Goal: Task Accomplishment & Management: Manage account settings

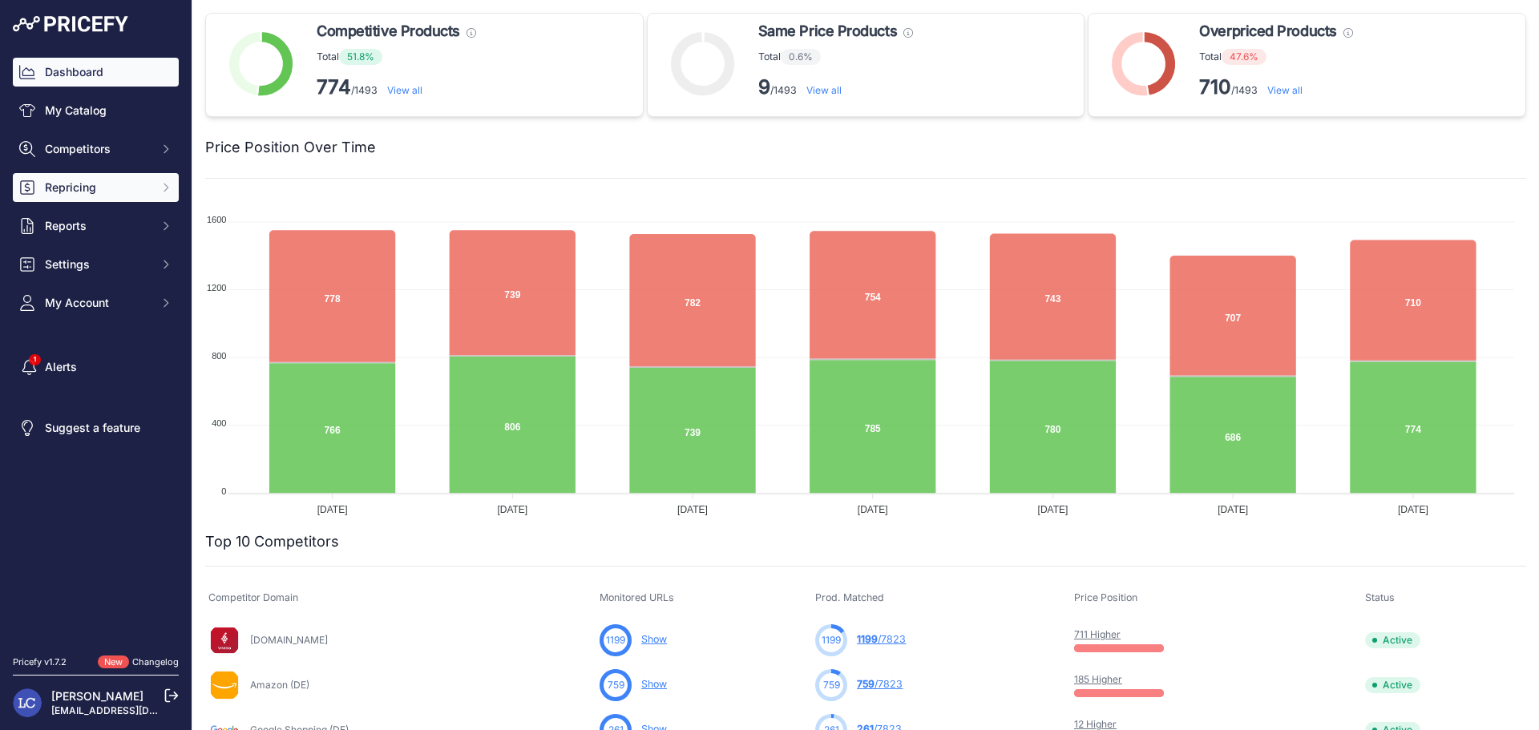
click at [97, 185] on span "Repricing" at bounding box center [97, 187] width 105 height 16
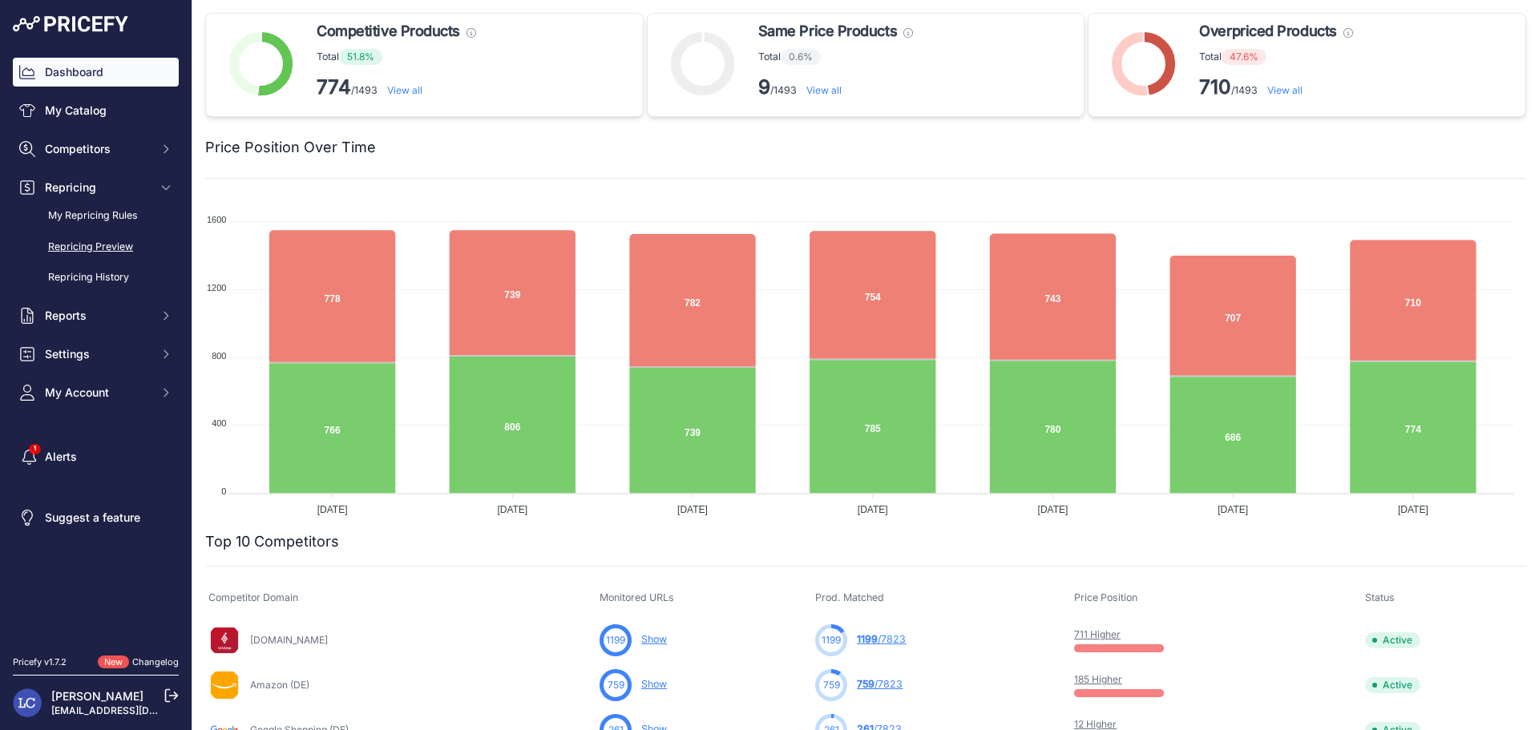
click at [97, 248] on link "Repricing Preview" at bounding box center [96, 247] width 166 height 28
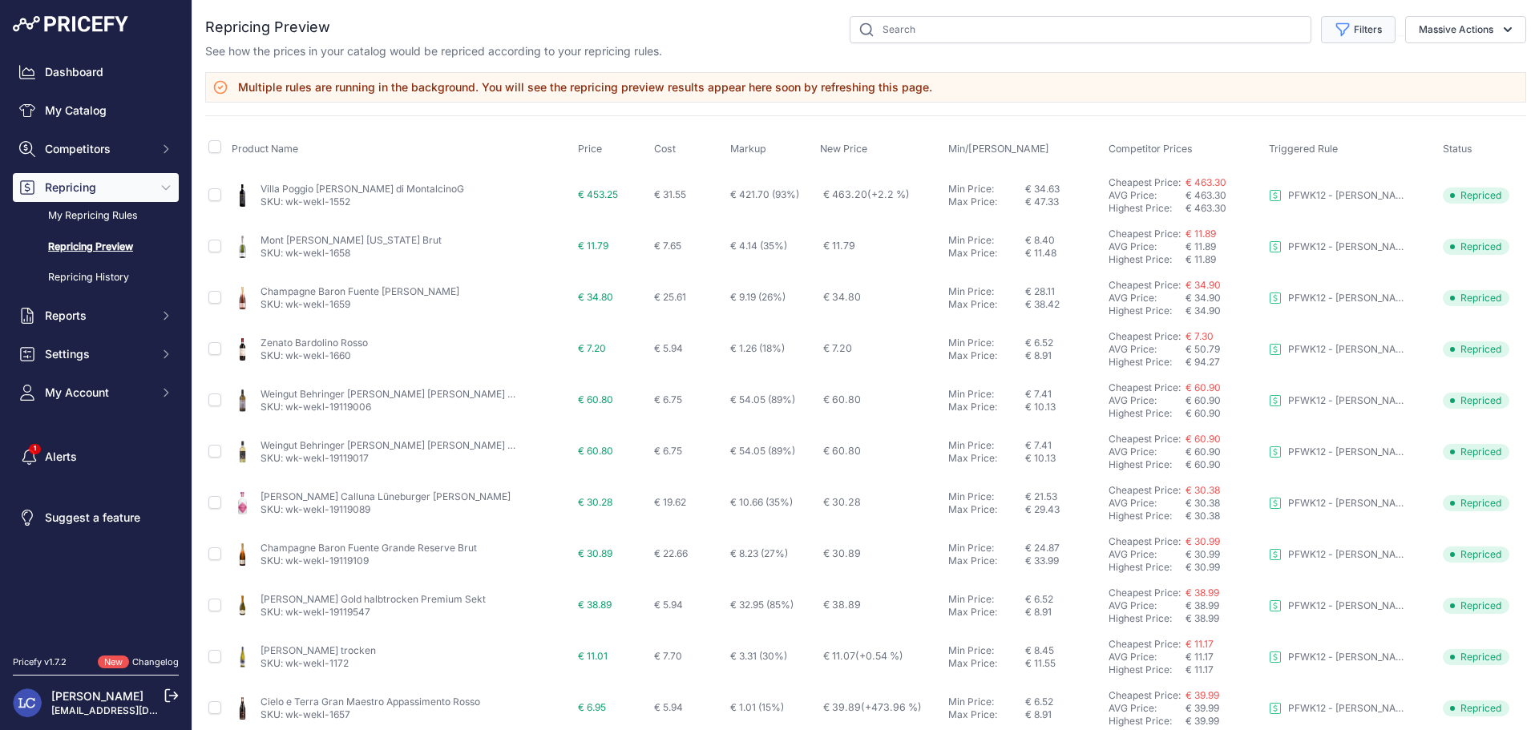
click at [1337, 30] on icon "button" at bounding box center [1343, 30] width 12 height 12
click at [1317, 89] on select "Select an option PFWK03 - Freund (wk-l39) - Preisanpassung high to low - LOW CO…" at bounding box center [1305, 92] width 154 height 27
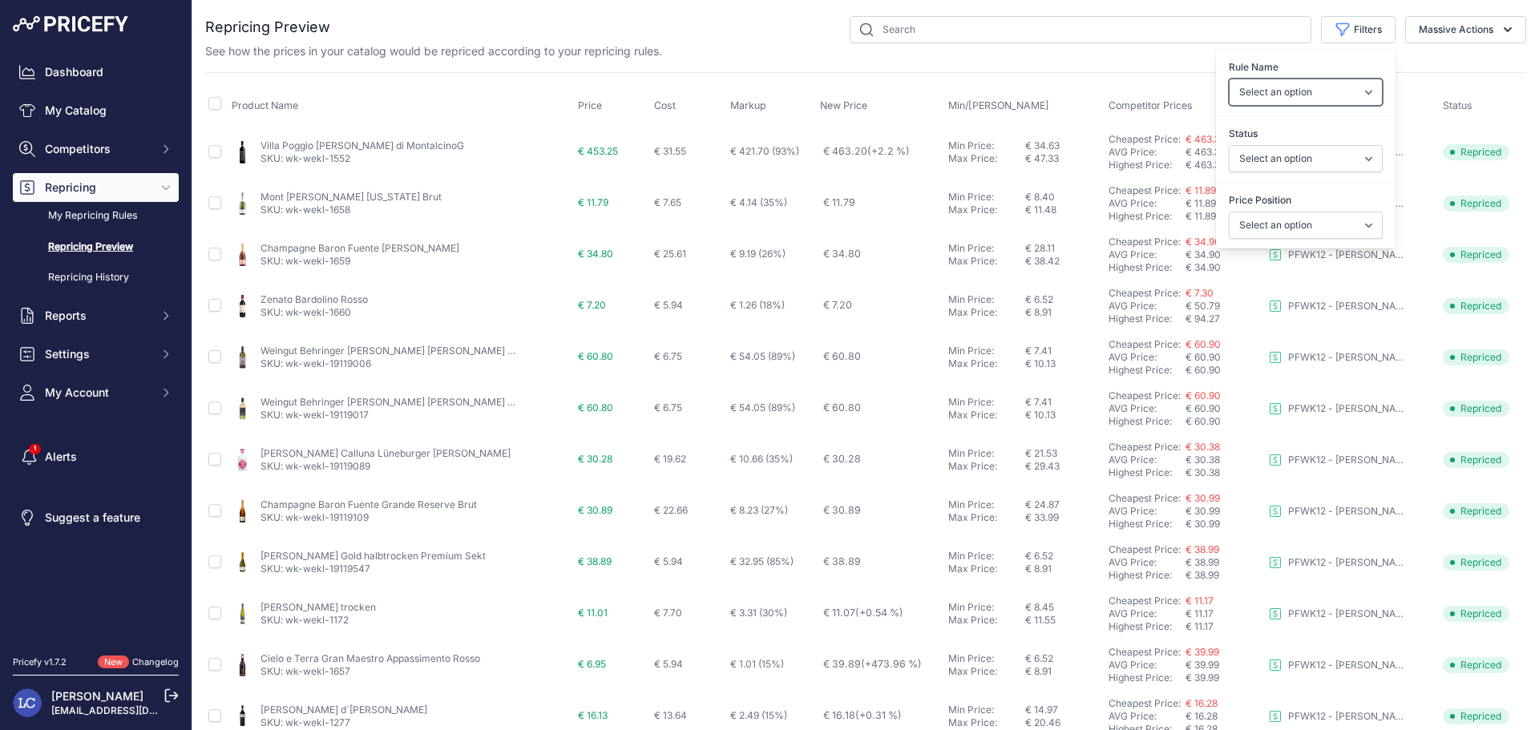
select select "7691"
click at [1228, 79] on select "Select an option PFWK03 - Freund (wk-l39) - Preisanpassung high to low - LOW CO…" at bounding box center [1305, 92] width 154 height 27
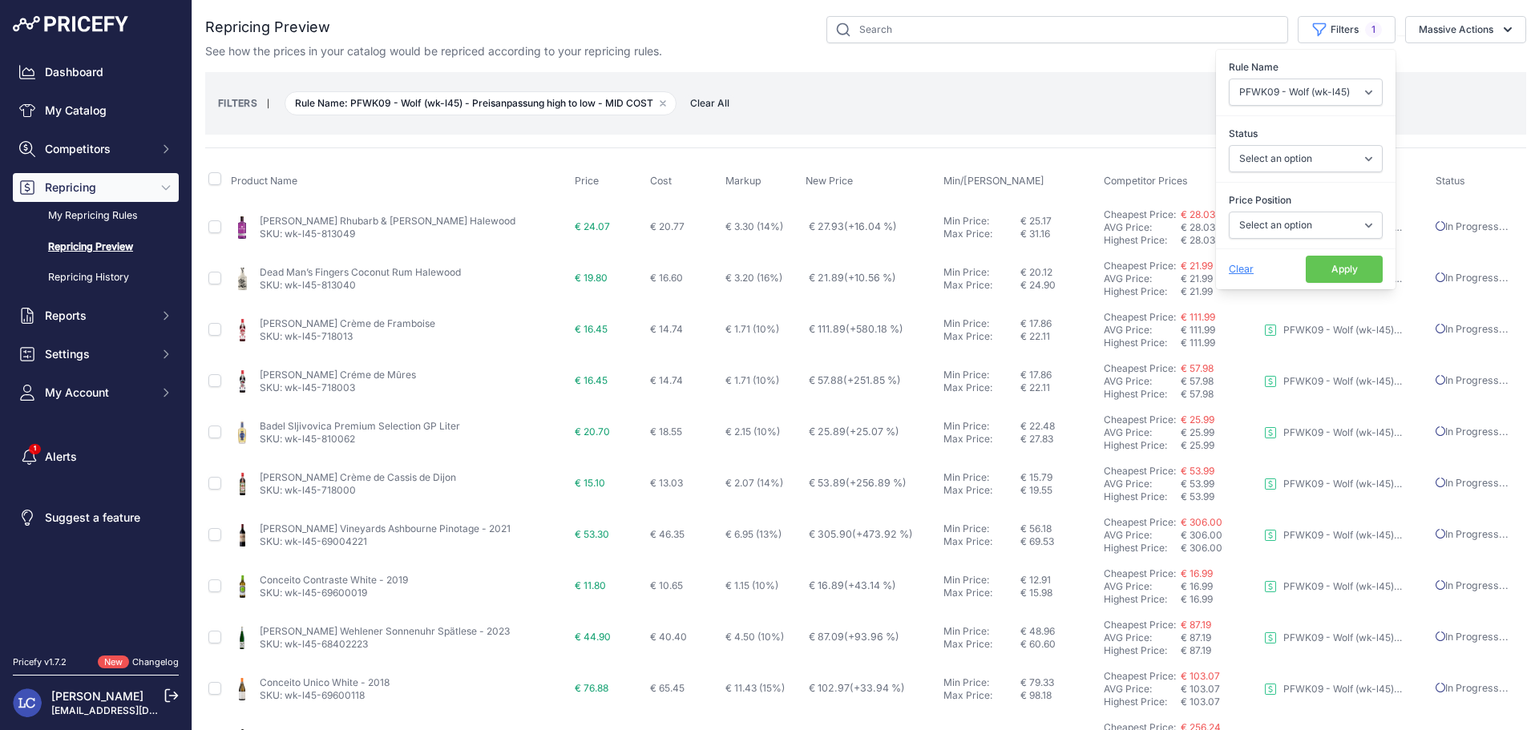
click at [1312, 268] on button "Apply" at bounding box center [1343, 269] width 77 height 27
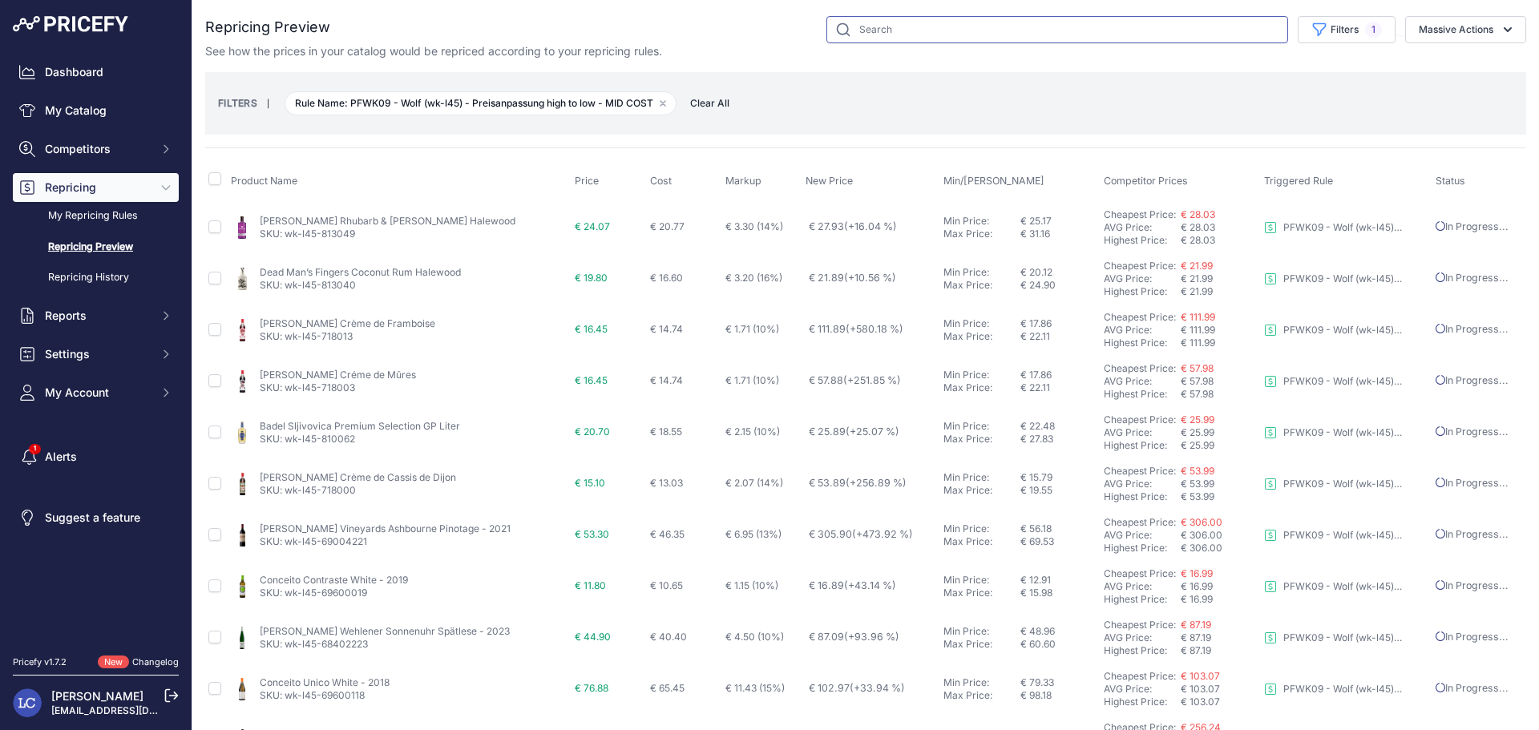
click at [997, 37] on input "text" at bounding box center [1057, 29] width 462 height 27
type input "winkl"
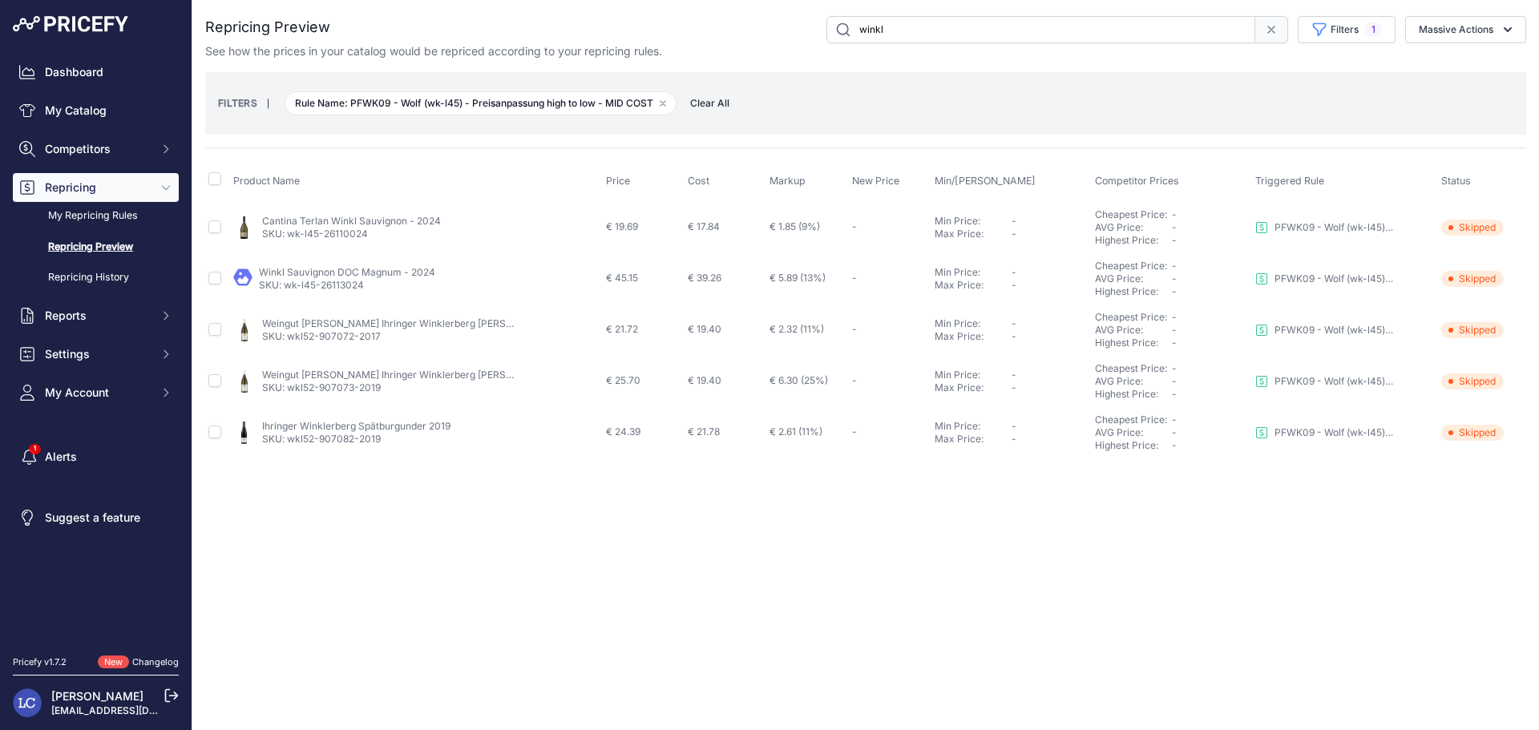
click at [371, 220] on link "Cantina Terlan Winkl Sauvignon - 2024" at bounding box center [351, 221] width 179 height 12
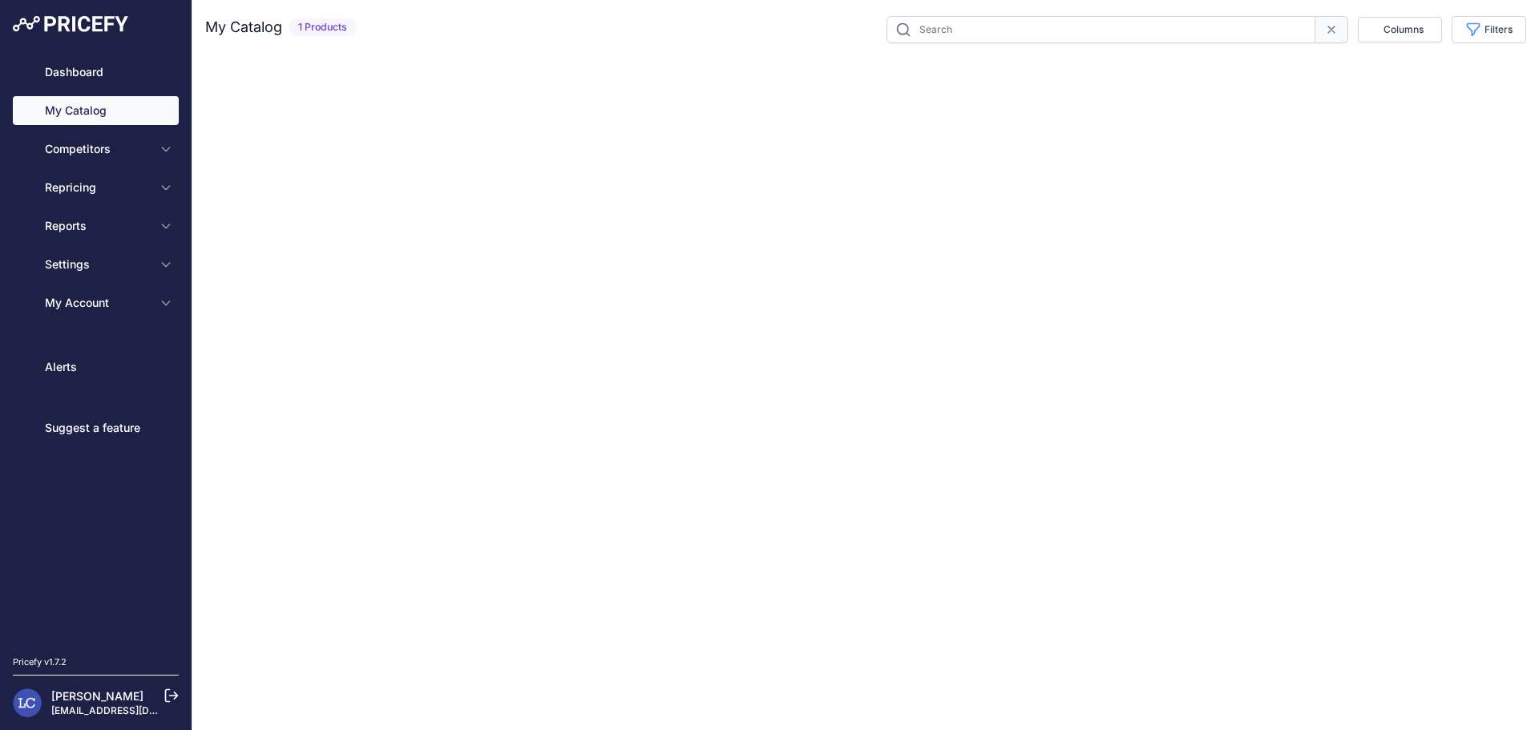
type input "wk-l45-26110024"
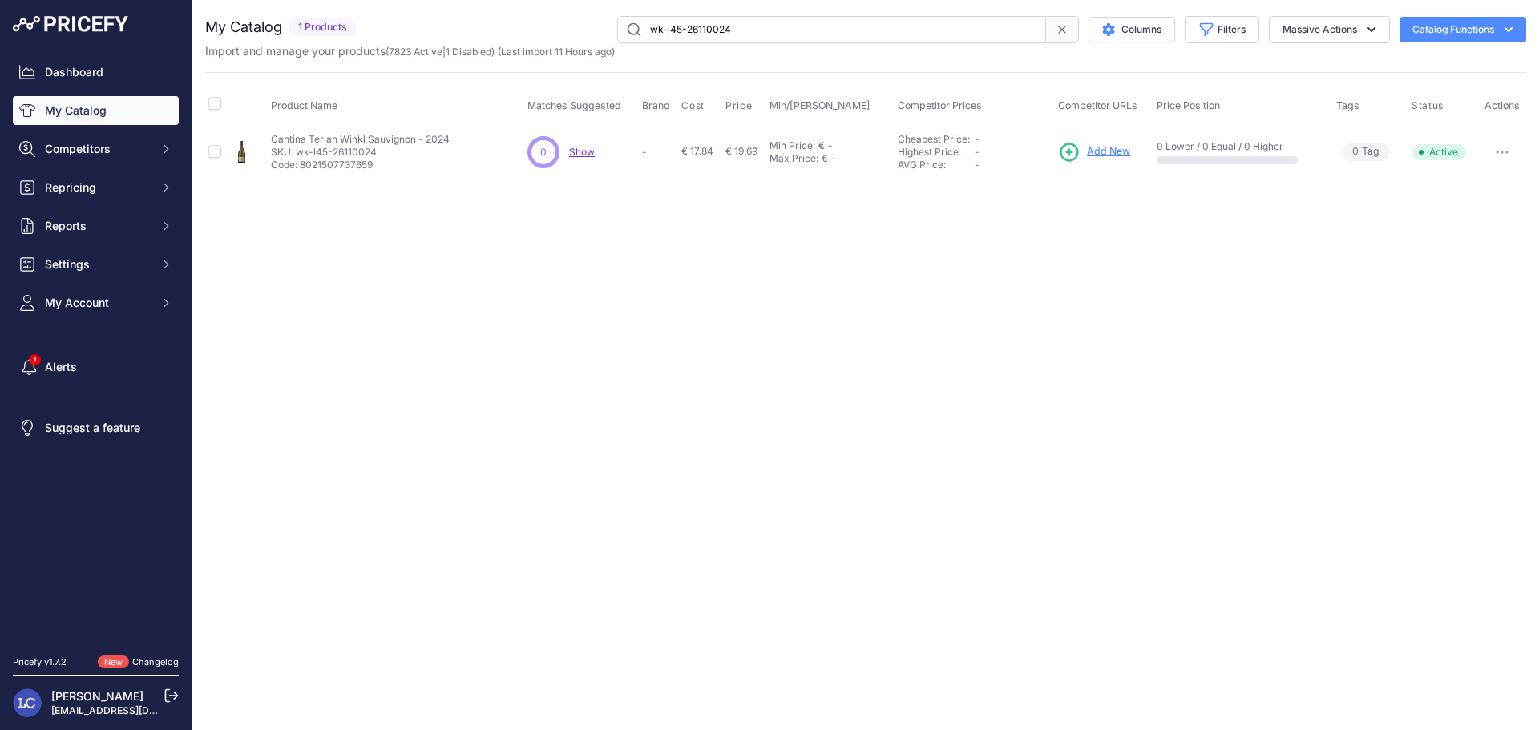
click at [1121, 156] on span "Add New" at bounding box center [1108, 151] width 43 height 15
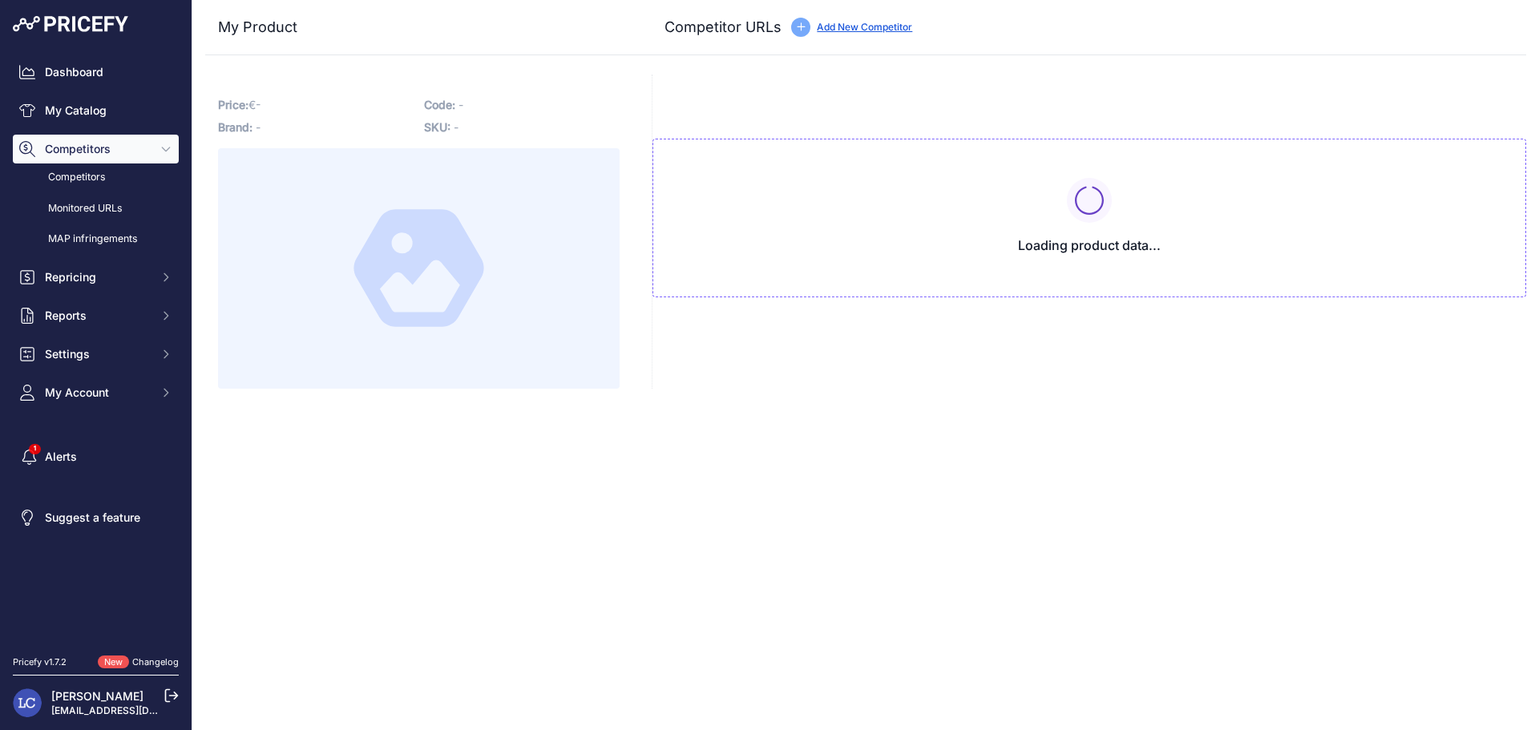
type input "www.c-und-d.de/Suedtirol/Sauvignon-Blanc-Winkl-2024-Cantina-Terlan_107120.html?…"
type input "www.idealo.de/preisvergleich/OffersOfProduct/6985133_-winkl-sauvignon-blanc-doc…"
type input "www.spirituosen-wolf.de/weine/weisswein/4289/cantina-terlan-winkl-sauvignon-bla…"
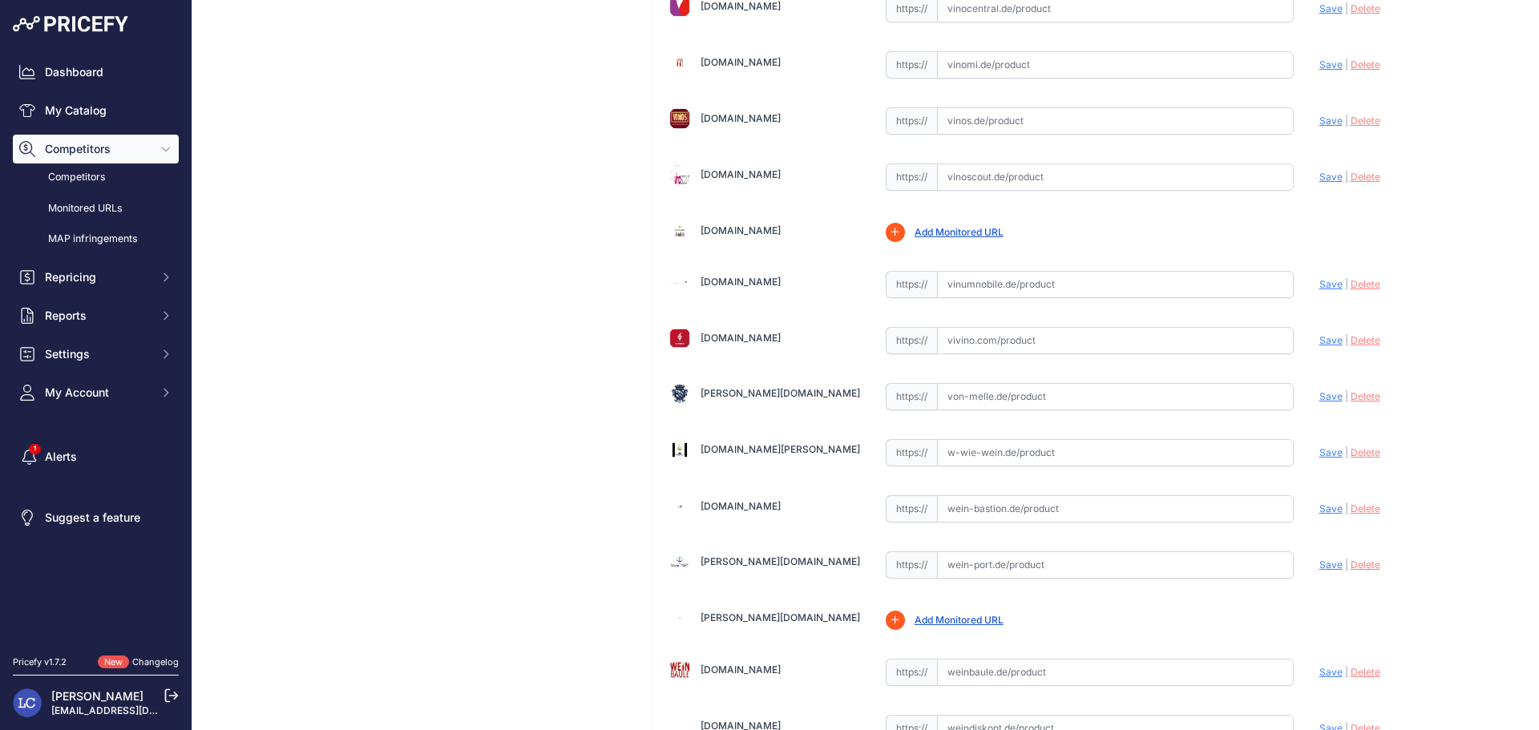
scroll to position [4257, 0]
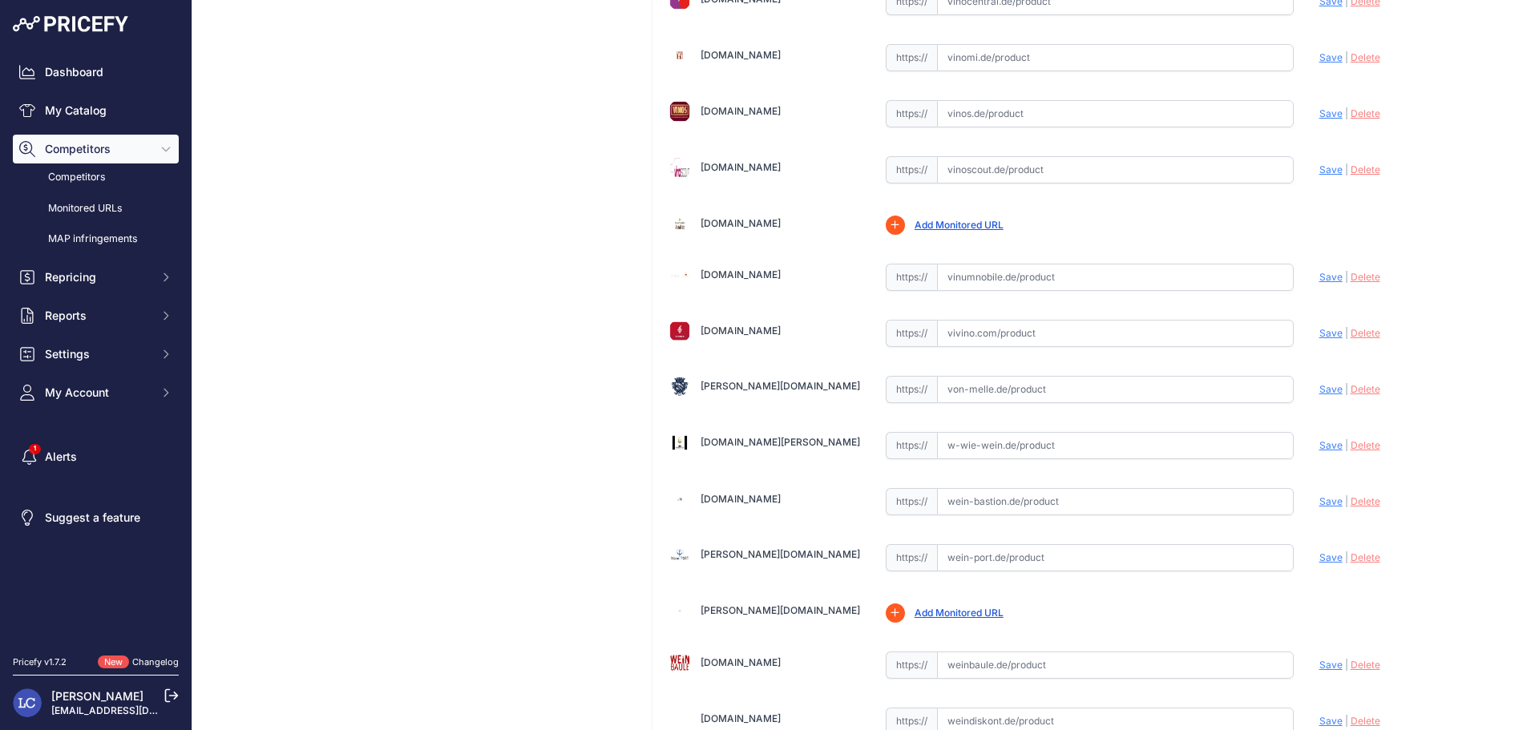
click at [1160, 560] on input "text" at bounding box center [1115, 557] width 357 height 27
paste input "https://www.wein-port.de/Weissweine/terlan-sauvignon-blanc-winkl-1624.html"
click at [1319, 560] on span "Save" at bounding box center [1330, 557] width 23 height 12
type input "https://www.wein-port.de/Weissweine/terlan-sauvignon-blanc-winkl-1624.html?prir…"
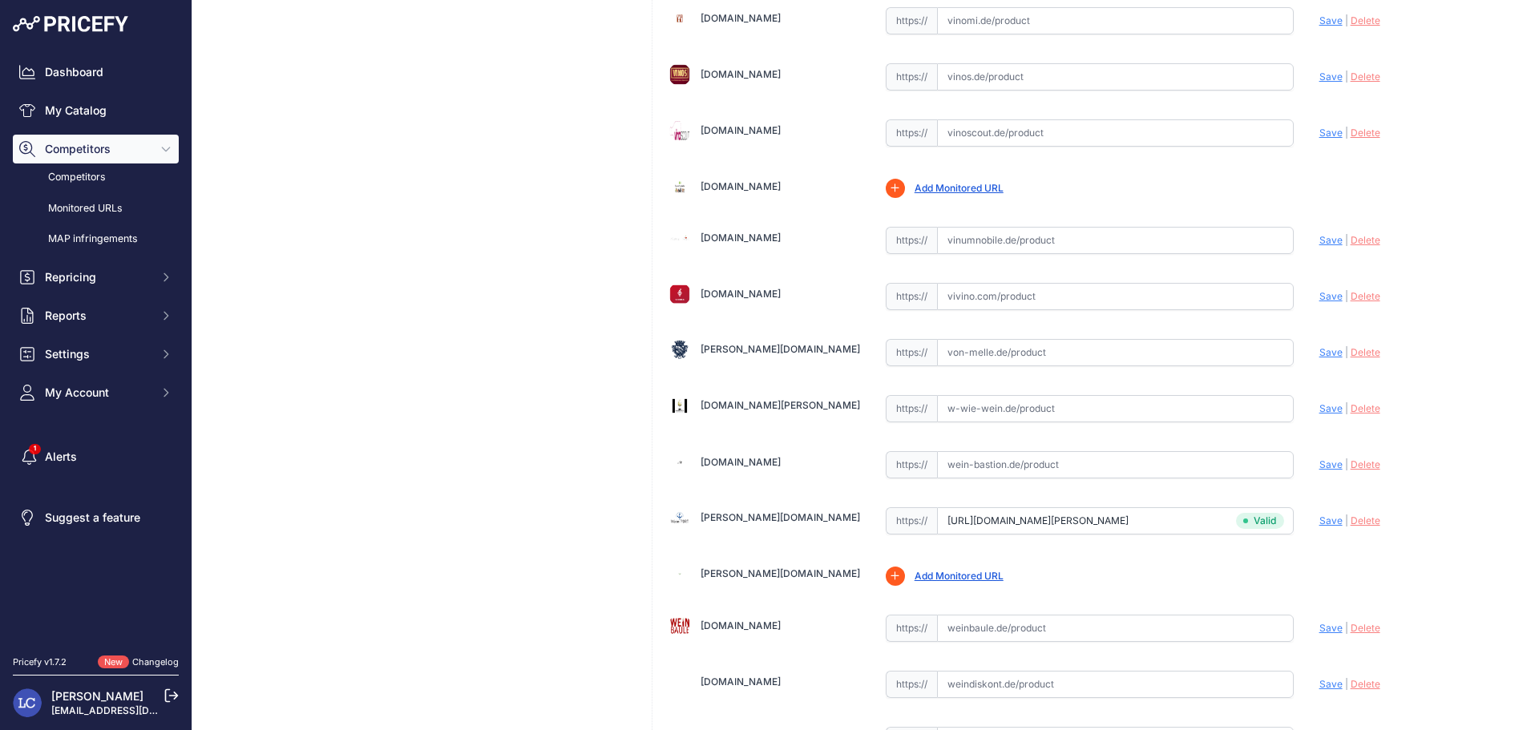
scroll to position [4257, 0]
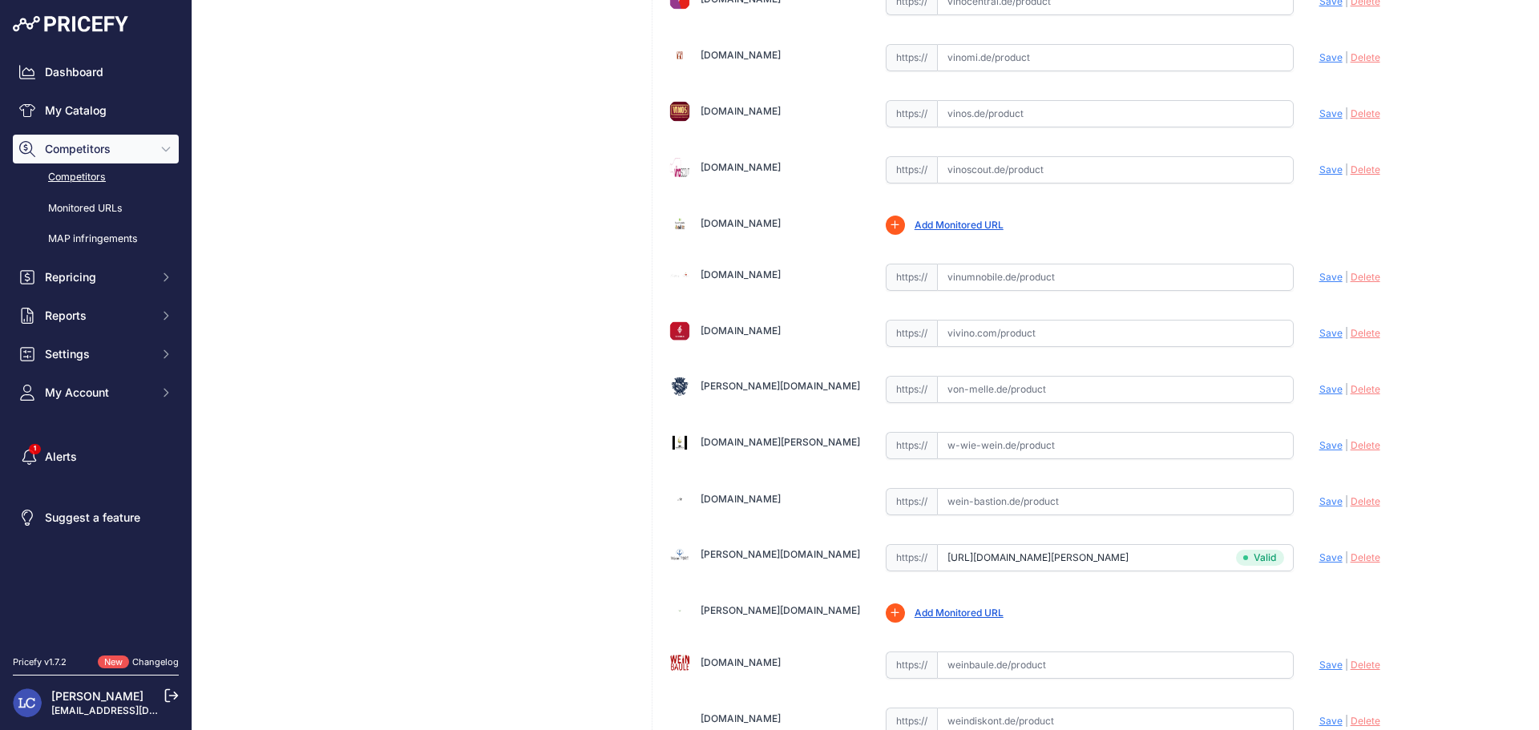
click at [99, 176] on link "Competitors" at bounding box center [96, 177] width 166 height 28
click at [1319, 557] on span "Save" at bounding box center [1330, 557] width 23 height 12
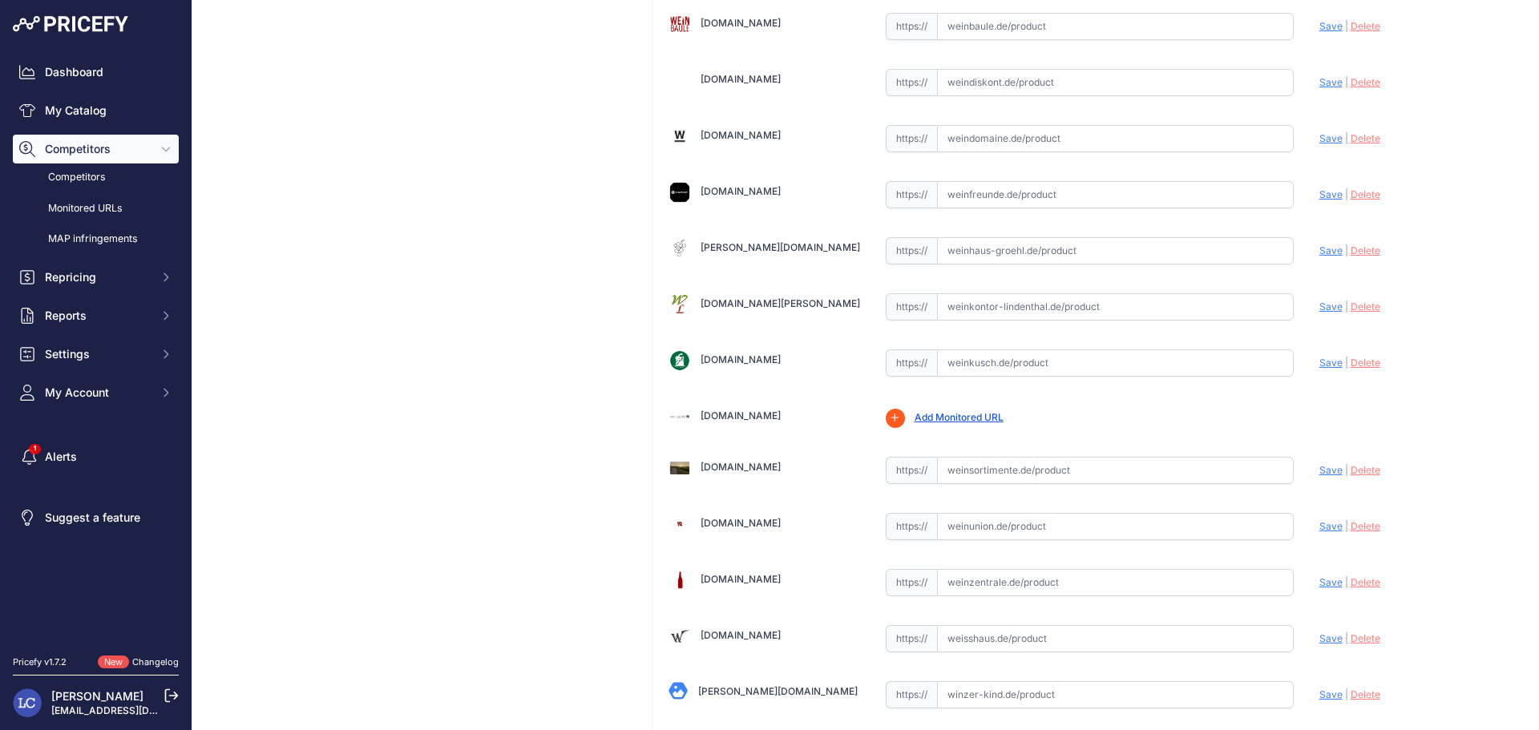
scroll to position [5087, 0]
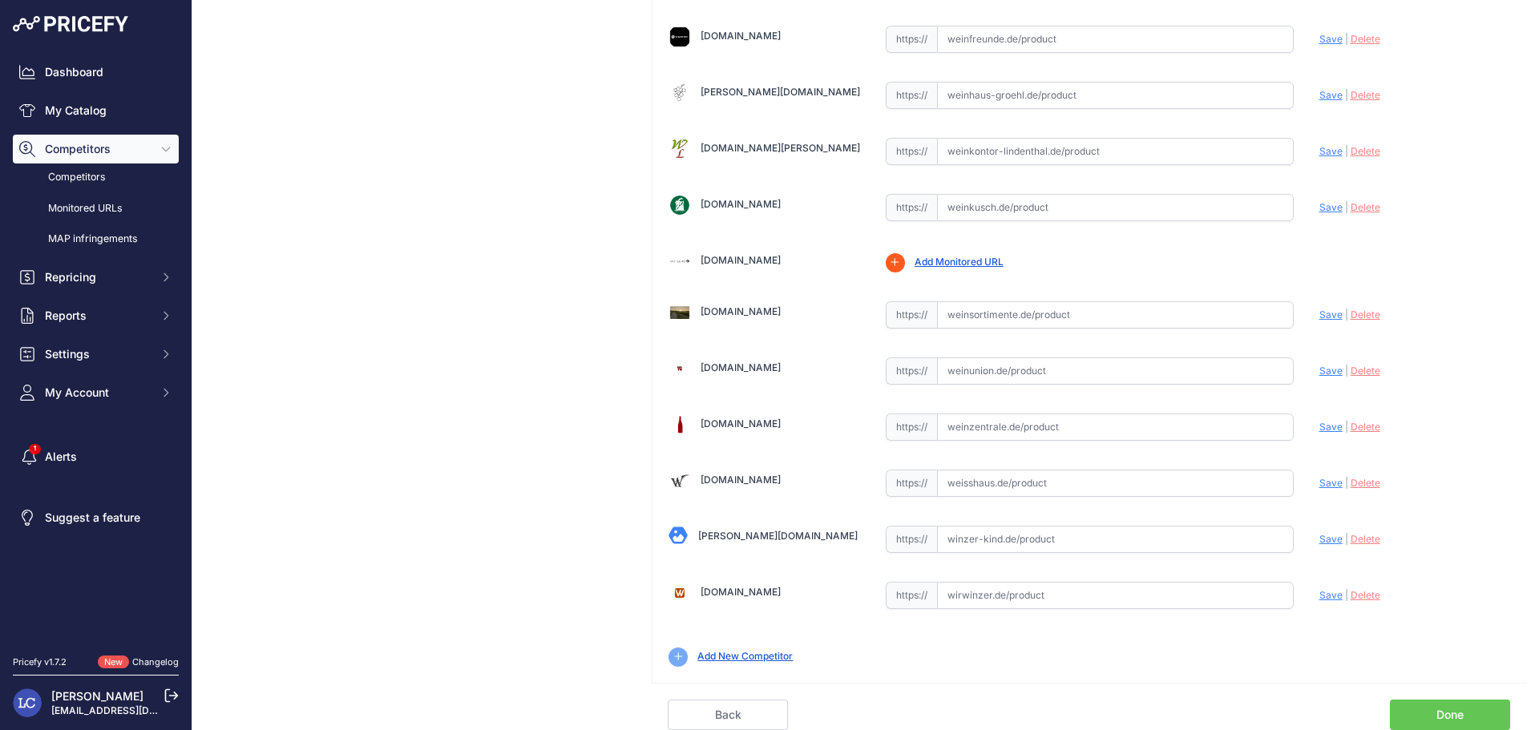
click at [1458, 716] on link "Done" at bounding box center [1449, 715] width 120 height 30
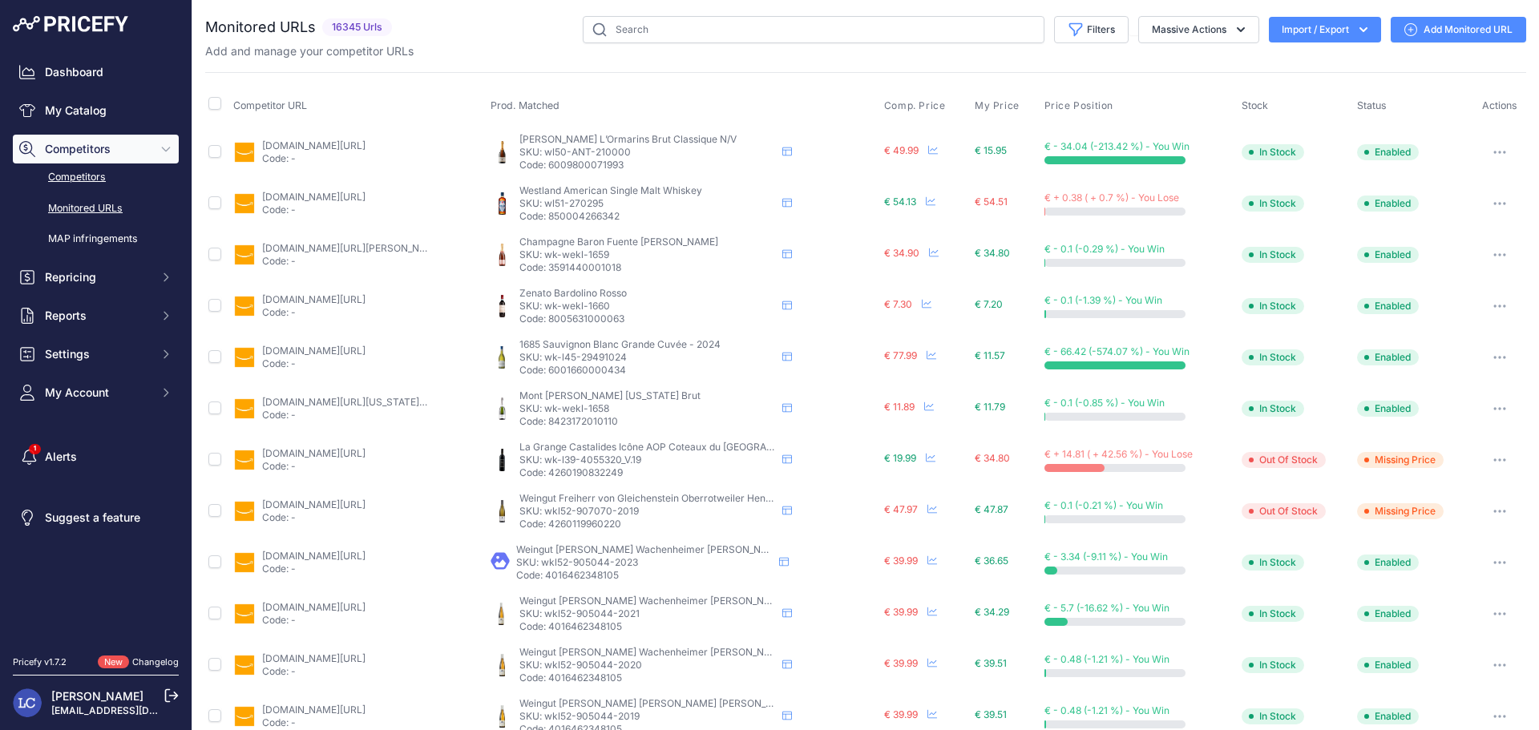
click at [97, 175] on link "Competitors" at bounding box center [96, 177] width 166 height 28
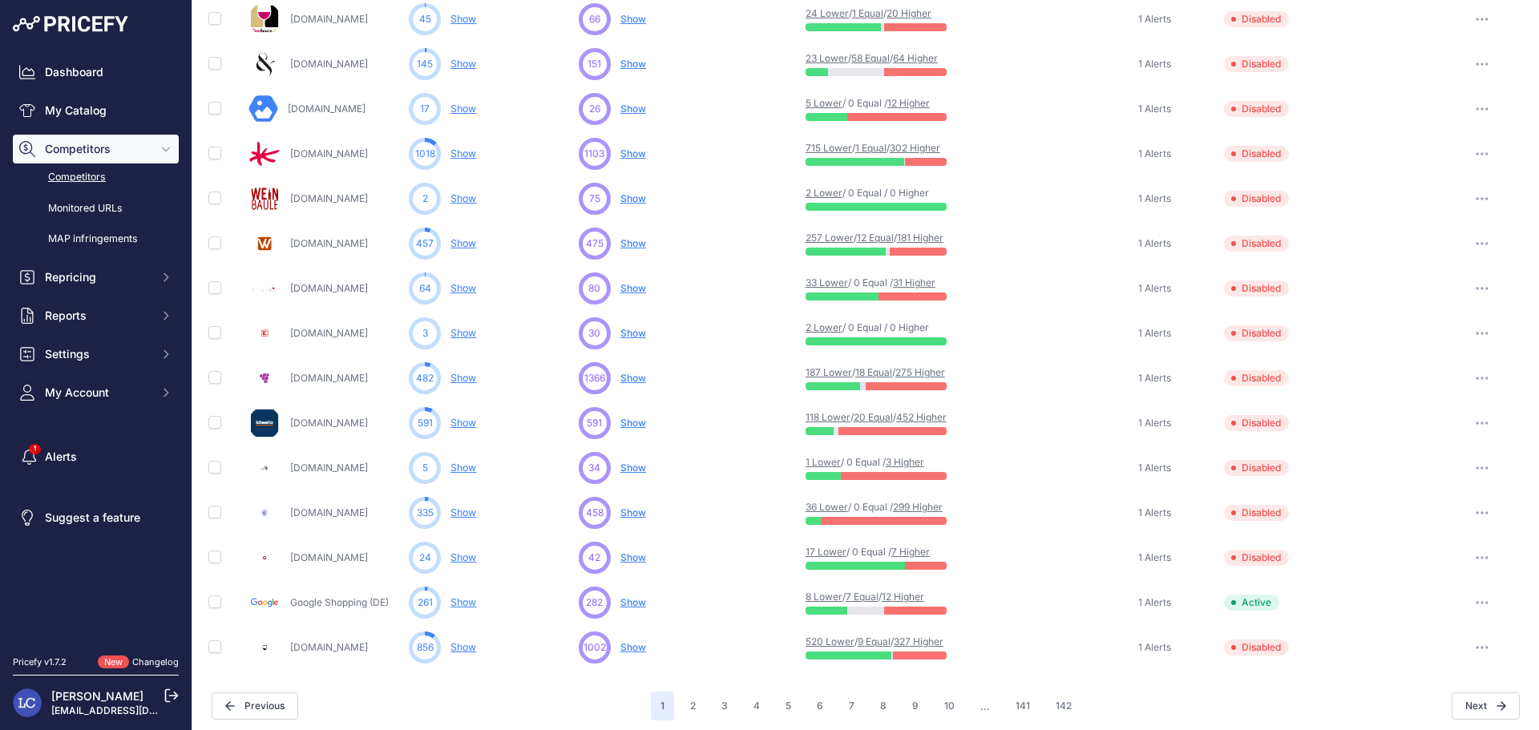
scroll to position [621, 0]
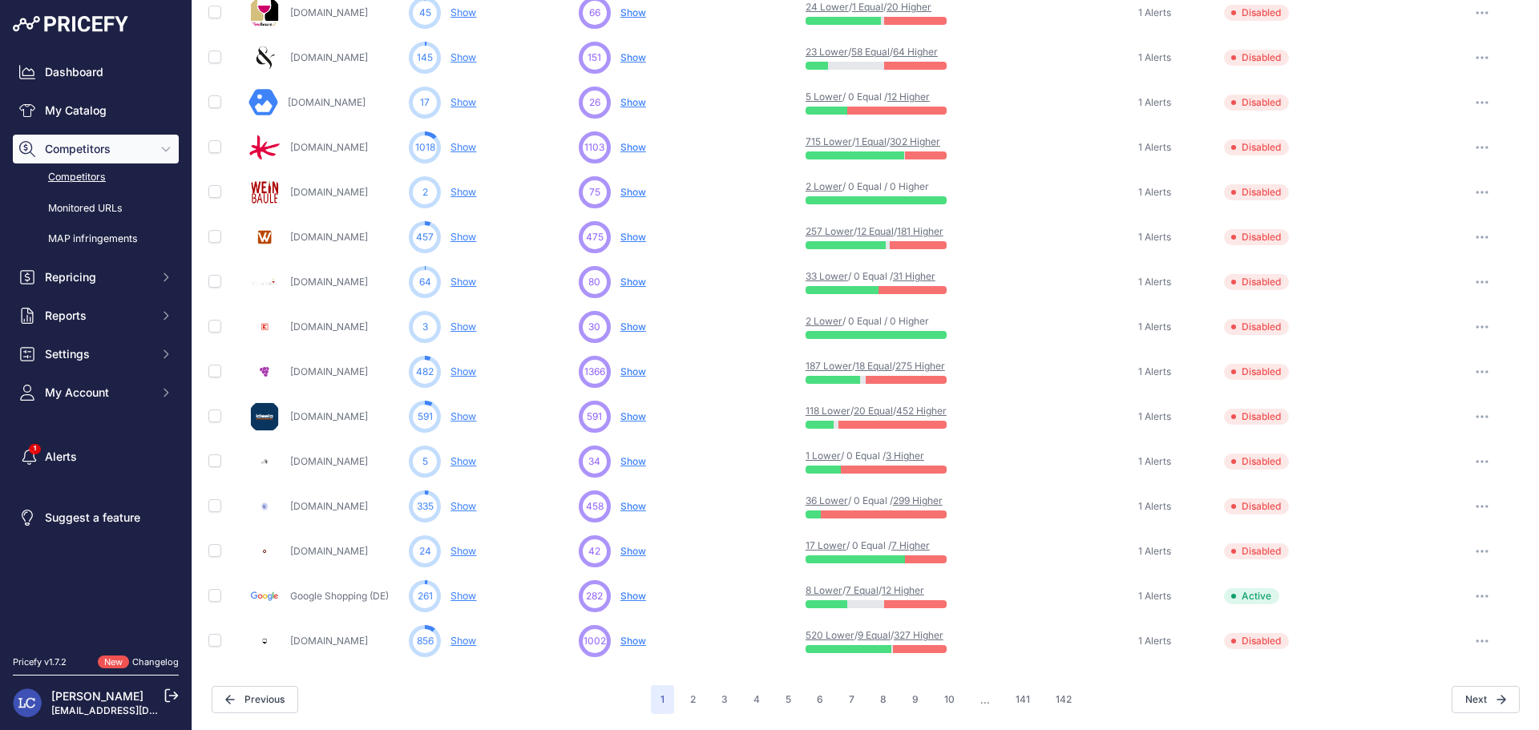
click at [1477, 372] on icon "button" at bounding box center [1478, 372] width 2 height 2
click at [1429, 431] on button "Enable" at bounding box center [1456, 431] width 134 height 26
click at [1475, 505] on icon "button" at bounding box center [1481, 506] width 13 height 3
click at [1446, 561] on button "Enable" at bounding box center [1456, 566] width 134 height 26
click at [716, 697] on button "3" at bounding box center [725, 699] width 26 height 29
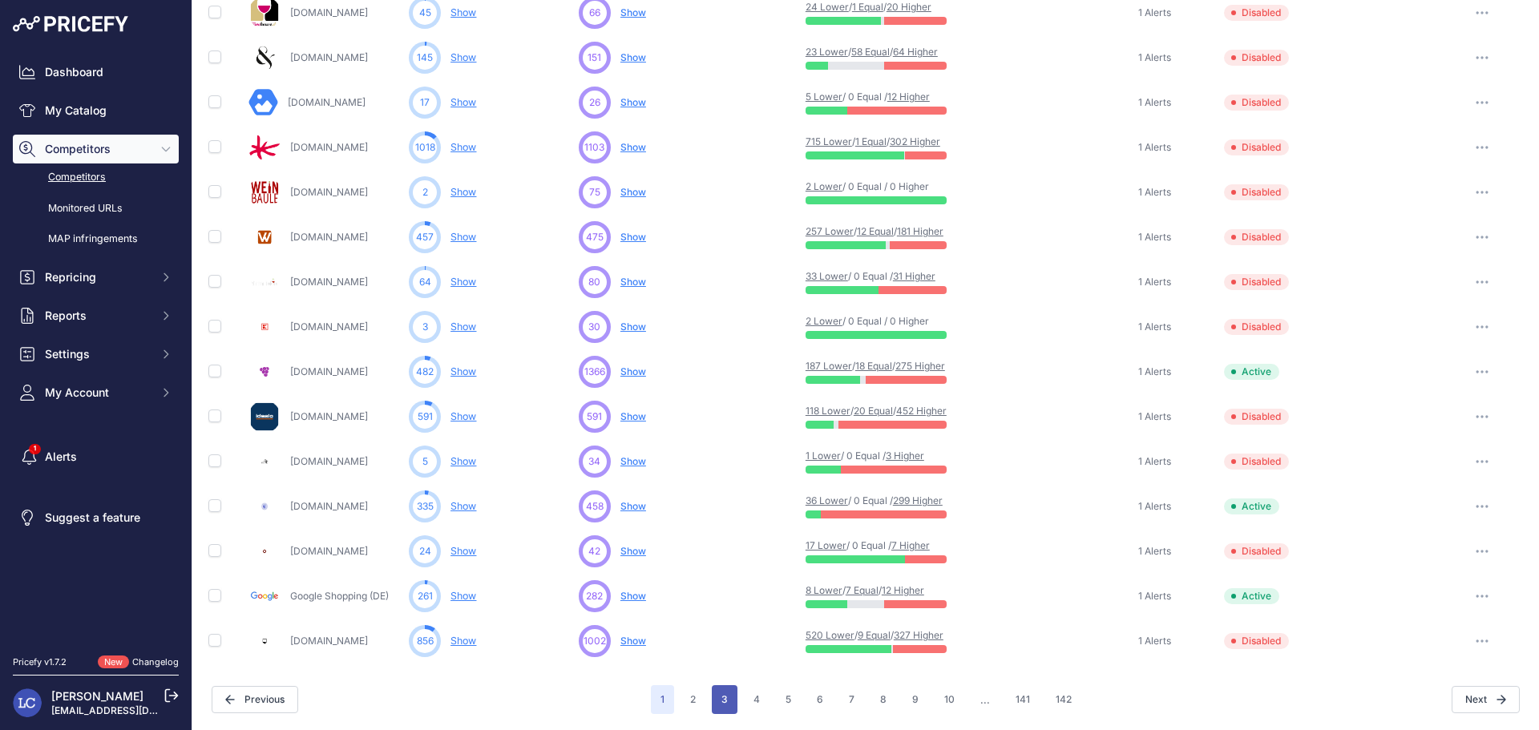
scroll to position [662, 0]
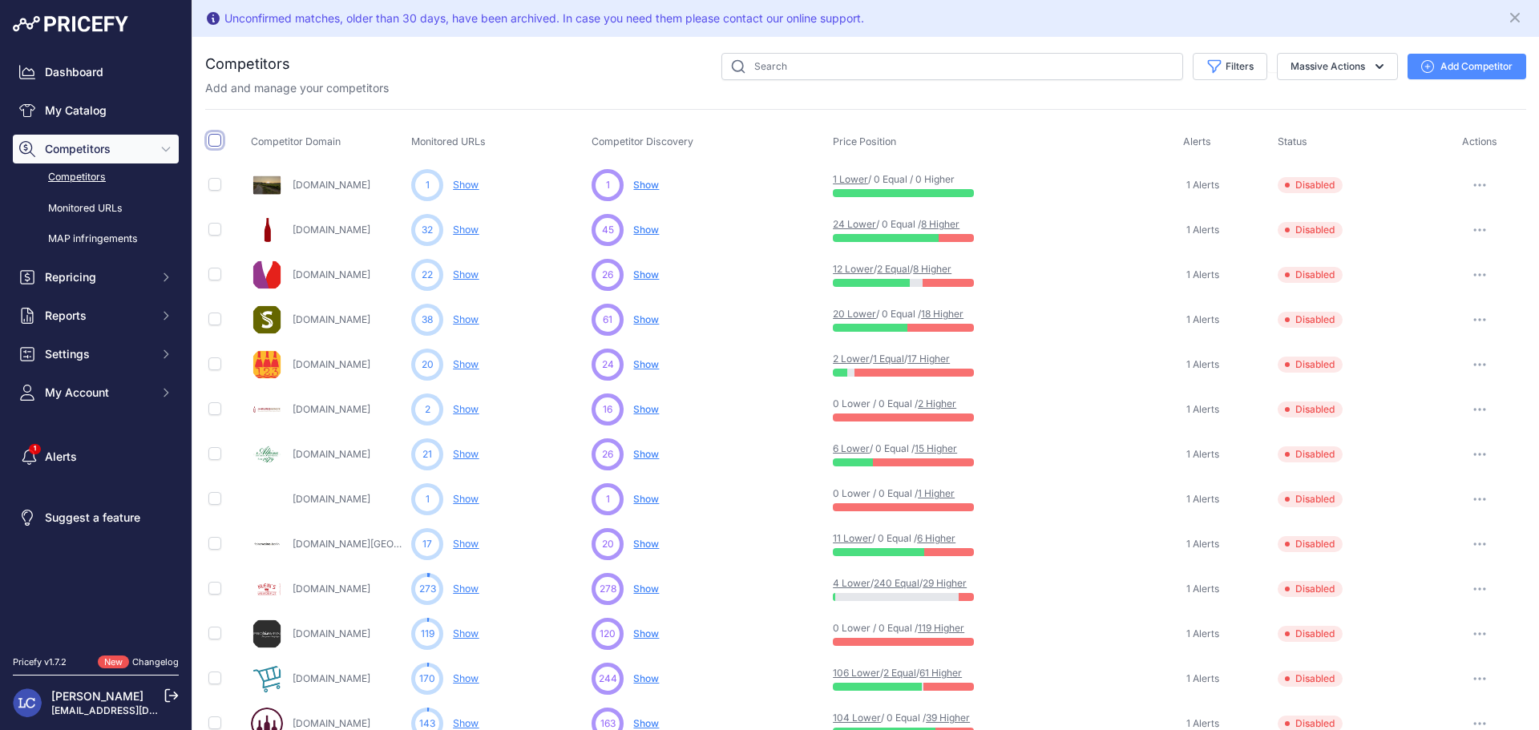
click at [215, 144] on input "checkbox" at bounding box center [214, 140] width 13 height 13
checkbox input "true"
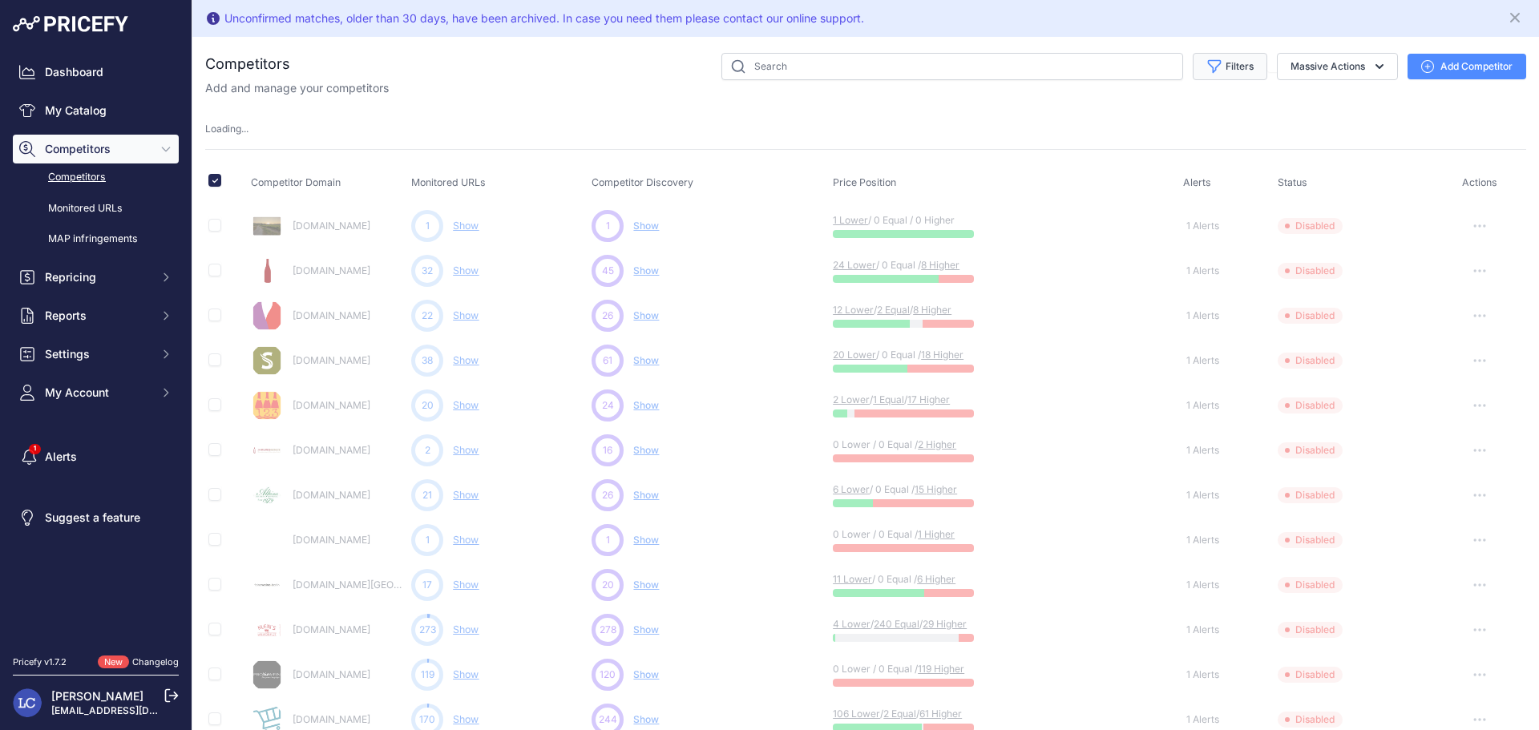
click at [1229, 70] on button "Filters" at bounding box center [1229, 66] width 75 height 27
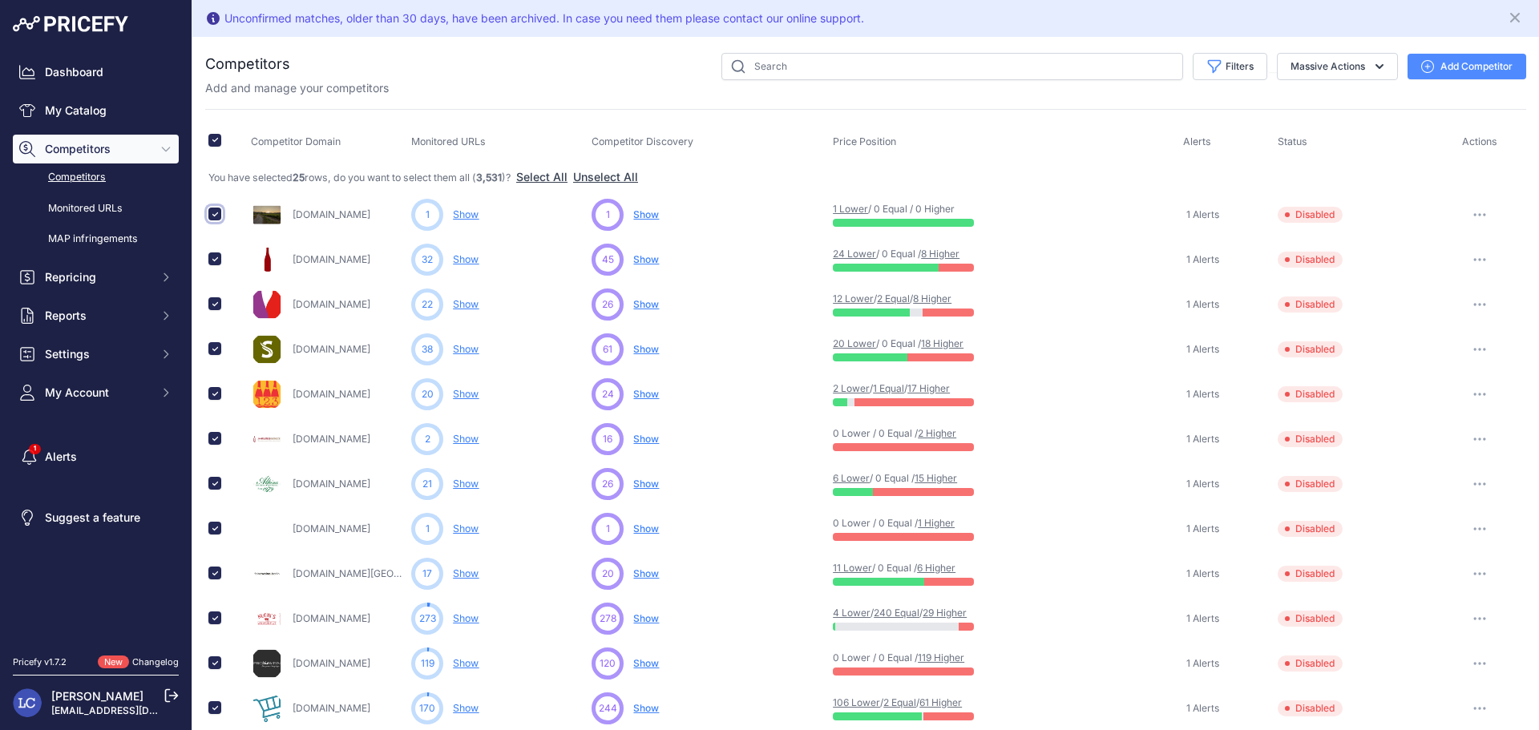
click at [212, 214] on input "checkbox" at bounding box center [214, 214] width 13 height 13
checkbox input "false"
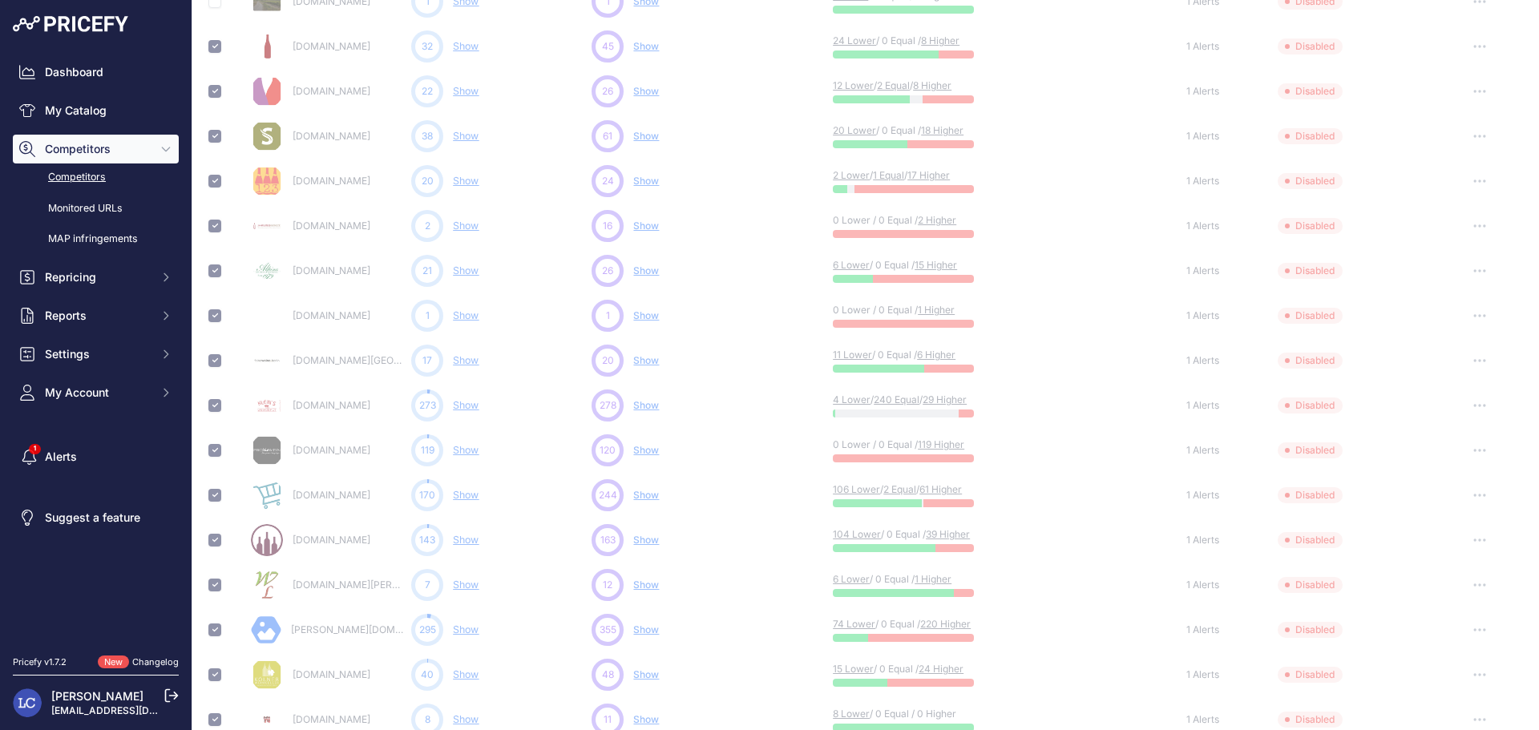
scroll to position [260, 0]
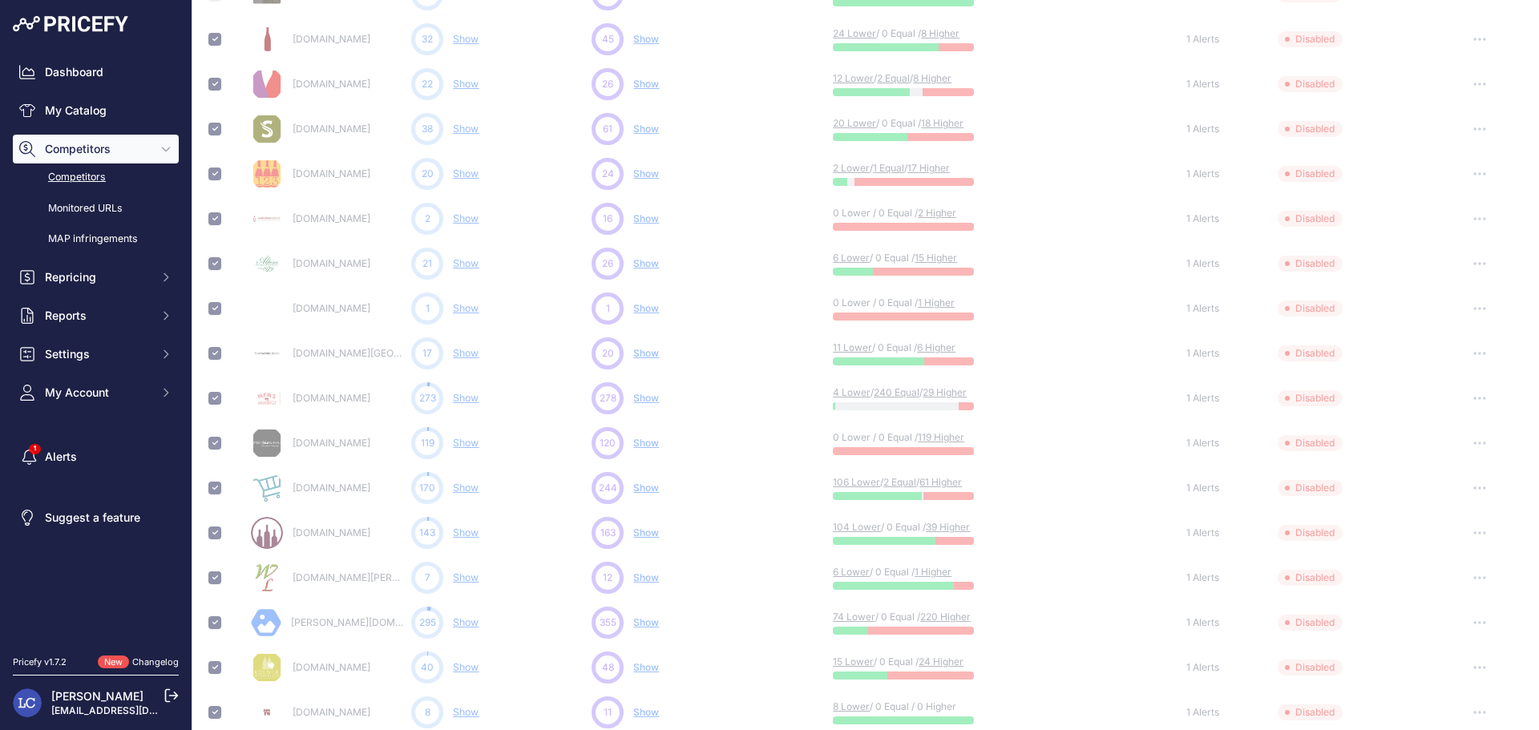
checkbox input "false"
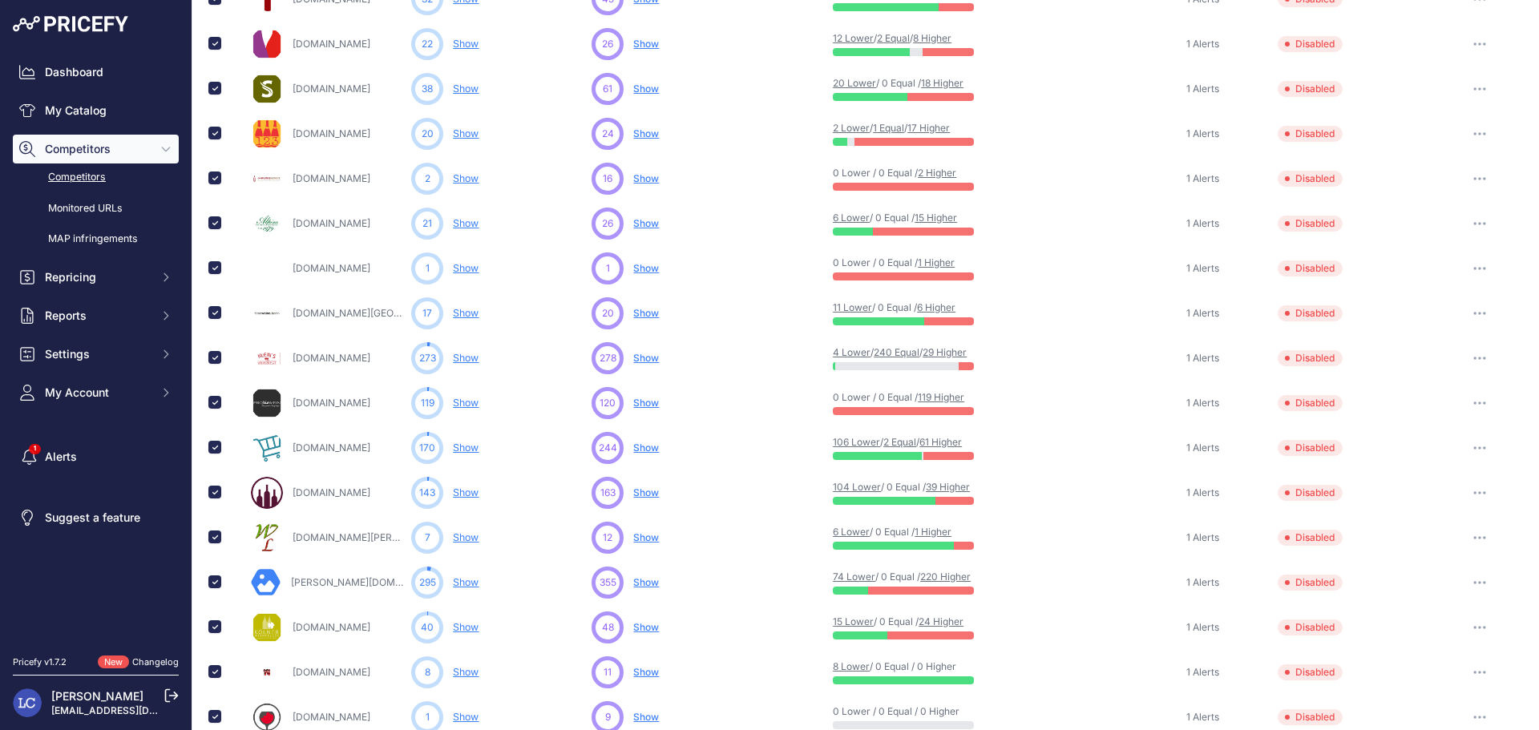
scroll to position [220, 0]
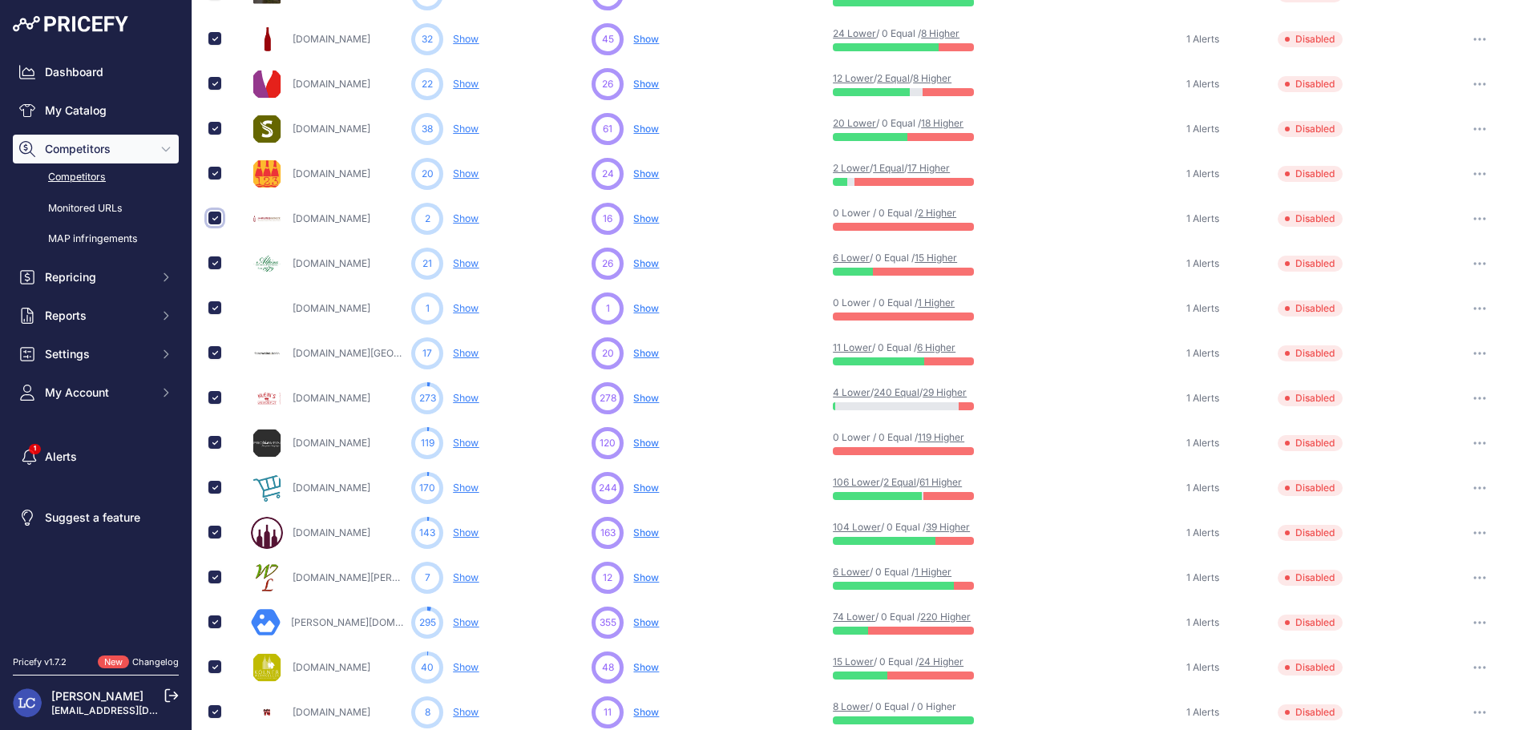
click at [212, 217] on input "checkbox" at bounding box center [214, 218] width 13 height 13
checkbox input "false"
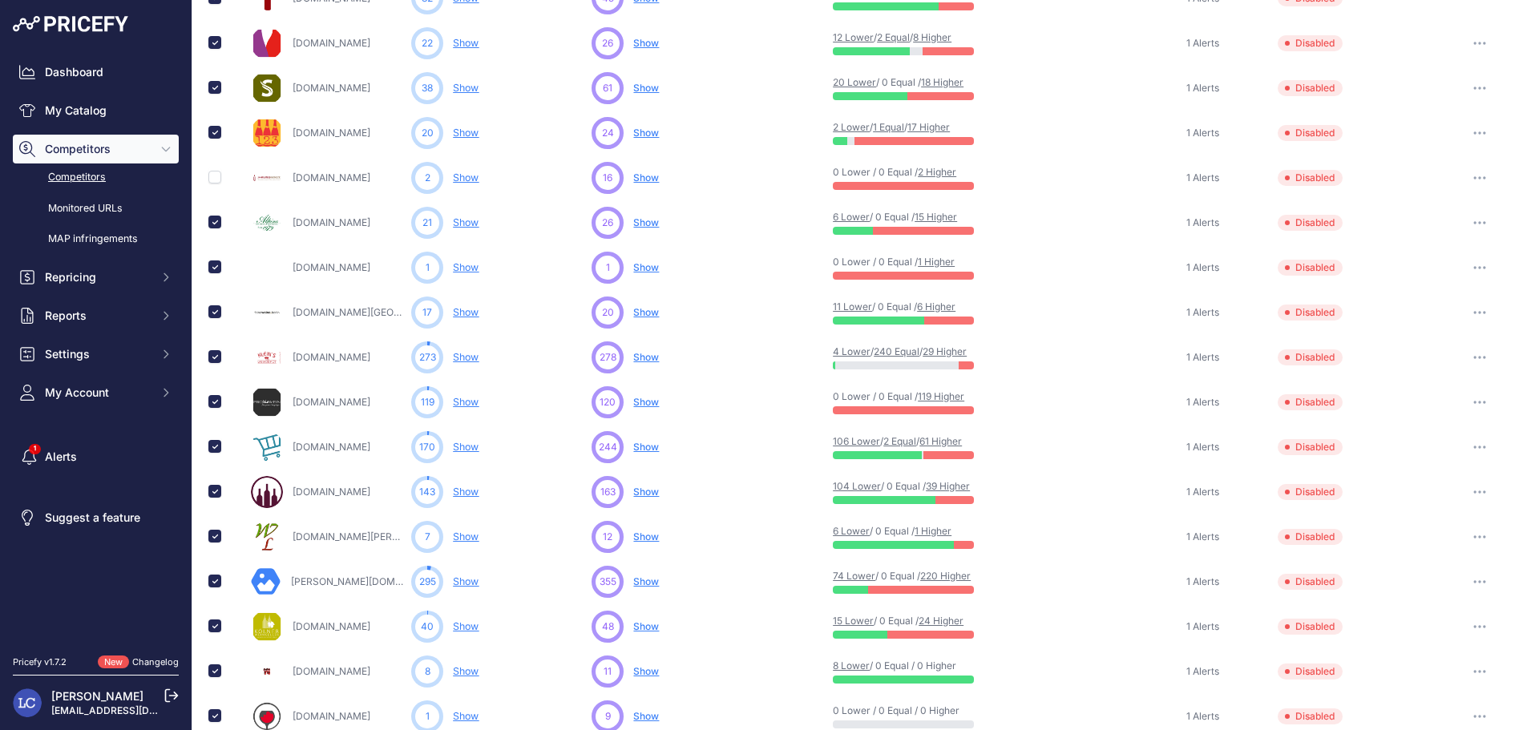
scroll to position [221, 0]
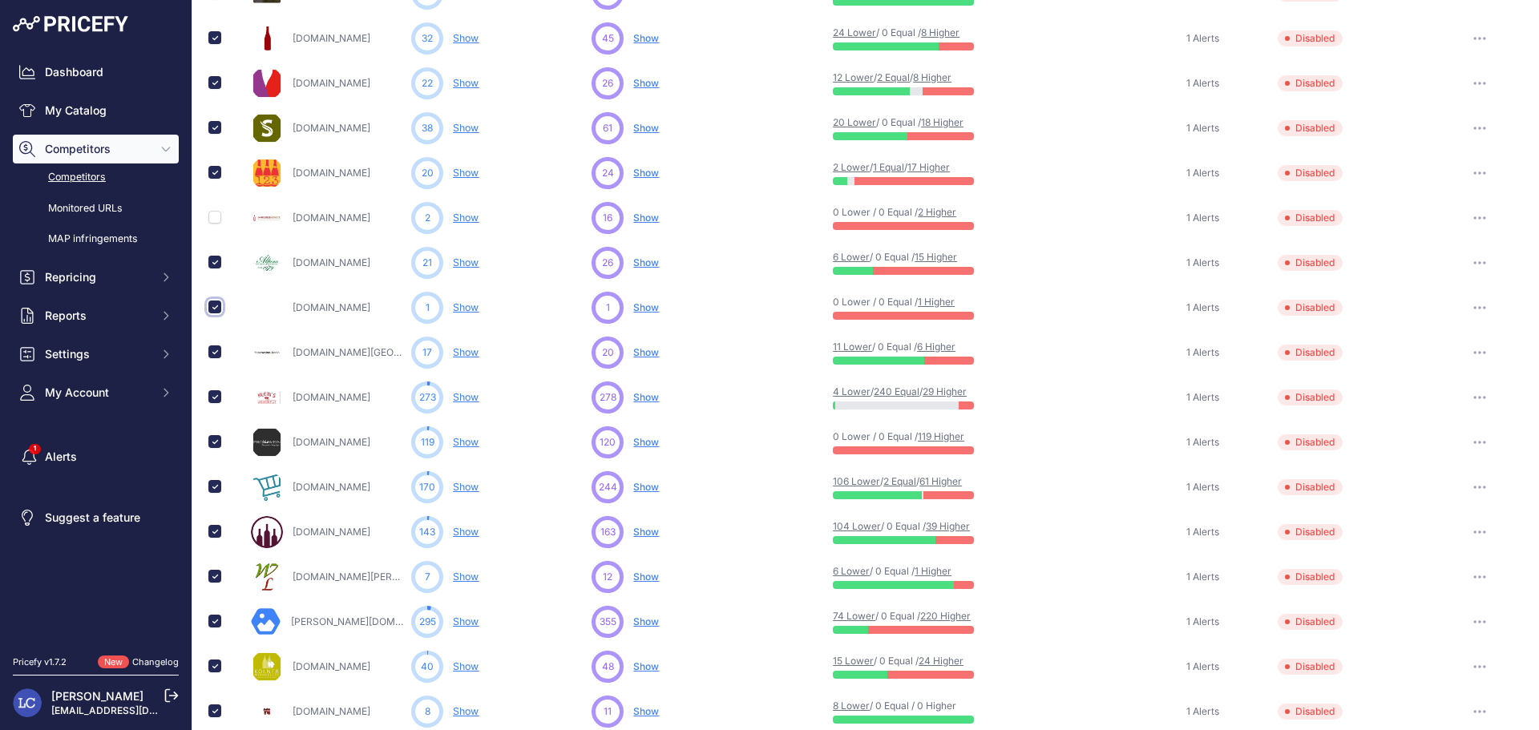
click at [216, 309] on input "checkbox" at bounding box center [214, 306] width 13 height 13
checkbox input "false"
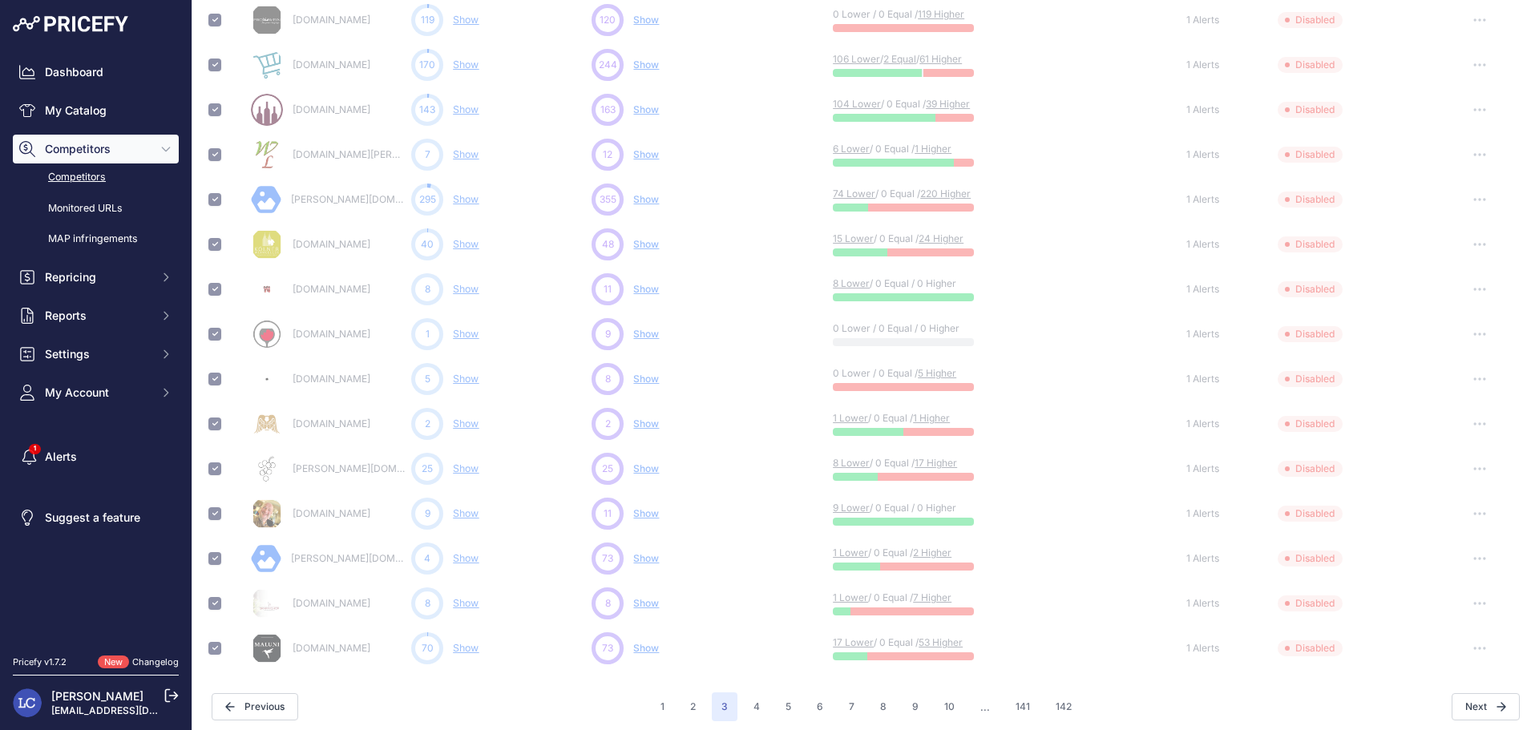
scroll to position [691, 0]
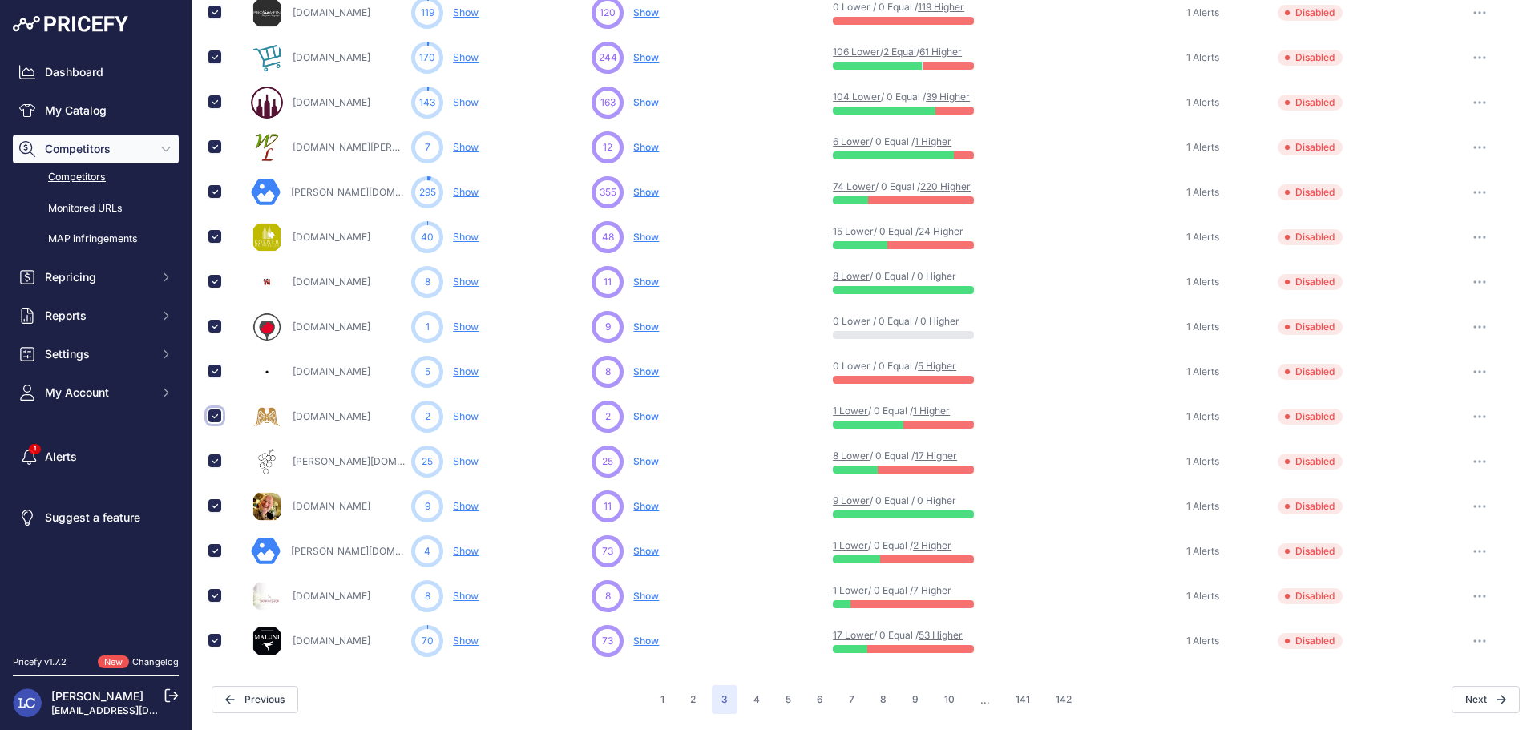
click at [214, 413] on input "checkbox" at bounding box center [214, 415] width 13 height 13
checkbox input "false"
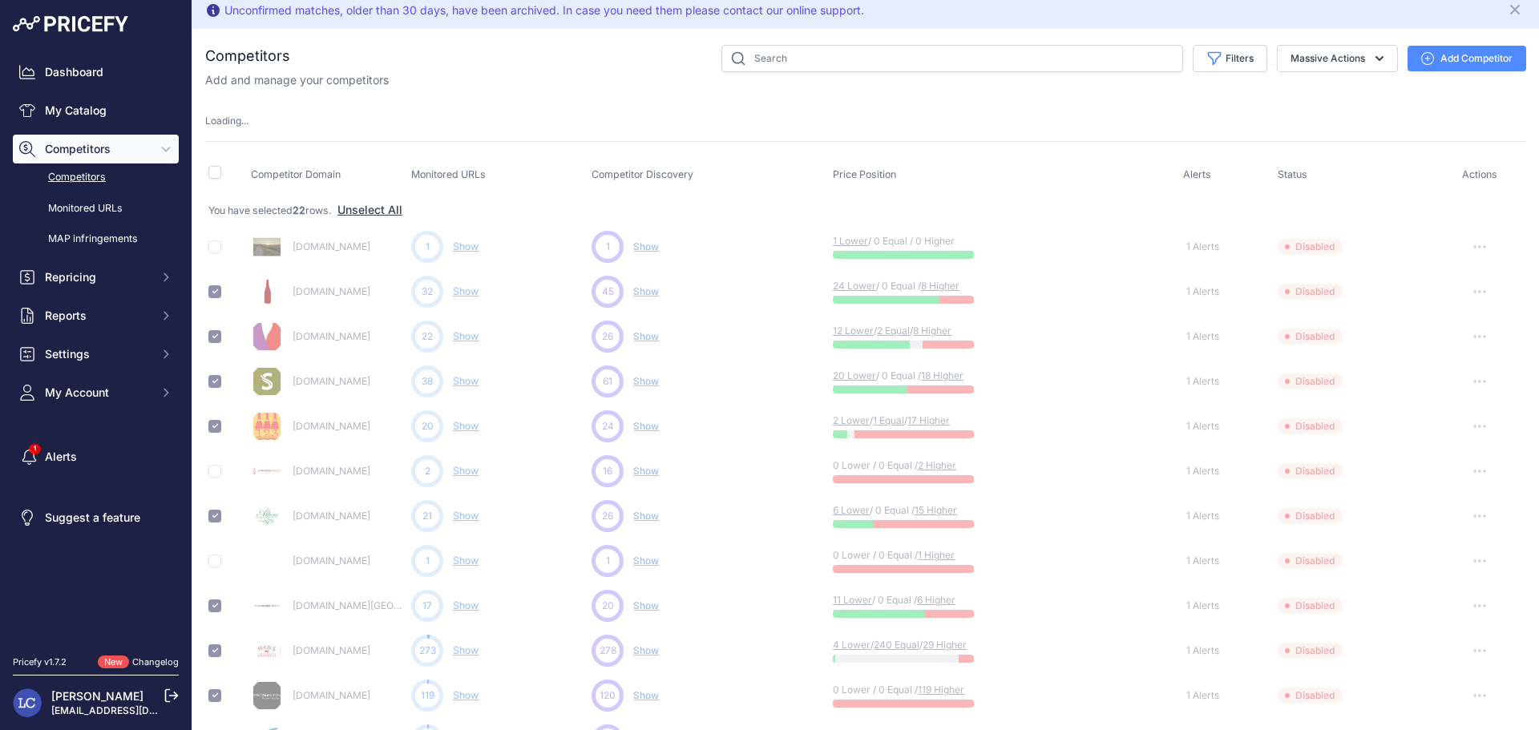
scroll to position [0, 0]
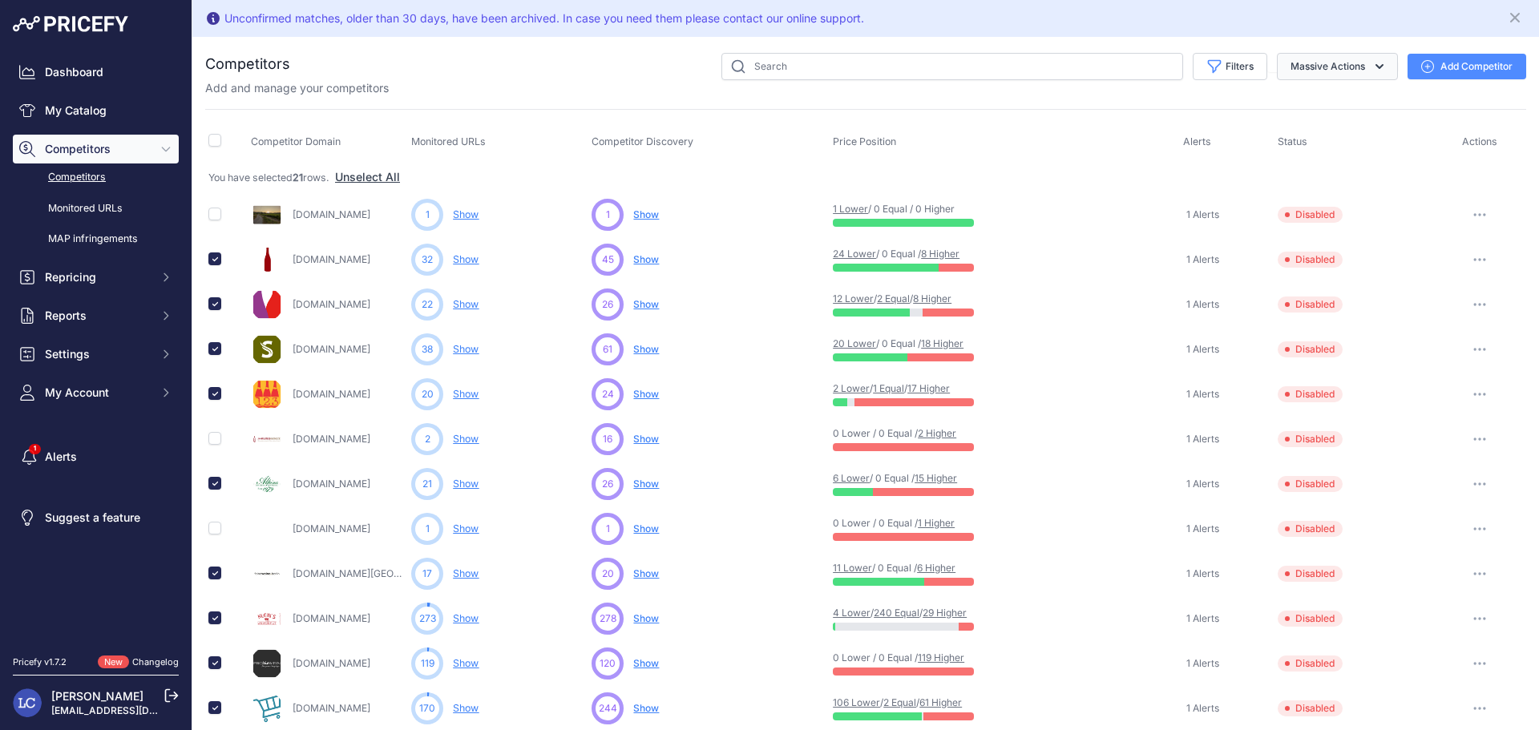
click at [1334, 69] on button "Massive Actions" at bounding box center [1336, 66] width 121 height 27
click at [1423, 107] on div "Competitors" at bounding box center [865, 709] width 1321 height 1312
click at [1244, 71] on button "Filters" at bounding box center [1229, 66] width 75 height 27
click at [1200, 130] on select "Select an option Active Disabled Update Profile Pending Approval Hidden Archived" at bounding box center [1177, 128] width 154 height 27
select select "1"
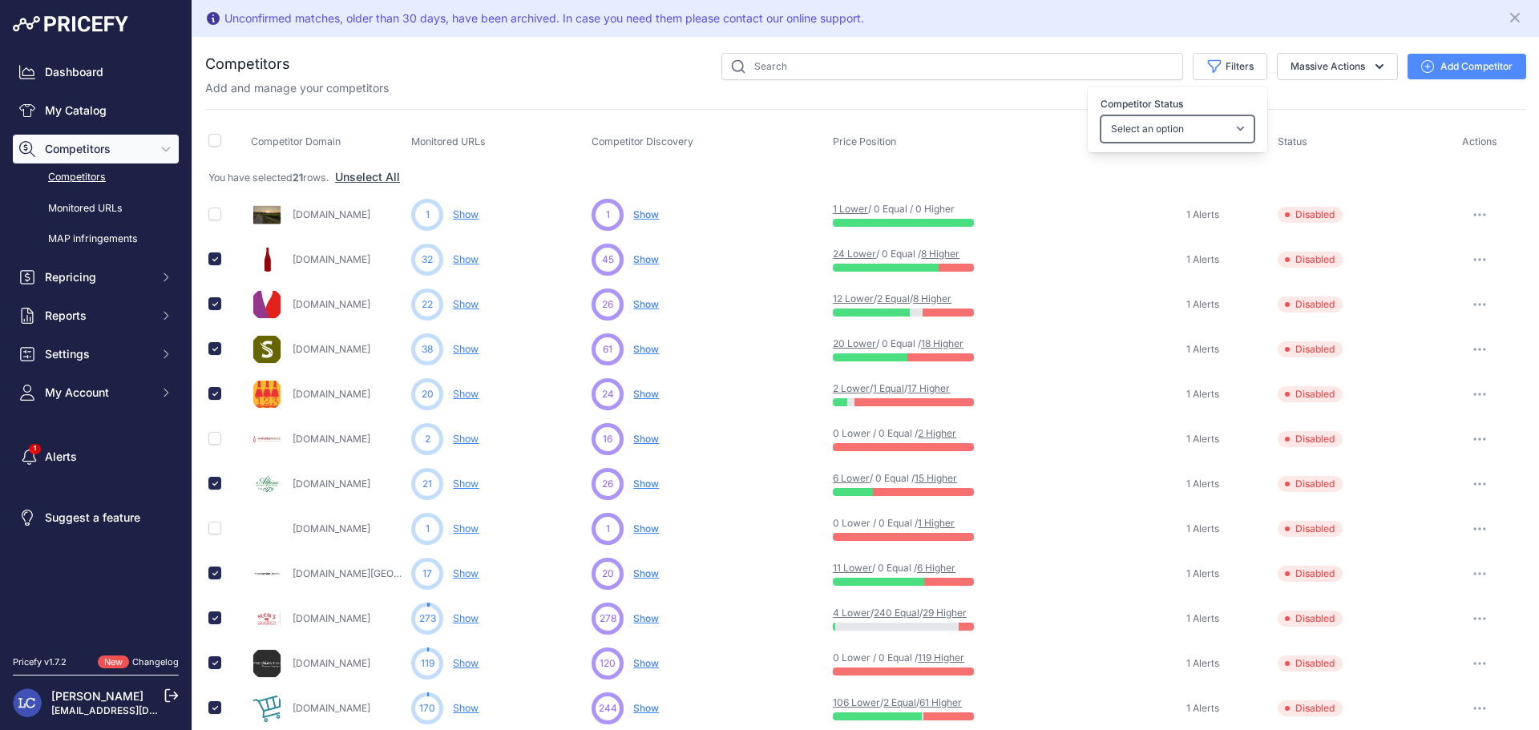
click at [1100, 115] on select "Select an option Active Disabled Update Profile Pending Approval Hidden Archived" at bounding box center [1177, 128] width 154 height 27
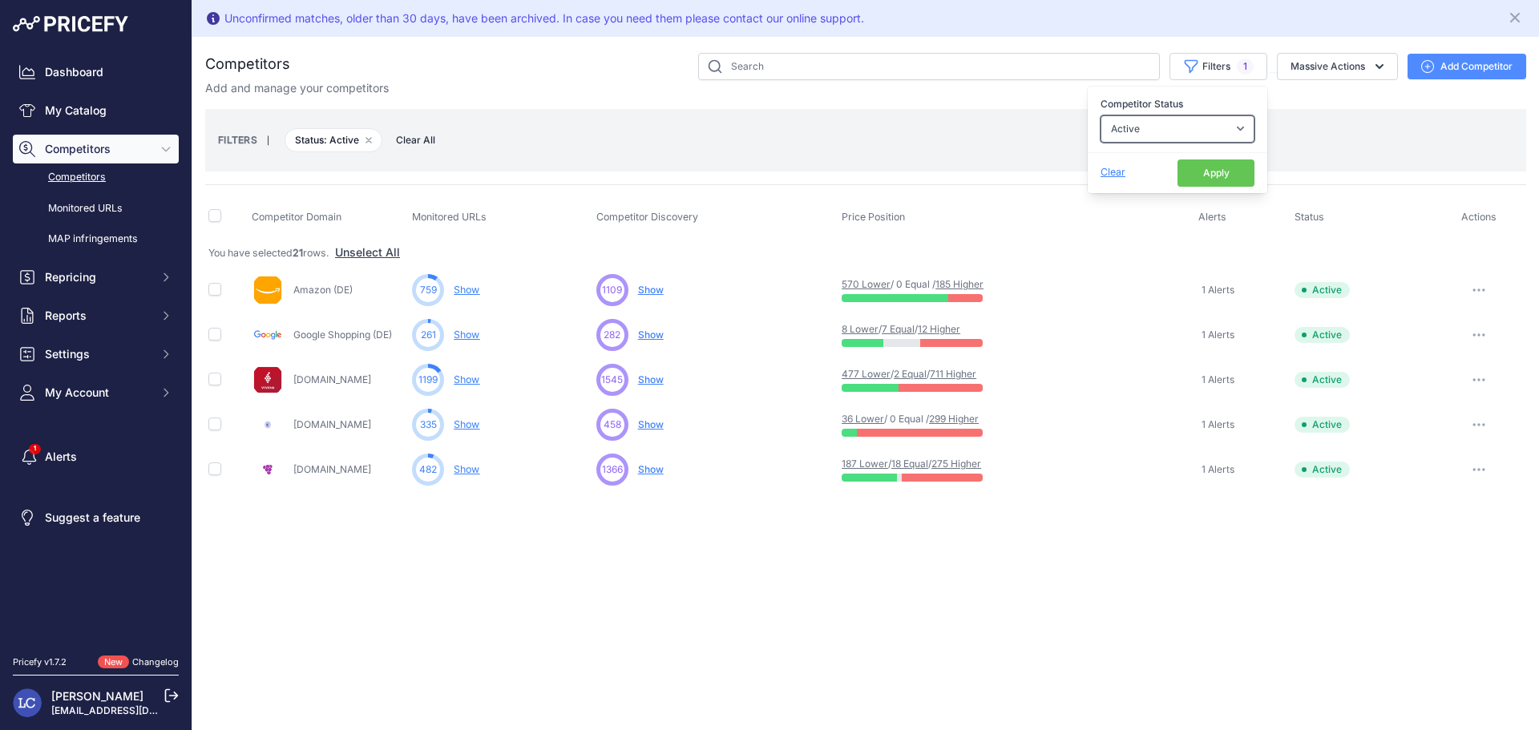
click at [1151, 132] on select "Select an option Active Disabled Update Profile Pending Approval Hidden Archived" at bounding box center [1177, 128] width 154 height 27
select select "0"
click at [1100, 115] on select "Select an option Active Disabled Update Profile Pending Approval Hidden Archived" at bounding box center [1177, 128] width 154 height 27
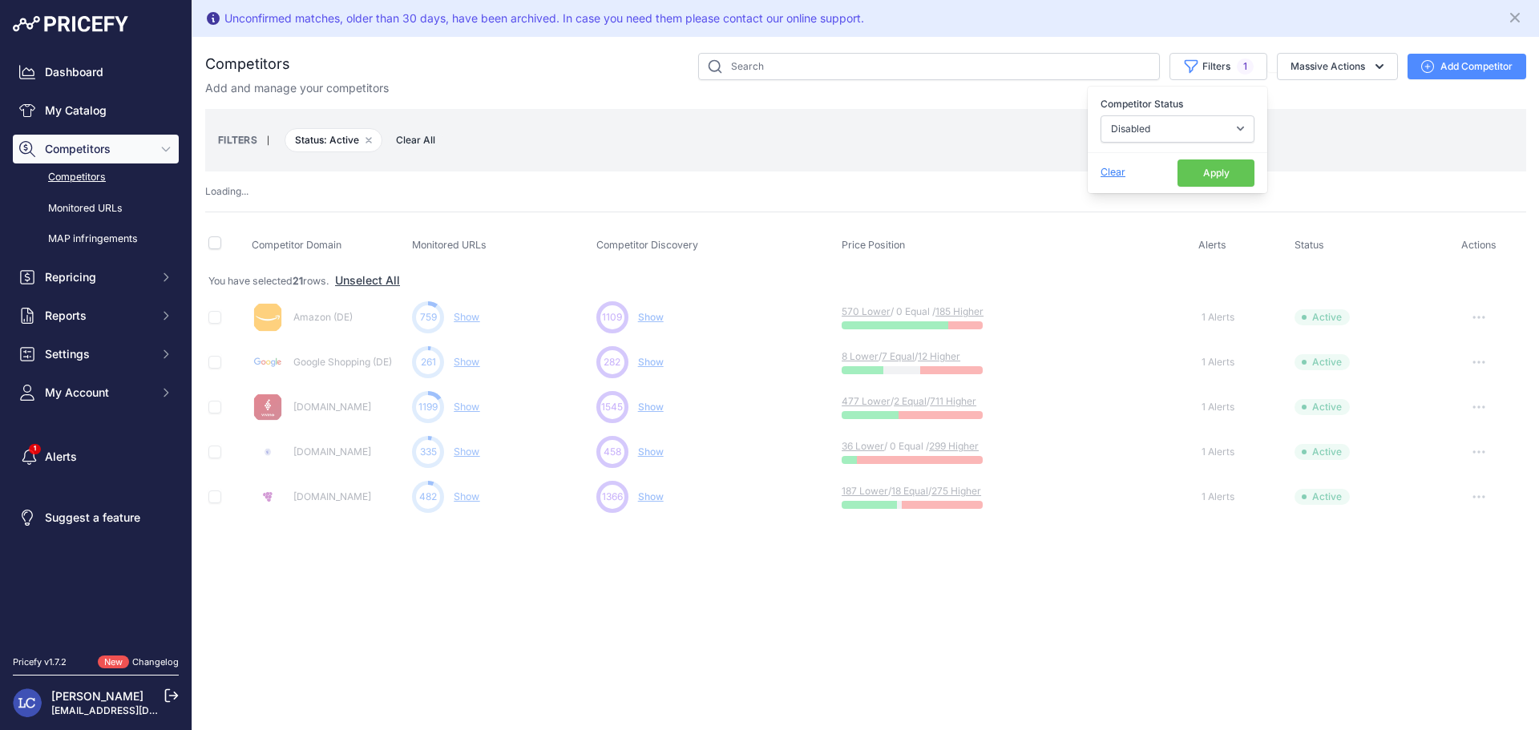
click at [1187, 174] on button "Apply" at bounding box center [1215, 172] width 77 height 27
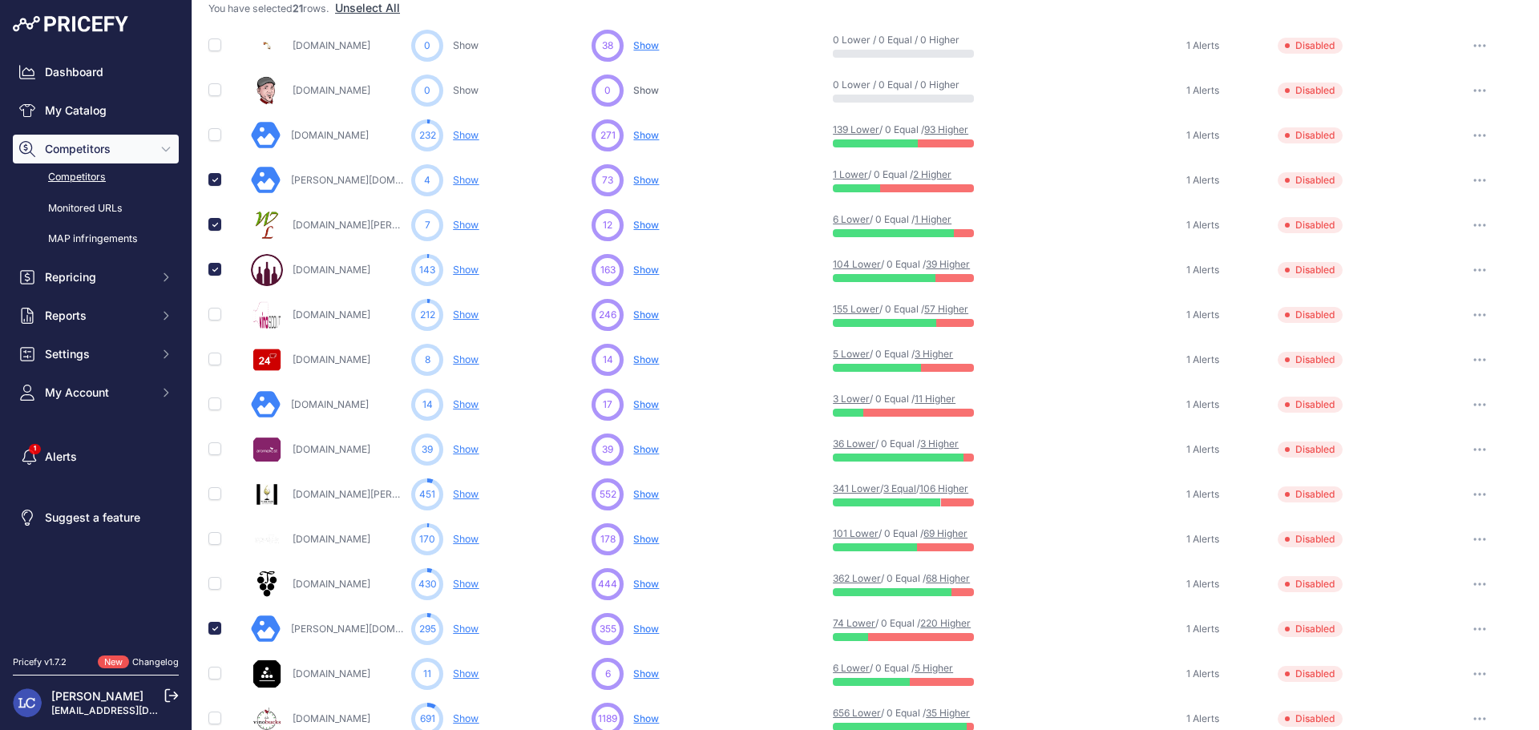
scroll to position [258, 0]
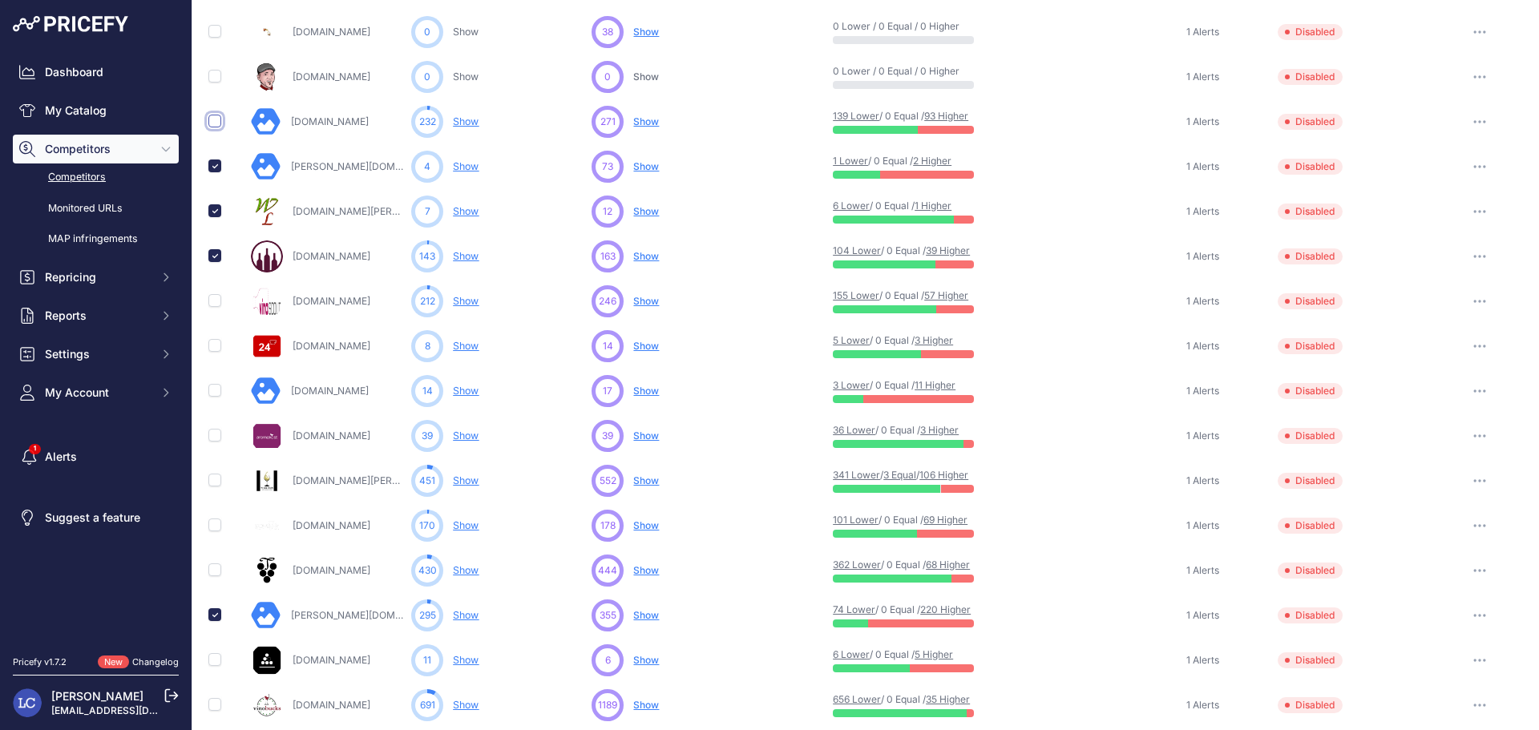
click at [213, 123] on input "checkbox" at bounding box center [214, 121] width 13 height 13
checkbox input "true"
click at [216, 301] on input "checkbox" at bounding box center [214, 300] width 13 height 13
checkbox input "true"
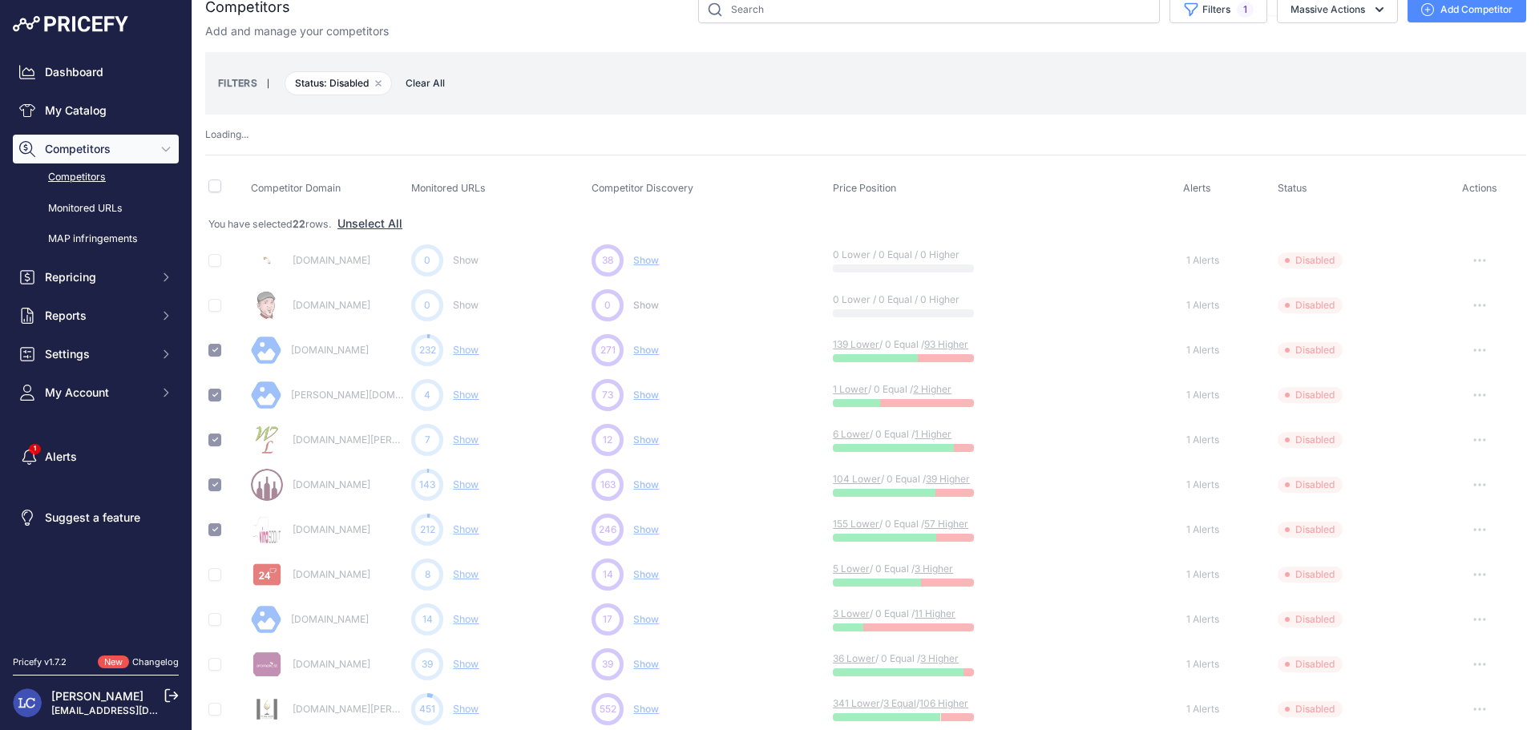
scroll to position [0, 0]
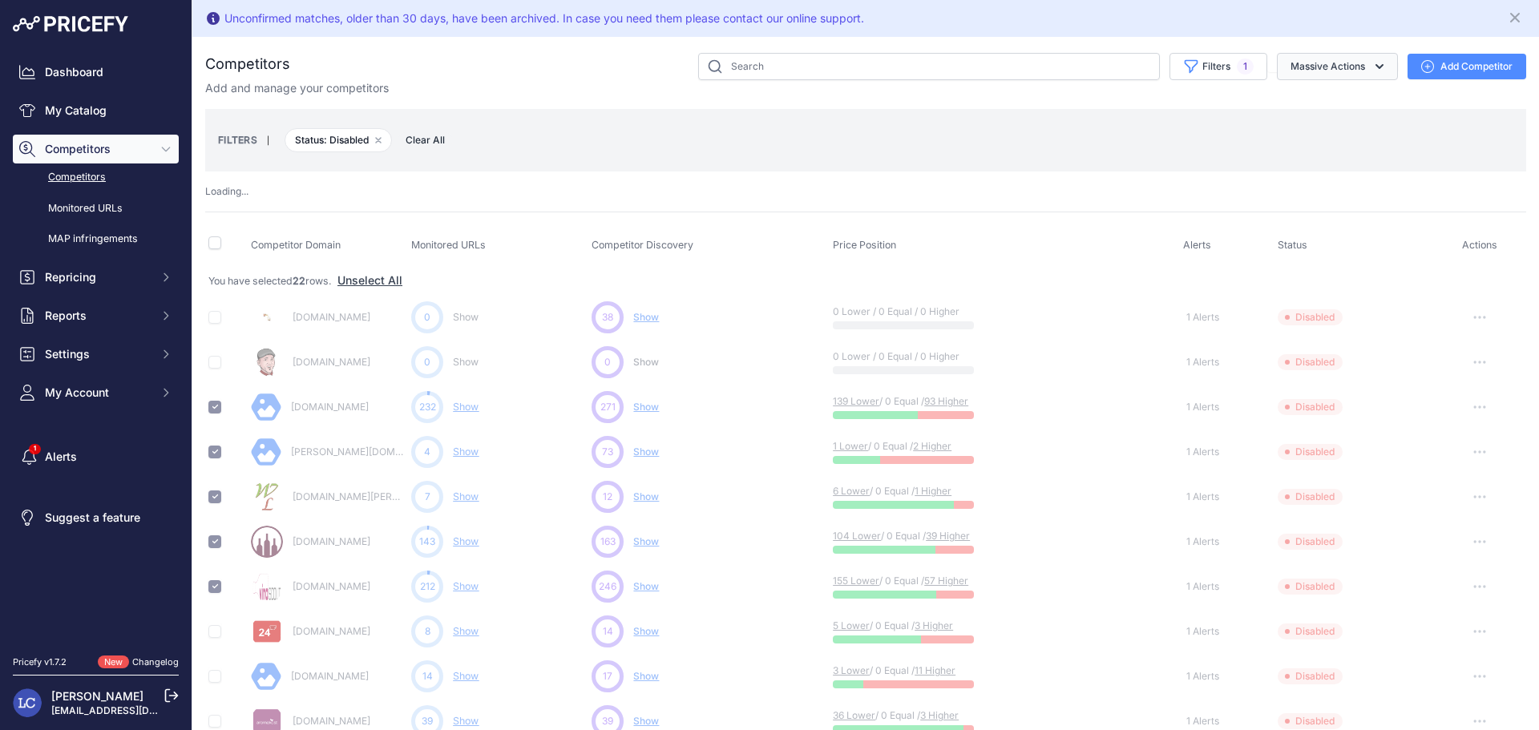
click at [1352, 67] on button "Massive Actions" at bounding box center [1336, 66] width 121 height 27
click at [216, 265] on td "You have selected 22 rows. Unselect All" at bounding box center [865, 280] width 1321 height 30
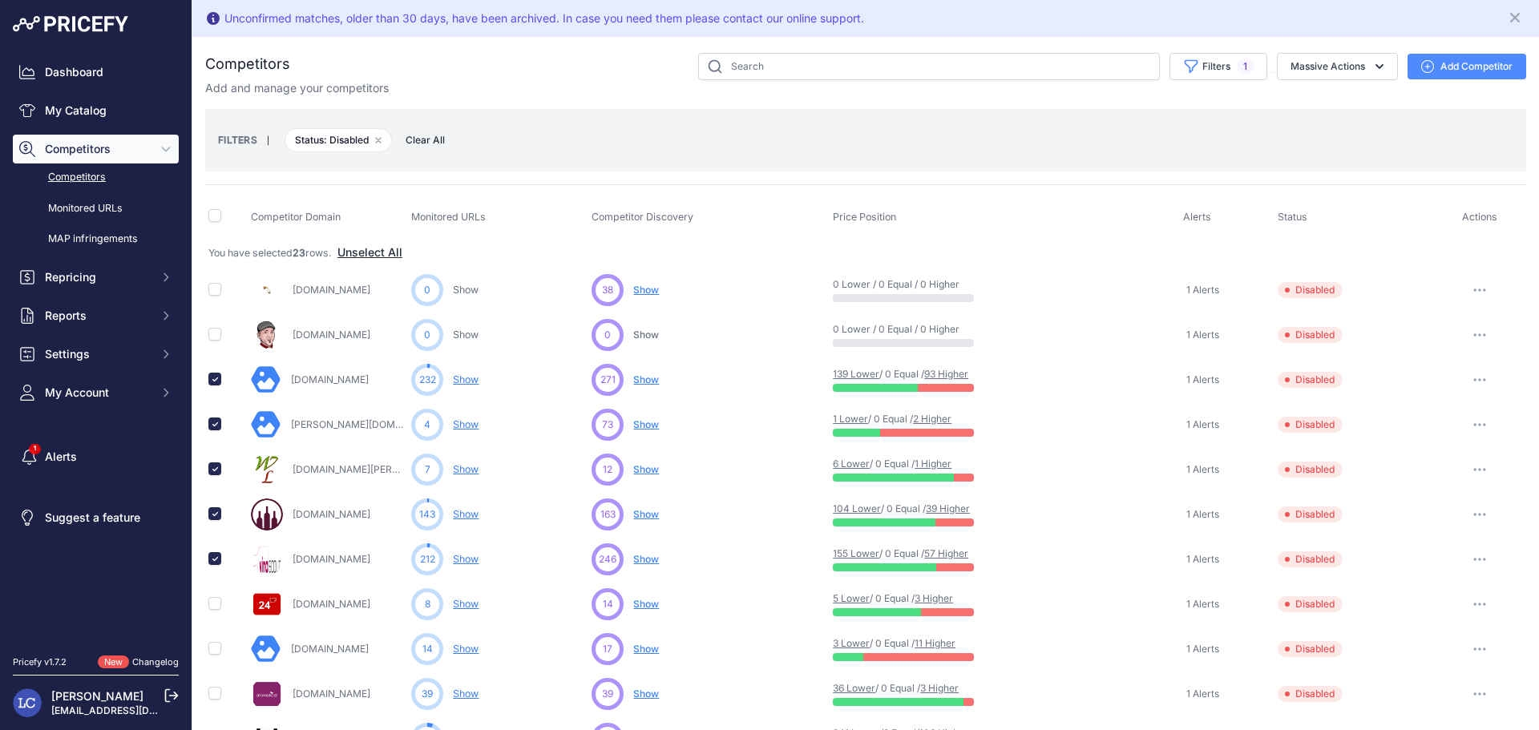
click at [366, 254] on button "Unselect All" at bounding box center [369, 252] width 65 height 16
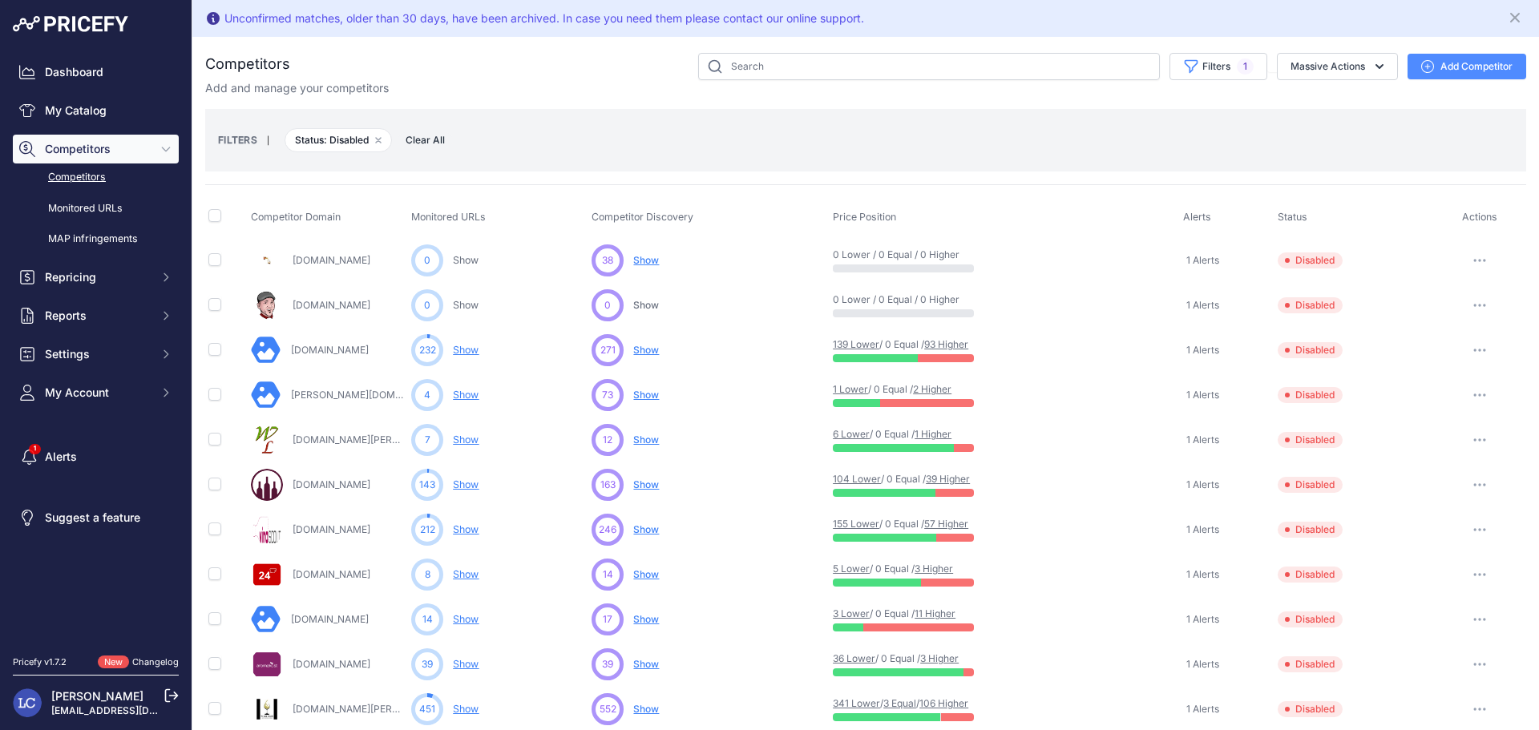
click at [1473, 349] on icon "button" at bounding box center [1479, 350] width 13 height 3
click at [1436, 403] on button "Enable" at bounding box center [1456, 410] width 134 height 26
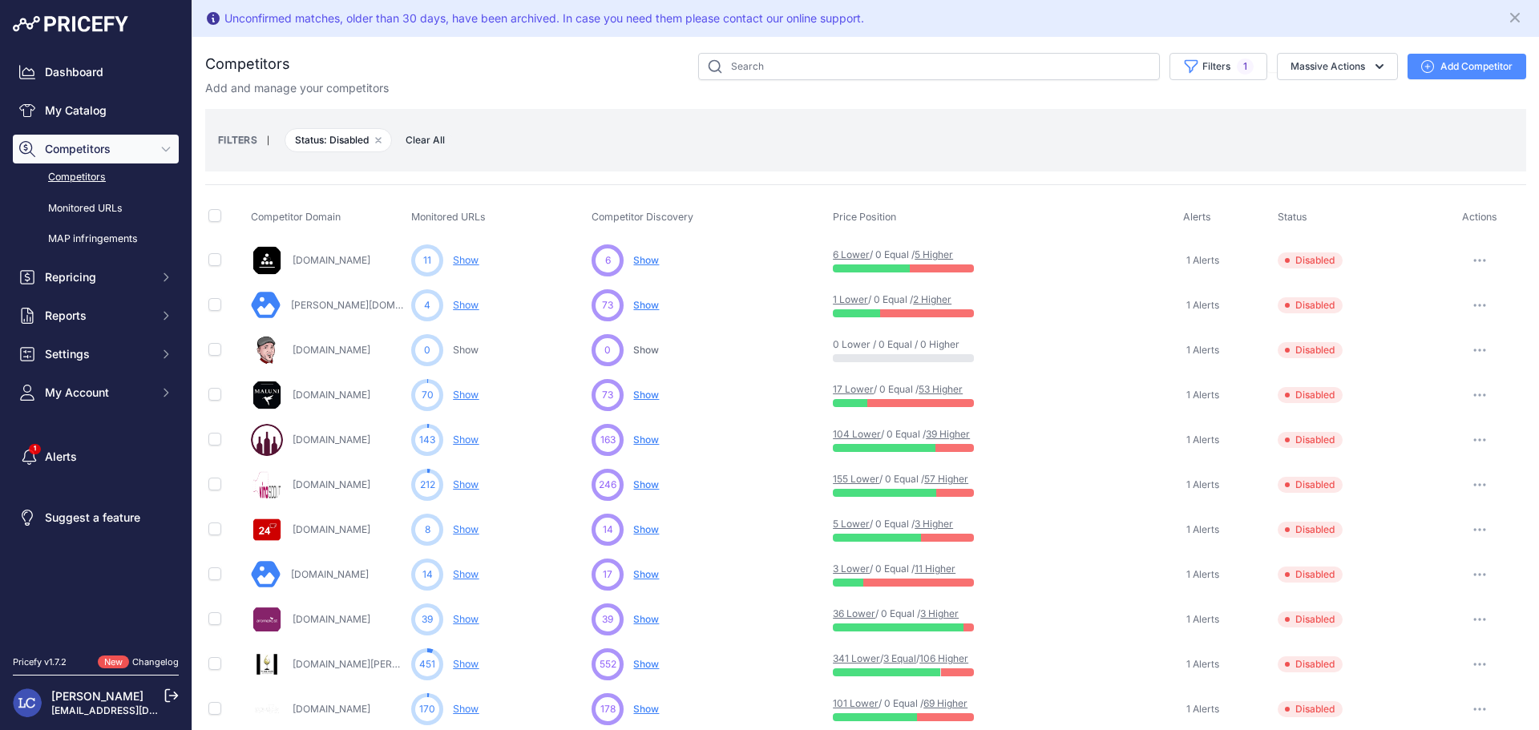
click at [1473, 486] on icon "button" at bounding box center [1479, 484] width 13 height 3
click at [1423, 545] on button "Enable" at bounding box center [1456, 544] width 134 height 26
click at [1473, 483] on icon "button" at bounding box center [1479, 484] width 13 height 3
click at [1432, 542] on button "Enable" at bounding box center [1456, 544] width 134 height 26
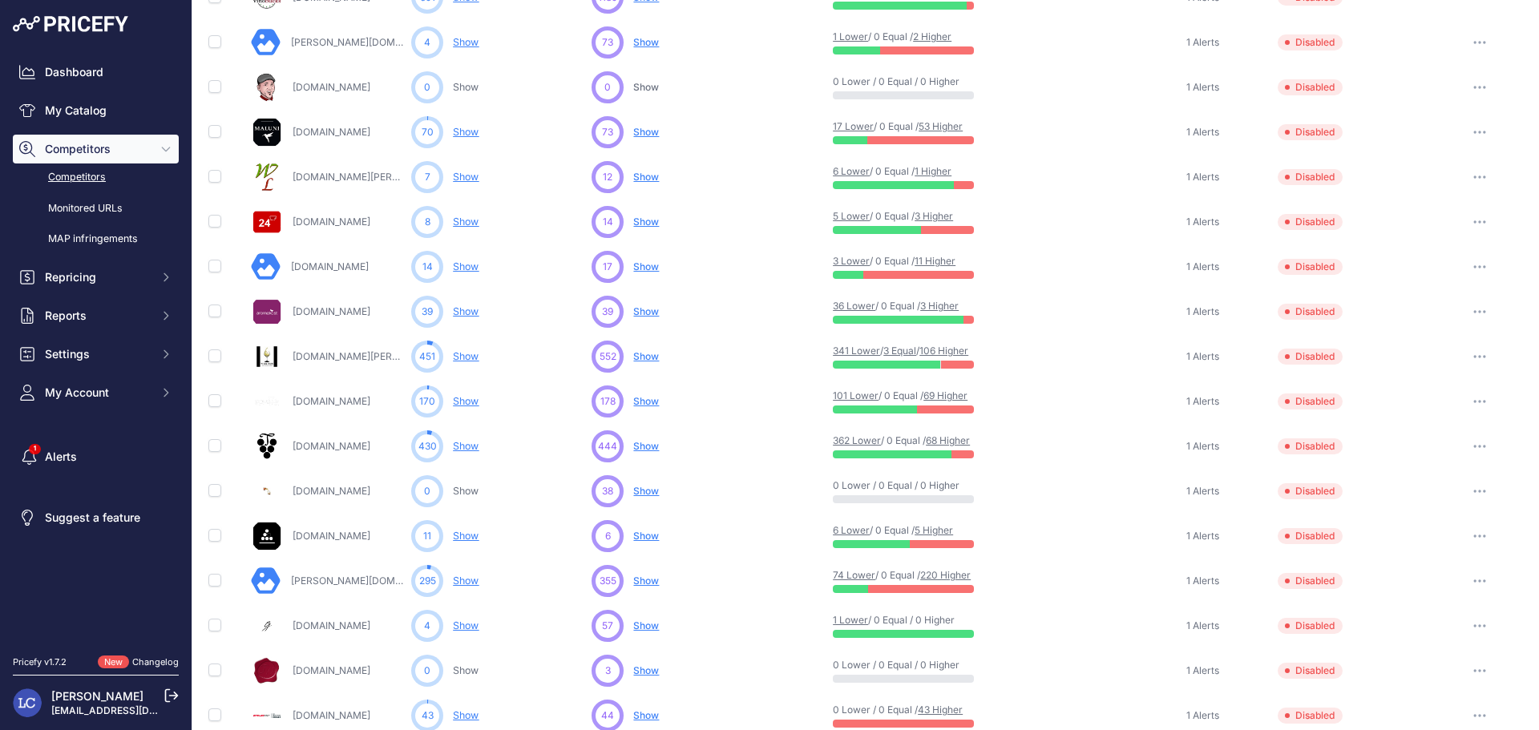
scroll to position [266, 0]
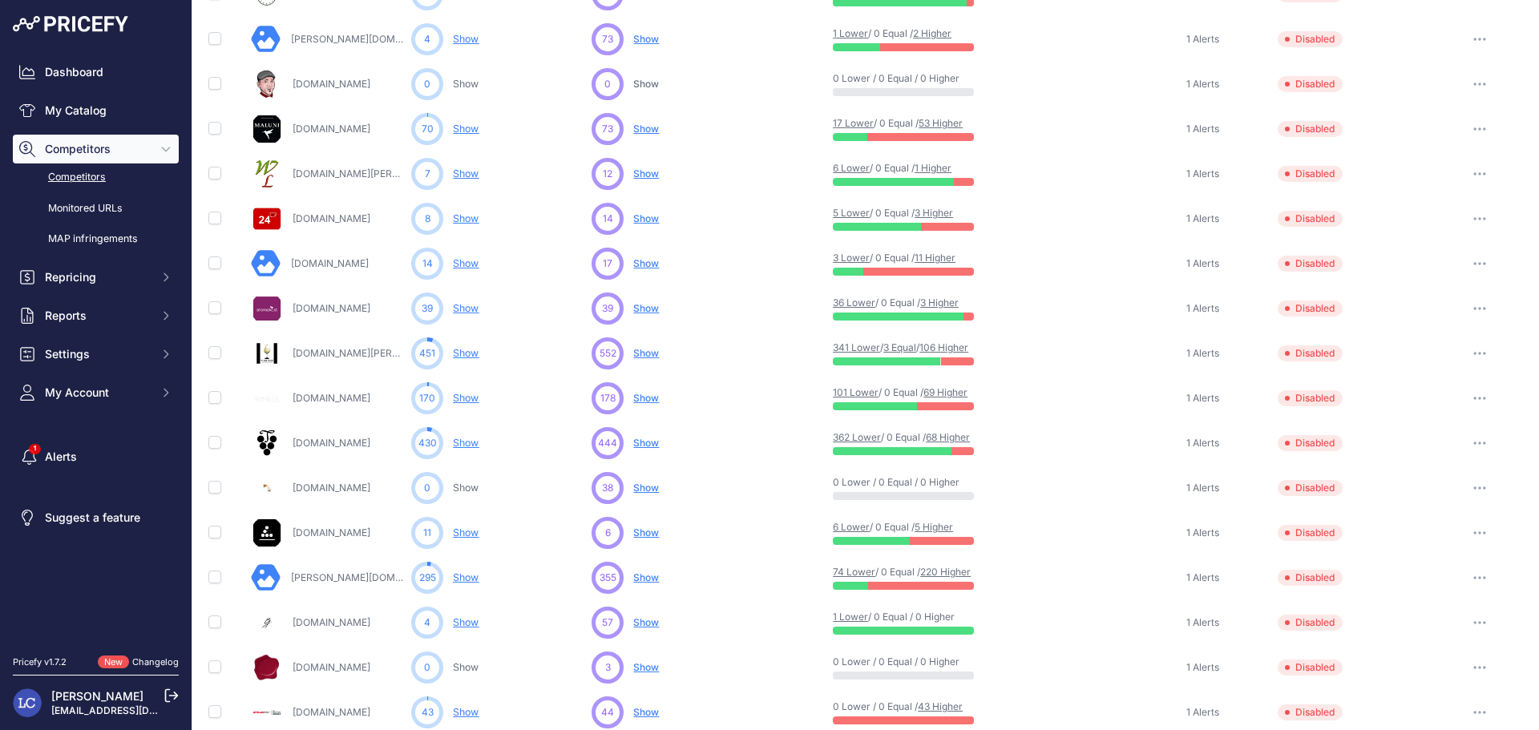
click at [1473, 353] on icon "button" at bounding box center [1479, 353] width 13 height 3
click at [1422, 409] on button "Enable" at bounding box center [1456, 413] width 134 height 26
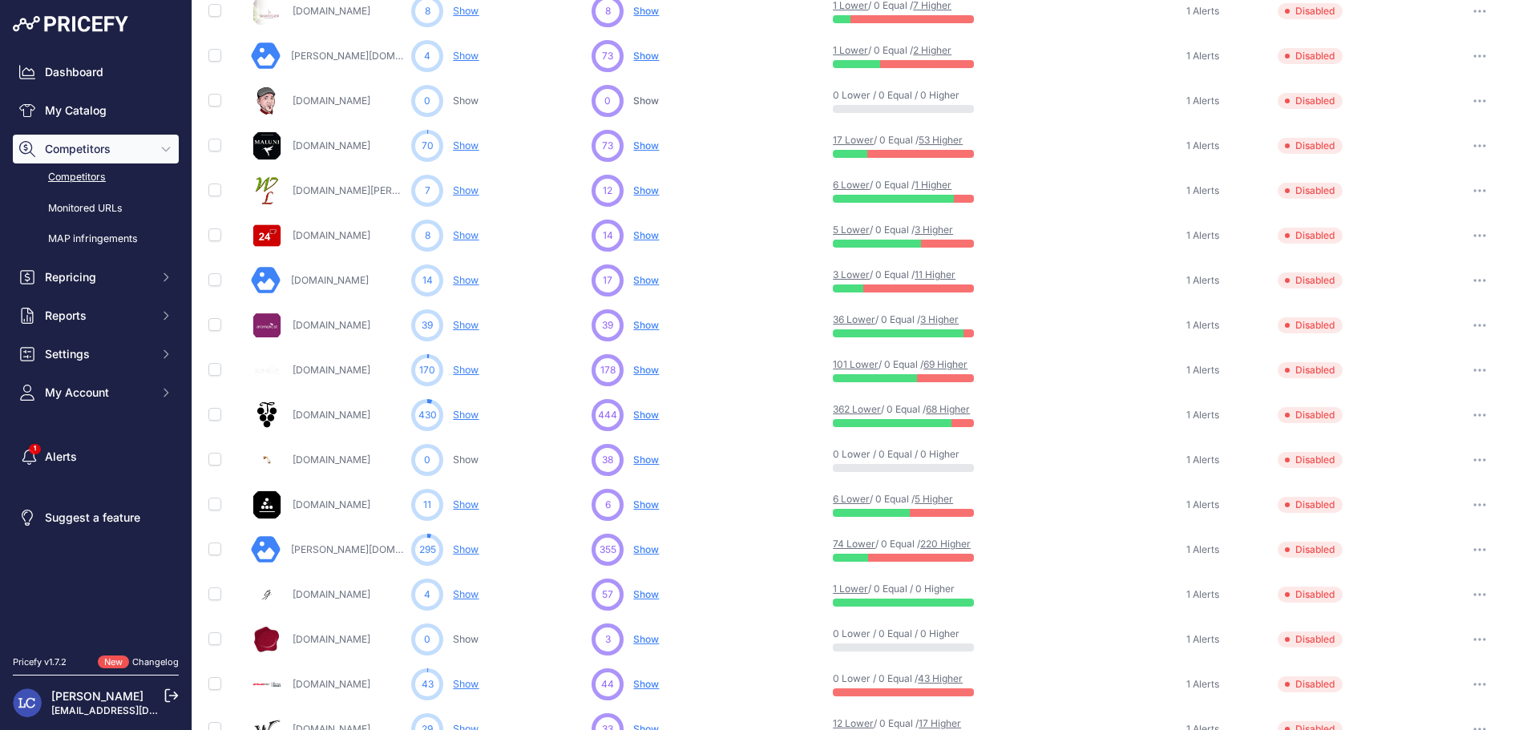
scroll to position [267, 0]
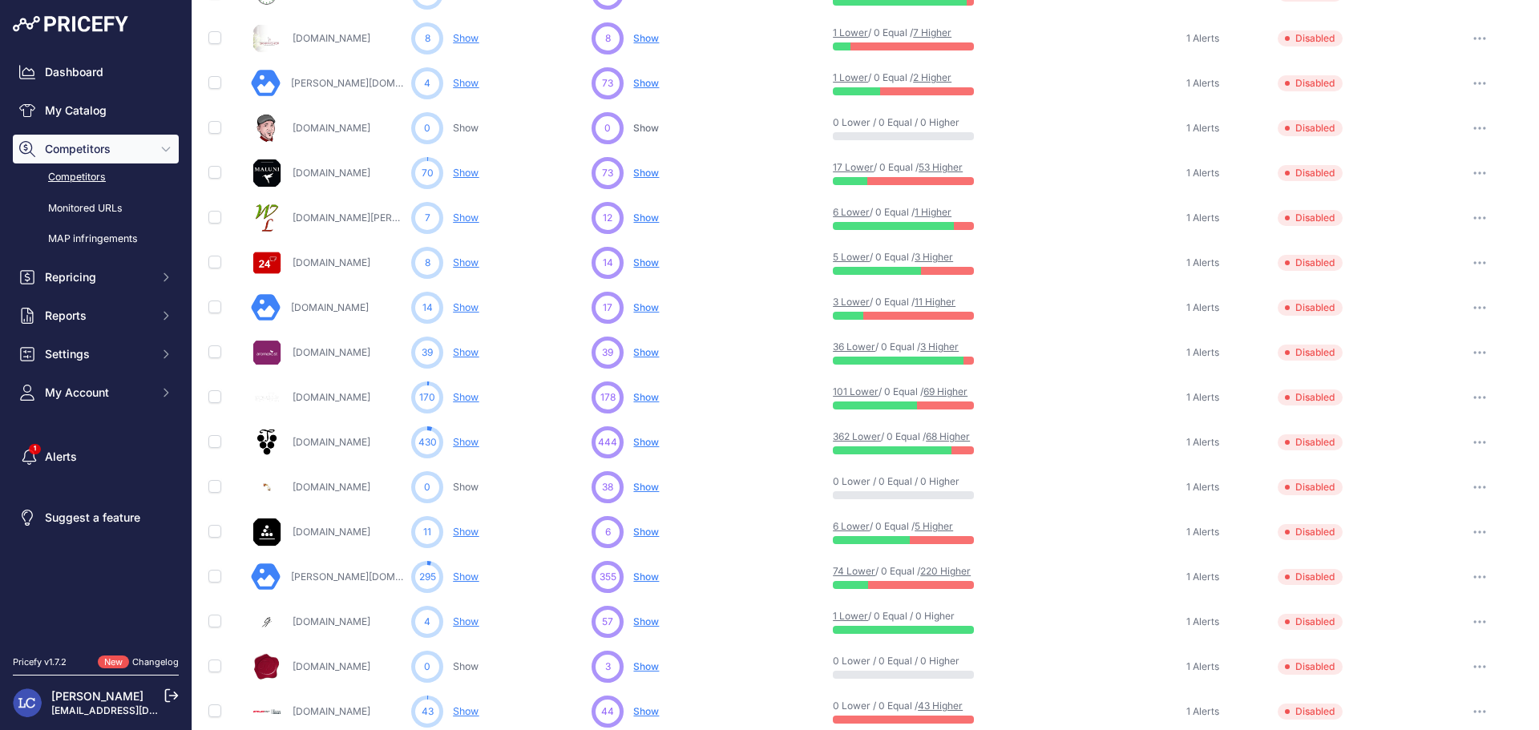
click at [1474, 398] on icon "button" at bounding box center [1475, 398] width 2 height 2
click at [1422, 451] on button "Enable" at bounding box center [1456, 457] width 134 height 26
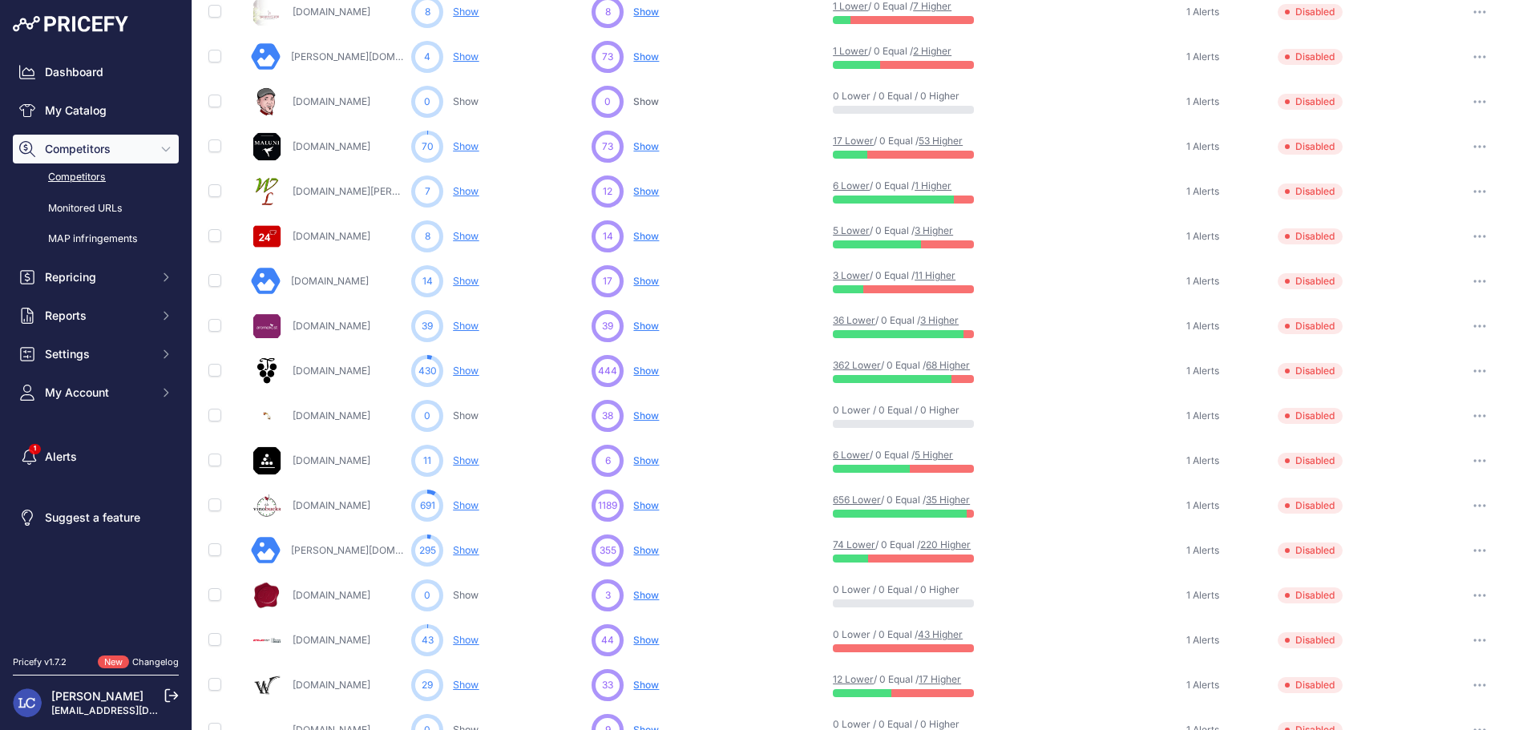
scroll to position [317, 0]
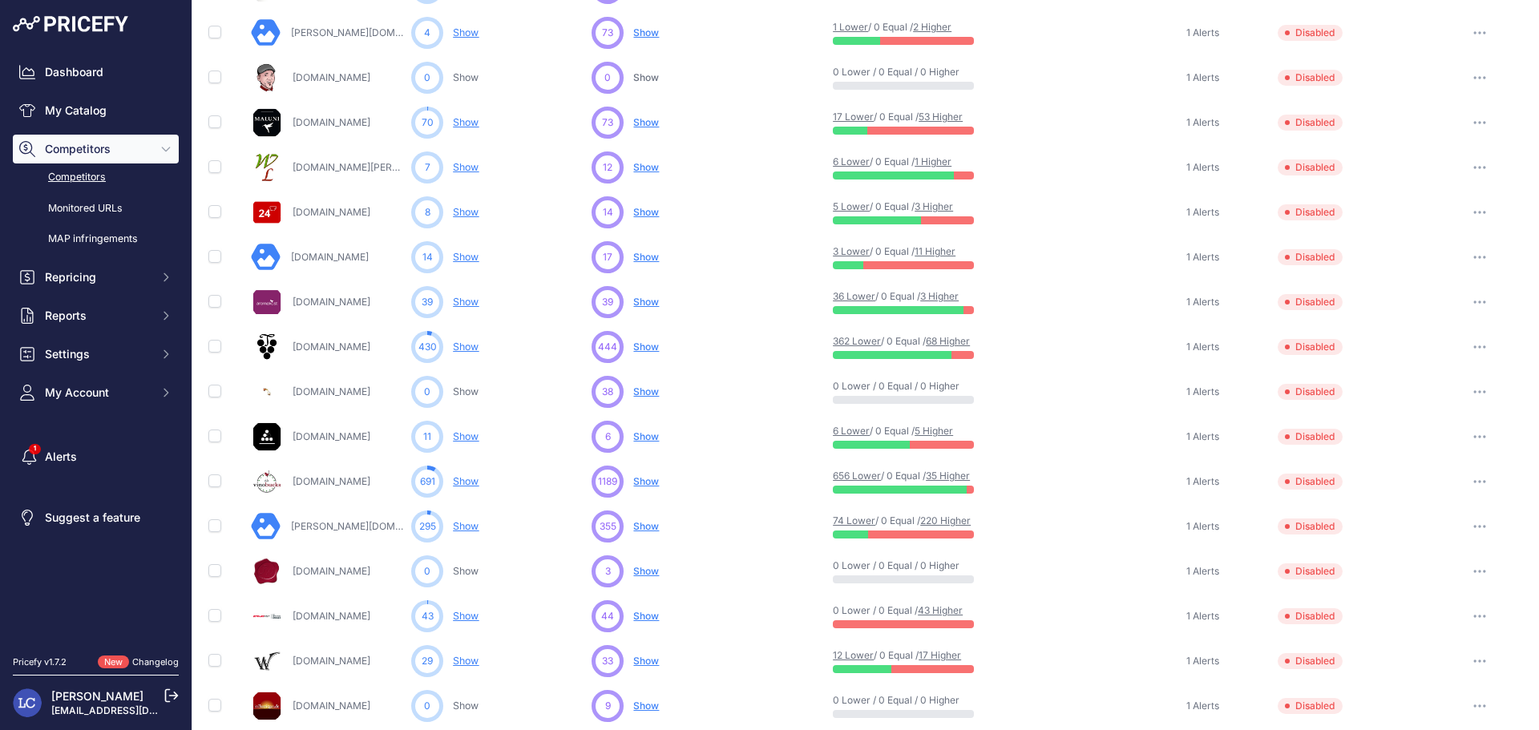
click at [1474, 348] on icon "button" at bounding box center [1475, 347] width 2 height 2
click at [1421, 400] on button "Enable" at bounding box center [1456, 406] width 134 height 26
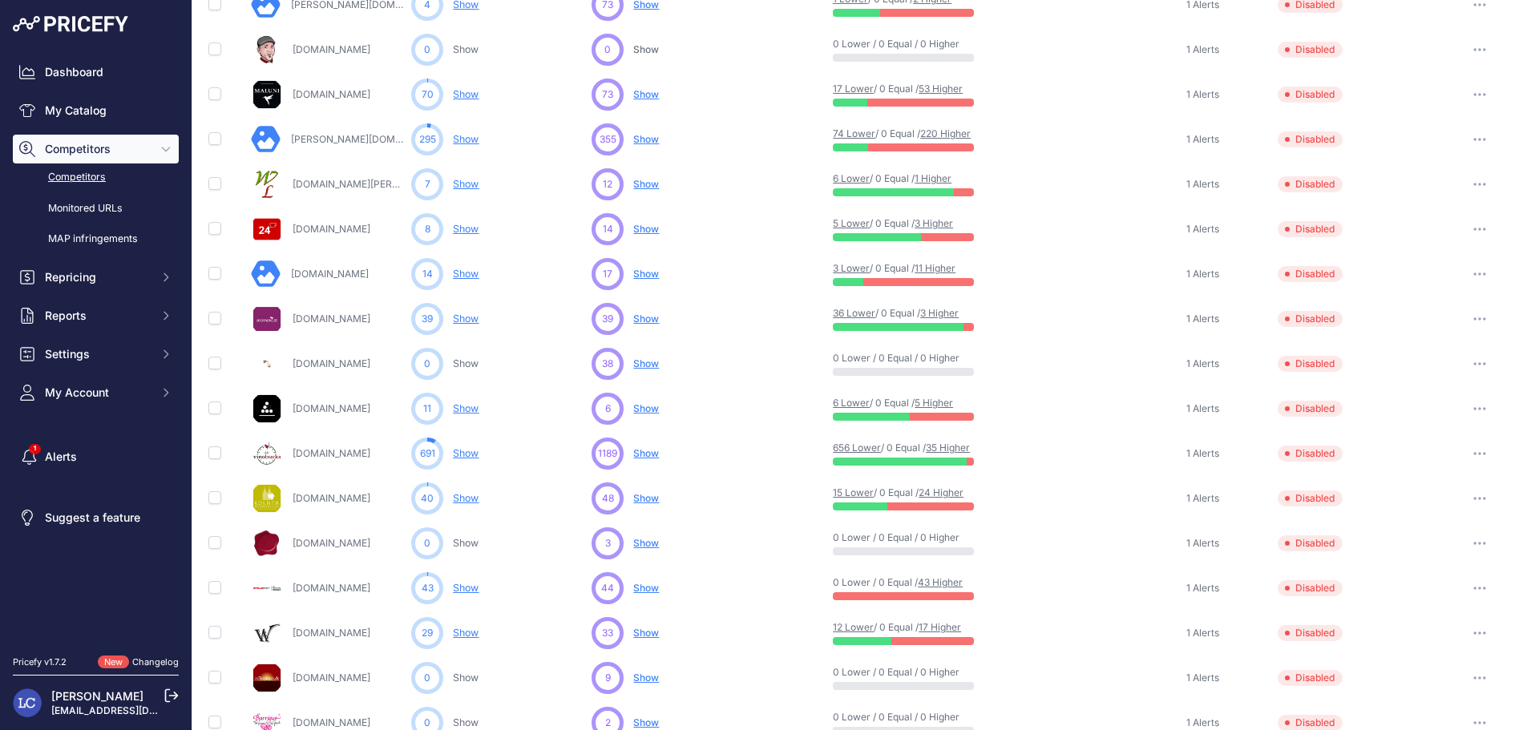
scroll to position [318, 0]
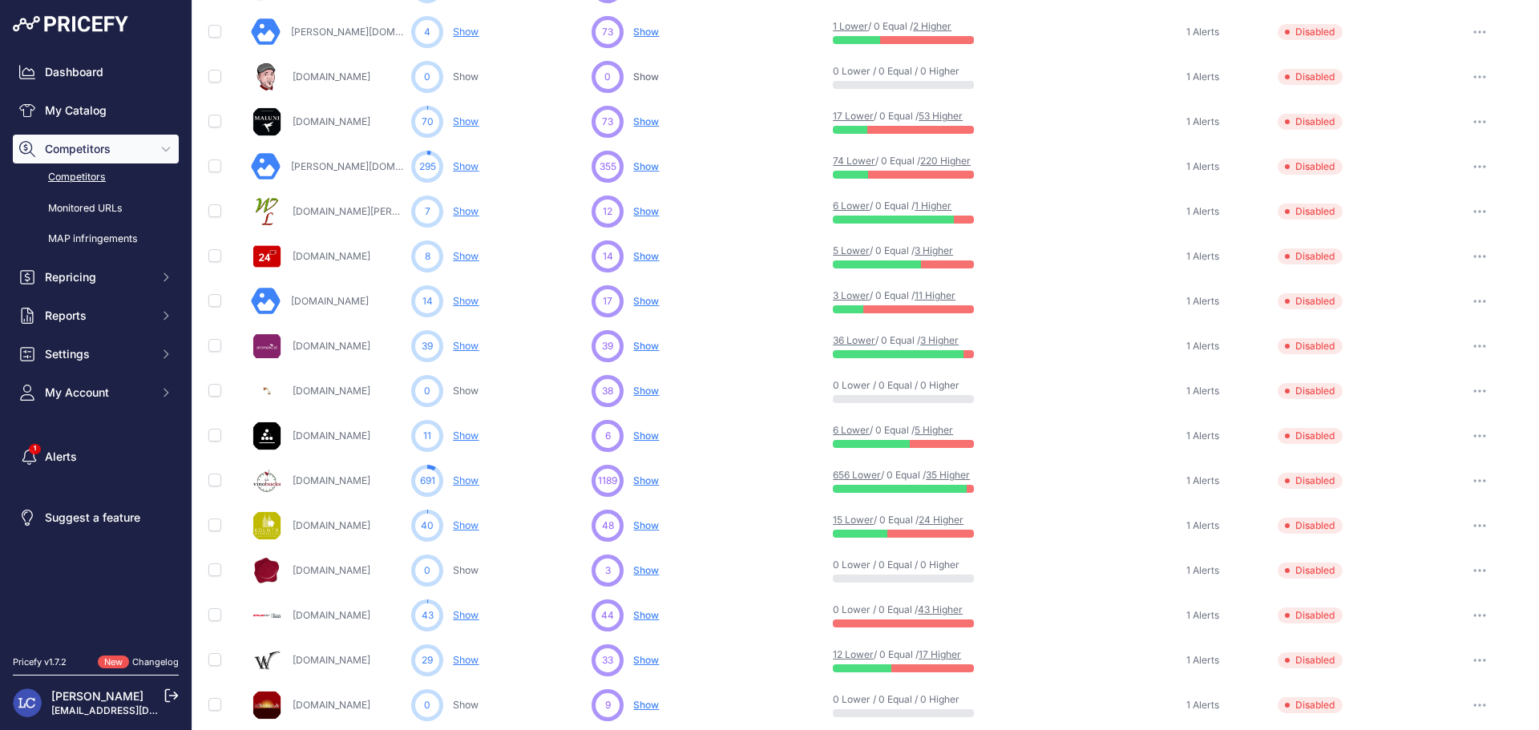
click at [1466, 478] on button "button" at bounding box center [1479, 481] width 32 height 22
click at [1422, 534] on button "Enable" at bounding box center [1456, 540] width 134 height 26
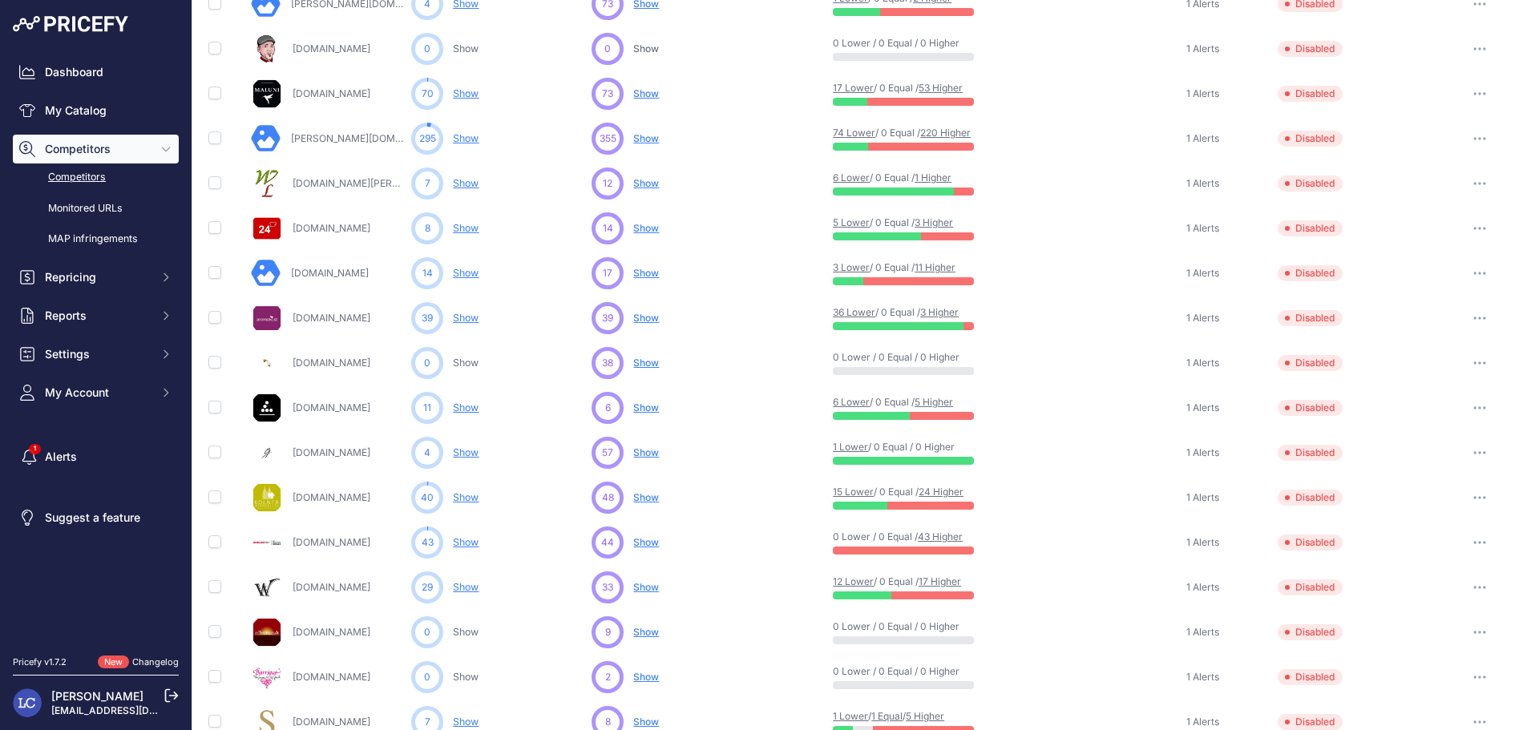
scroll to position [319, 0]
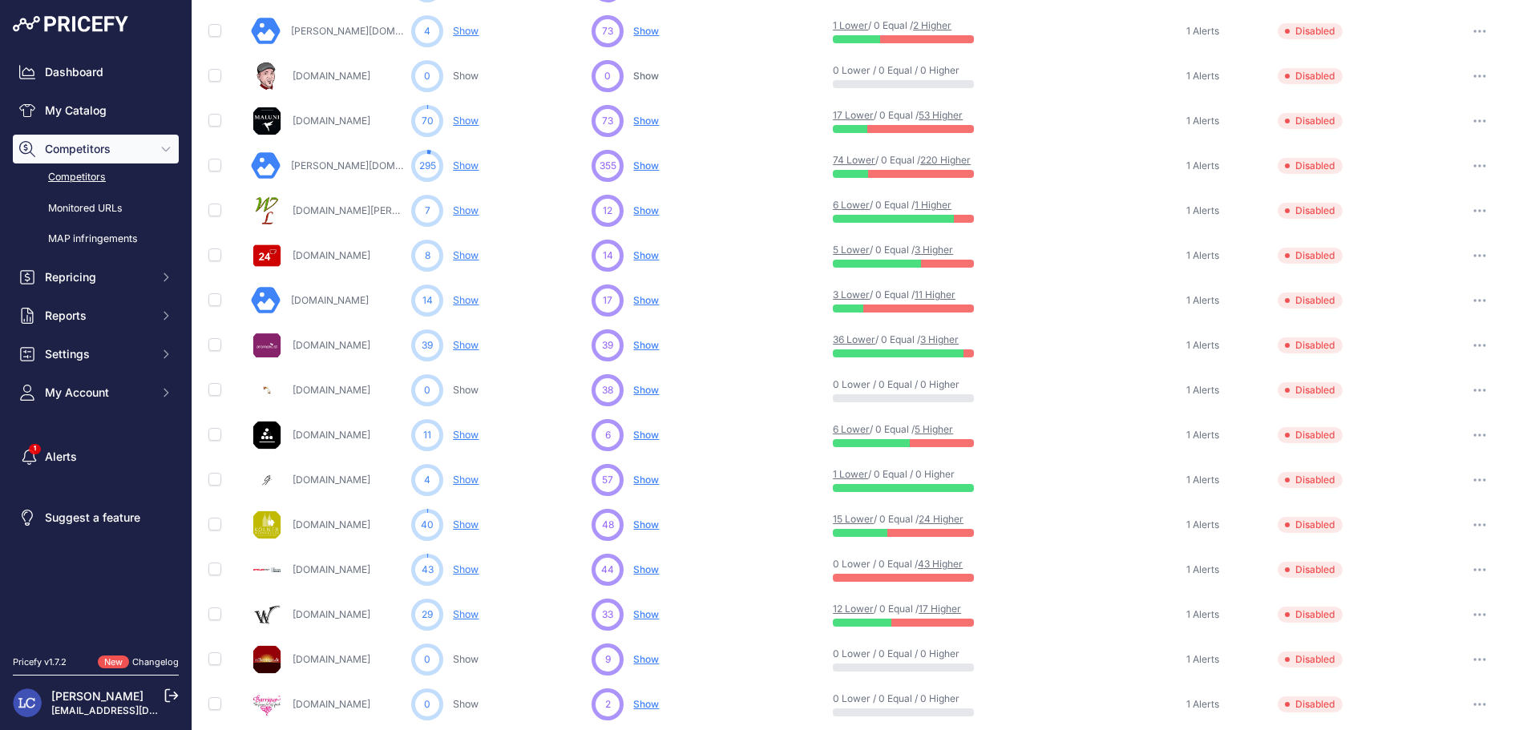
click at [1466, 522] on button "button" at bounding box center [1479, 525] width 32 height 22
click at [1414, 577] on button "Enable" at bounding box center [1456, 584] width 134 height 26
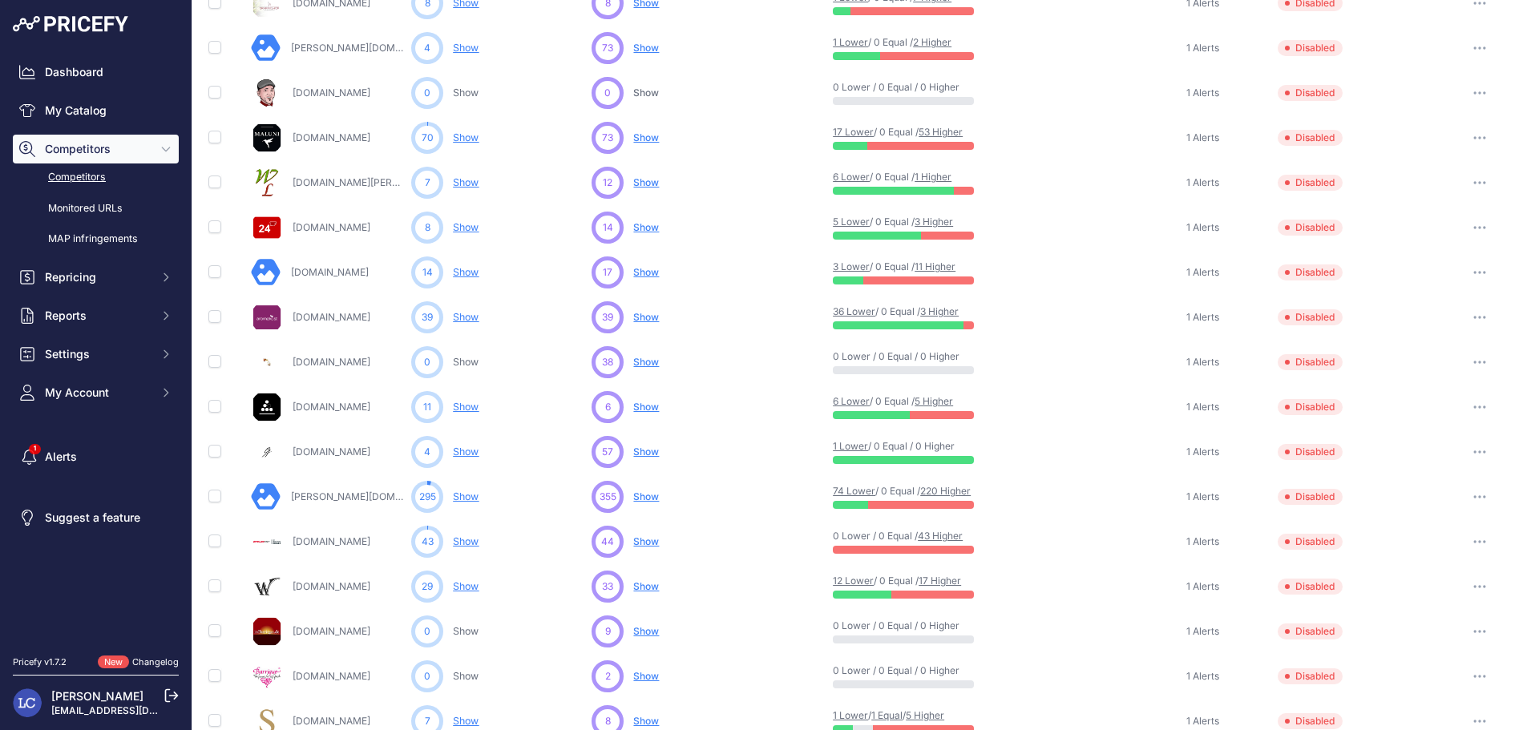
scroll to position [320, 0]
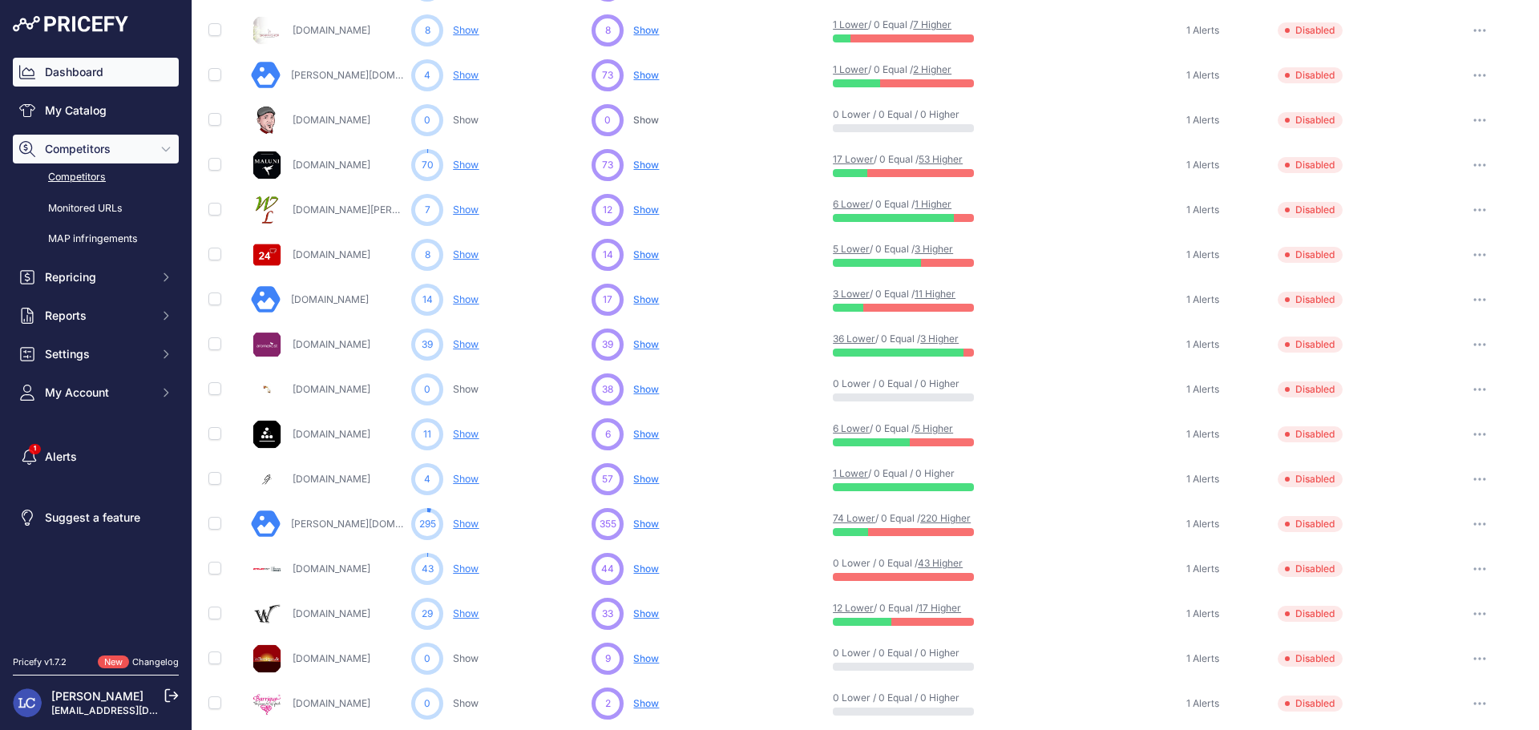
click at [85, 75] on link "Dashboard" at bounding box center [96, 72] width 166 height 29
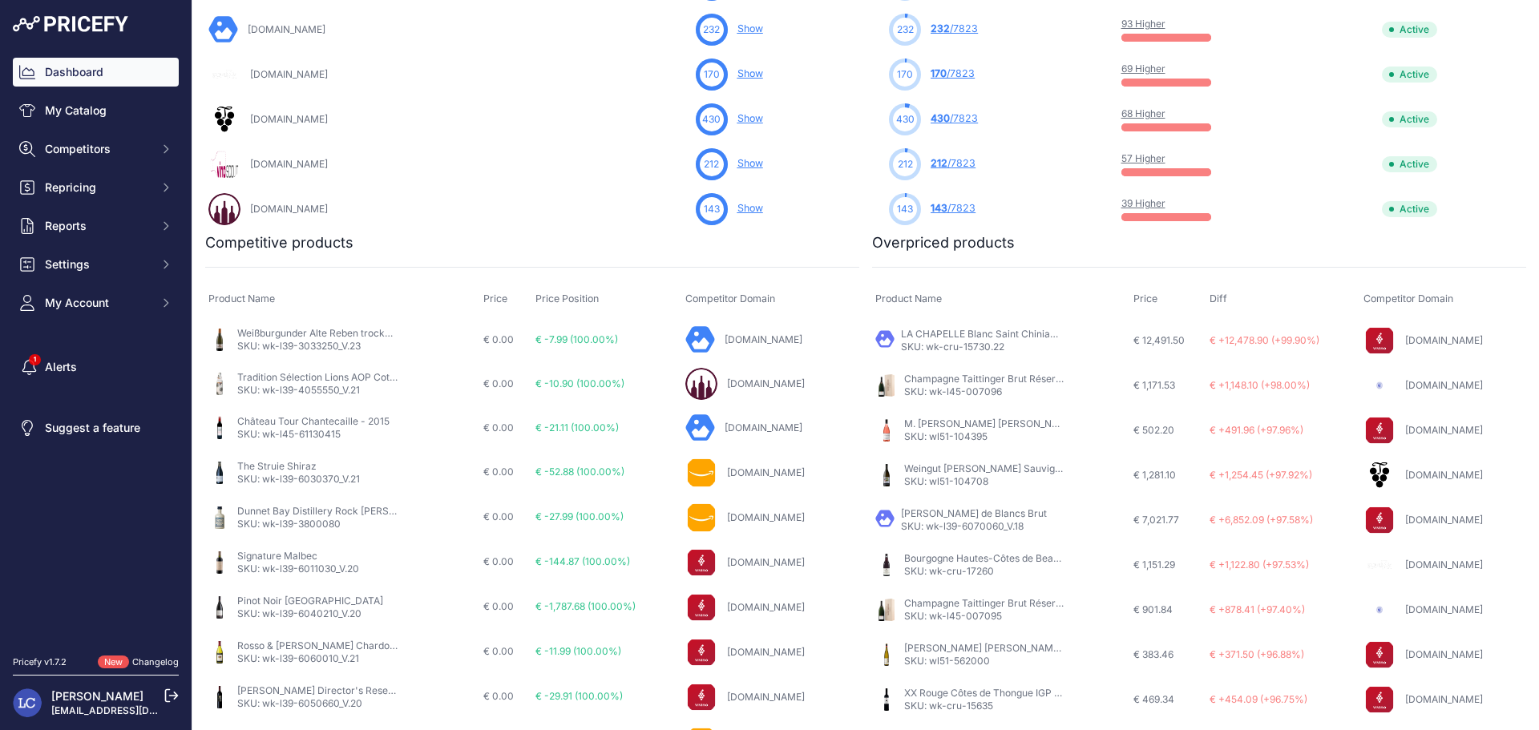
scroll to position [872, 0]
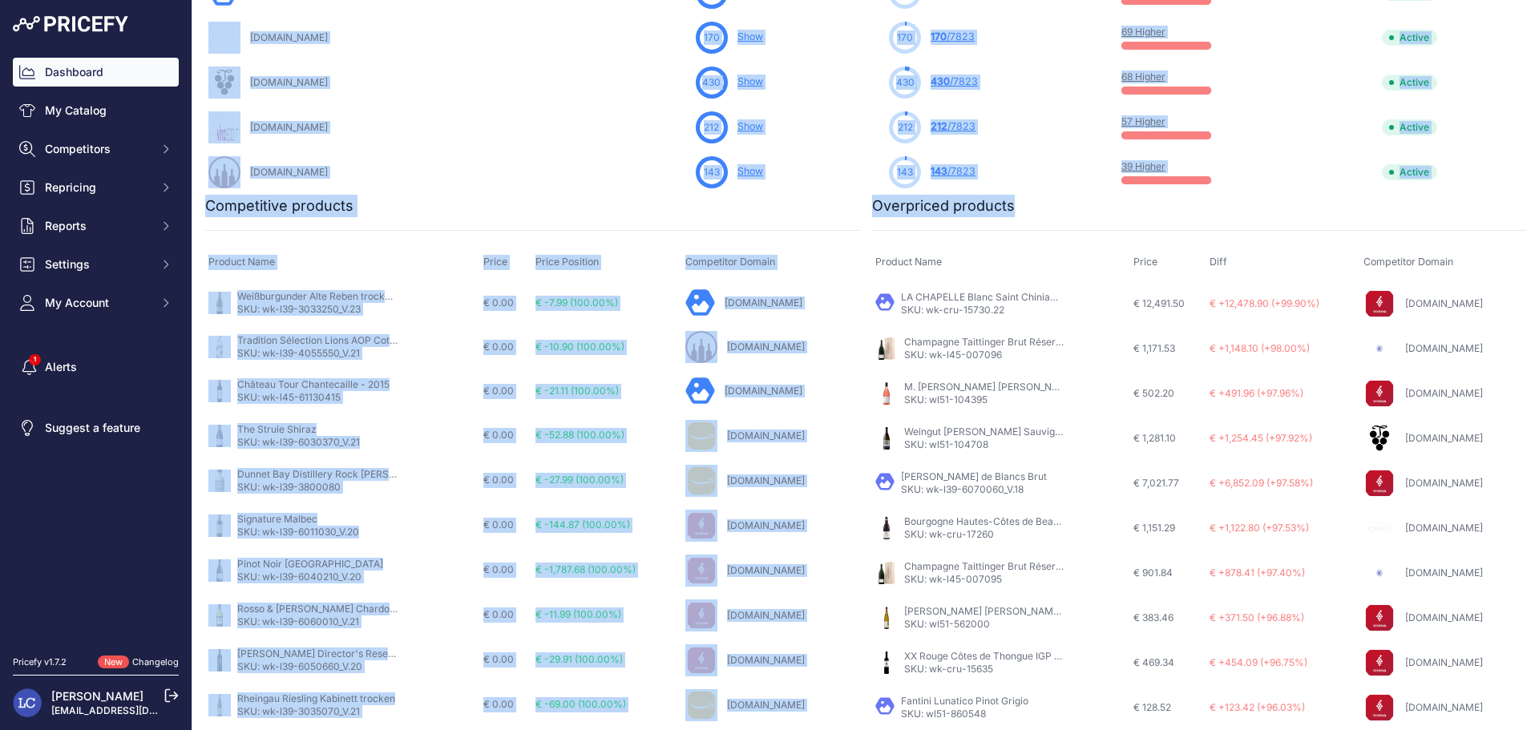
drag, startPoint x: 1526, startPoint y: 461, endPoint x: 1536, endPoint y: 284, distance: 177.4
click at [1536, 284] on main "Close Competitive Products These products have the lowest price compared with m…" at bounding box center [865, 365] width 1346 height 730
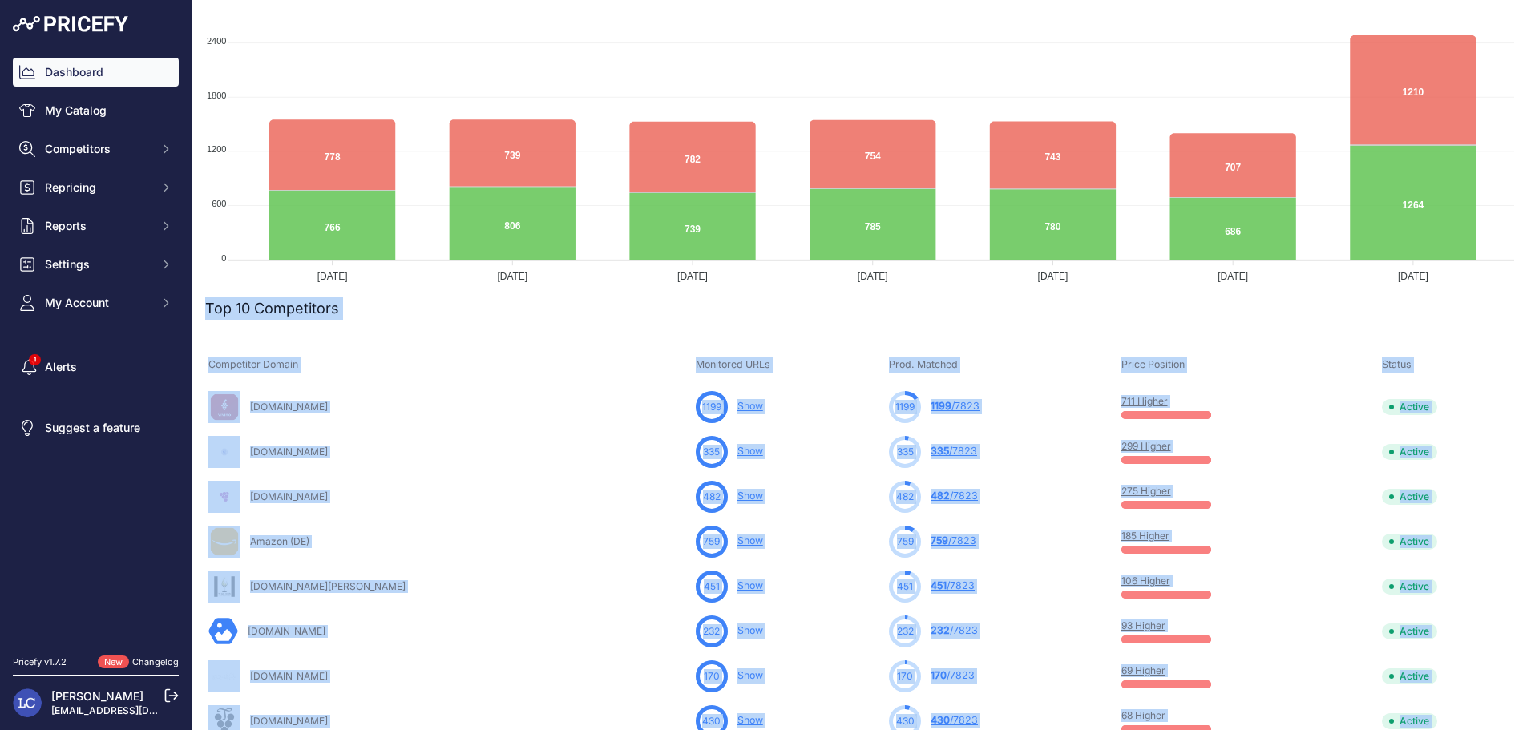
scroll to position [81, 0]
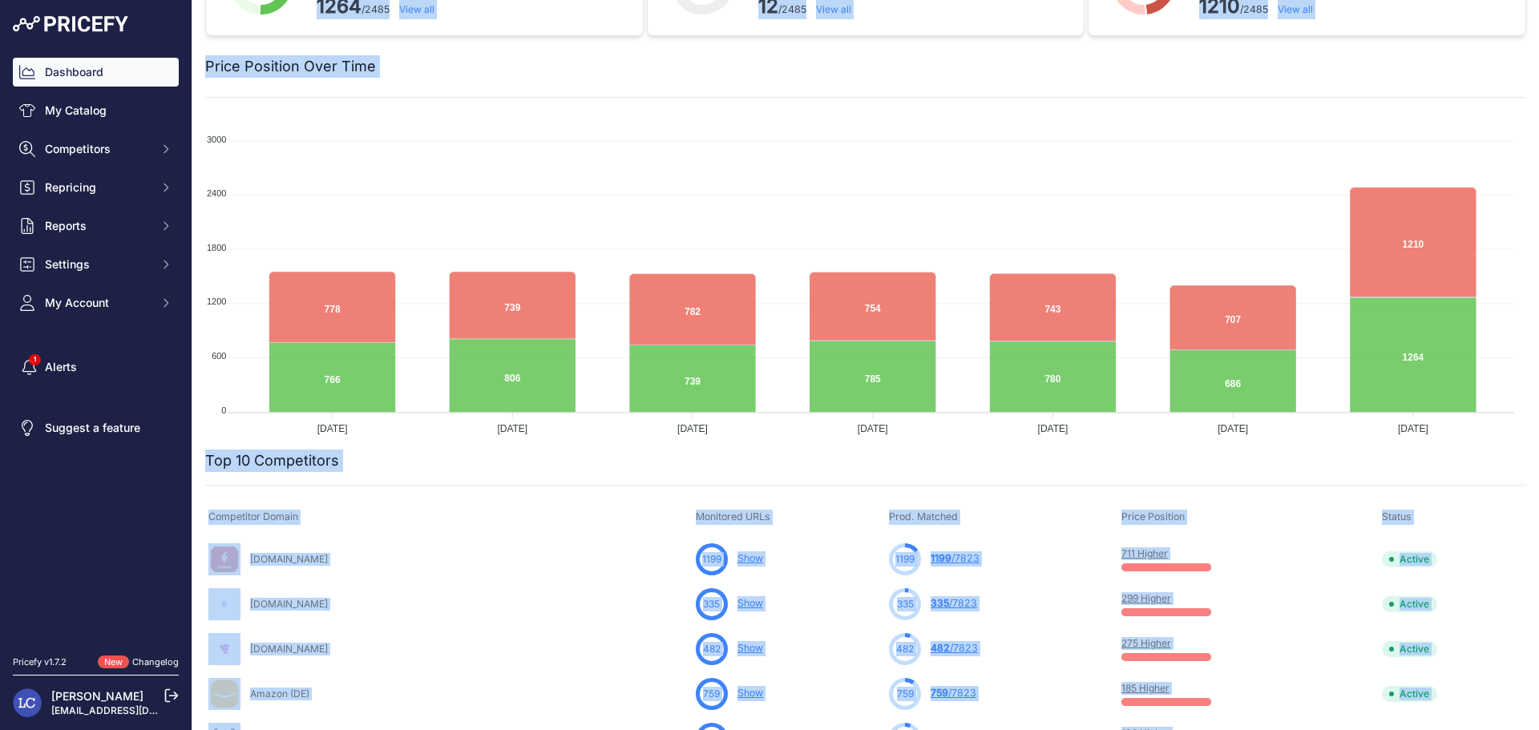
click at [1489, 602] on td "Active" at bounding box center [1451, 604] width 147 height 45
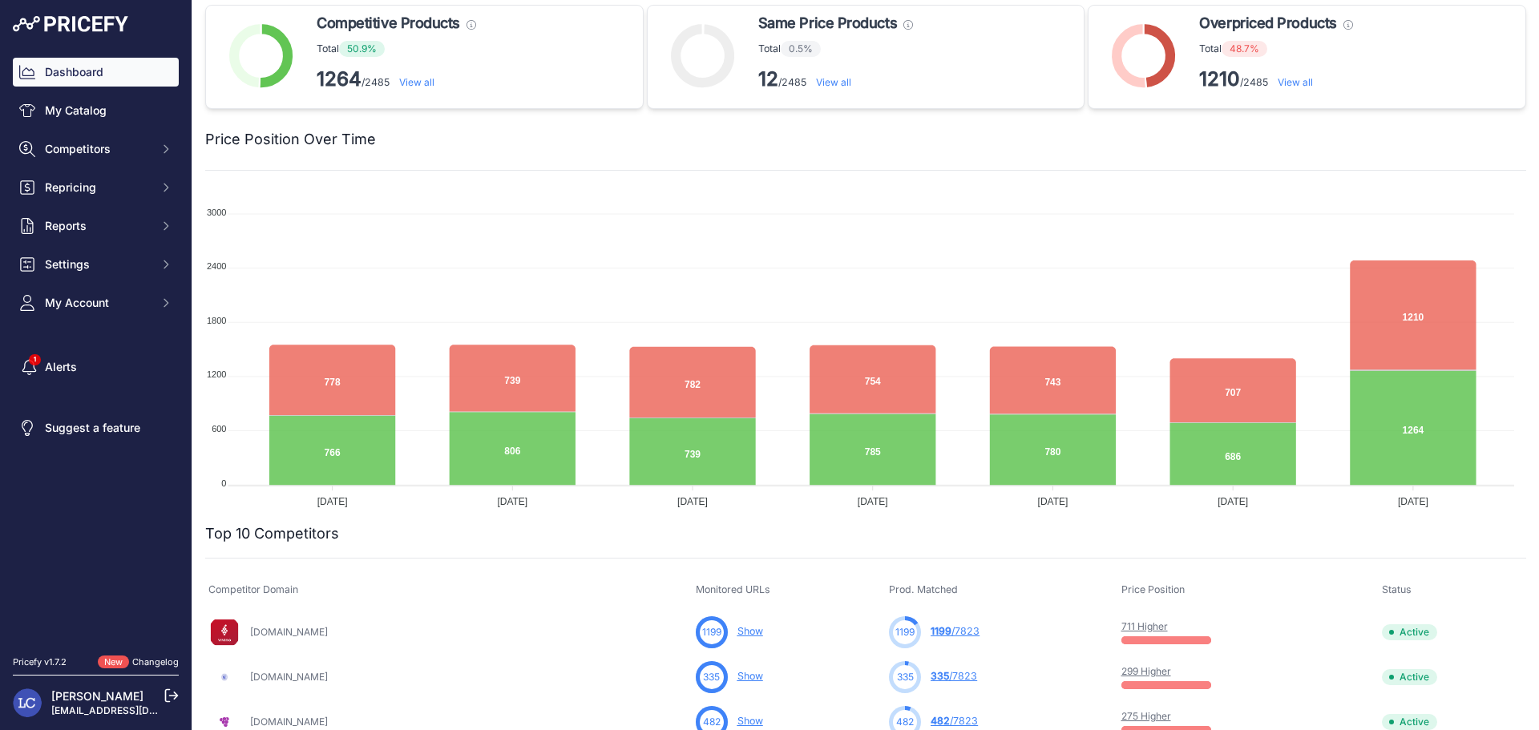
scroll to position [0, 0]
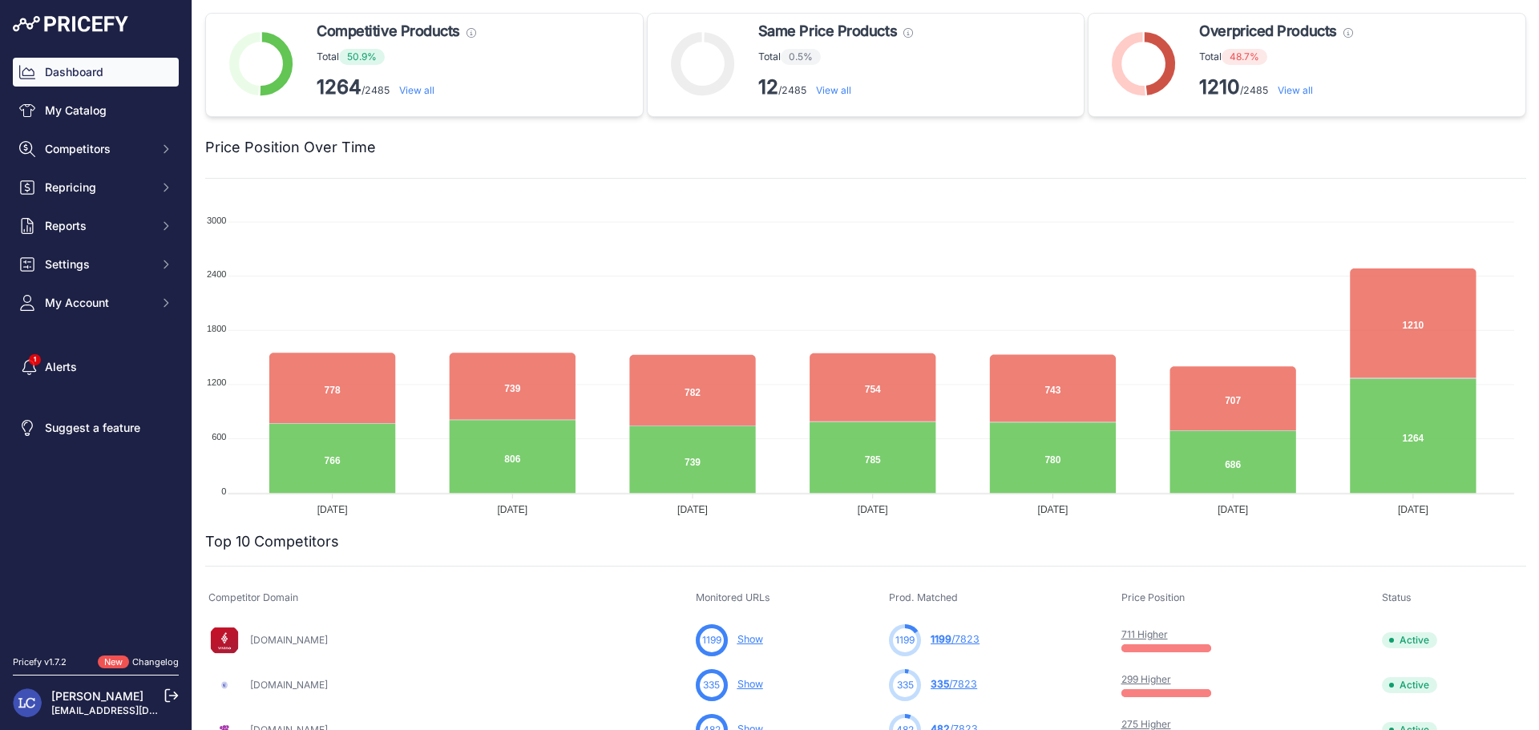
click at [287, 642] on link "Vivino.com" at bounding box center [289, 640] width 78 height 12
click at [121, 150] on span "Competitors" at bounding box center [97, 149] width 105 height 16
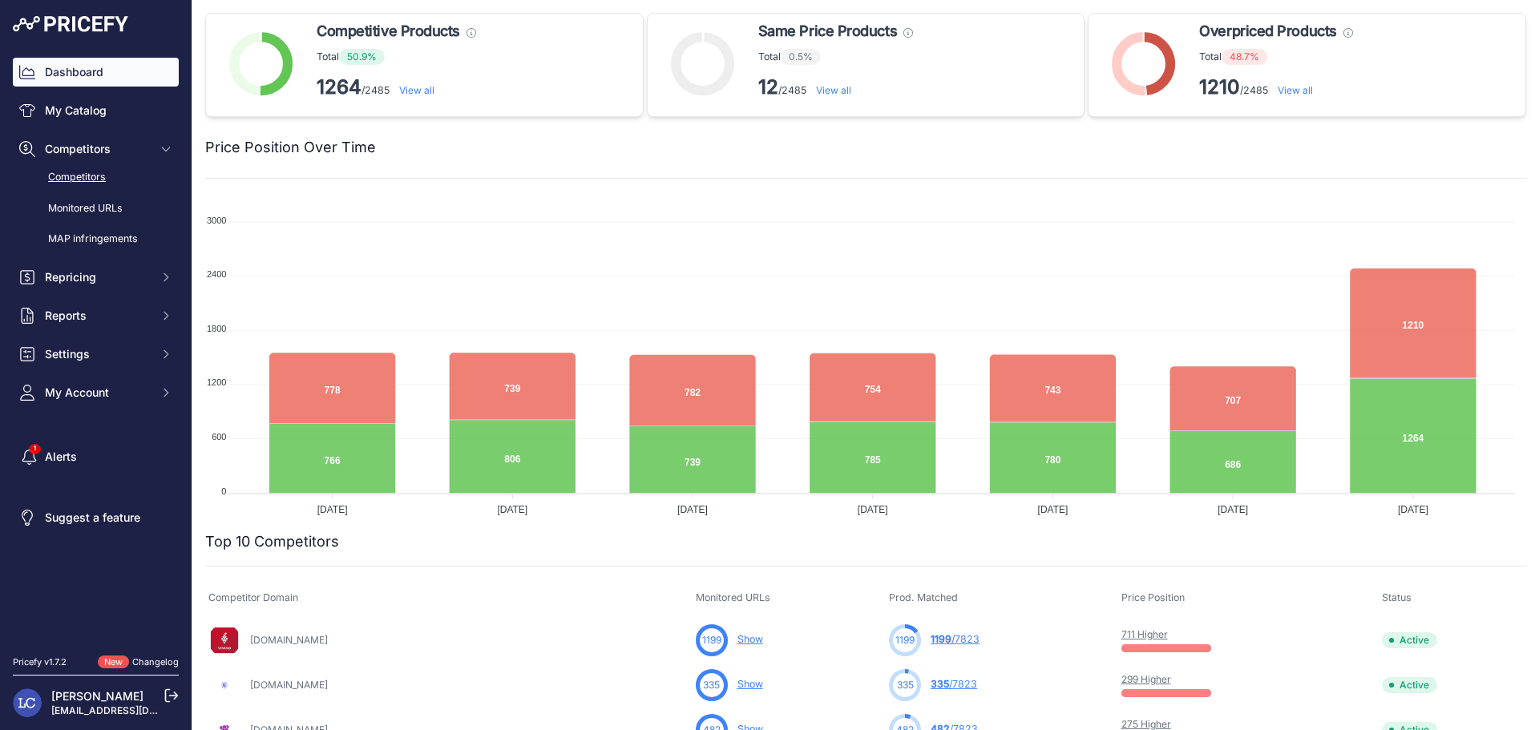
click at [101, 173] on link "Competitors" at bounding box center [96, 177] width 166 height 28
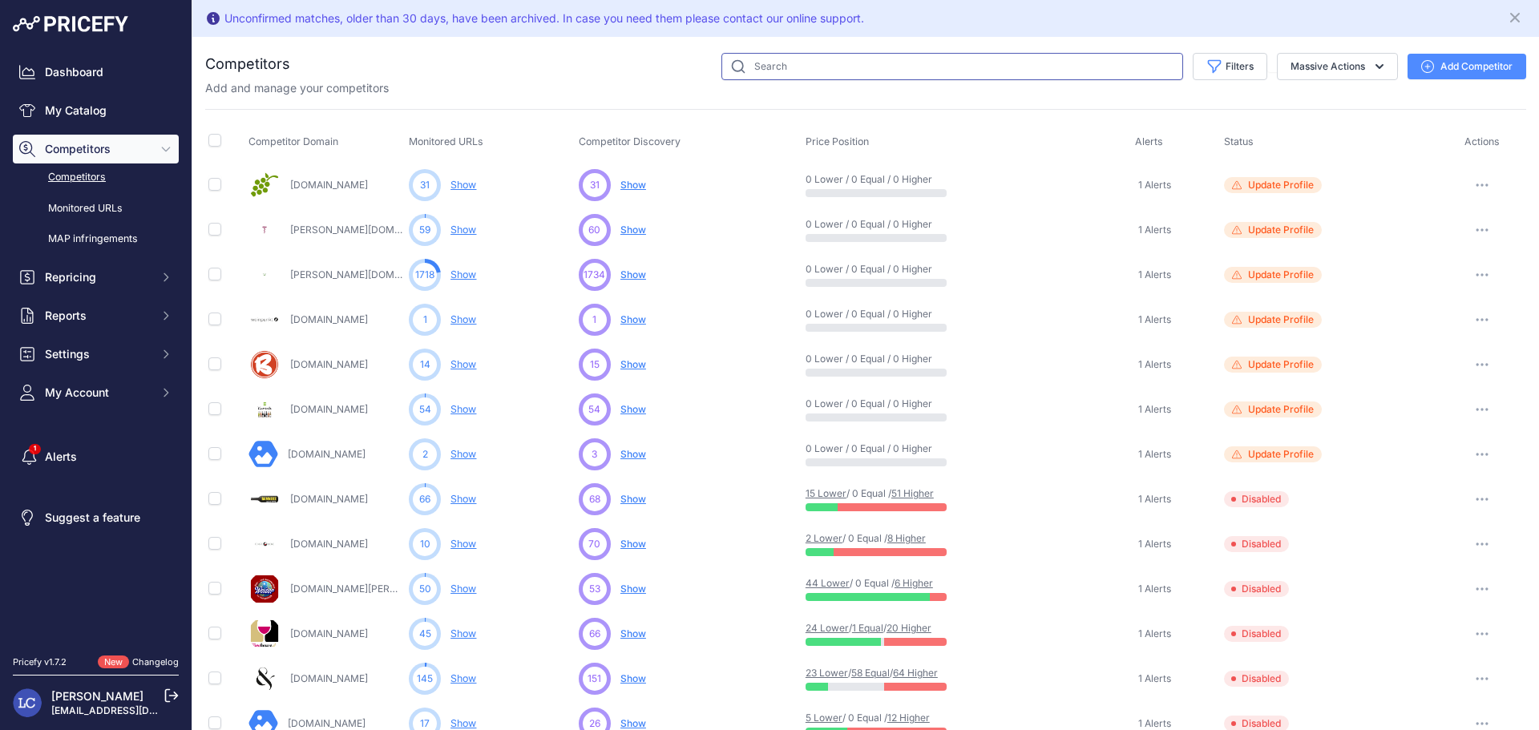
click at [821, 65] on input "text" at bounding box center [952, 66] width 462 height 27
type input "vivi"
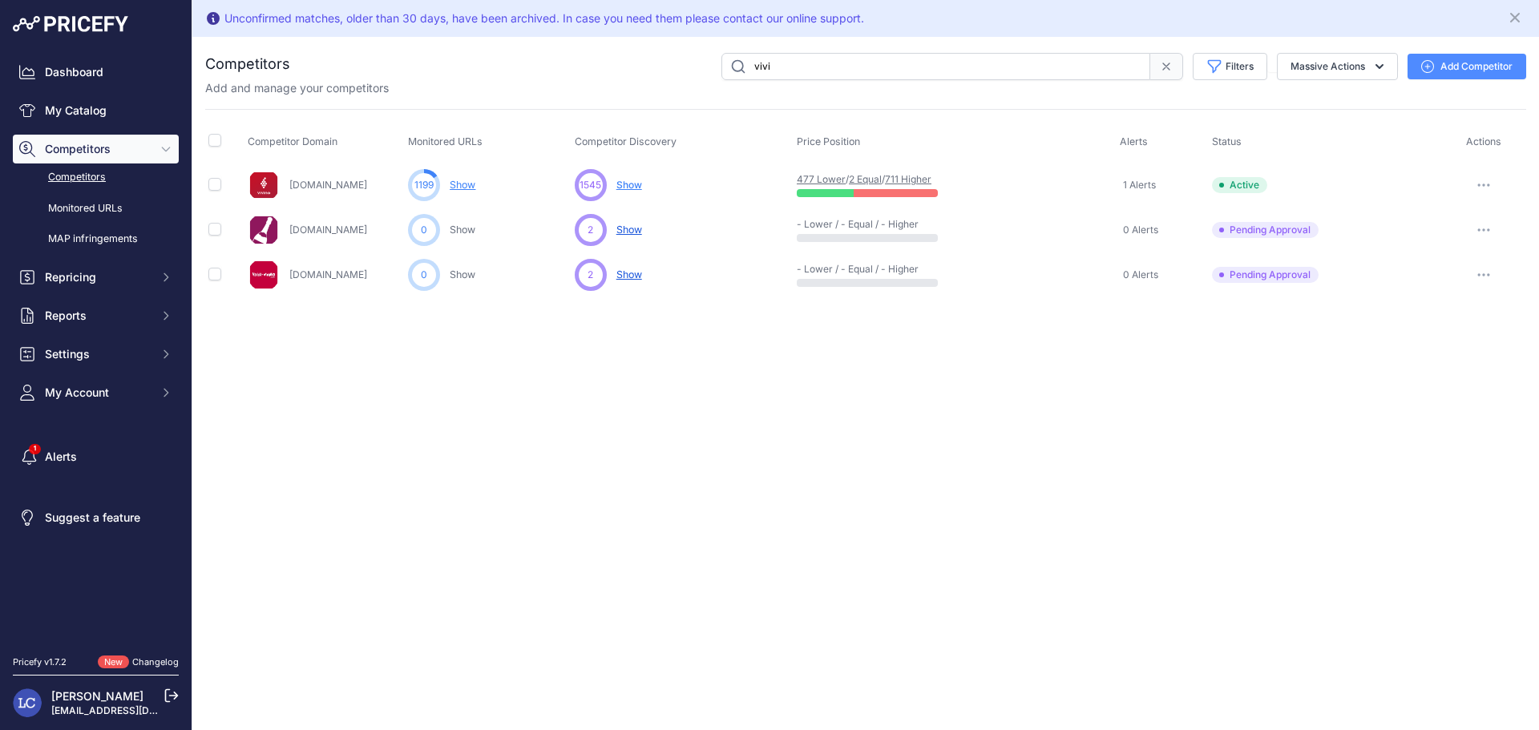
click at [1487, 186] on icon "button" at bounding box center [1488, 185] width 2 height 2
click at [1430, 245] on button "Disable" at bounding box center [1456, 245] width 134 height 26
click at [139, 395] on span "My Account" at bounding box center [97, 393] width 105 height 16
click at [115, 417] on link "Profile" at bounding box center [96, 421] width 166 height 28
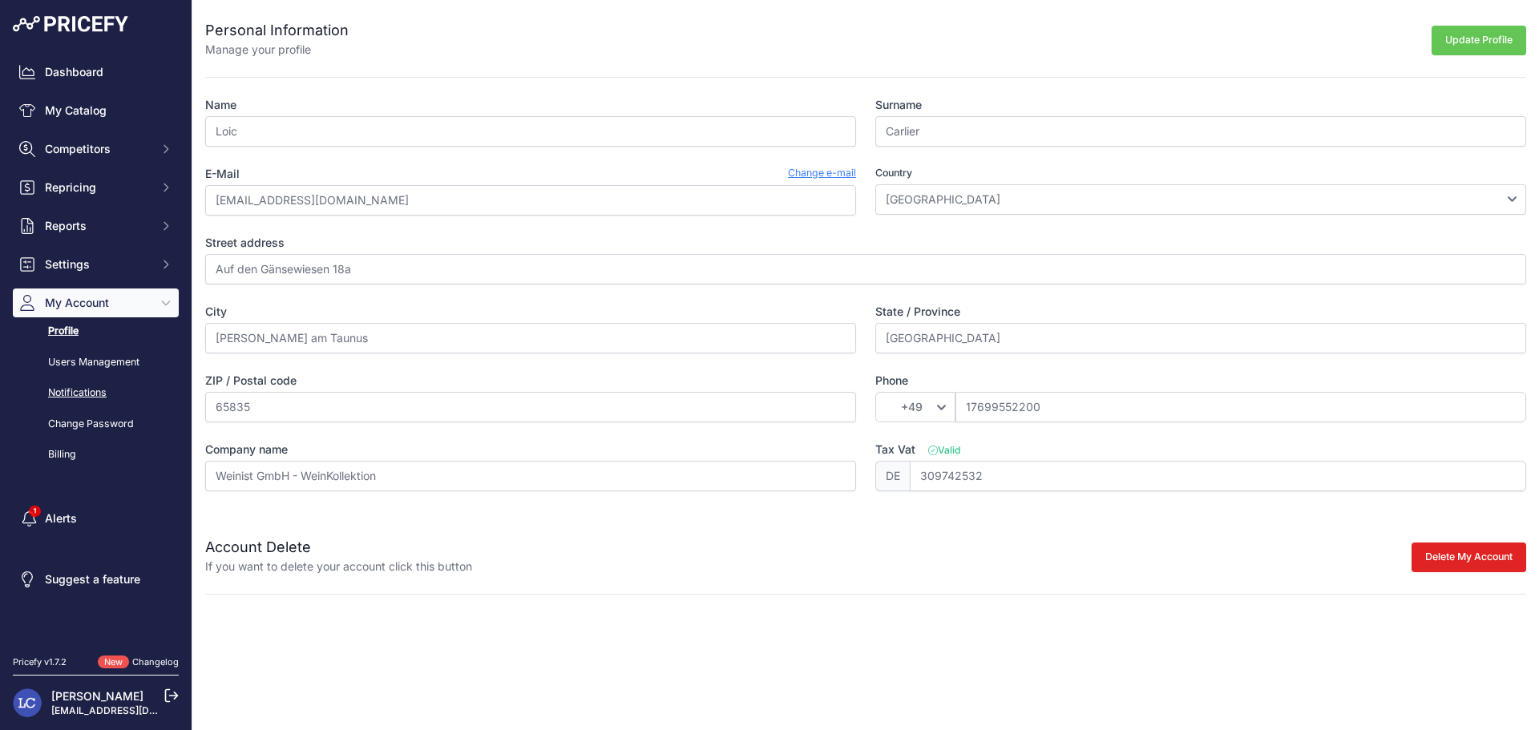
click at [85, 390] on link "Notifications" at bounding box center [96, 393] width 166 height 28
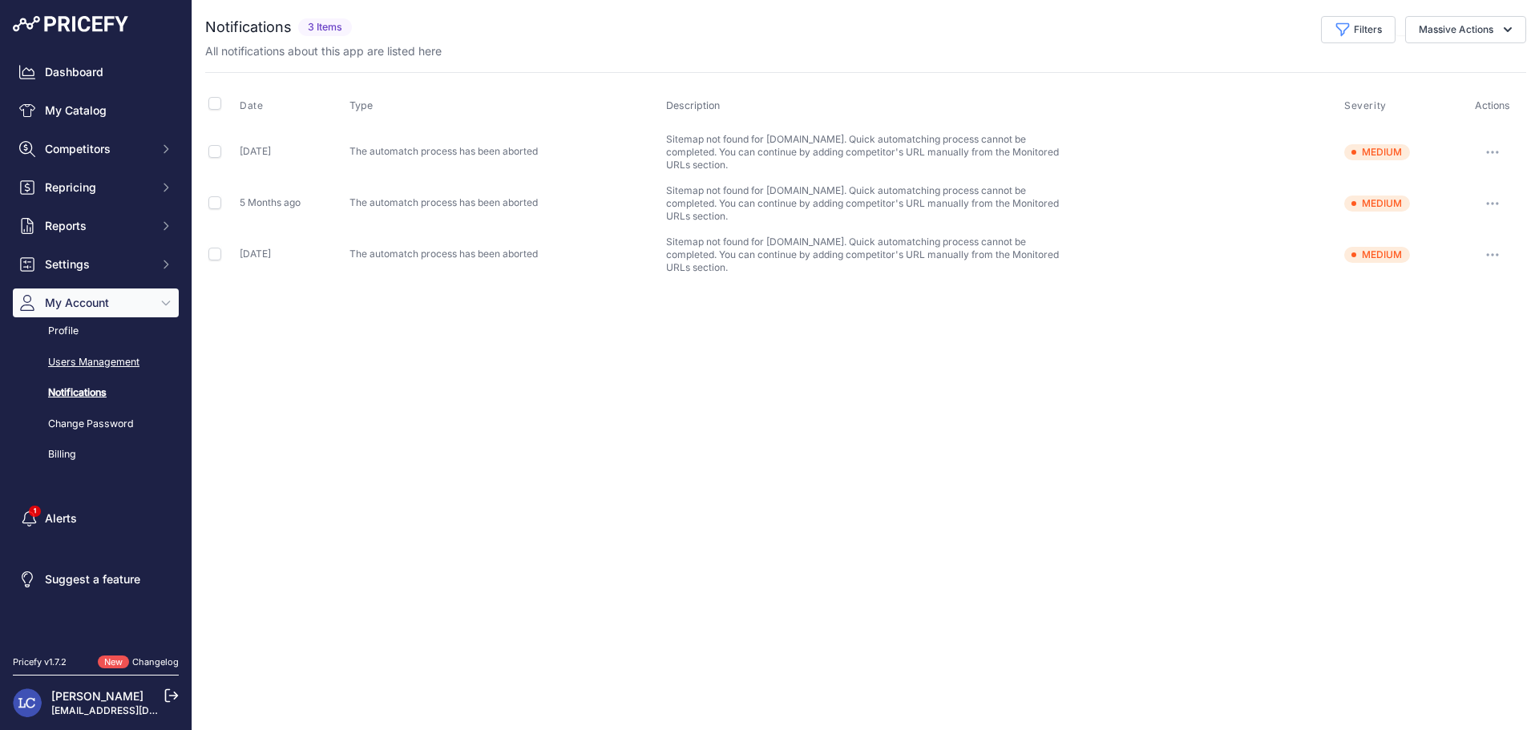
click at [73, 353] on link "Users Management" at bounding box center [96, 363] width 166 height 28
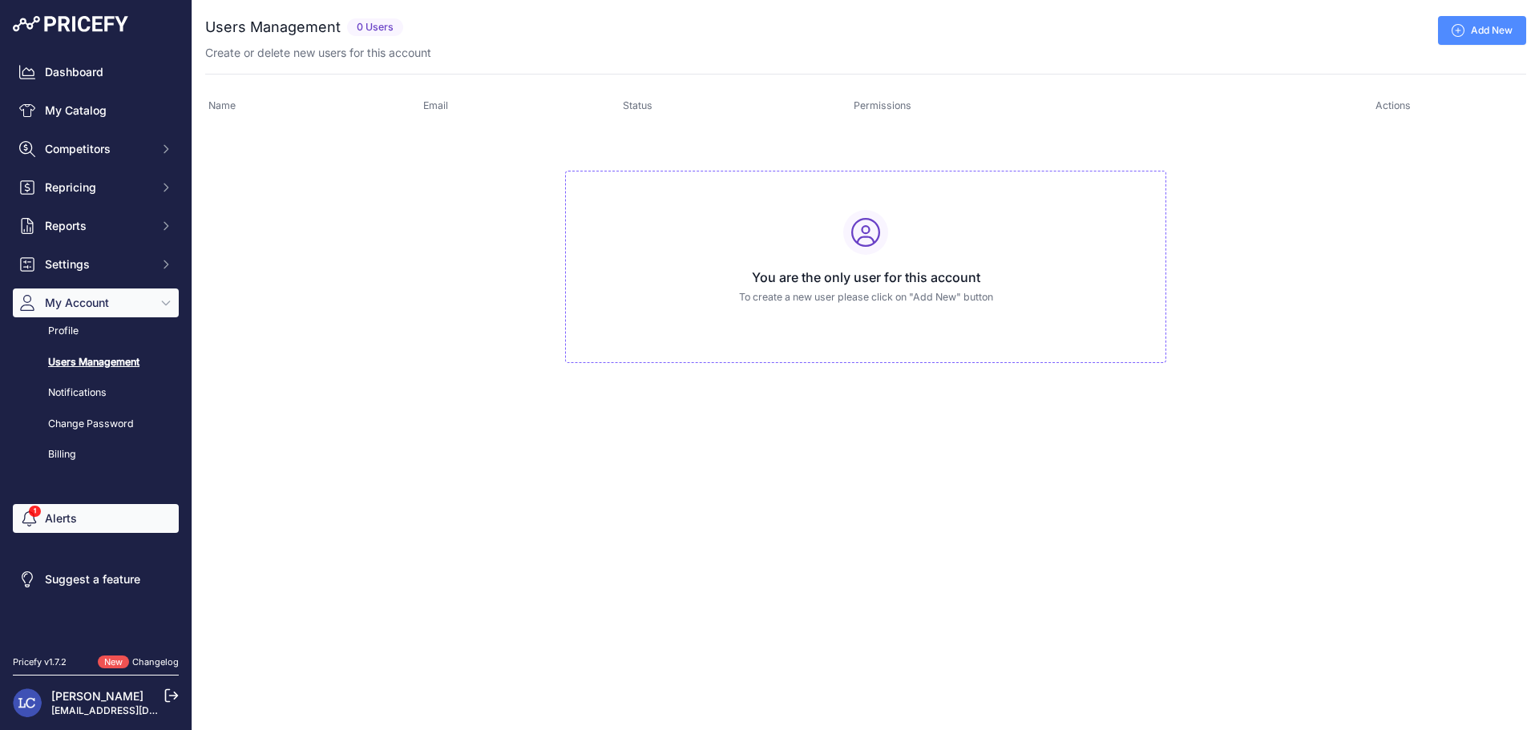
click at [61, 527] on link "Alerts" at bounding box center [96, 518] width 166 height 29
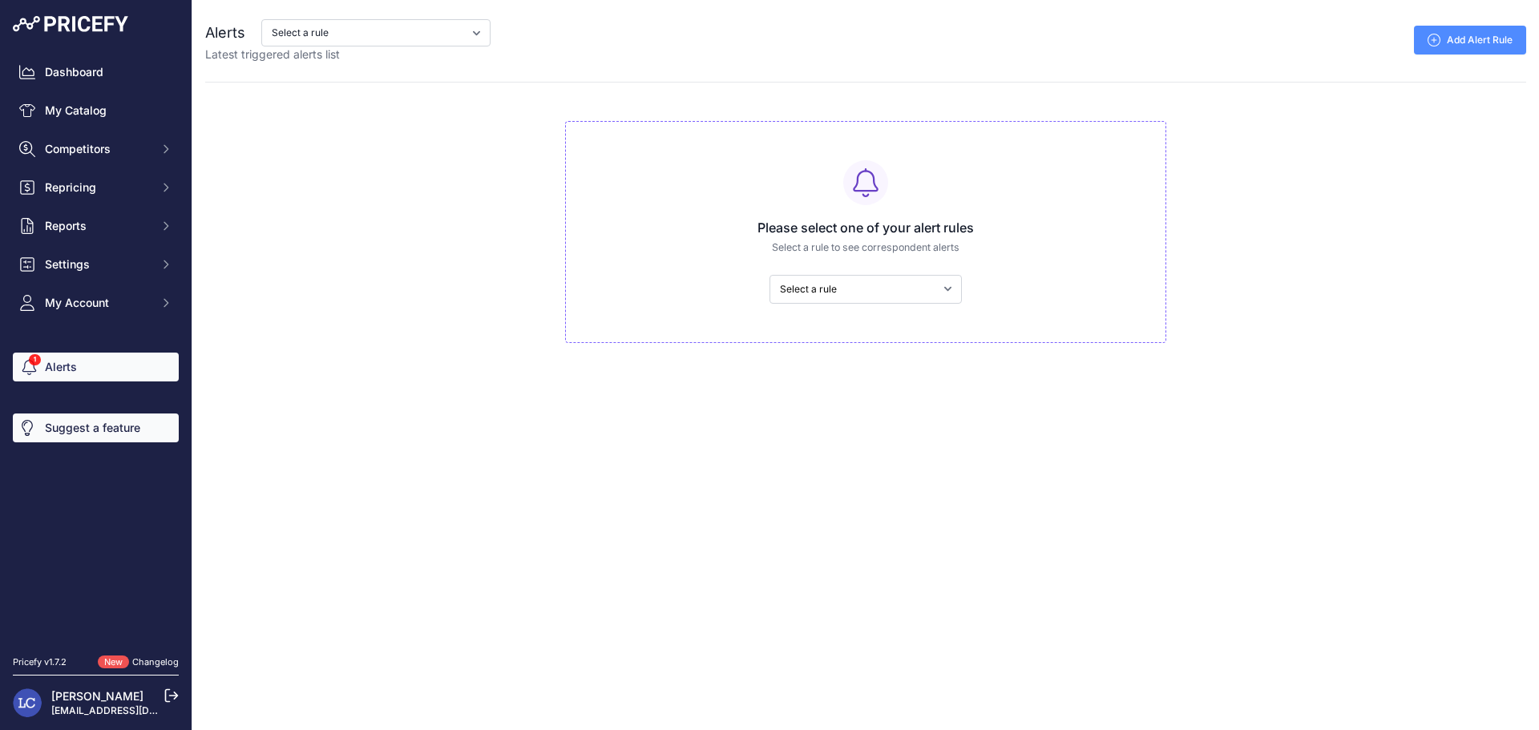
click at [119, 429] on link "Suggest a feature" at bounding box center [96, 427] width 166 height 29
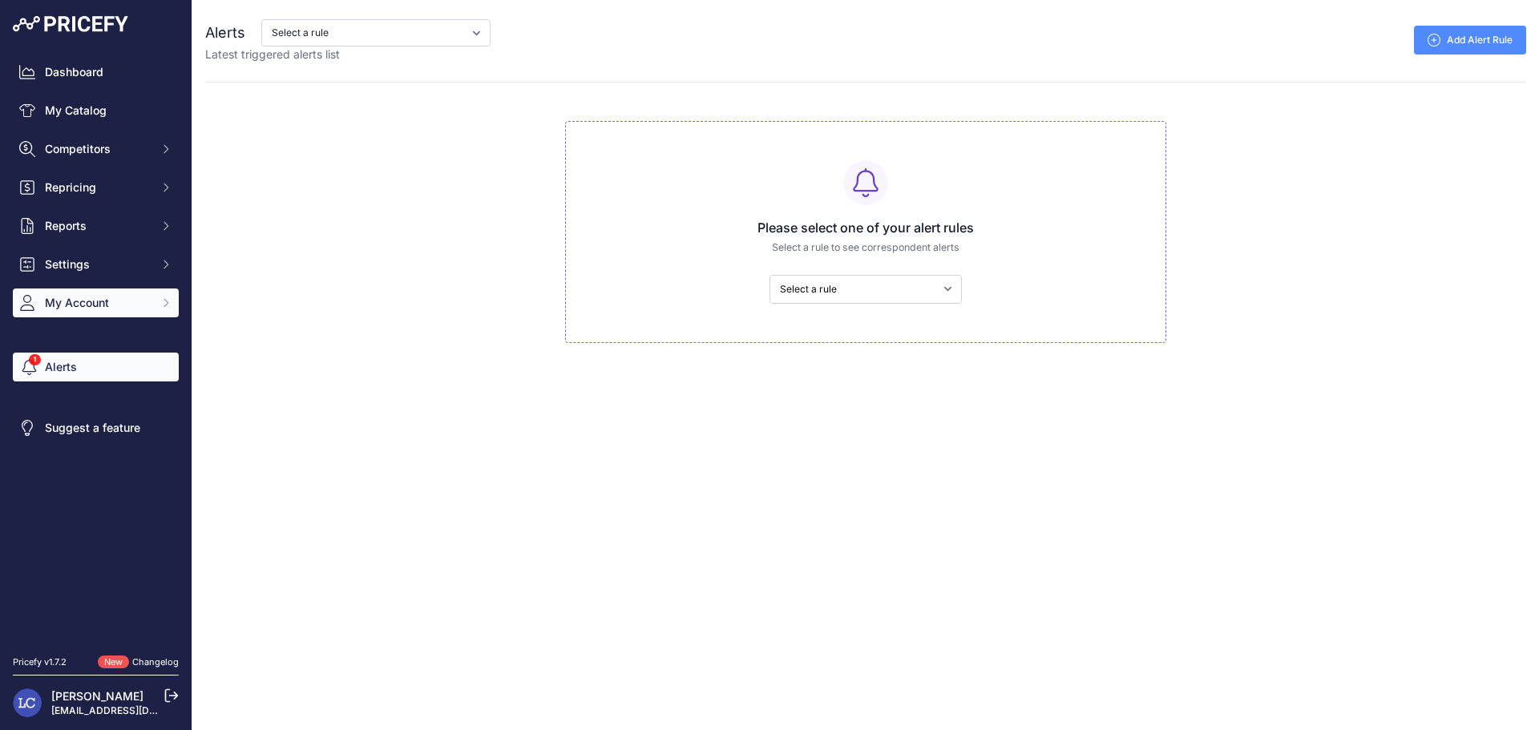
click at [101, 308] on span "My Account" at bounding box center [97, 303] width 105 height 16
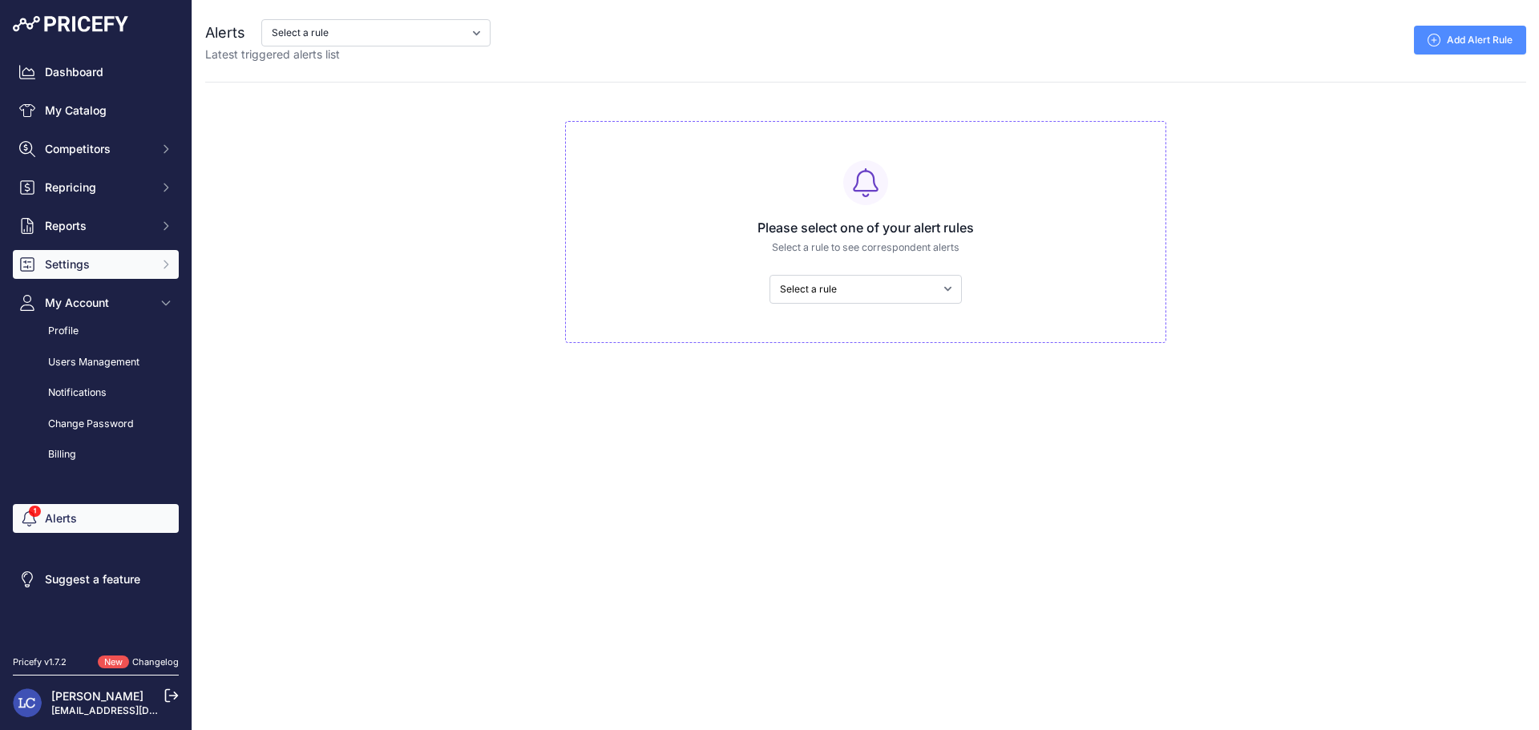
click at [92, 272] on span "Settings" at bounding box center [97, 264] width 105 height 16
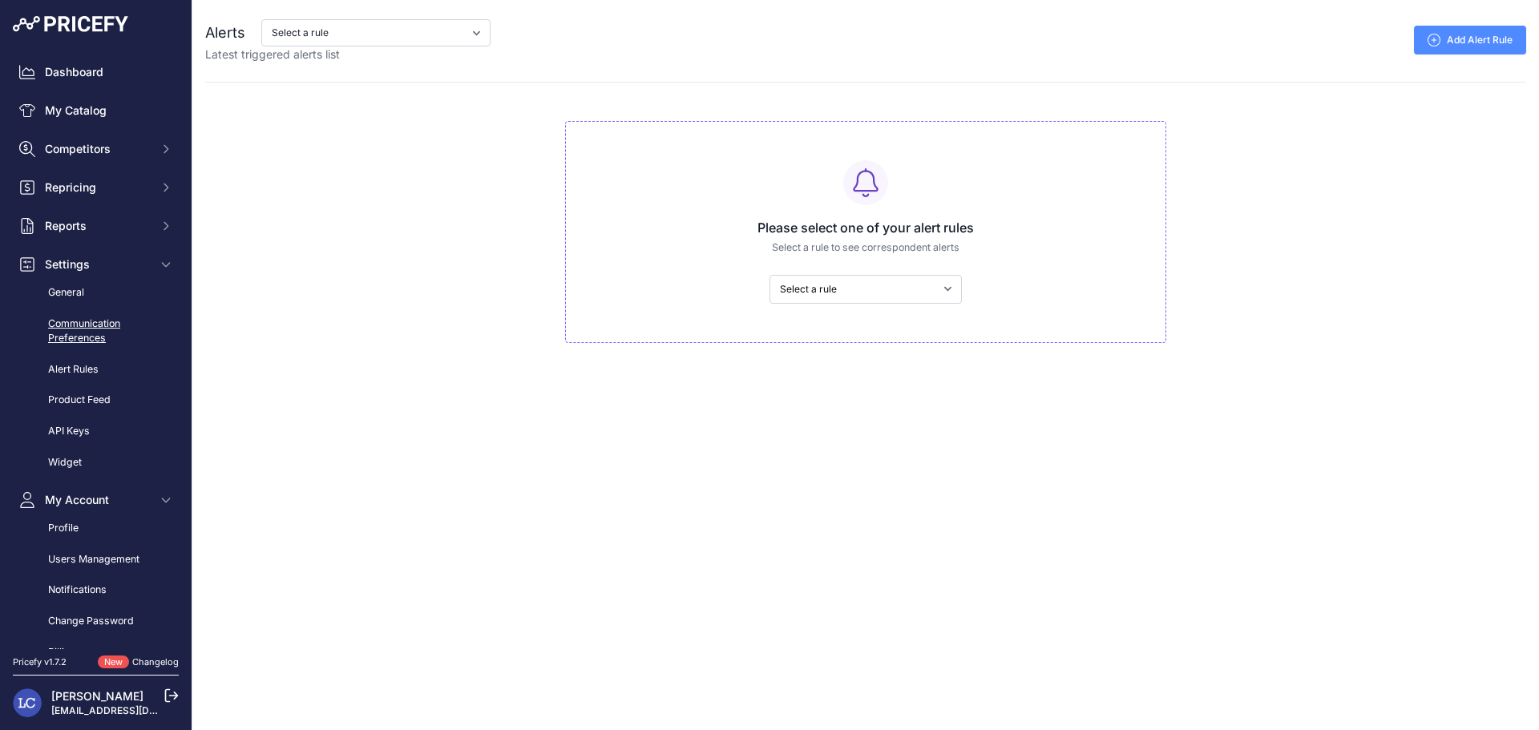
click at [89, 336] on link "Communication Preferences" at bounding box center [96, 331] width 166 height 42
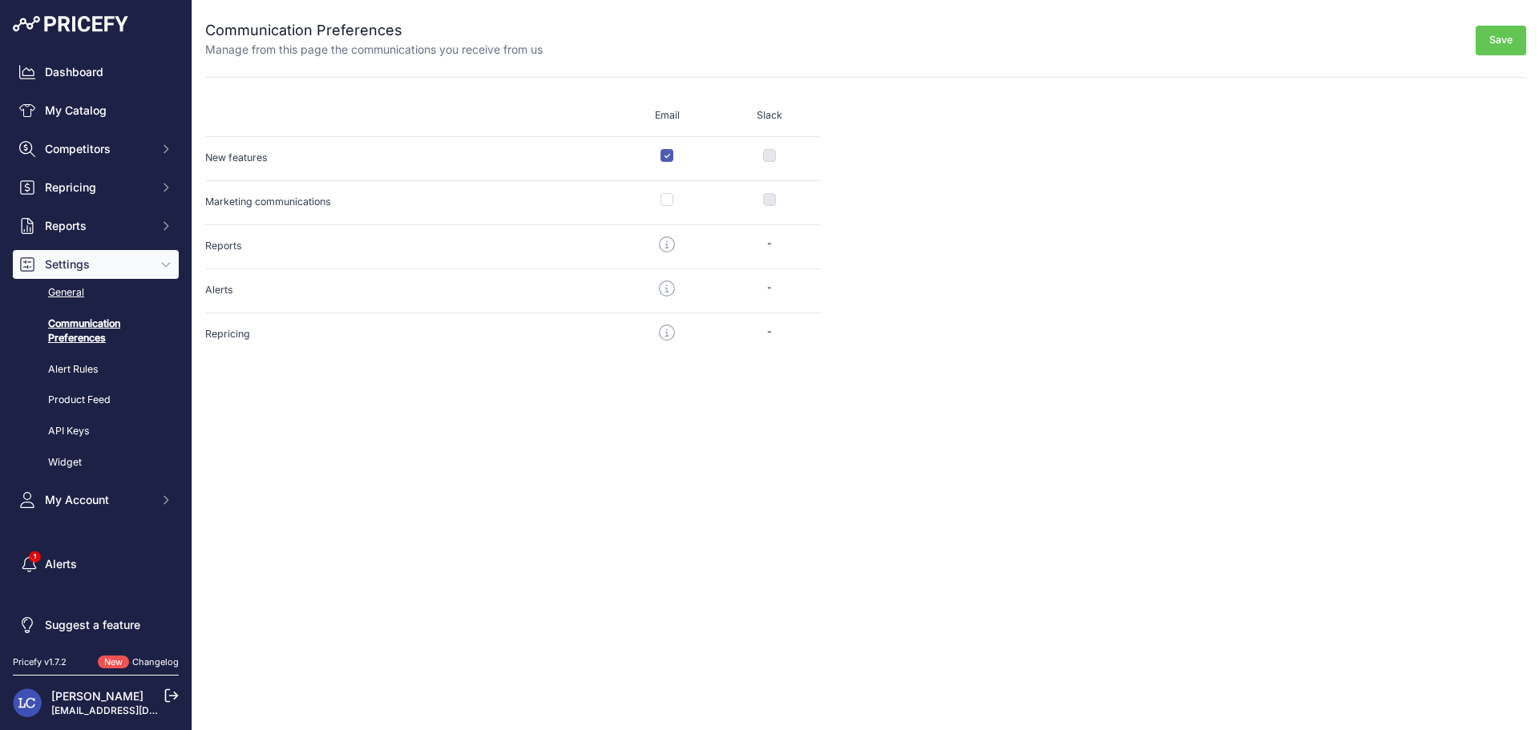
click at [87, 292] on link "General" at bounding box center [96, 293] width 166 height 28
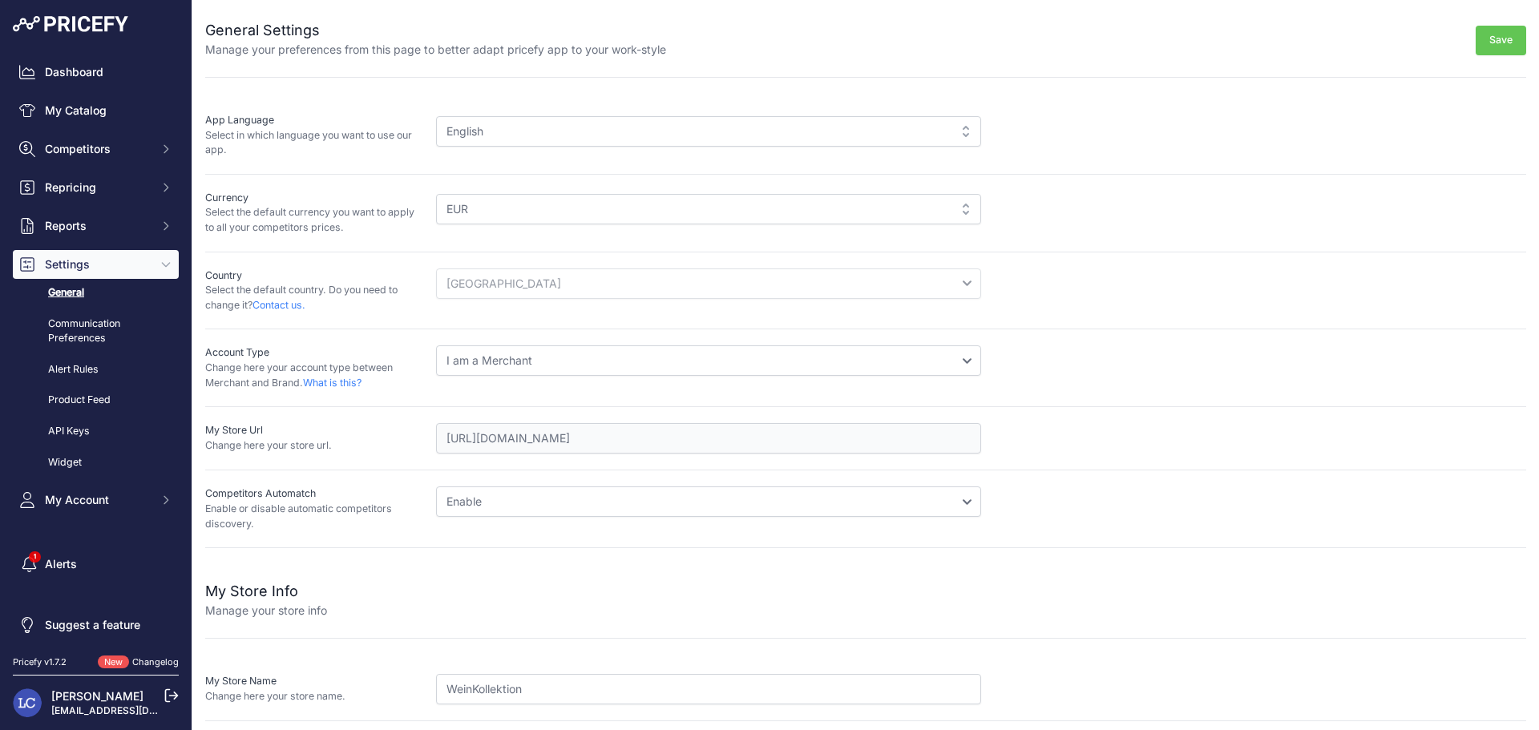
click at [62, 296] on link "General" at bounding box center [96, 293] width 166 height 28
click at [110, 72] on link "Dashboard" at bounding box center [96, 72] width 166 height 29
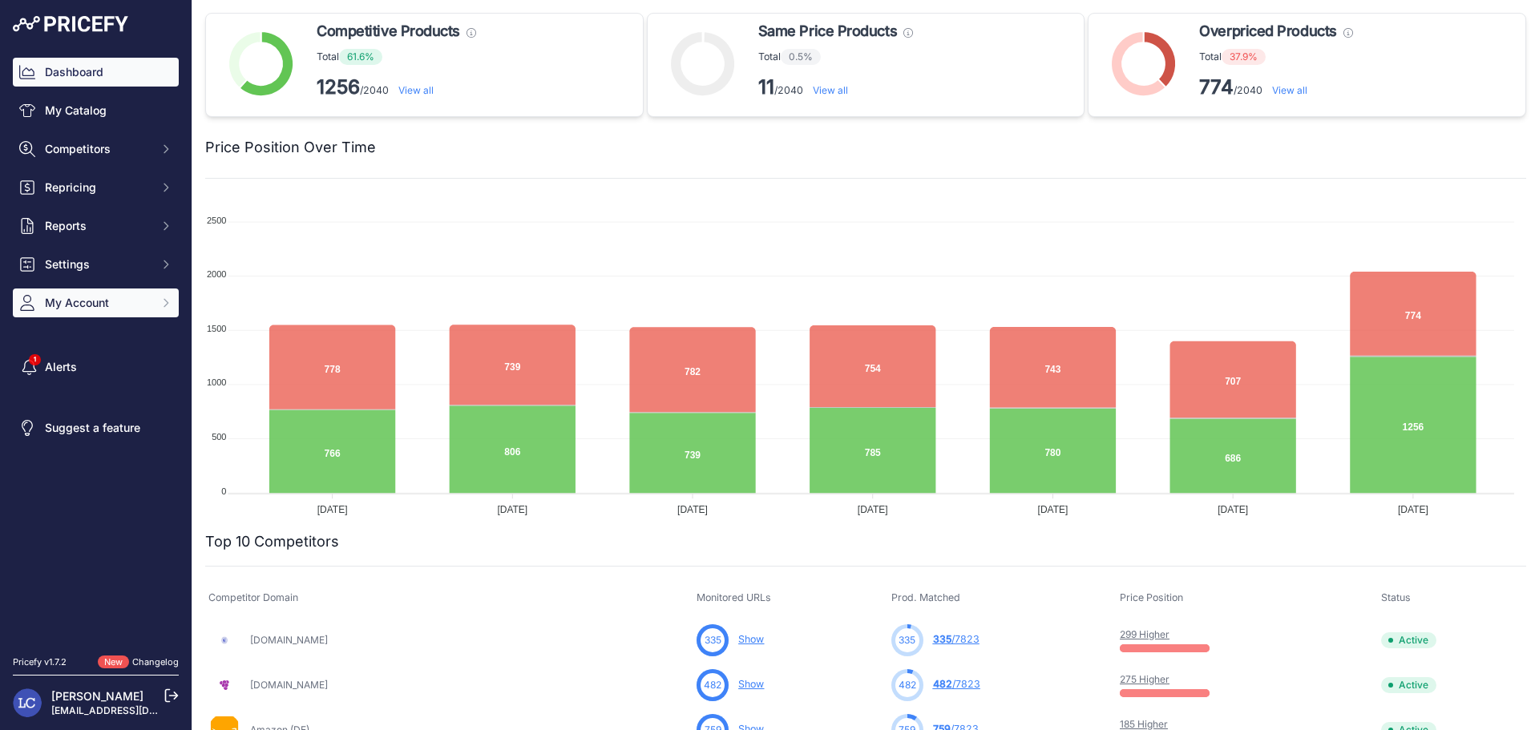
click at [108, 310] on span "My Account" at bounding box center [97, 303] width 105 height 16
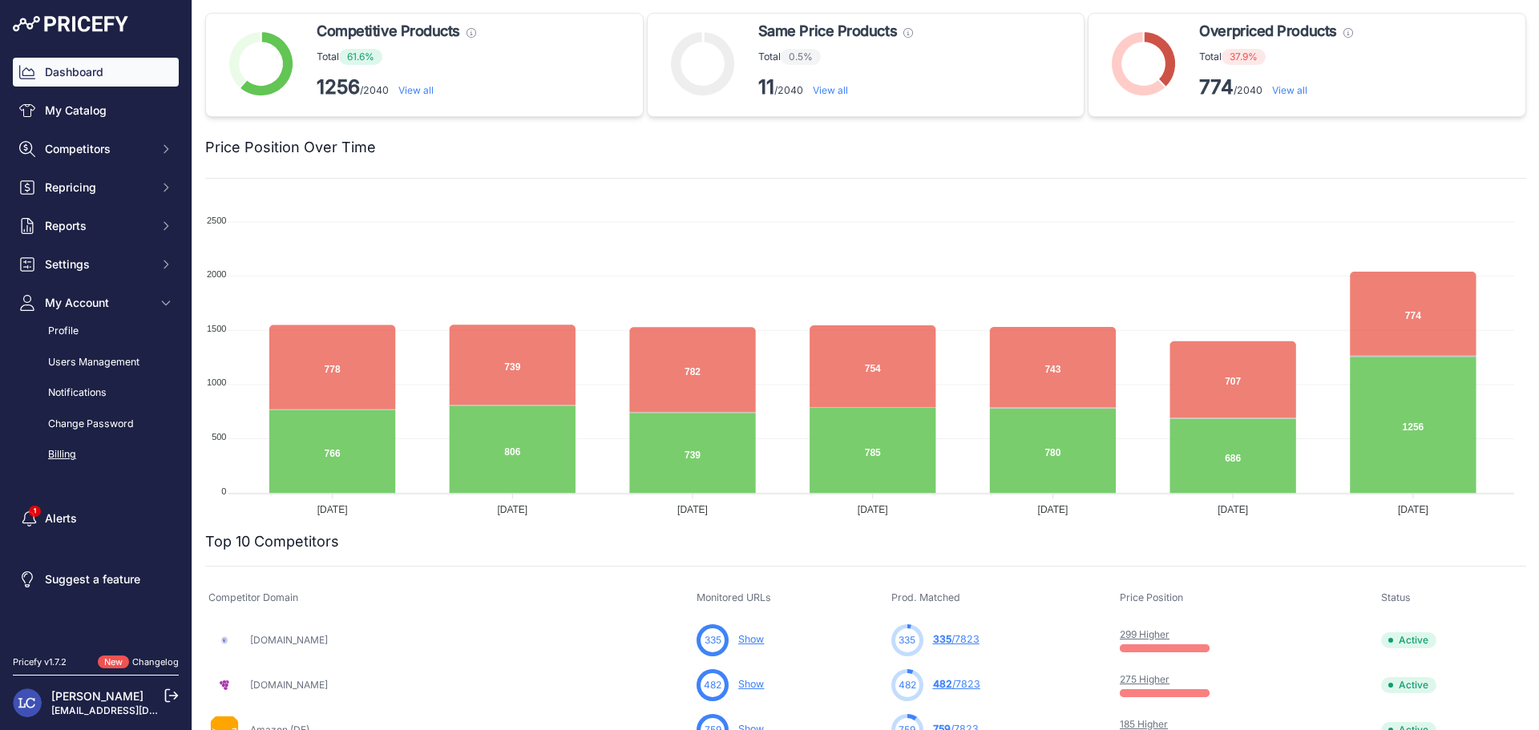
click at [72, 451] on link "Billing" at bounding box center [96, 455] width 166 height 28
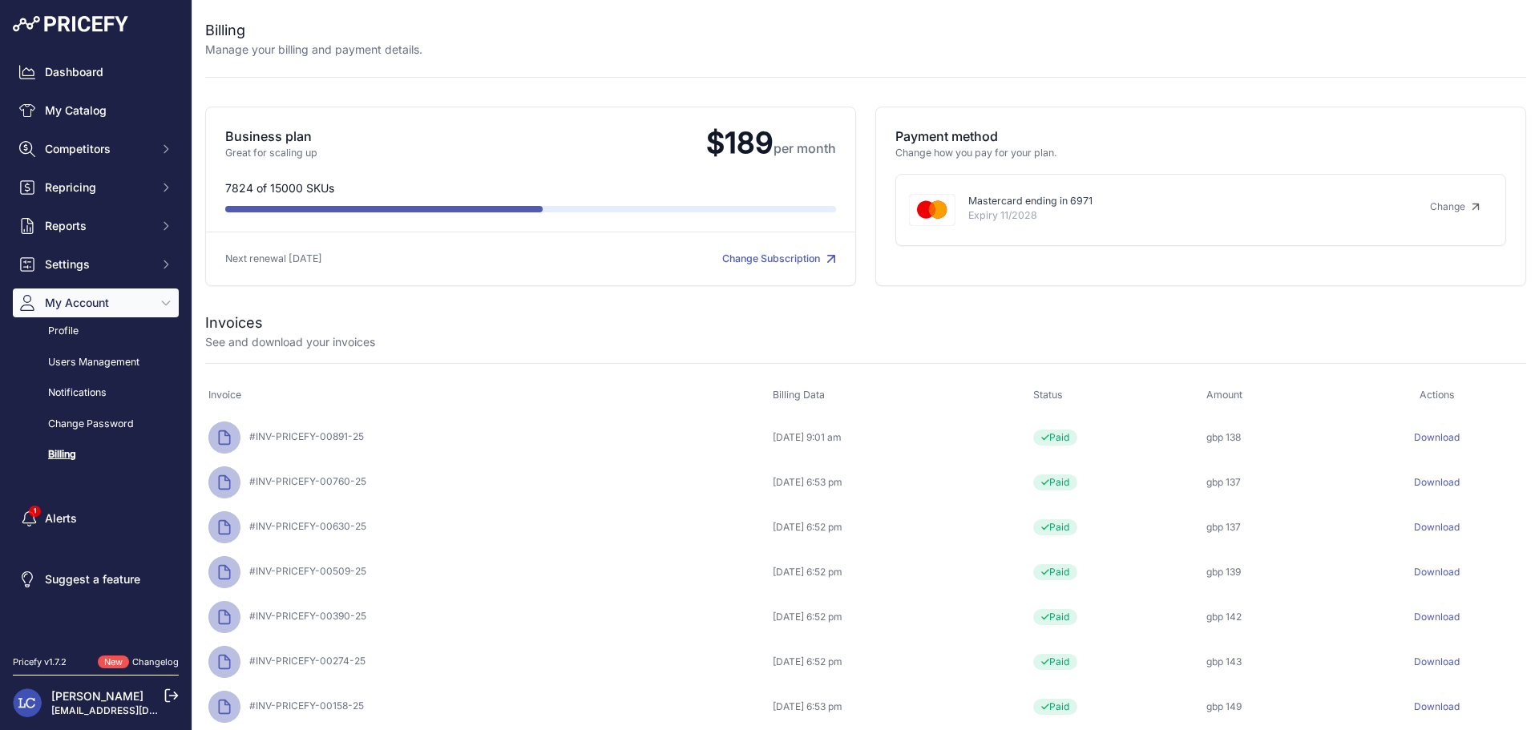
click at [1431, 439] on link "Download" at bounding box center [1437, 437] width 46 height 12
click at [115, 151] on span "Competitors" at bounding box center [97, 149] width 105 height 16
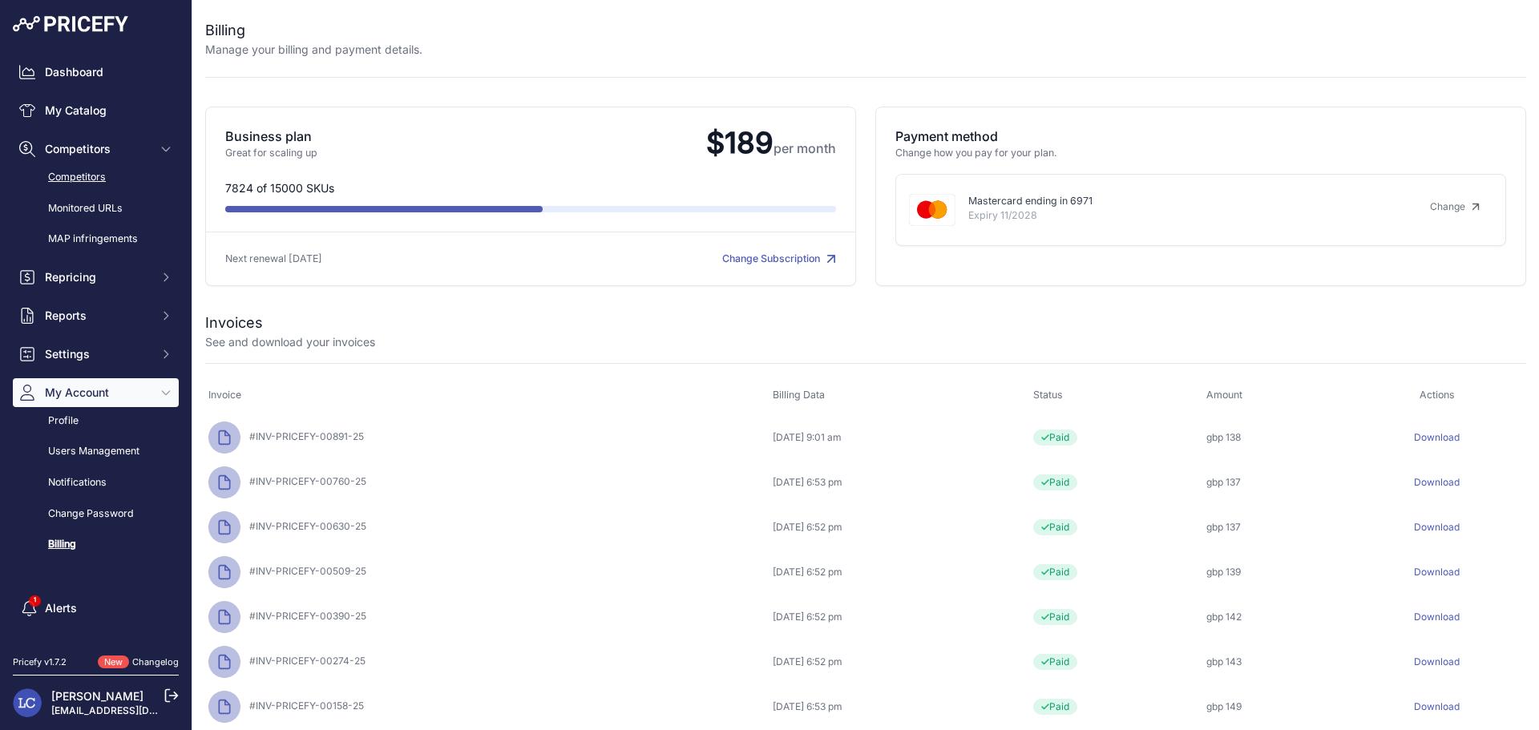
click at [91, 178] on link "Competitors" at bounding box center [96, 177] width 166 height 28
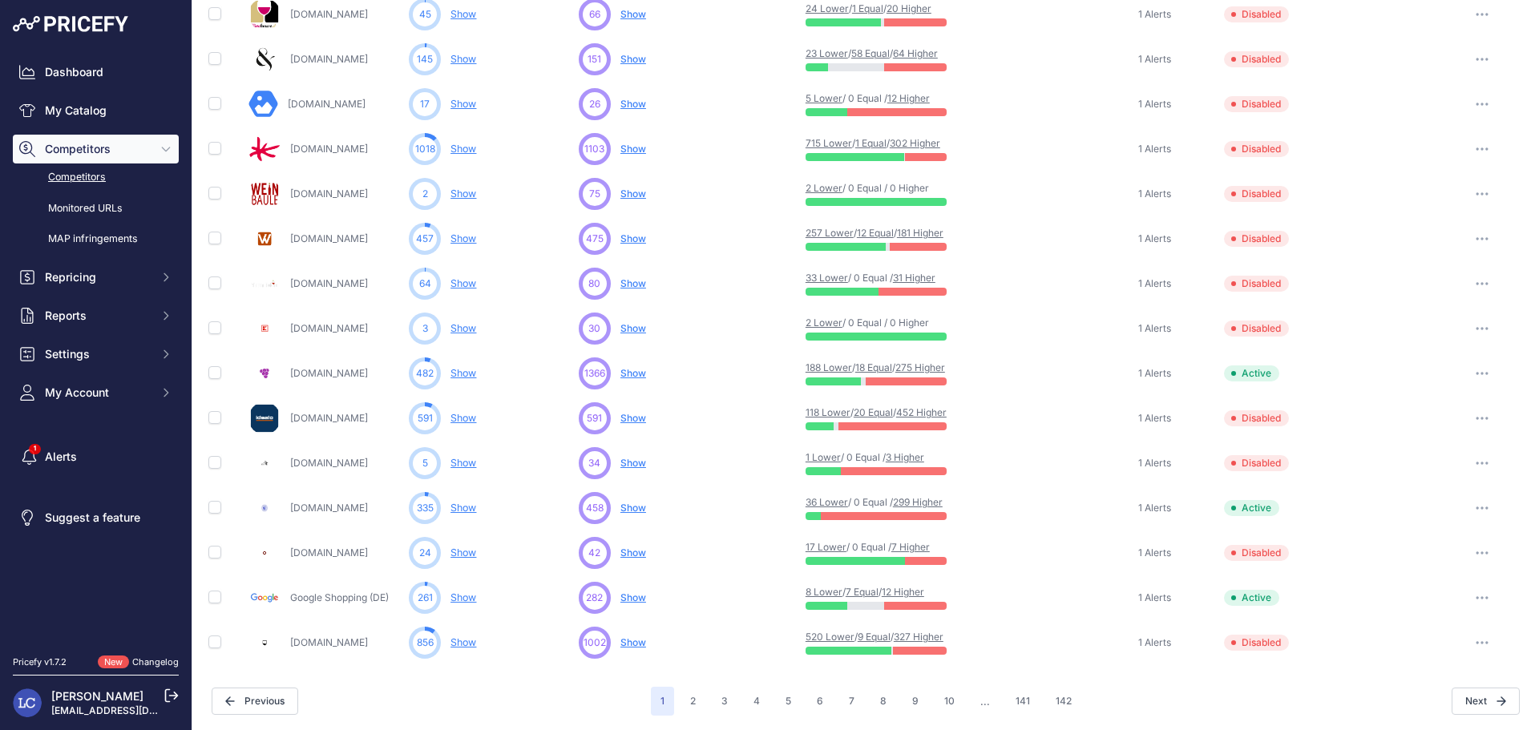
scroll to position [621, 0]
click at [1477, 641] on icon "button" at bounding box center [1478, 641] width 2 height 2
click at [1414, 696] on button "Enable" at bounding box center [1456, 701] width 134 height 26
click at [694, 701] on button "2" at bounding box center [692, 699] width 25 height 29
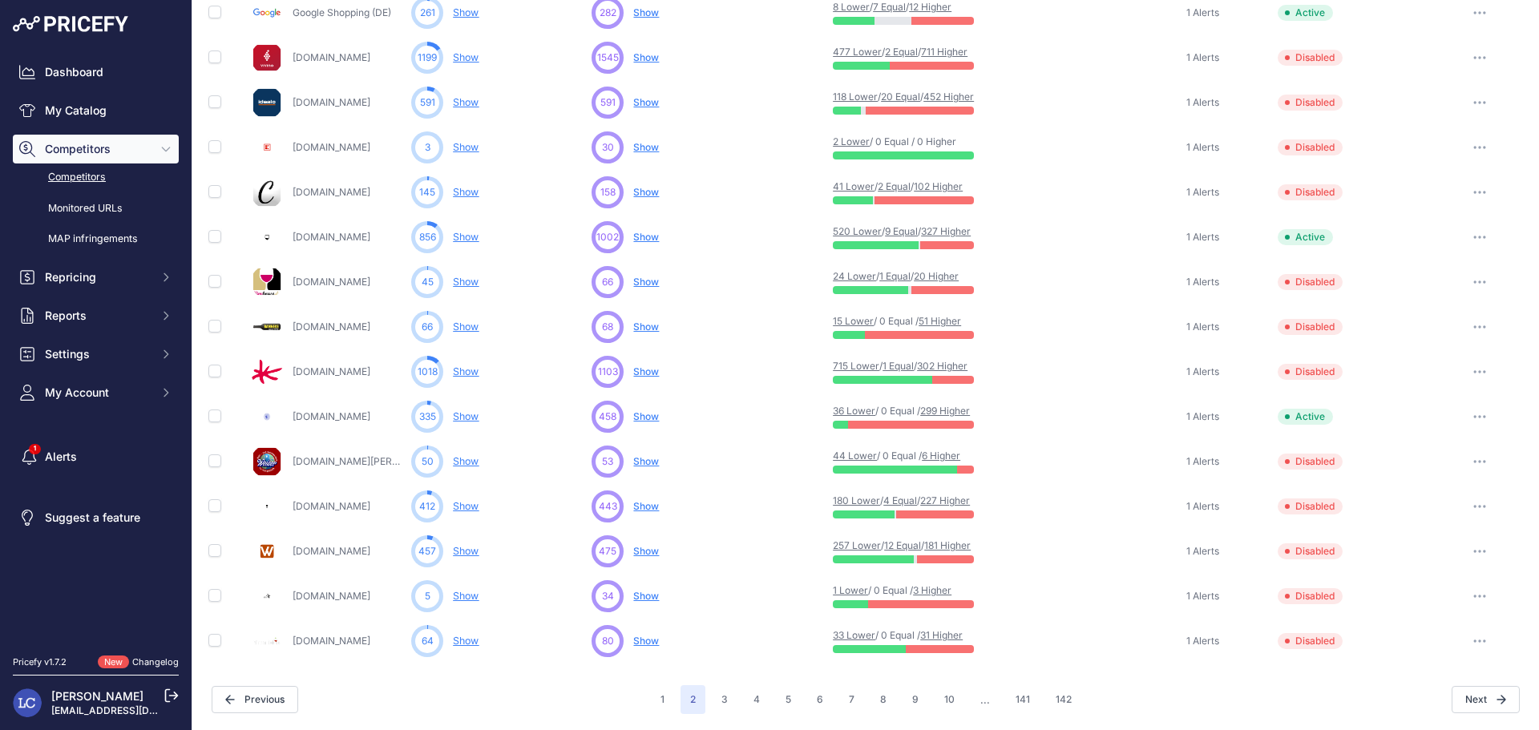
scroll to position [621, 0]
click at [1473, 550] on icon "button" at bounding box center [1479, 551] width 13 height 3
click at [1430, 607] on button "Enable" at bounding box center [1456, 611] width 134 height 26
click at [1473, 506] on icon "button" at bounding box center [1479, 506] width 13 height 3
click at [1428, 564] on button "Enable" at bounding box center [1456, 566] width 134 height 26
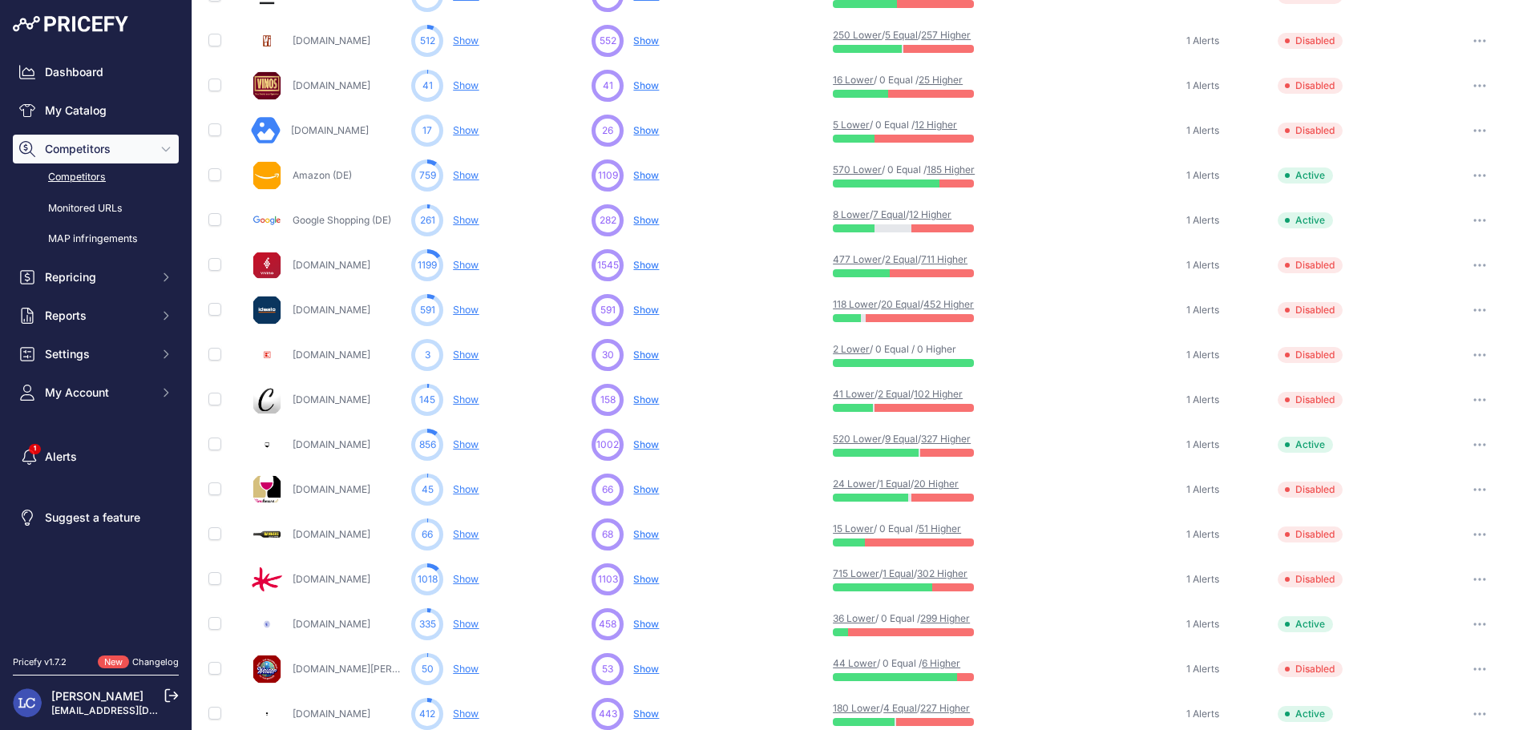
scroll to position [373, 0]
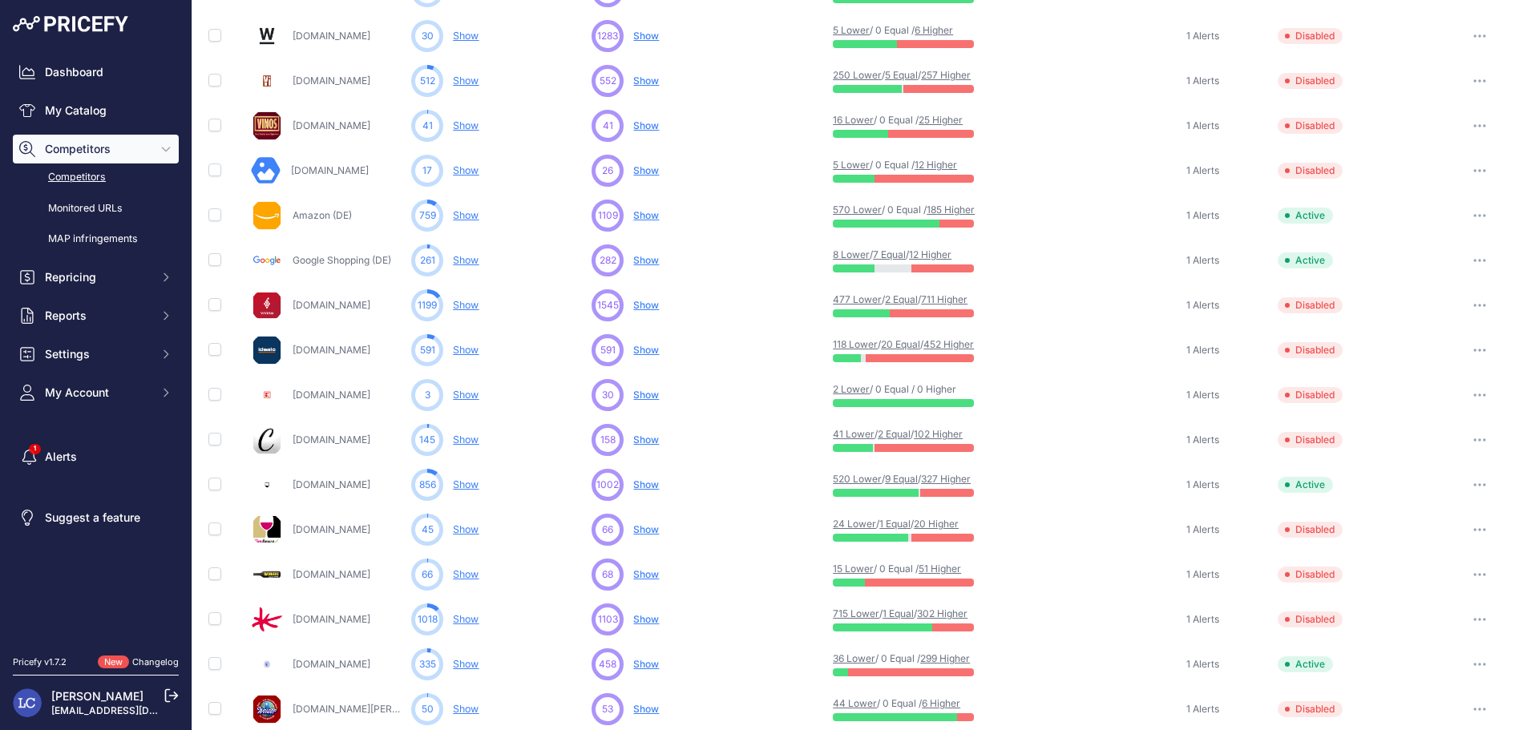
click at [1473, 83] on icon "button" at bounding box center [1479, 80] width 13 height 3
click at [1432, 135] on button "Enable" at bounding box center [1456, 140] width 134 height 26
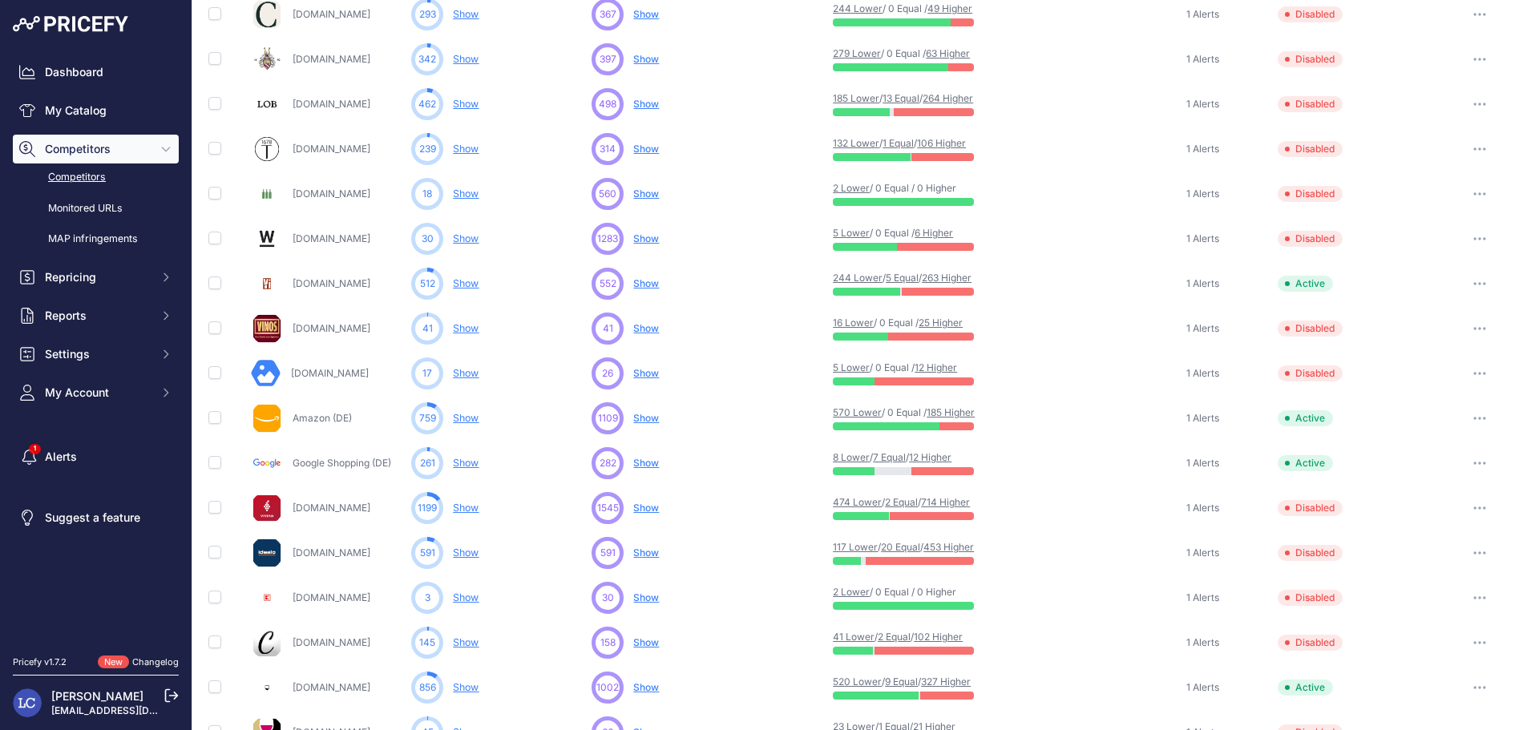
scroll to position [131, 0]
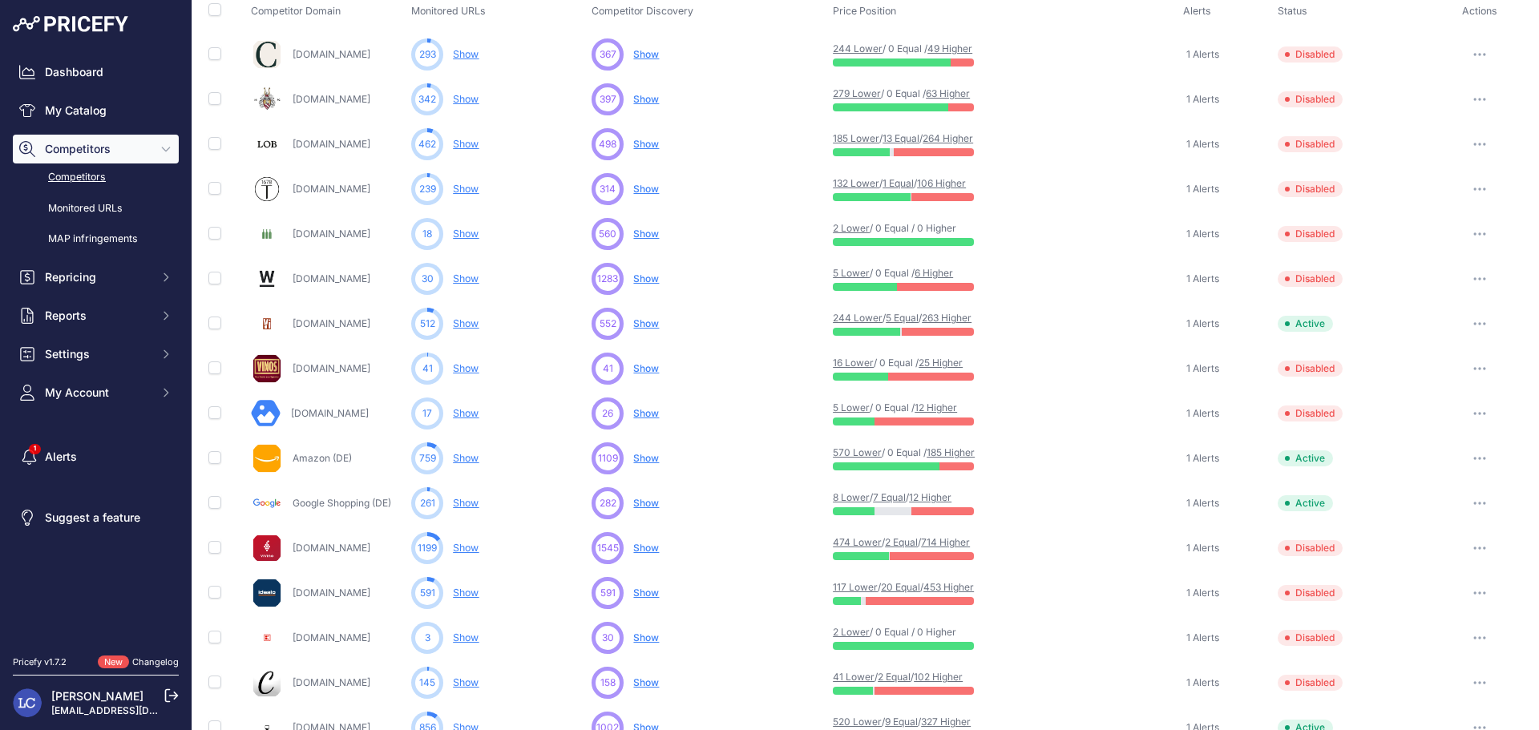
click at [1463, 367] on button "button" at bounding box center [1479, 368] width 32 height 22
click at [1434, 428] on button "Enable" at bounding box center [1456, 428] width 134 height 26
click at [1473, 277] on icon "button" at bounding box center [1479, 278] width 13 height 3
click at [1450, 333] on button "Enable" at bounding box center [1456, 338] width 134 height 26
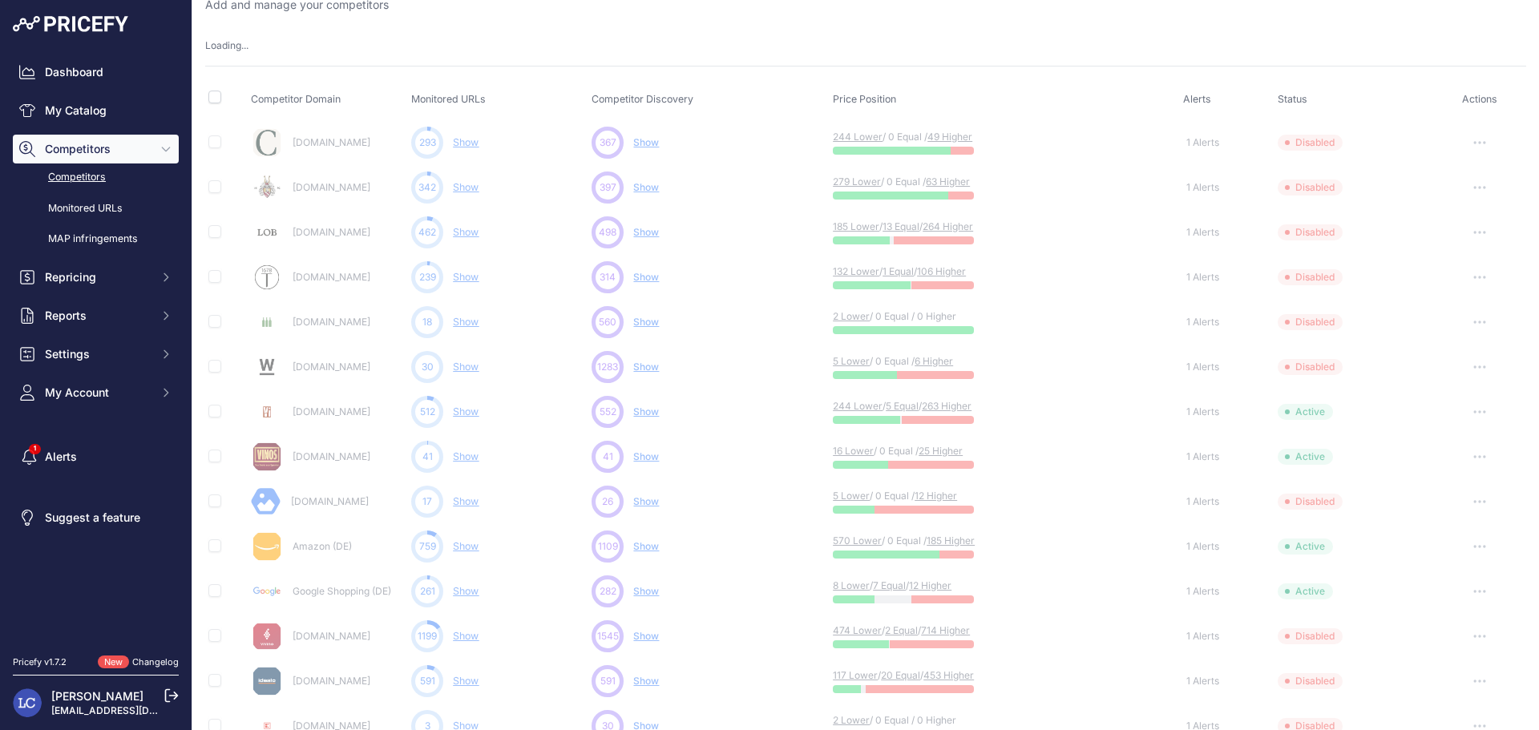
scroll to position [77, 0]
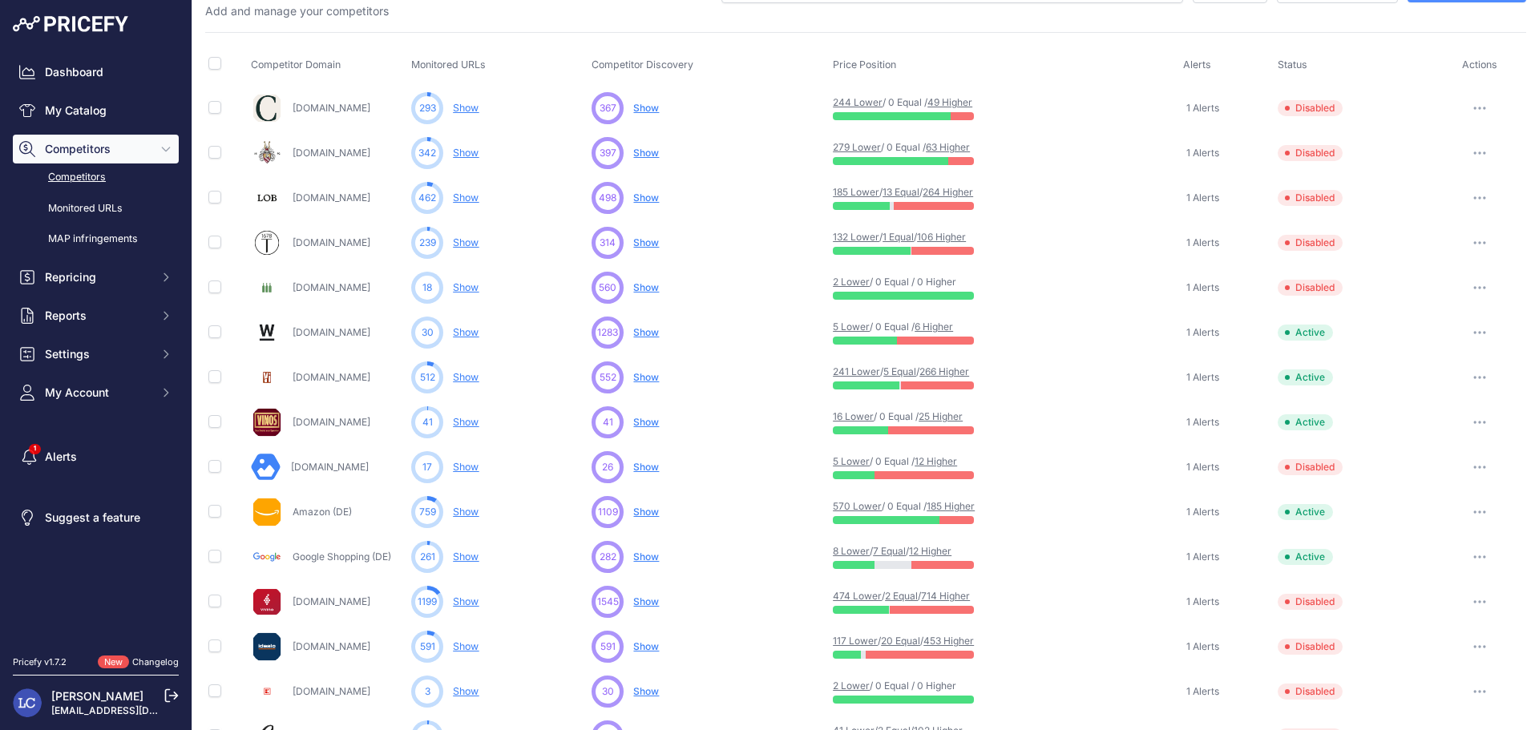
click at [1473, 109] on icon "button" at bounding box center [1479, 108] width 13 height 3
click at [1418, 167] on button "Enable" at bounding box center [1456, 168] width 134 height 26
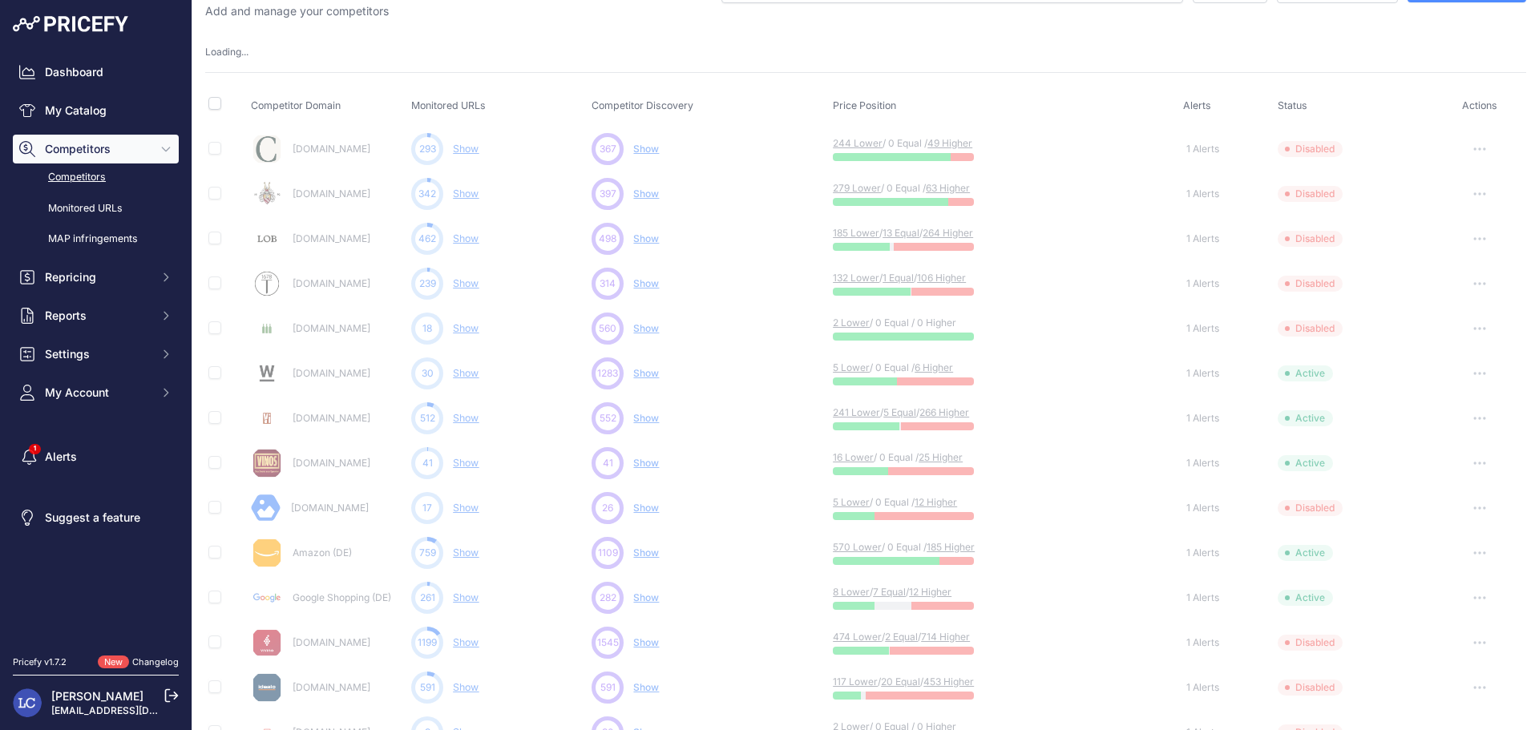
click at [1473, 192] on icon "button" at bounding box center [1479, 193] width 13 height 3
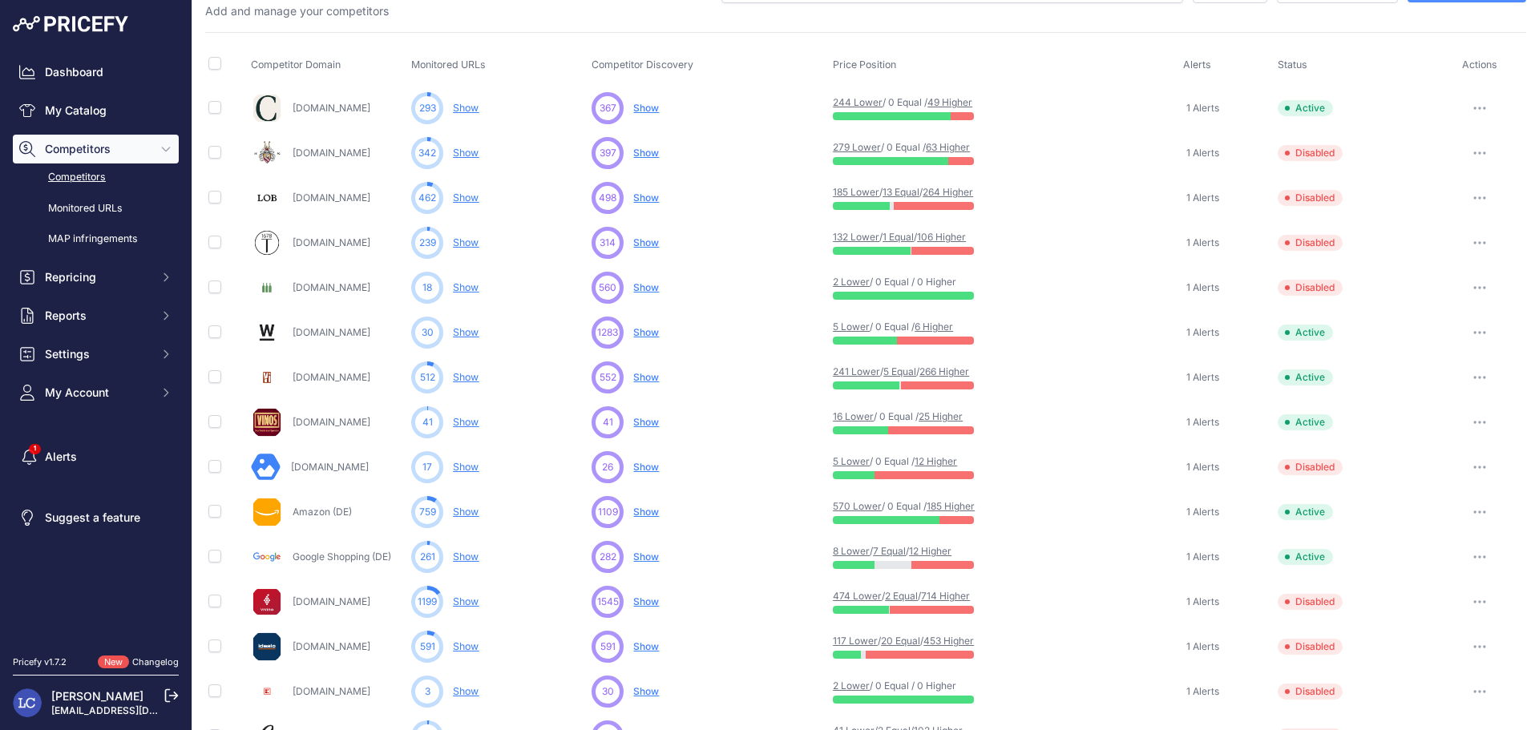
click at [1473, 151] on icon "button" at bounding box center [1479, 152] width 13 height 3
click at [1405, 211] on button "Enable" at bounding box center [1456, 213] width 134 height 26
click at [1473, 196] on icon "button" at bounding box center [1479, 197] width 13 height 3
click at [1426, 251] on button "Enable" at bounding box center [1456, 257] width 134 height 26
click at [1473, 242] on icon "button" at bounding box center [1479, 242] width 13 height 3
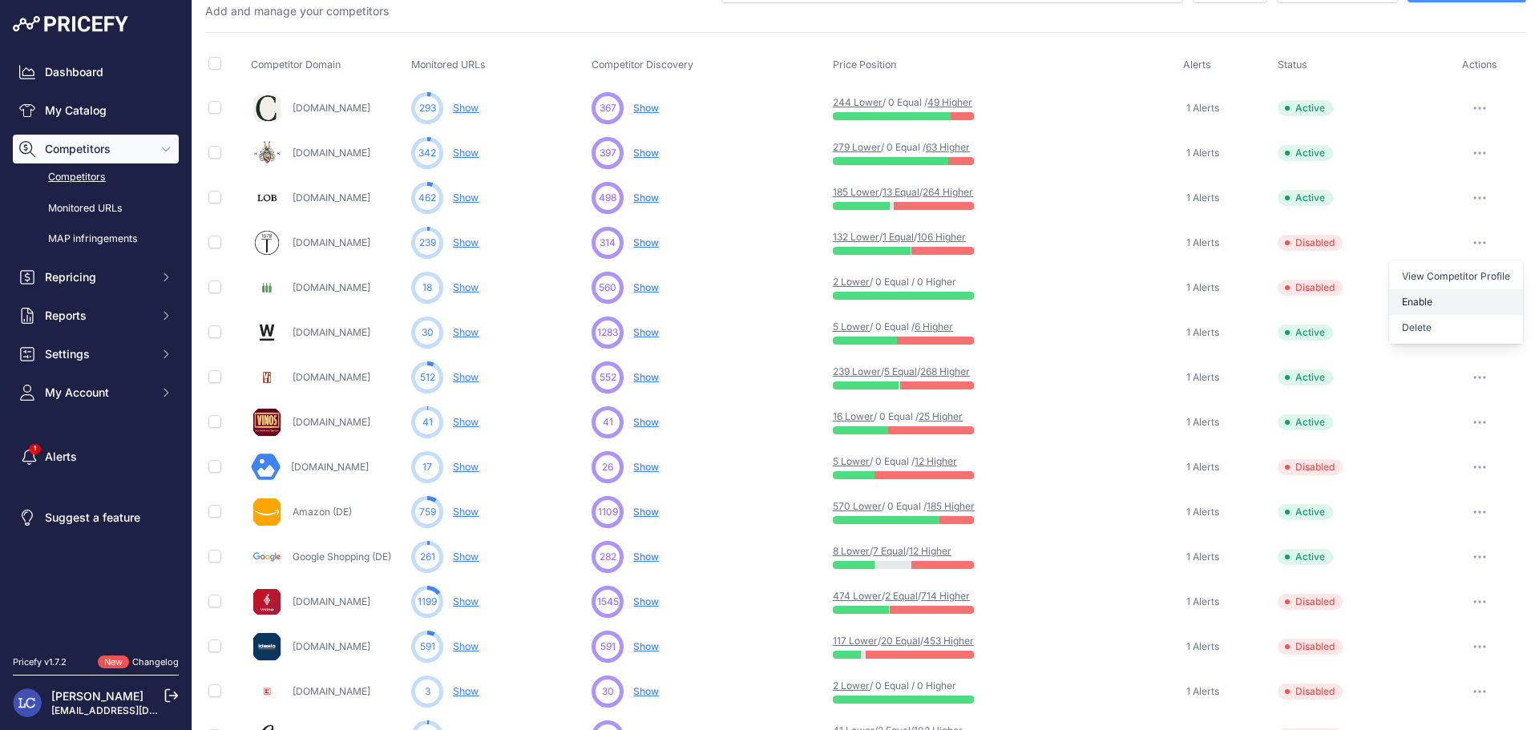
click at [1423, 297] on button "Enable" at bounding box center [1456, 302] width 134 height 26
click at [1474, 287] on icon "button" at bounding box center [1475, 288] width 2 height 2
click at [1438, 339] on button "Enable" at bounding box center [1456, 347] width 134 height 26
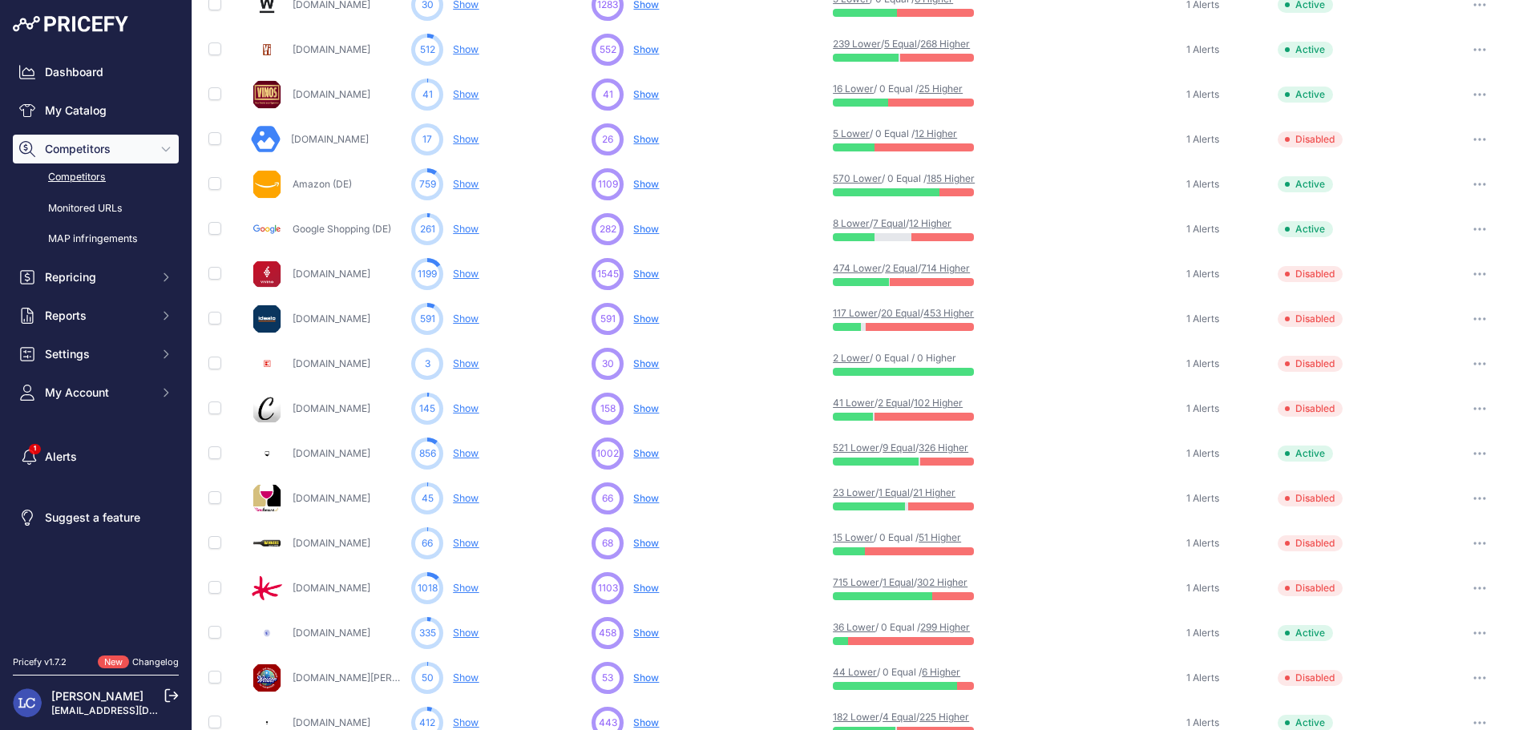
scroll to position [413, 0]
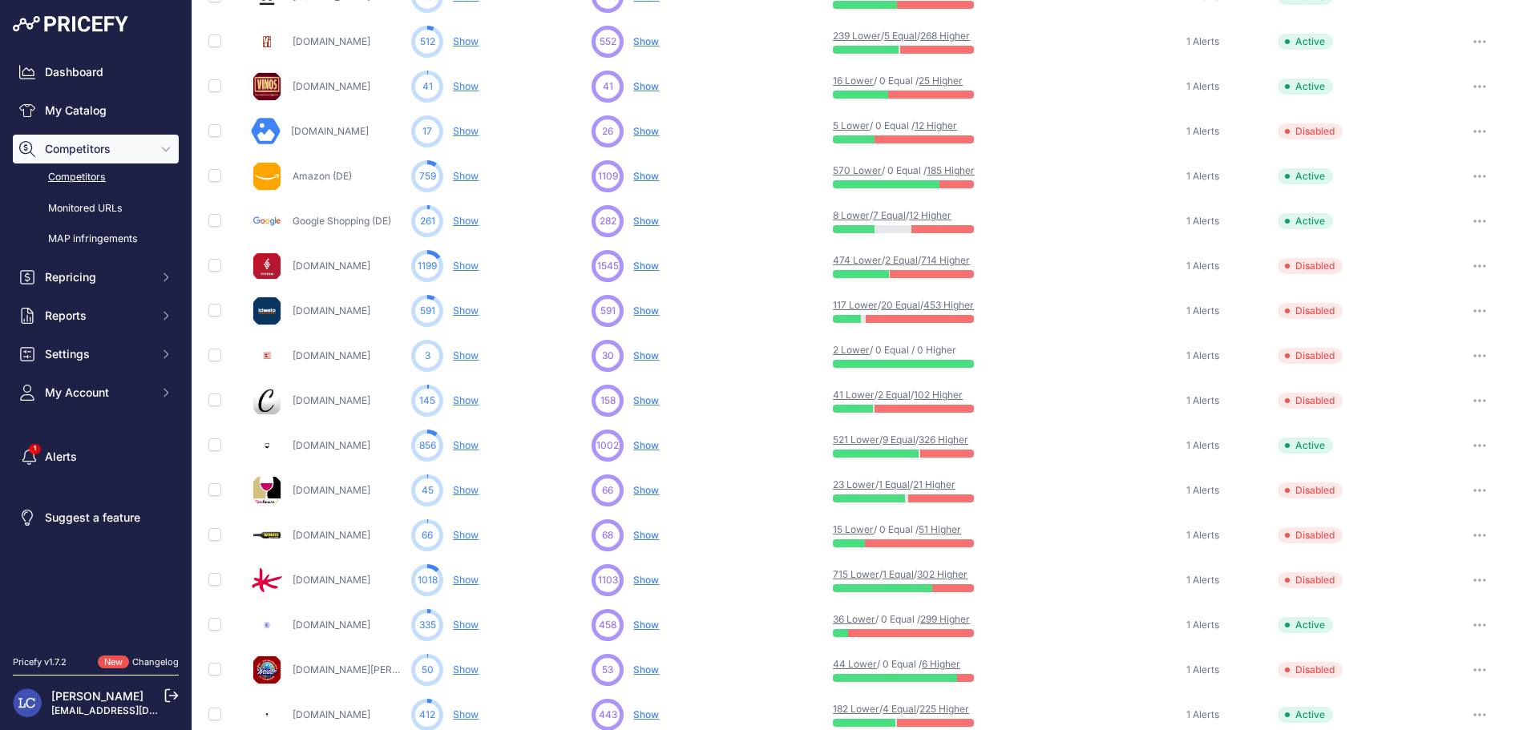
click at [1474, 401] on icon "button" at bounding box center [1475, 401] width 2 height 2
click at [1430, 459] on button "Enable" at bounding box center [1456, 460] width 134 height 26
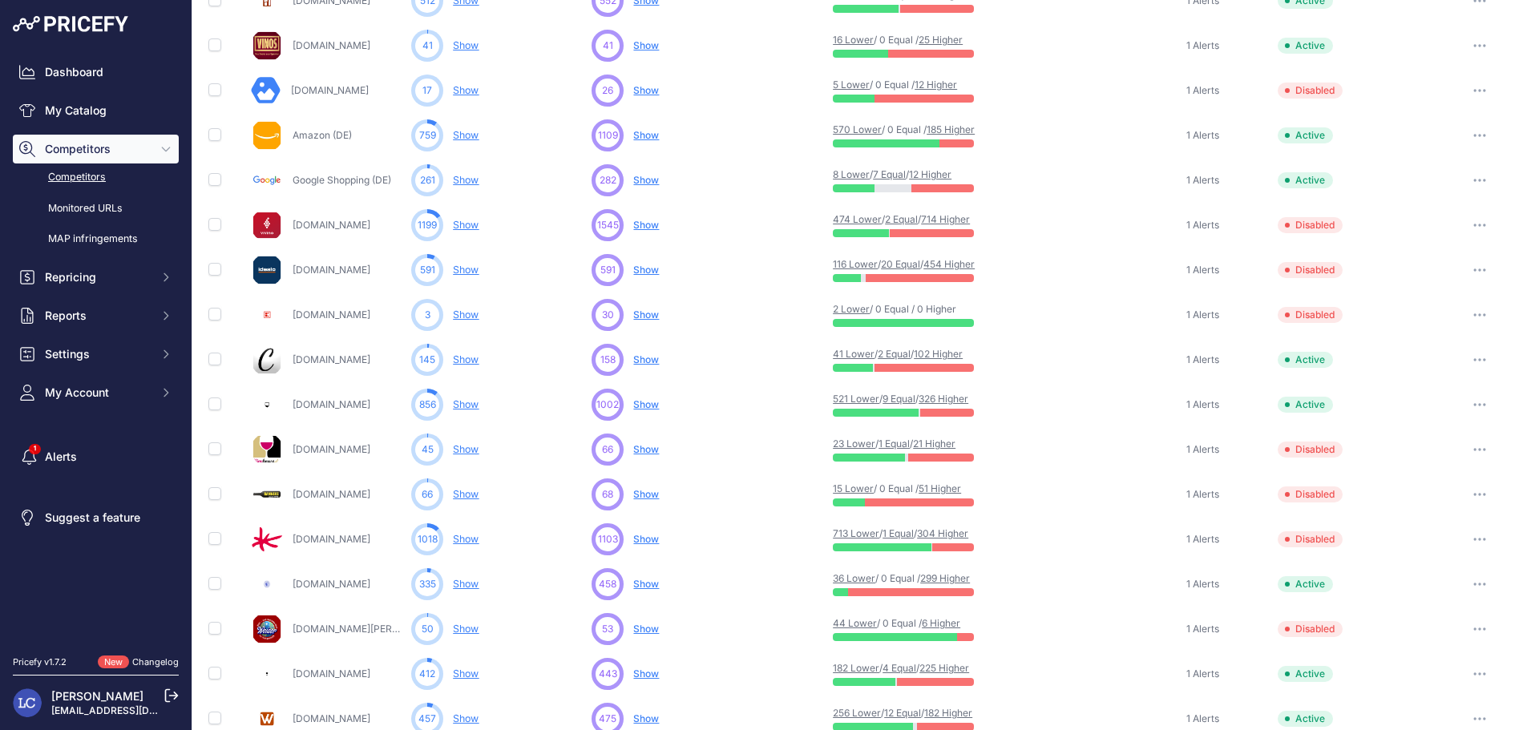
scroll to position [413, 0]
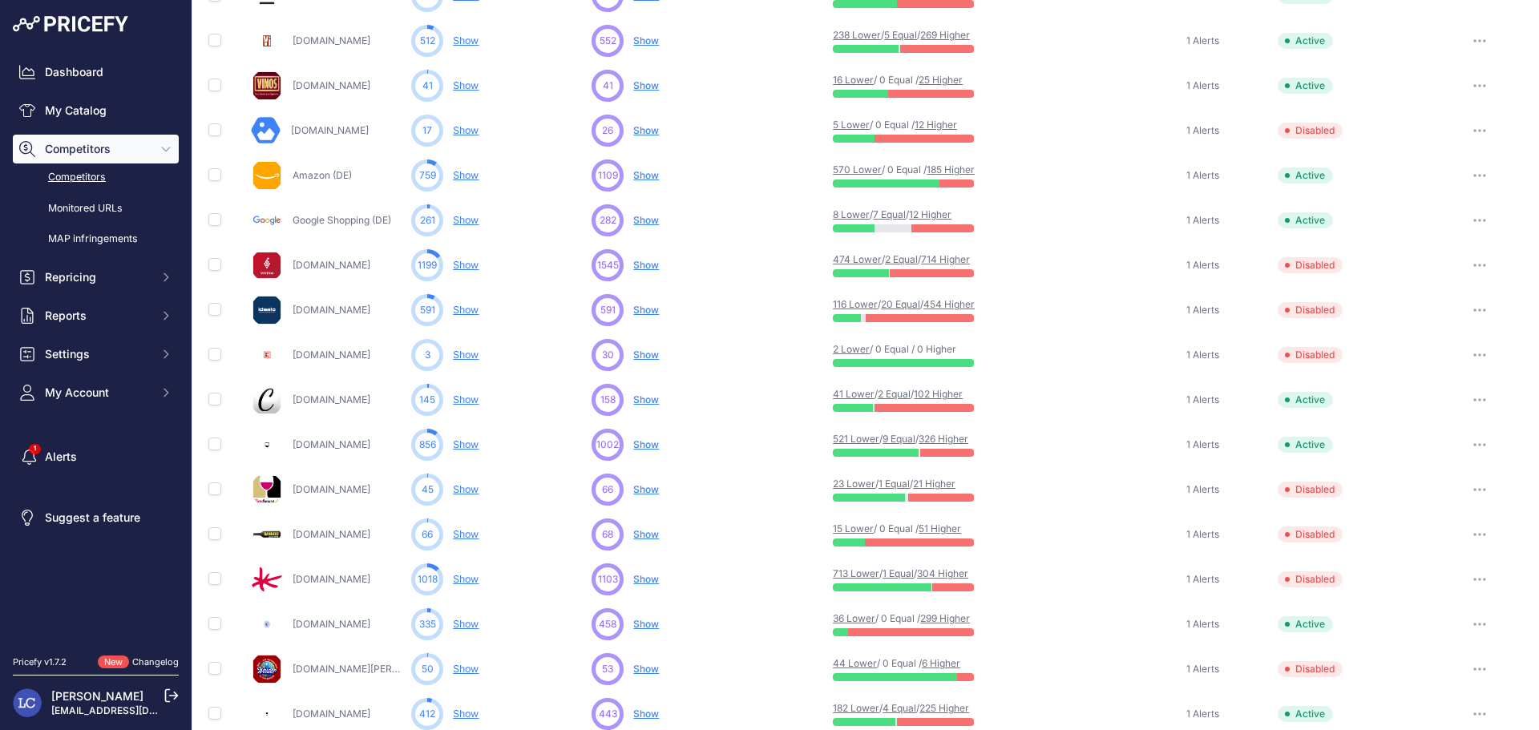
click at [1473, 488] on icon "button" at bounding box center [1479, 489] width 13 height 3
click at [1444, 546] on button "Enable" at bounding box center [1456, 549] width 134 height 26
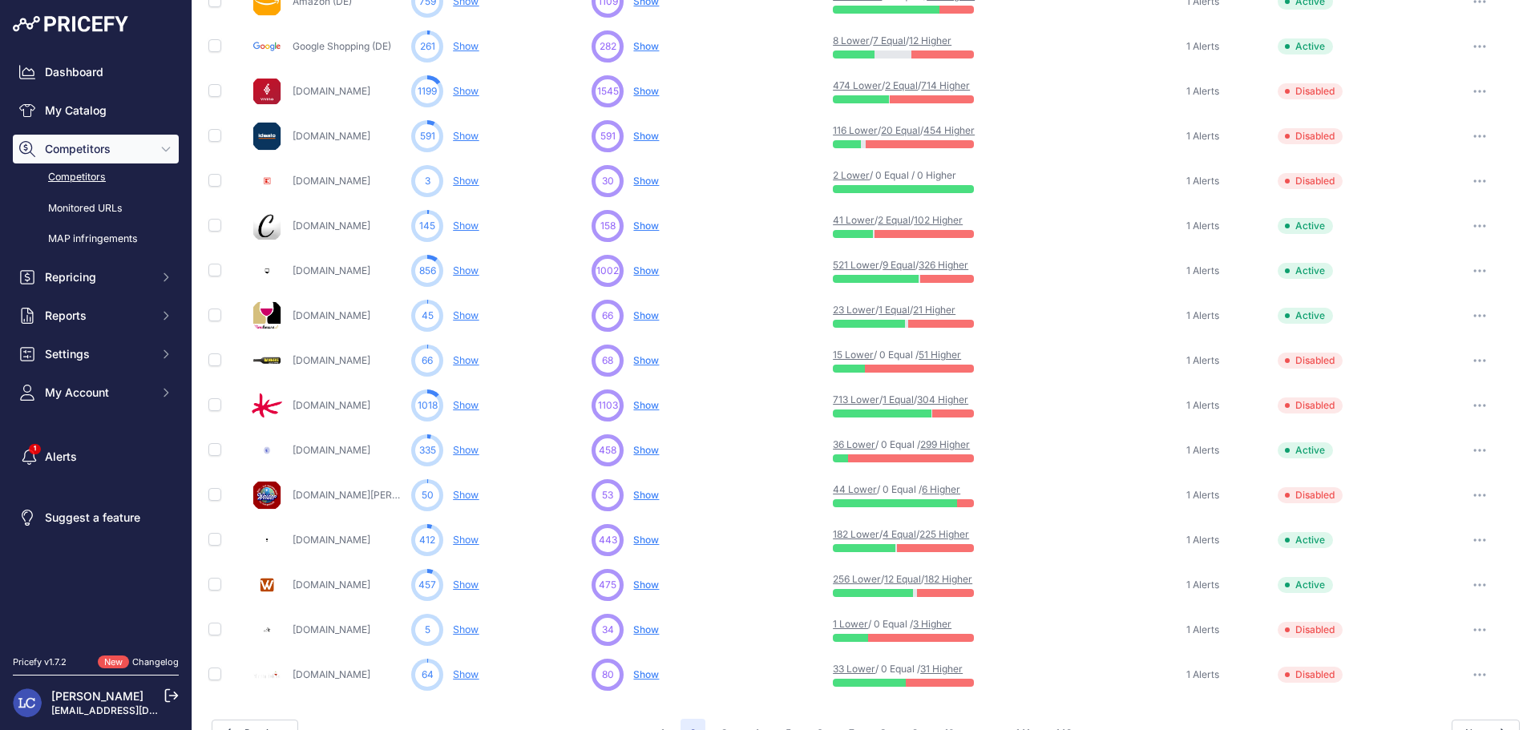
scroll to position [547, 0]
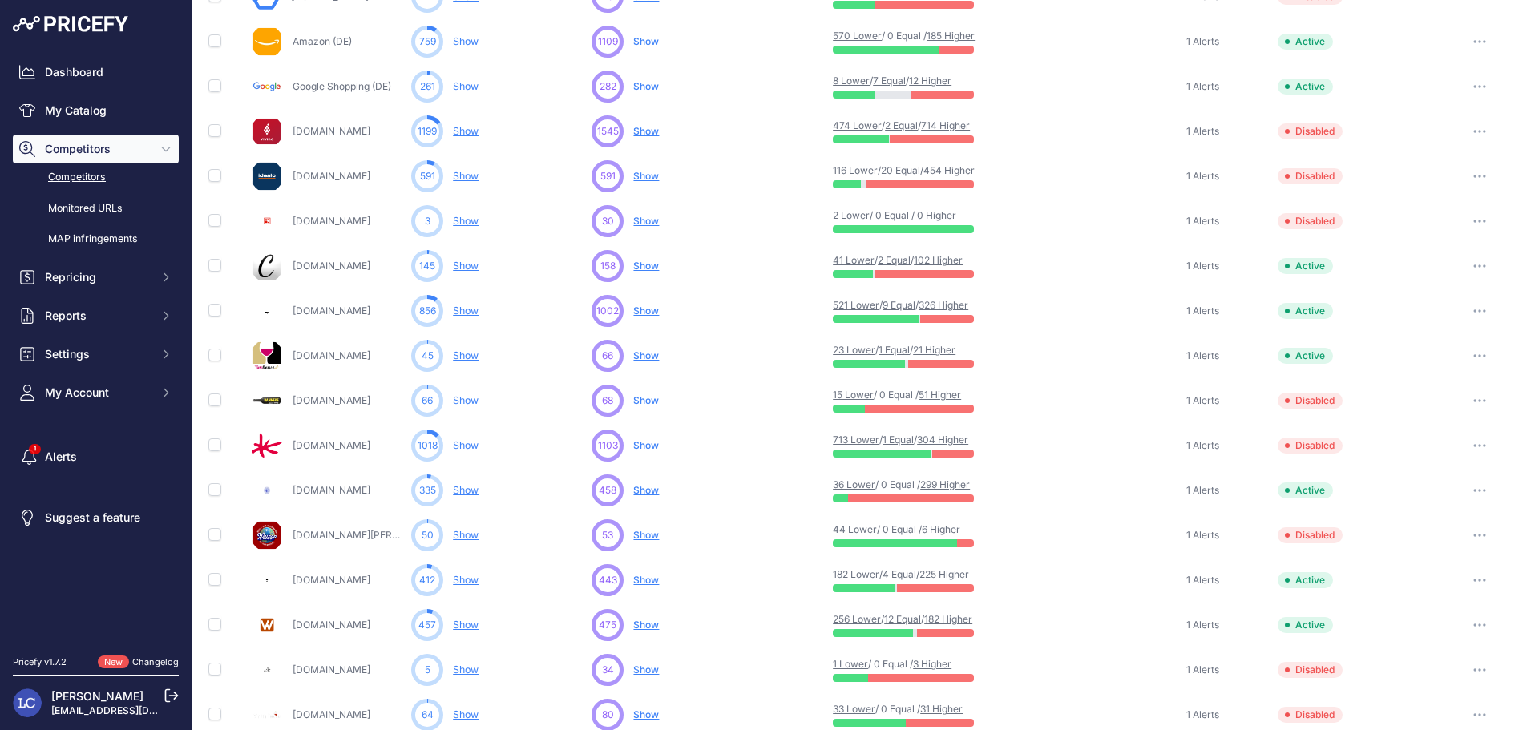
click at [1473, 444] on icon "button" at bounding box center [1479, 445] width 13 height 3
click at [1440, 504] on button "Enable" at bounding box center [1456, 505] width 134 height 26
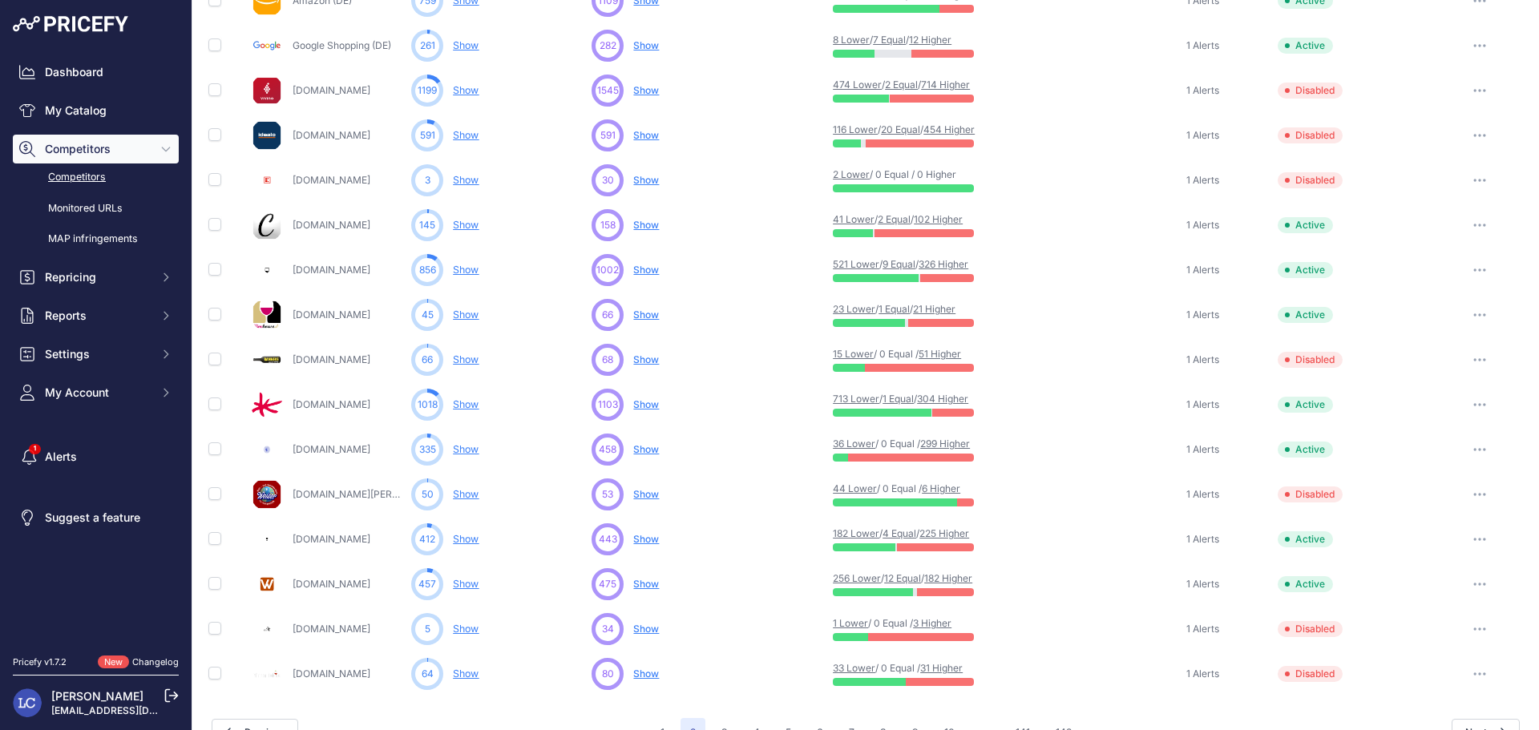
scroll to position [548, 0]
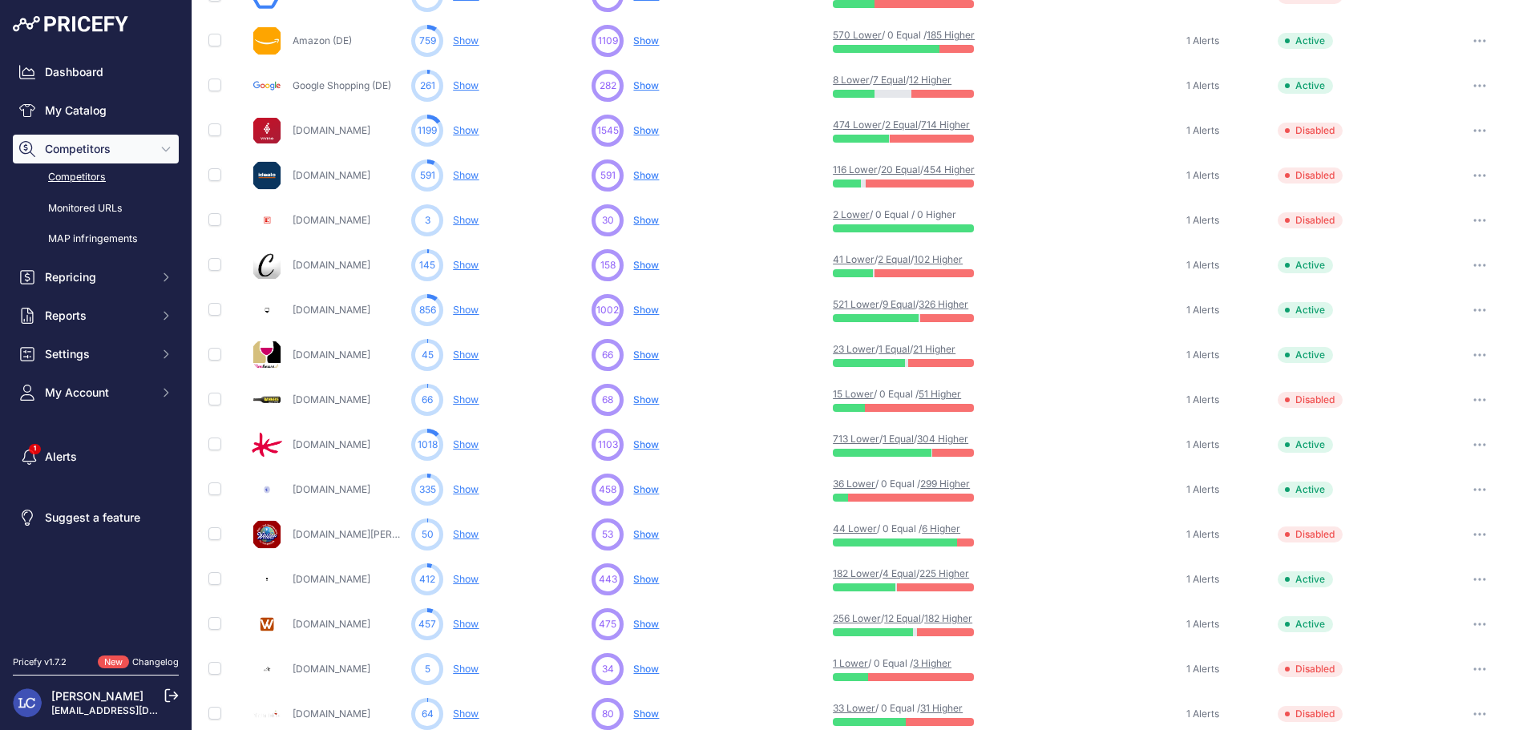
click at [1473, 401] on icon "button" at bounding box center [1479, 399] width 13 height 3
click at [1419, 460] on button "Enable" at bounding box center [1456, 459] width 134 height 26
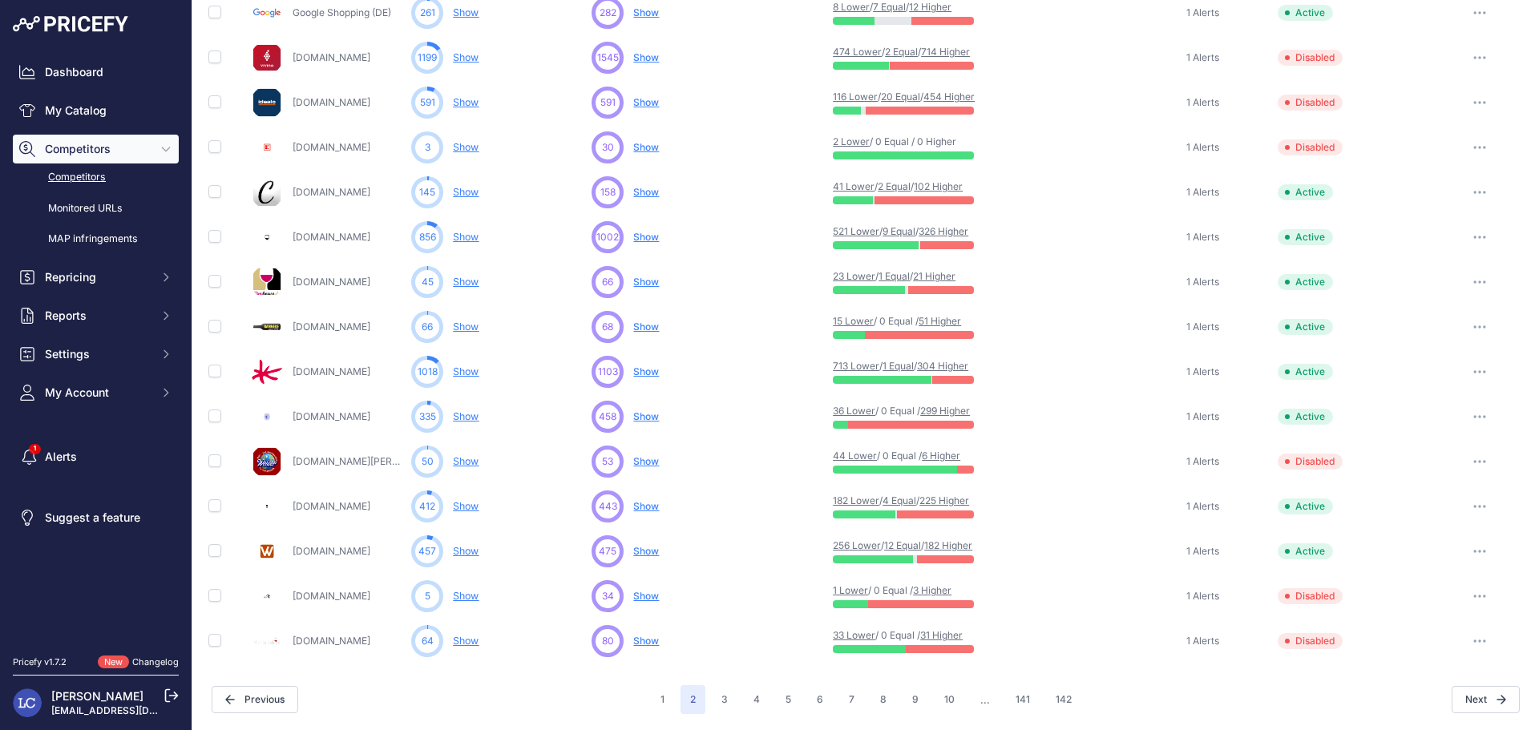
scroll to position [621, 0]
click at [1473, 639] on icon "button" at bounding box center [1479, 640] width 13 height 3
click at [1393, 699] on button "Enable" at bounding box center [1456, 701] width 134 height 26
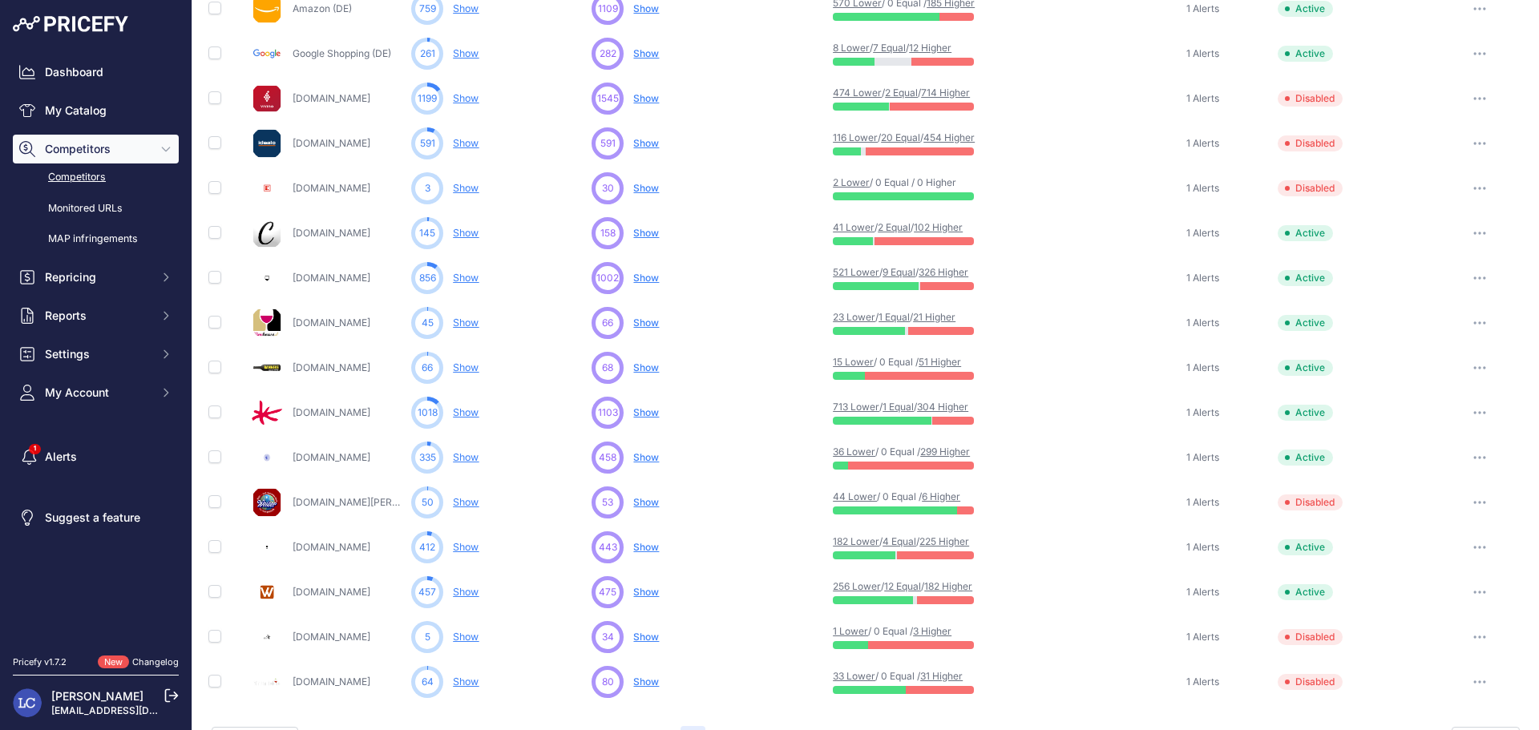
scroll to position [662, 0]
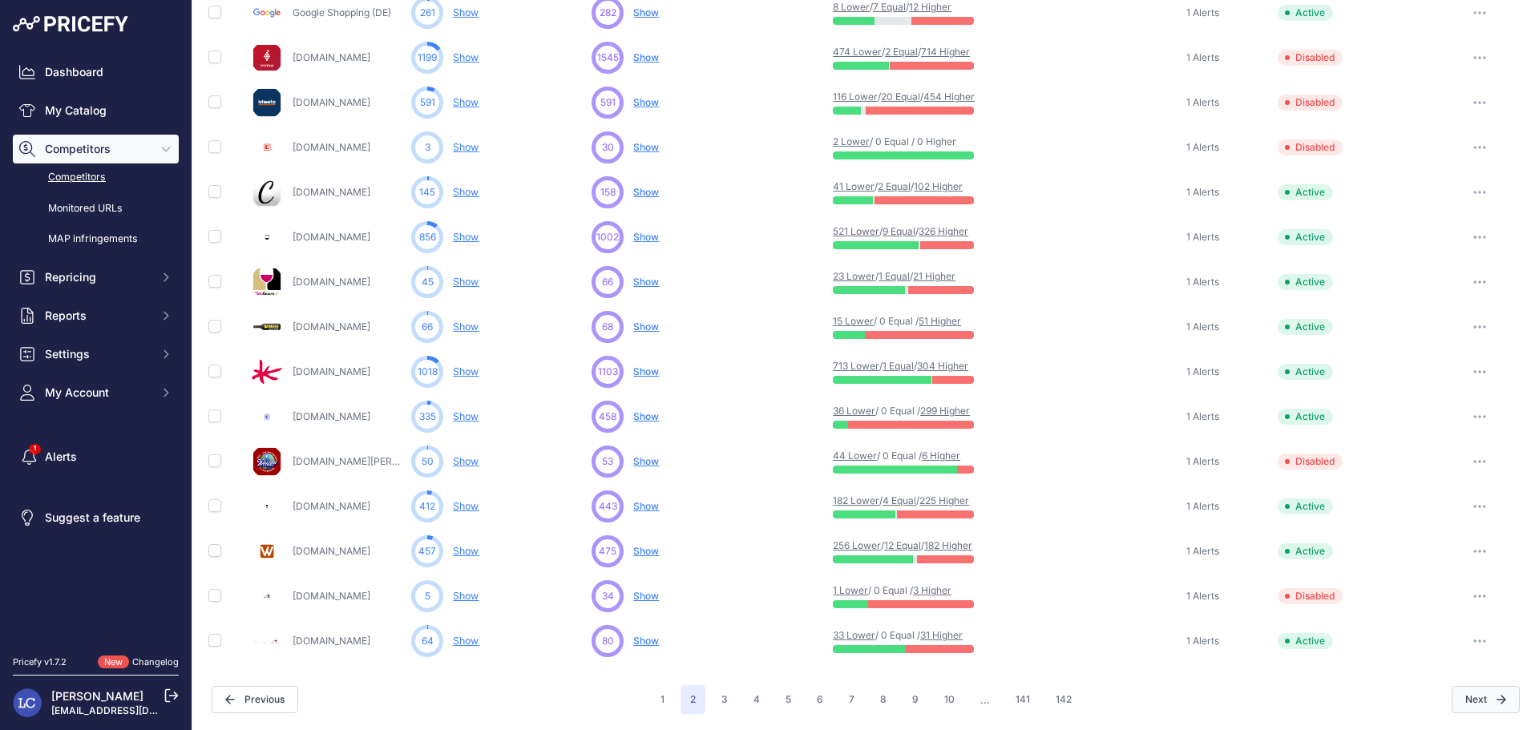
click at [1451, 696] on button "Next" at bounding box center [1485, 699] width 68 height 27
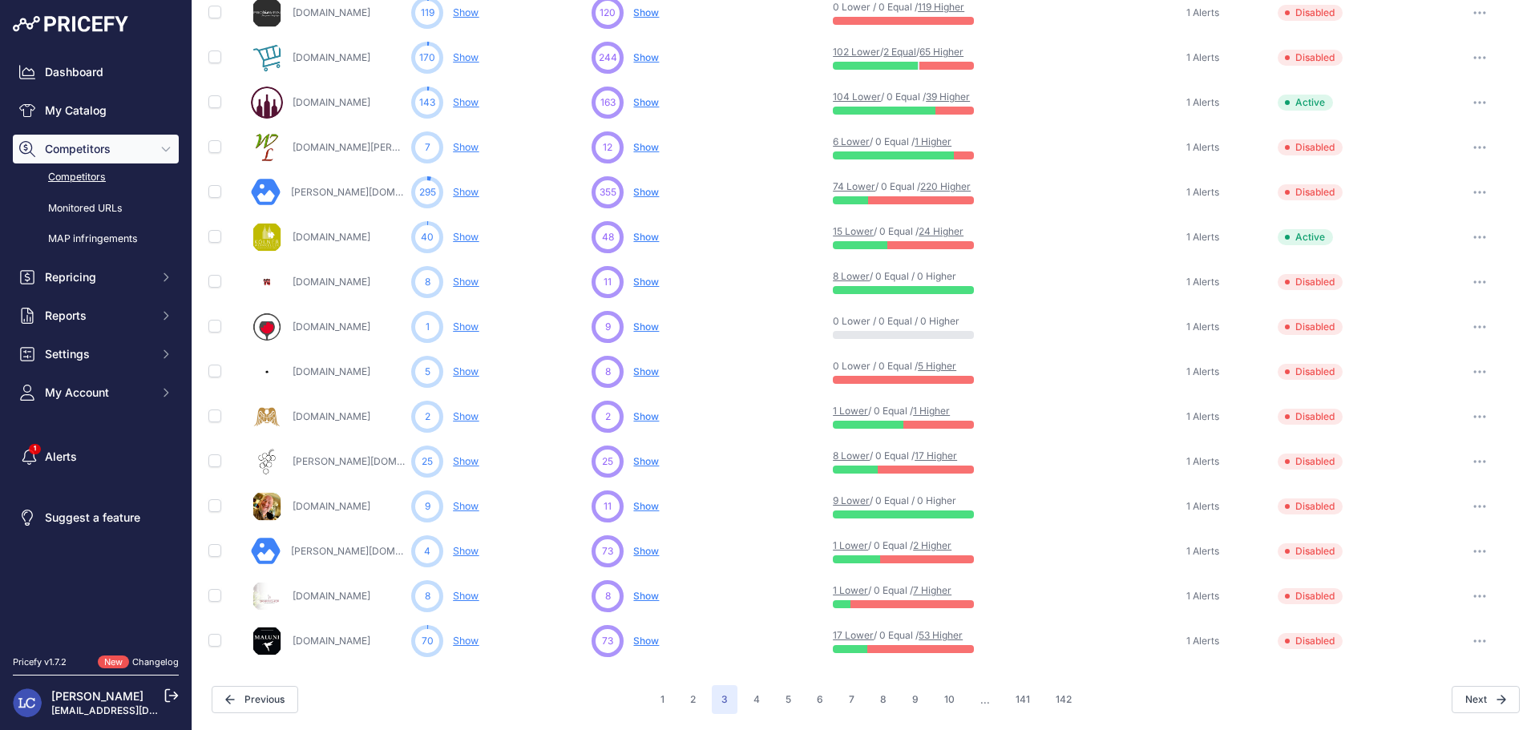
scroll to position [621, 0]
click at [1473, 639] on icon "button" at bounding box center [1479, 640] width 13 height 3
click at [1430, 695] on button "Enable" at bounding box center [1456, 701] width 134 height 26
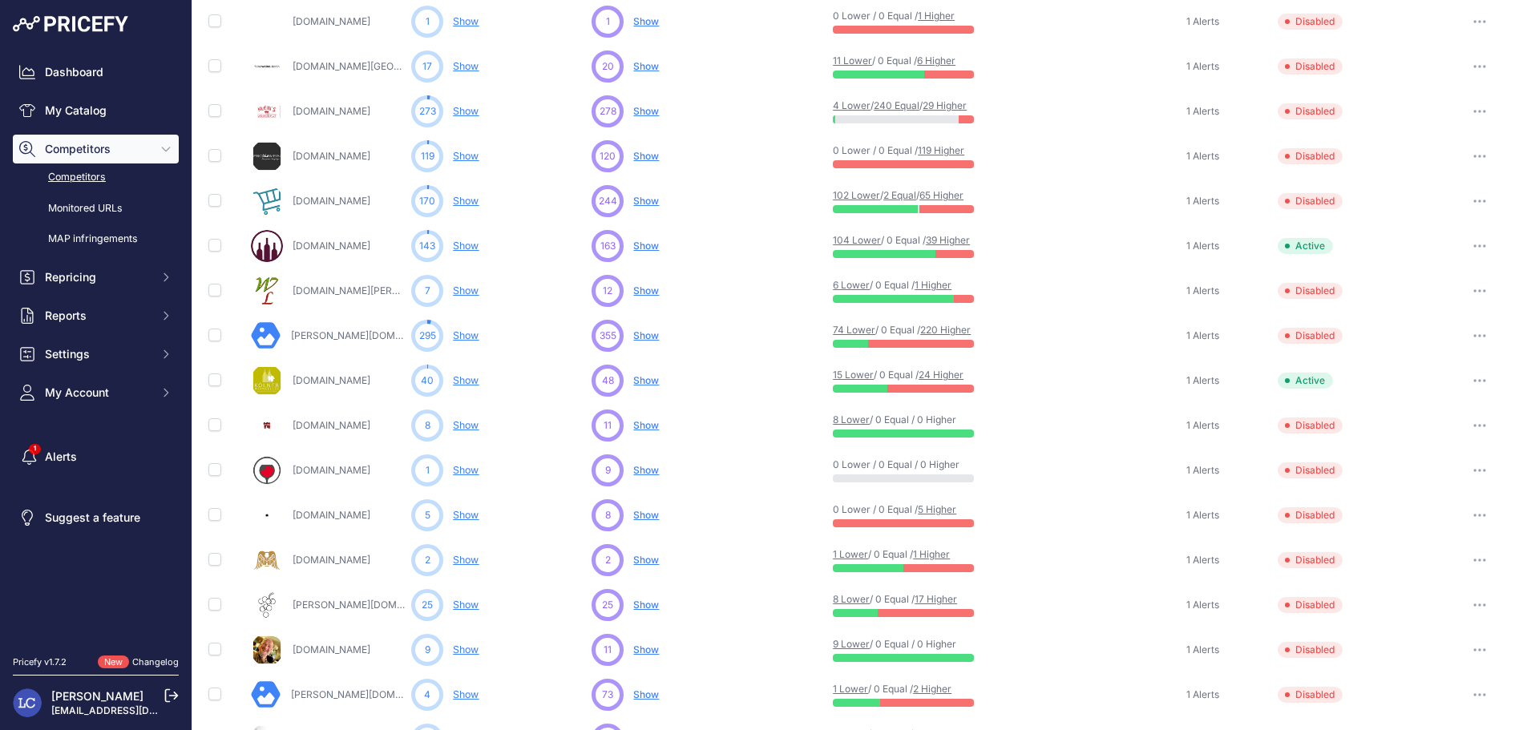
scroll to position [470, 0]
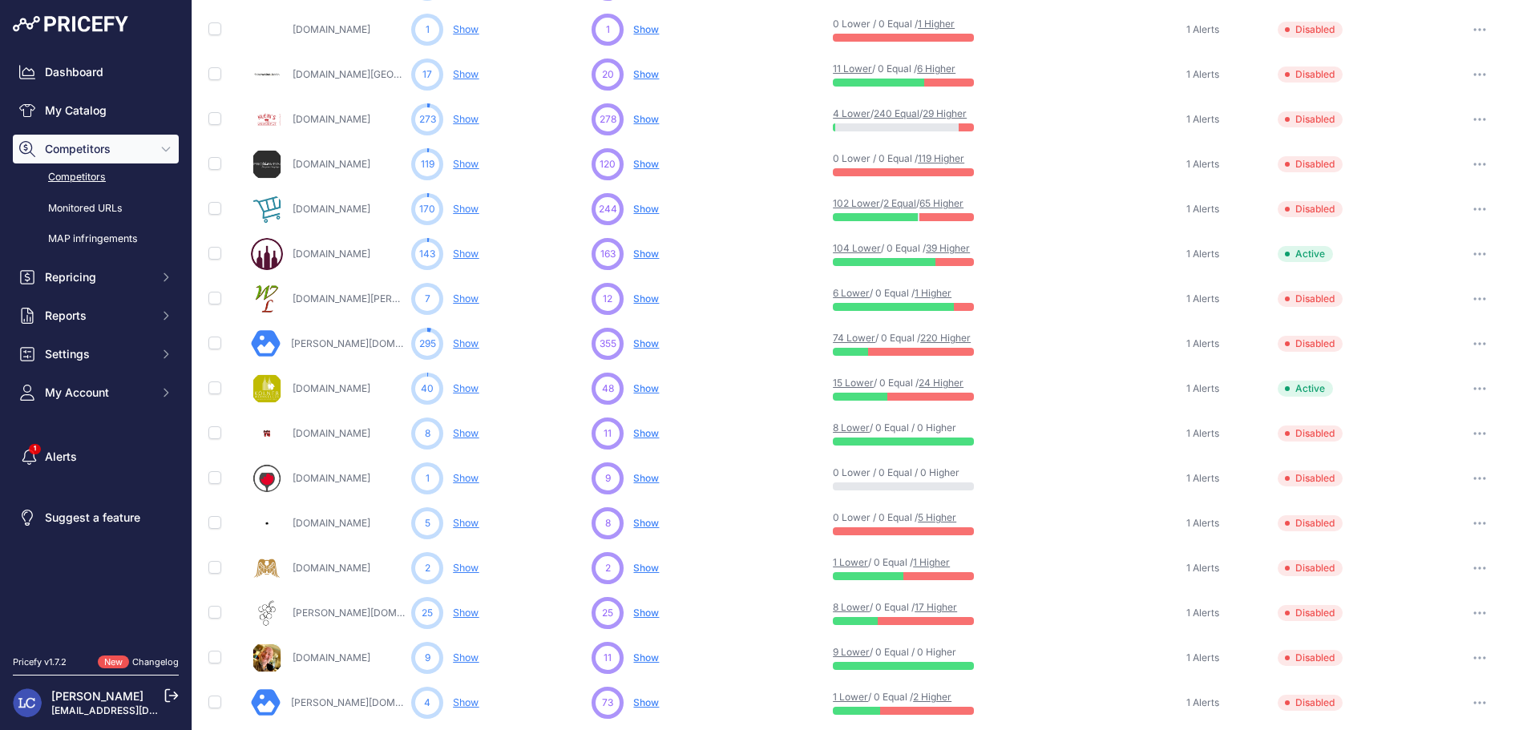
click at [1465, 341] on button "button" at bounding box center [1479, 344] width 32 height 22
click at [1425, 401] on button "Enable" at bounding box center [1456, 403] width 134 height 26
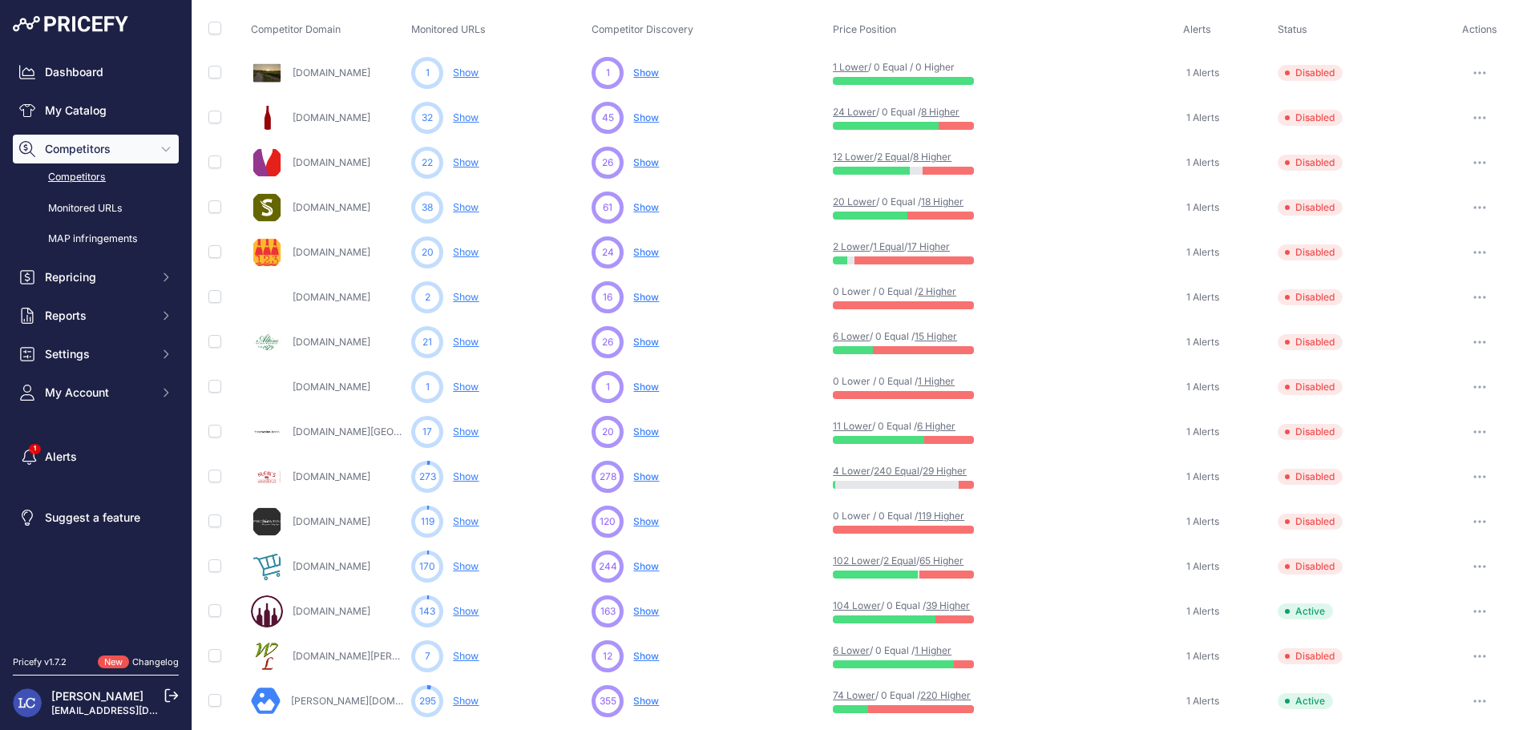
scroll to position [109, 0]
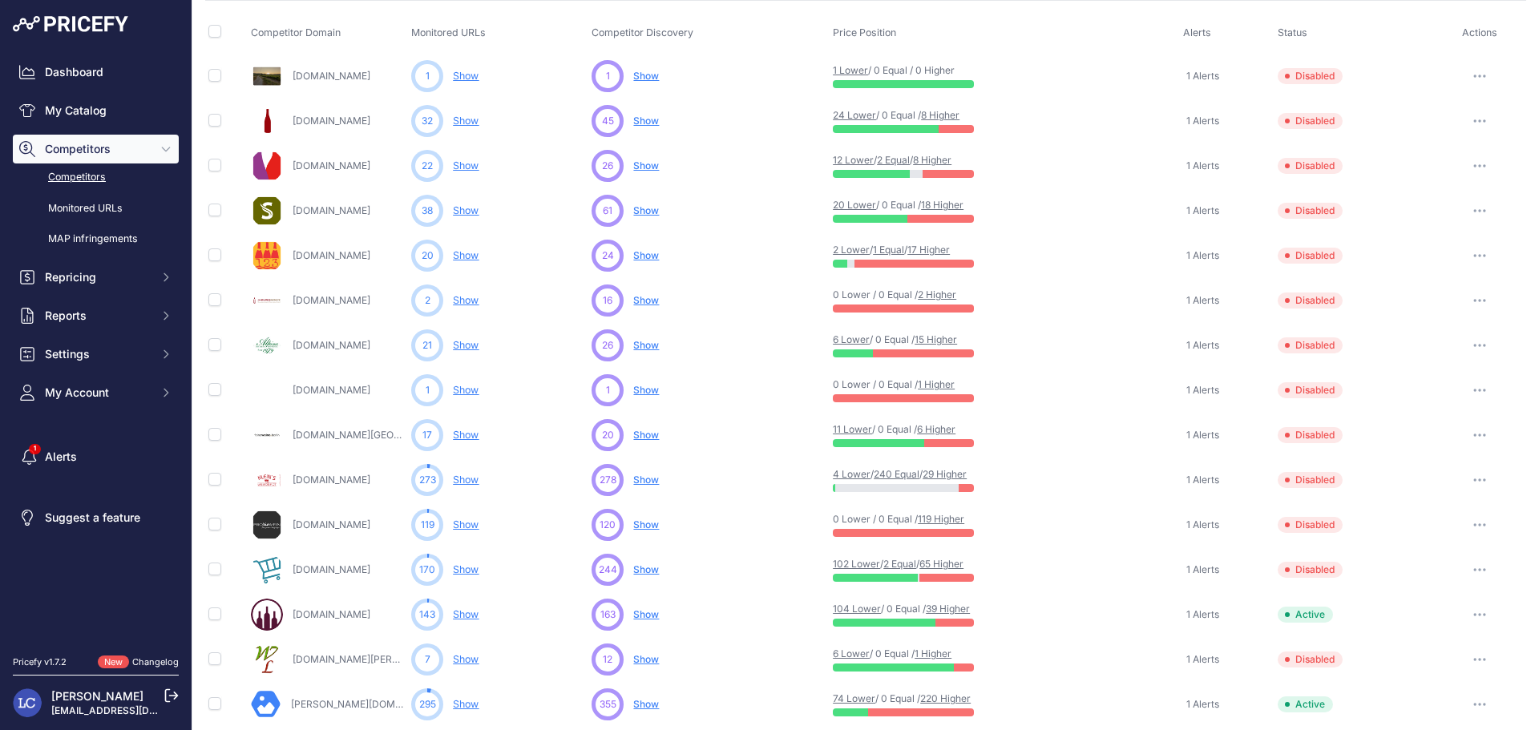
click at [1473, 121] on icon "button" at bounding box center [1479, 120] width 13 height 3
click at [1428, 174] on button "Enable" at bounding box center [1456, 180] width 134 height 26
click at [1473, 164] on icon "button" at bounding box center [1479, 165] width 13 height 3
click at [1422, 224] on button "Enable" at bounding box center [1456, 225] width 134 height 26
click at [1483, 210] on icon "button" at bounding box center [1484, 211] width 2 height 2
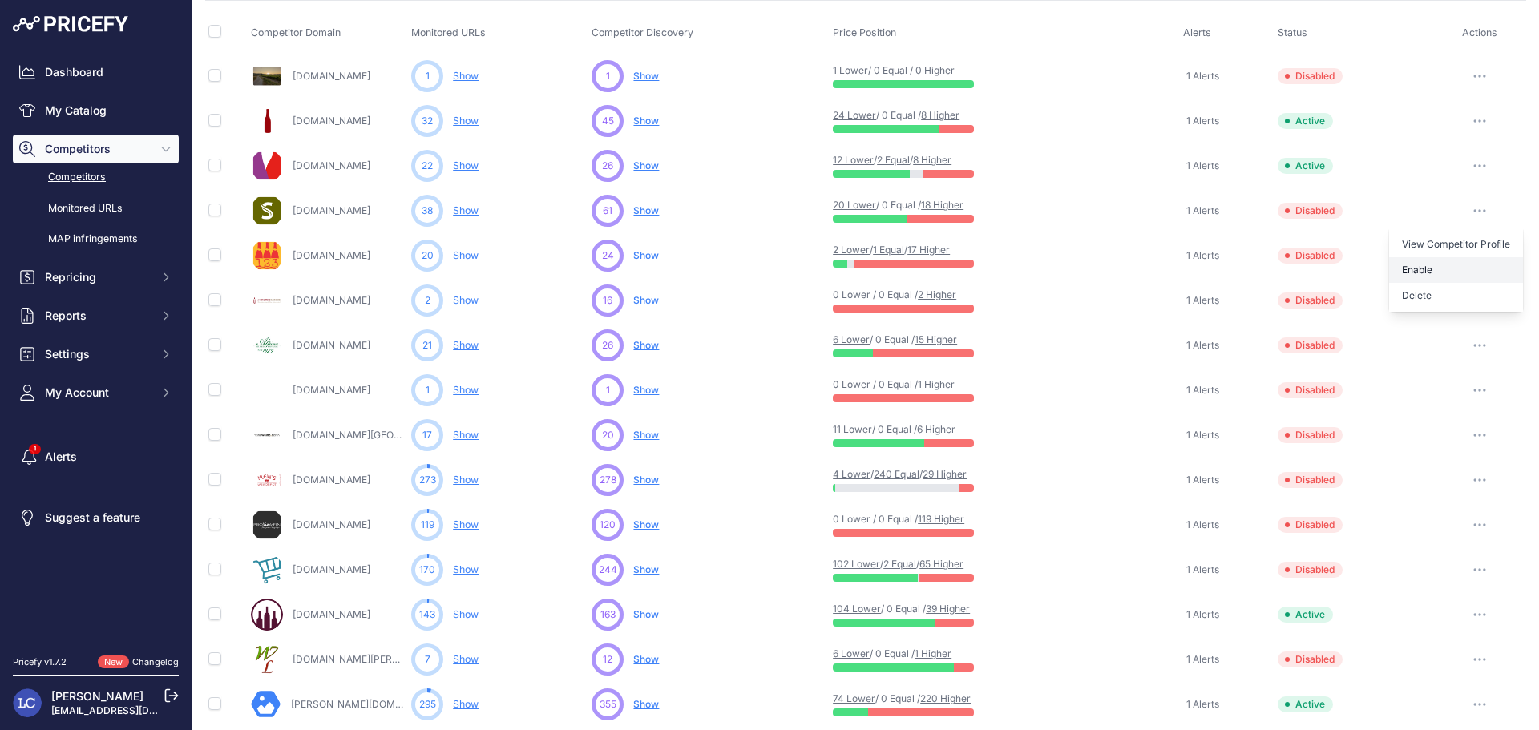
click at [1451, 264] on button "Enable" at bounding box center [1456, 270] width 134 height 26
click at [1473, 254] on icon "button" at bounding box center [1479, 255] width 13 height 3
click at [1442, 307] on button "Enable" at bounding box center [1456, 315] width 134 height 26
click at [1478, 346] on icon "button" at bounding box center [1479, 346] width 2 height 2
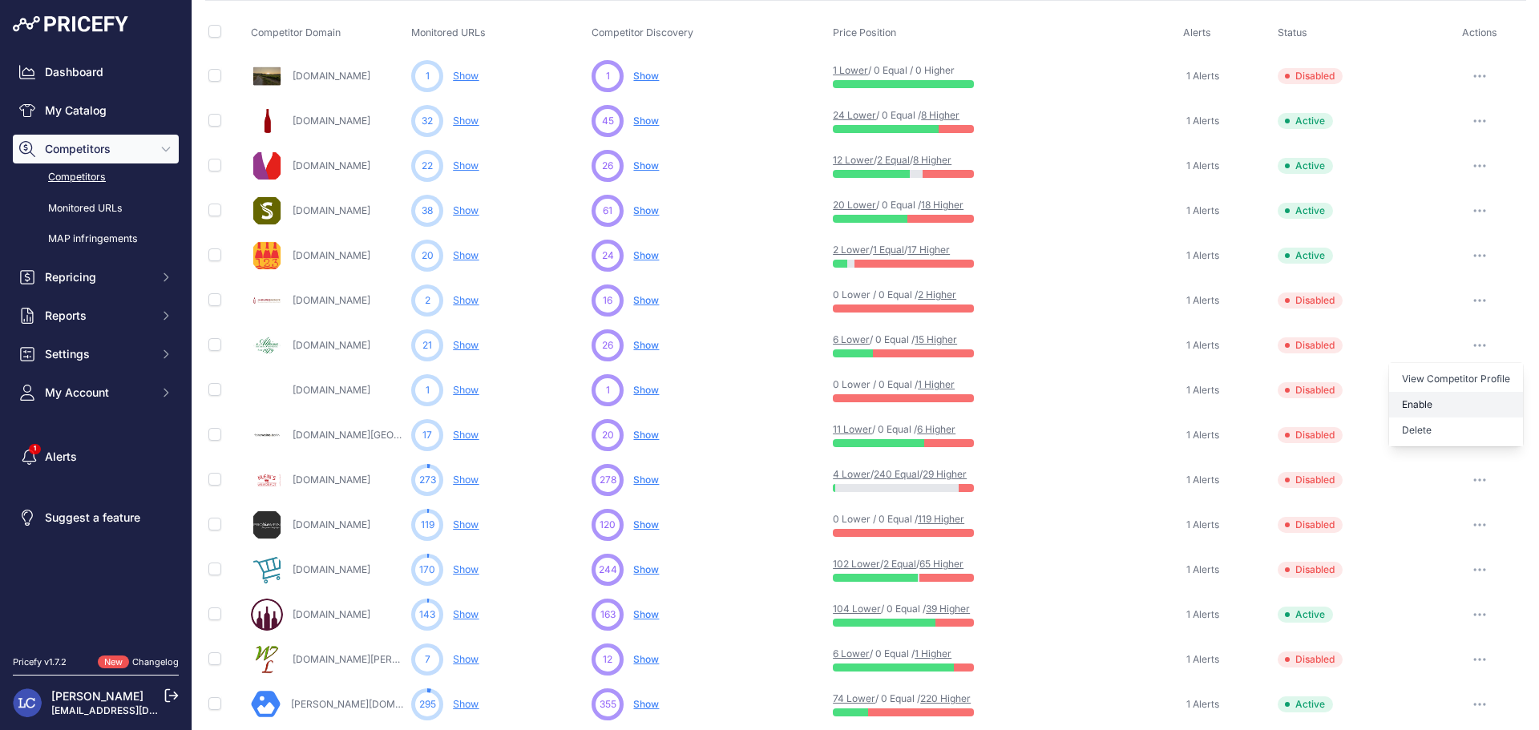
click at [1434, 399] on button "Enable" at bounding box center [1456, 405] width 134 height 26
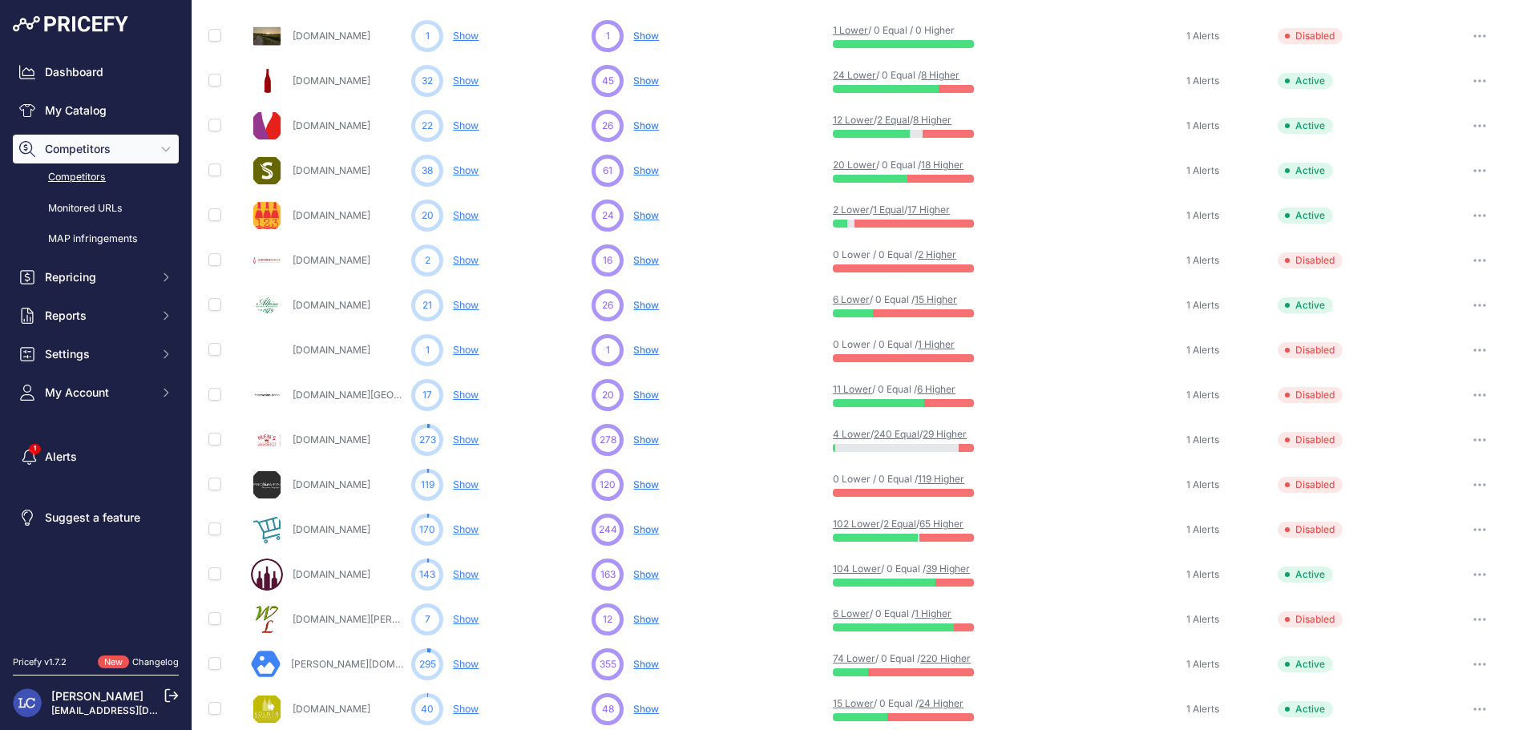
scroll to position [109, 0]
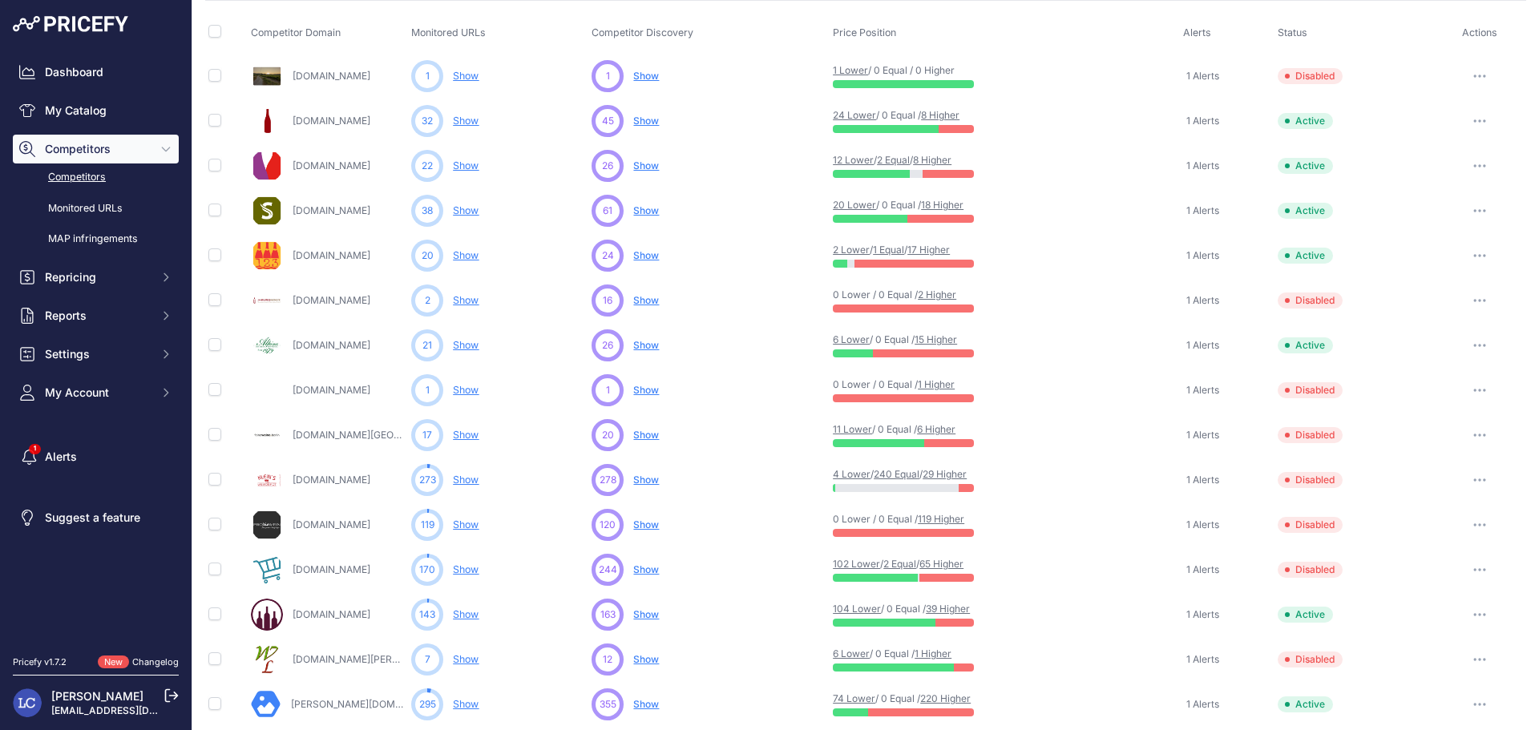
click at [1478, 479] on icon "button" at bounding box center [1479, 480] width 2 height 2
click at [1433, 533] on button "Enable" at bounding box center [1456, 539] width 134 height 26
click at [1467, 527] on button "button" at bounding box center [1479, 525] width 32 height 22
click at [1430, 575] on button "Enable" at bounding box center [1456, 584] width 134 height 26
click at [1466, 567] on button "button" at bounding box center [1479, 570] width 32 height 22
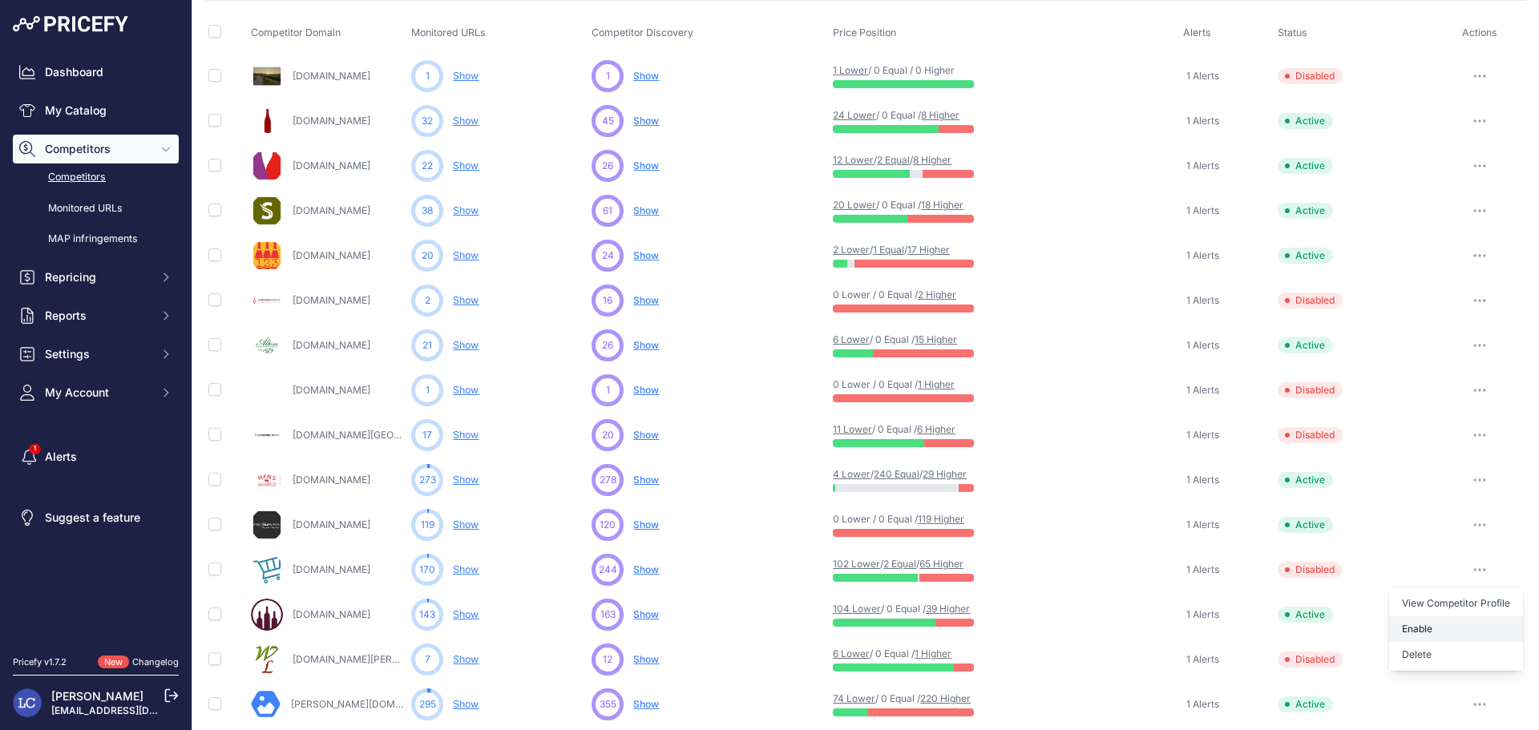
click at [1421, 629] on button "Enable" at bounding box center [1456, 629] width 134 height 26
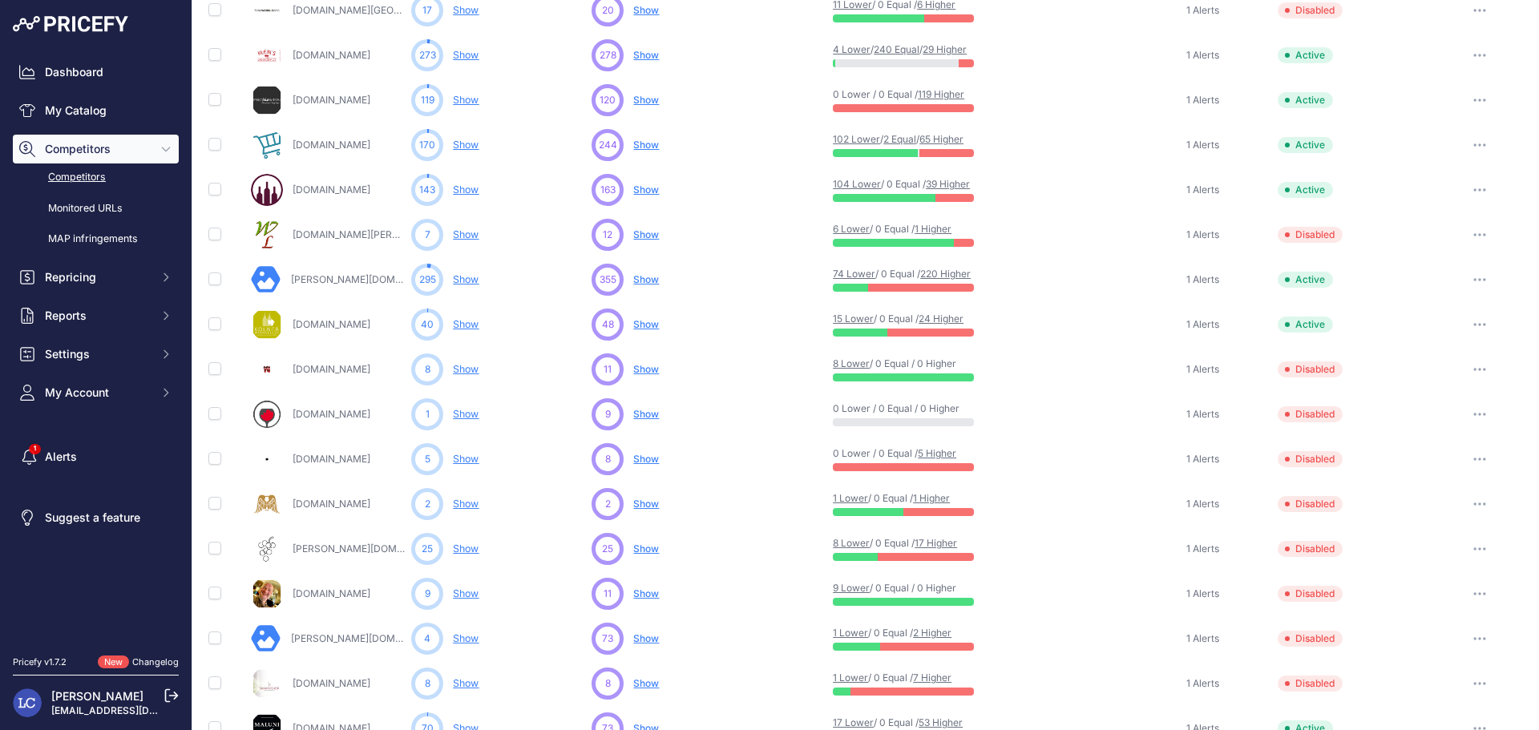
scroll to position [494, 0]
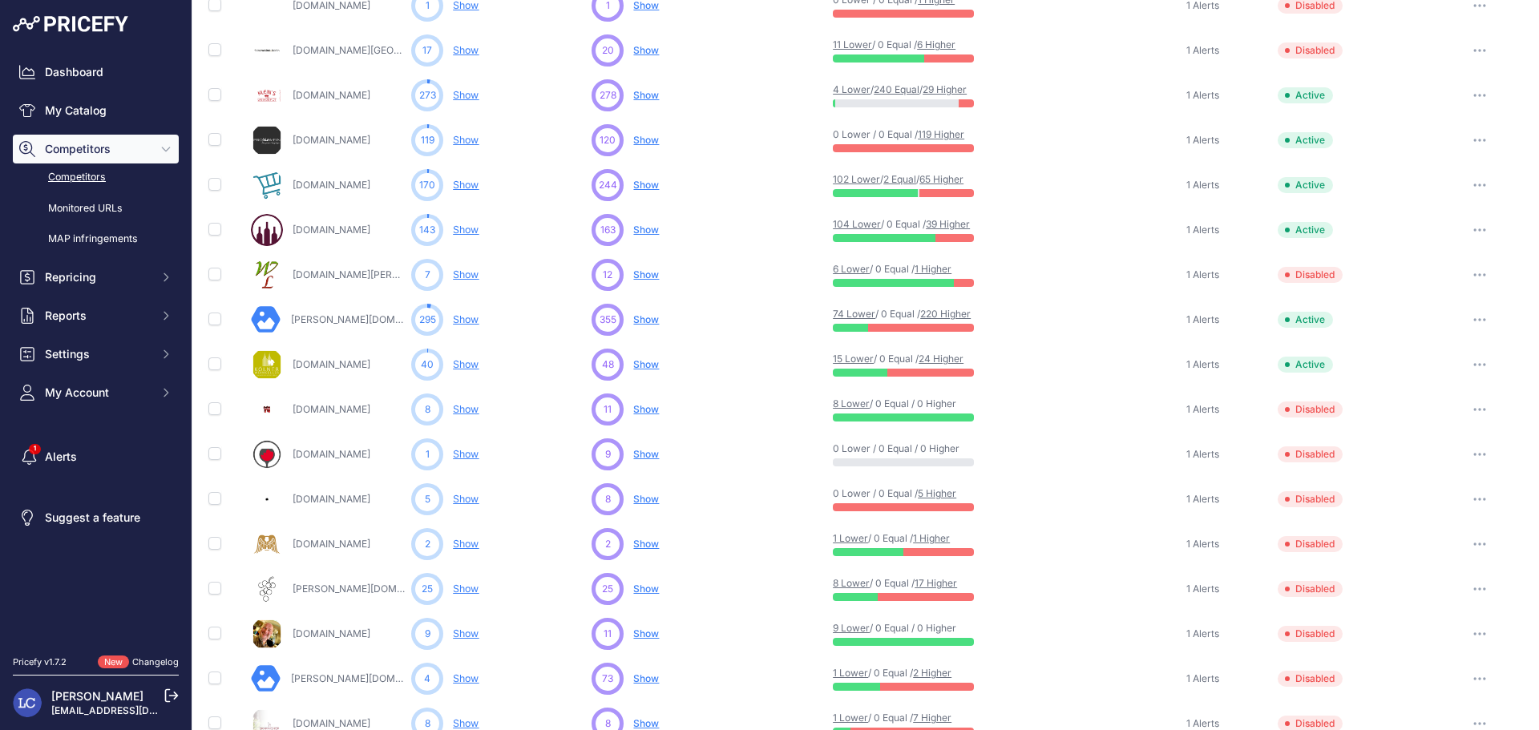
click at [1473, 276] on icon "button" at bounding box center [1479, 274] width 13 height 3
click at [1426, 331] on button "Enable" at bounding box center [1456, 334] width 134 height 26
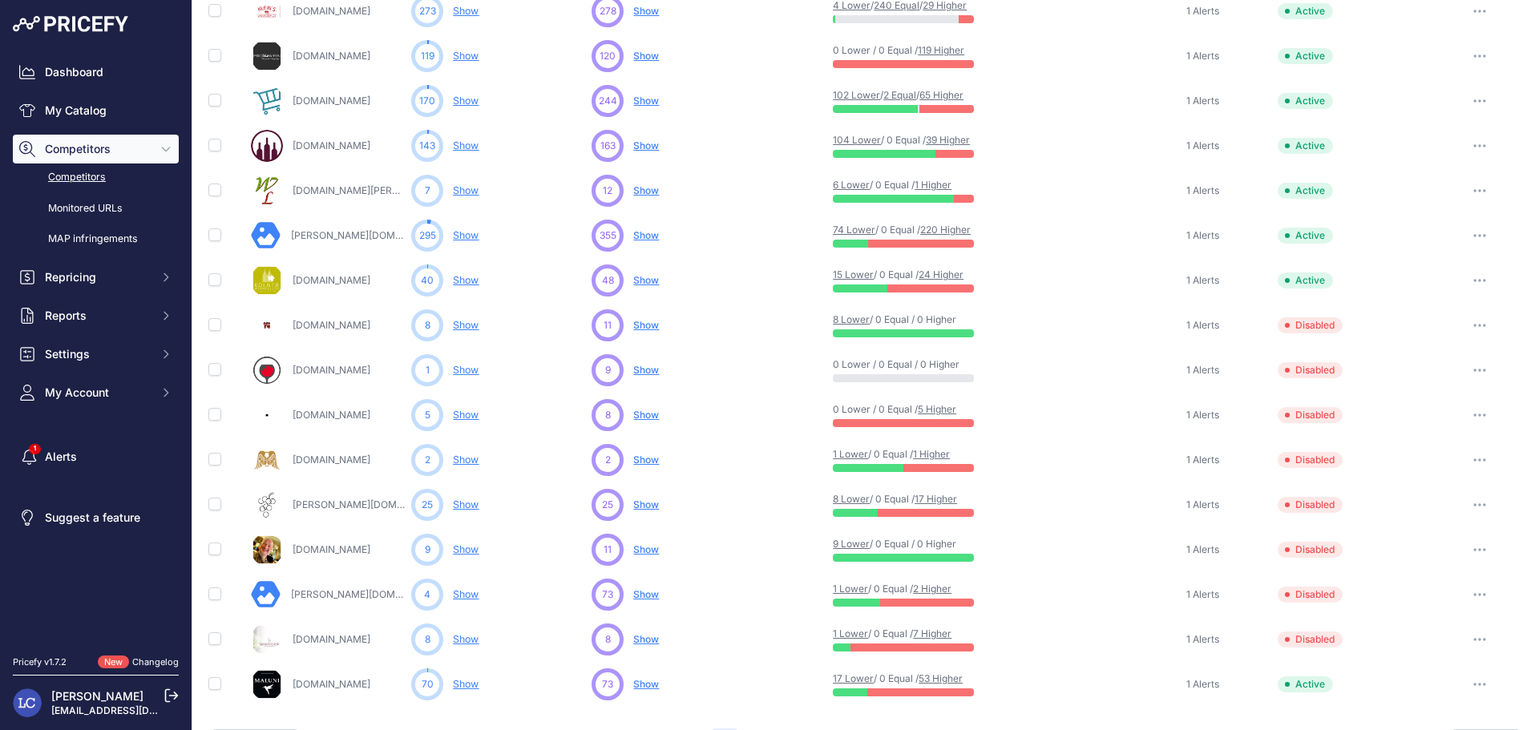
scroll to position [621, 0]
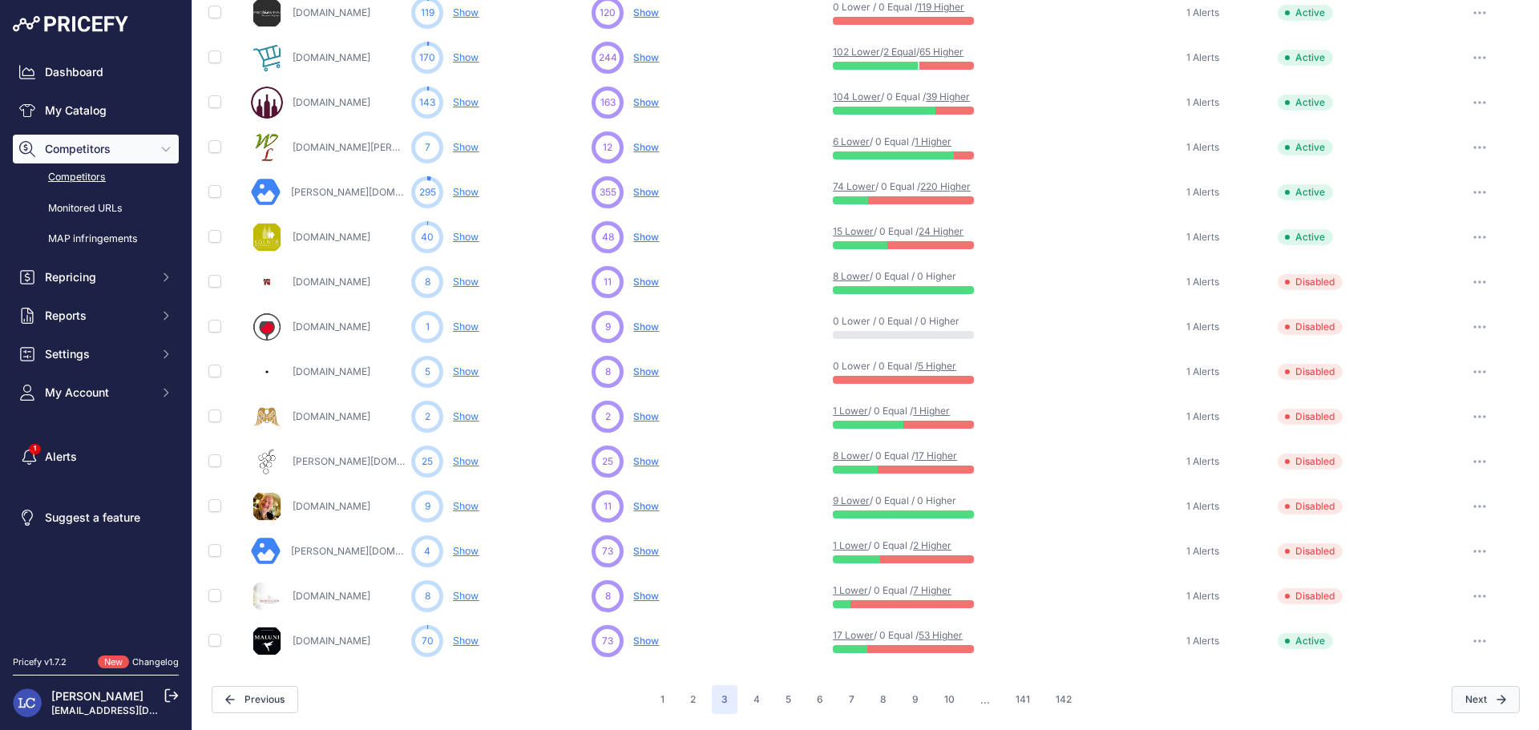
click at [1482, 701] on button "Next" at bounding box center [1485, 699] width 68 height 27
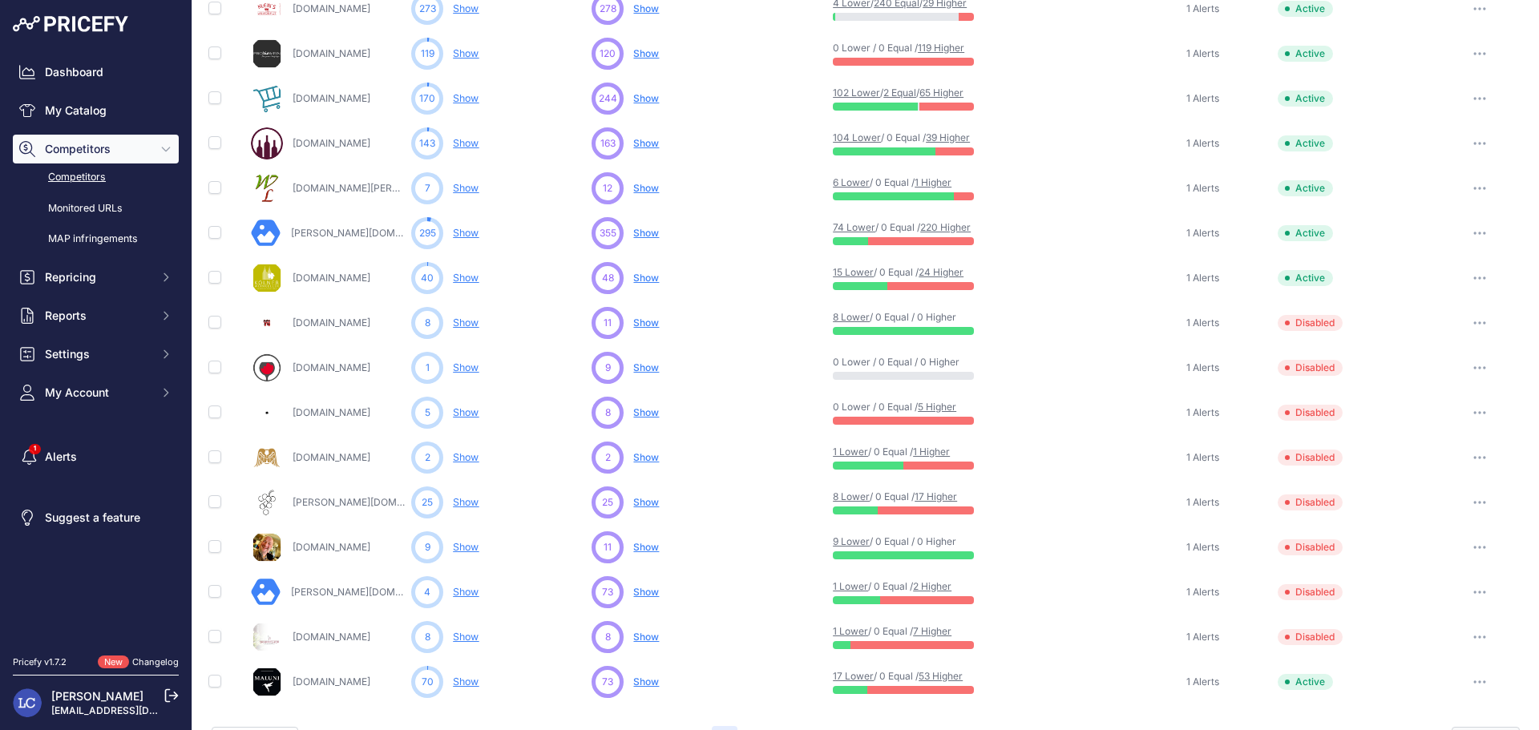
scroll to position [662, 0]
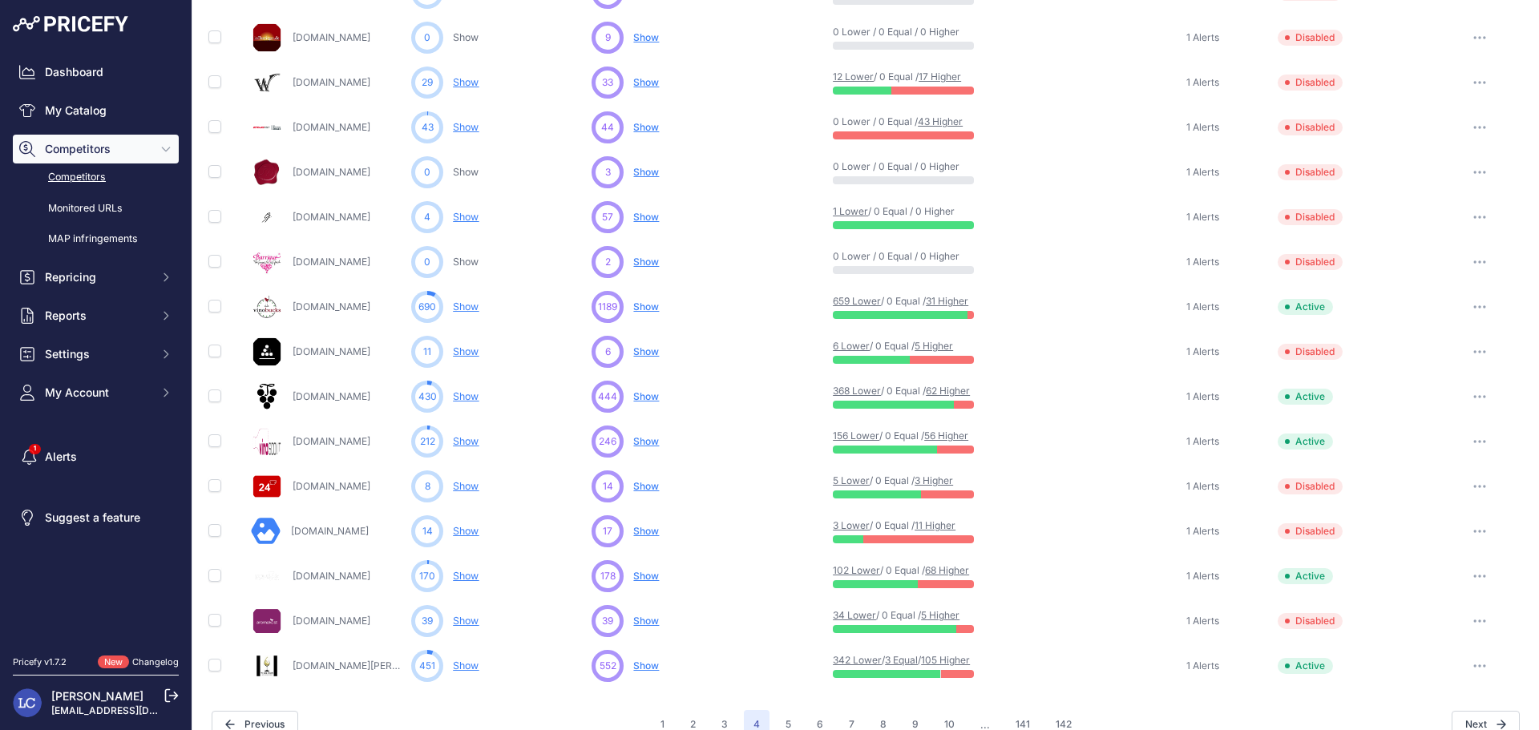
scroll to position [603, 0]
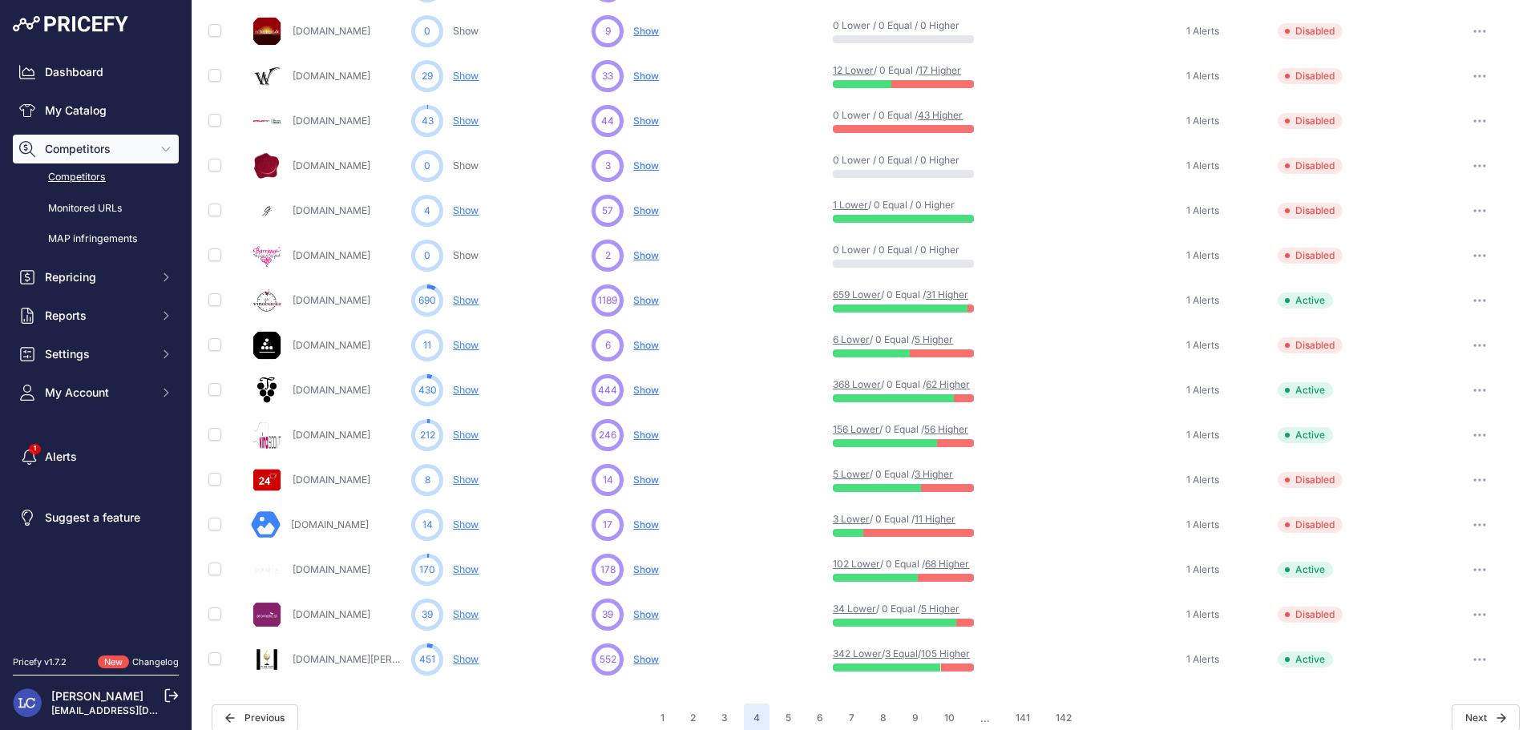
click at [1478, 481] on icon "button" at bounding box center [1479, 480] width 2 height 2
click at [1437, 540] on button "Enable" at bounding box center [1456, 539] width 134 height 26
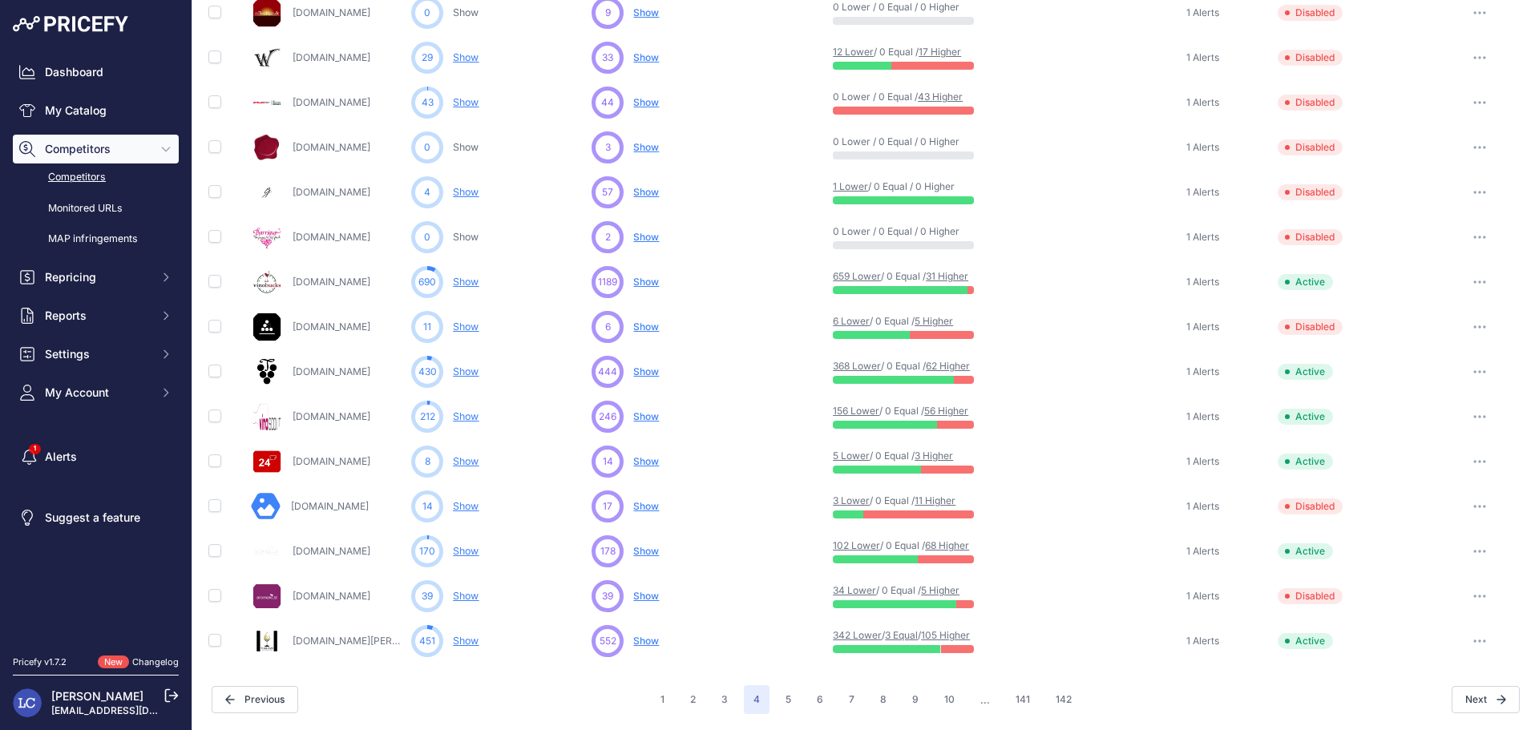
scroll to position [603, 0]
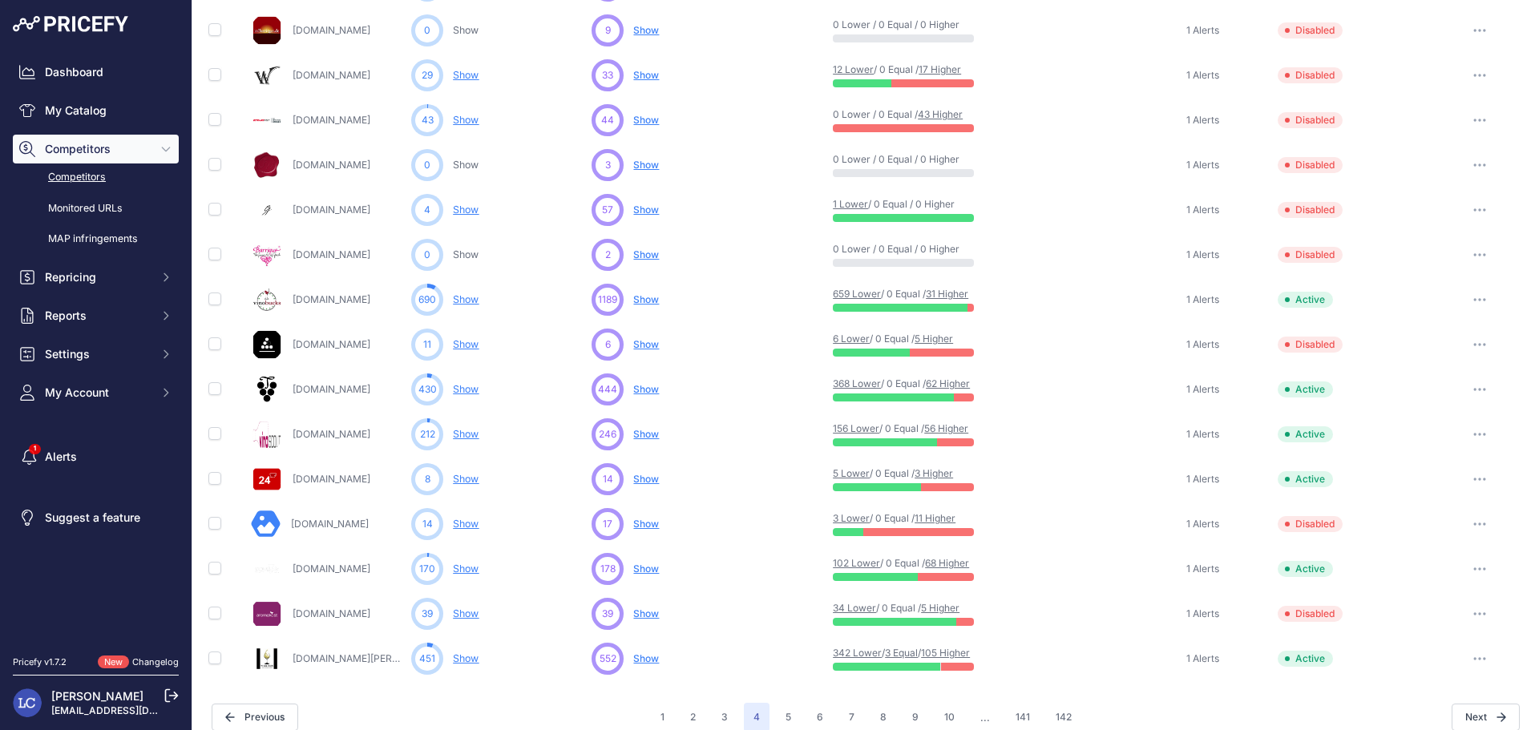
click at [1473, 522] on icon "button" at bounding box center [1479, 523] width 13 height 3
click at [1426, 585] on button "Enable" at bounding box center [1456, 584] width 134 height 26
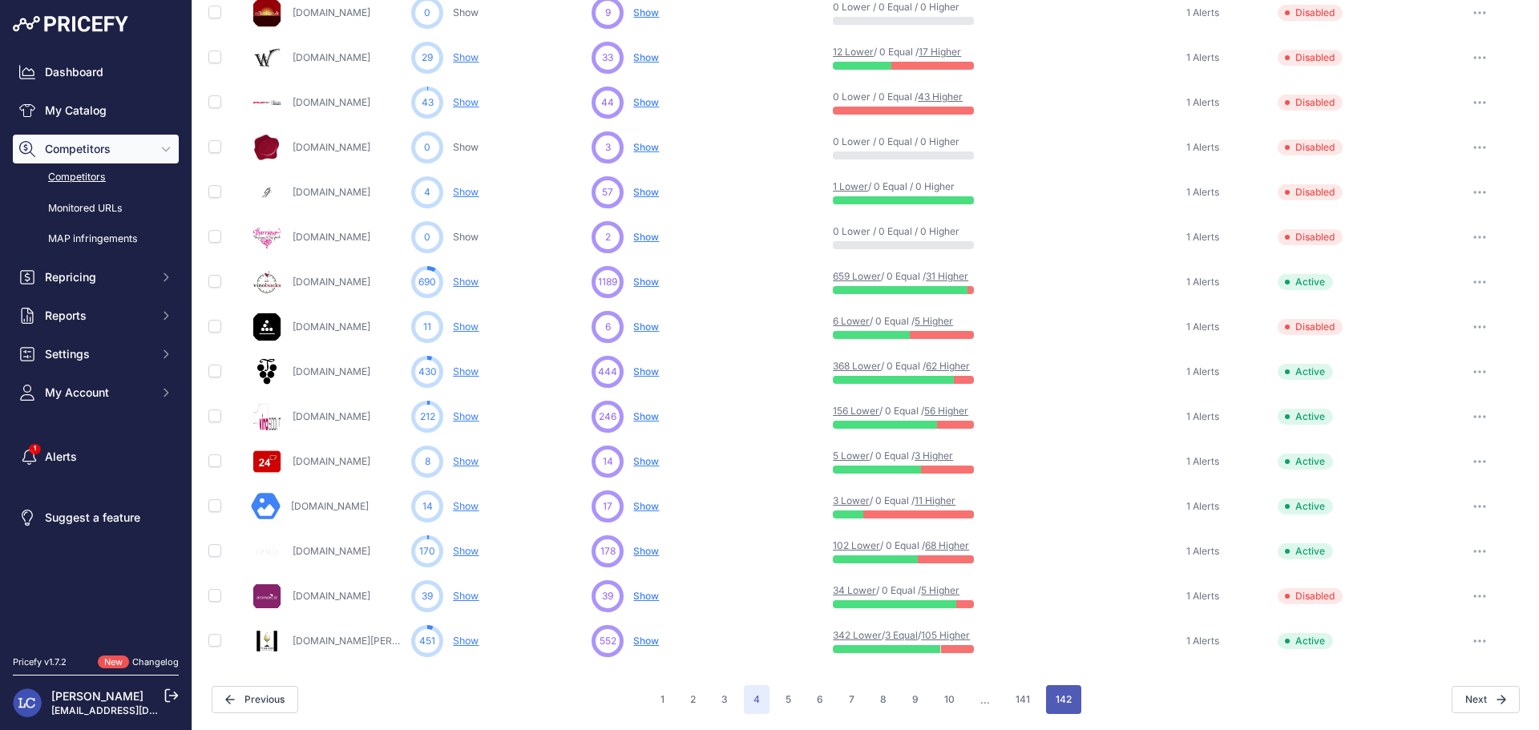
scroll to position [604, 0]
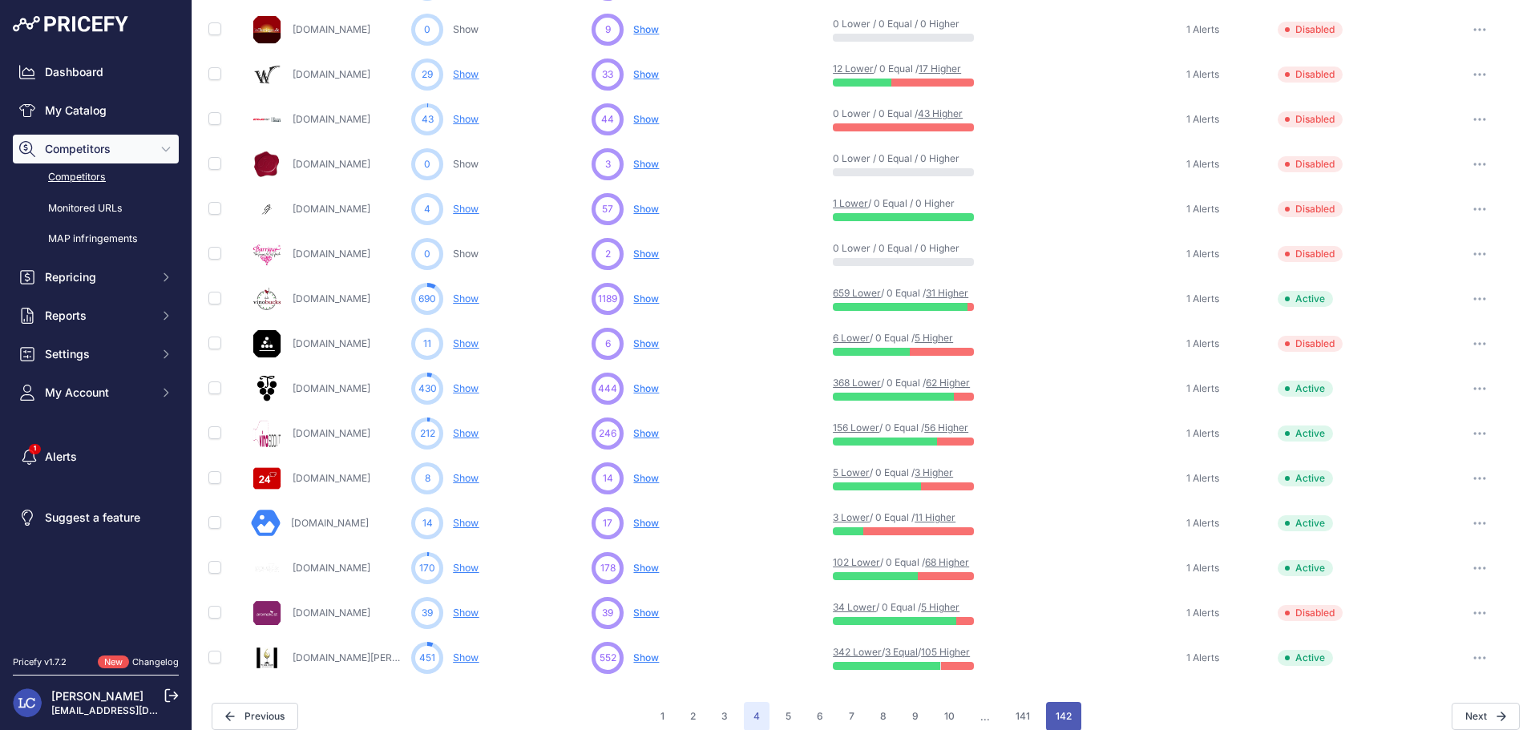
click at [1059, 714] on button "142" at bounding box center [1063, 716] width 35 height 29
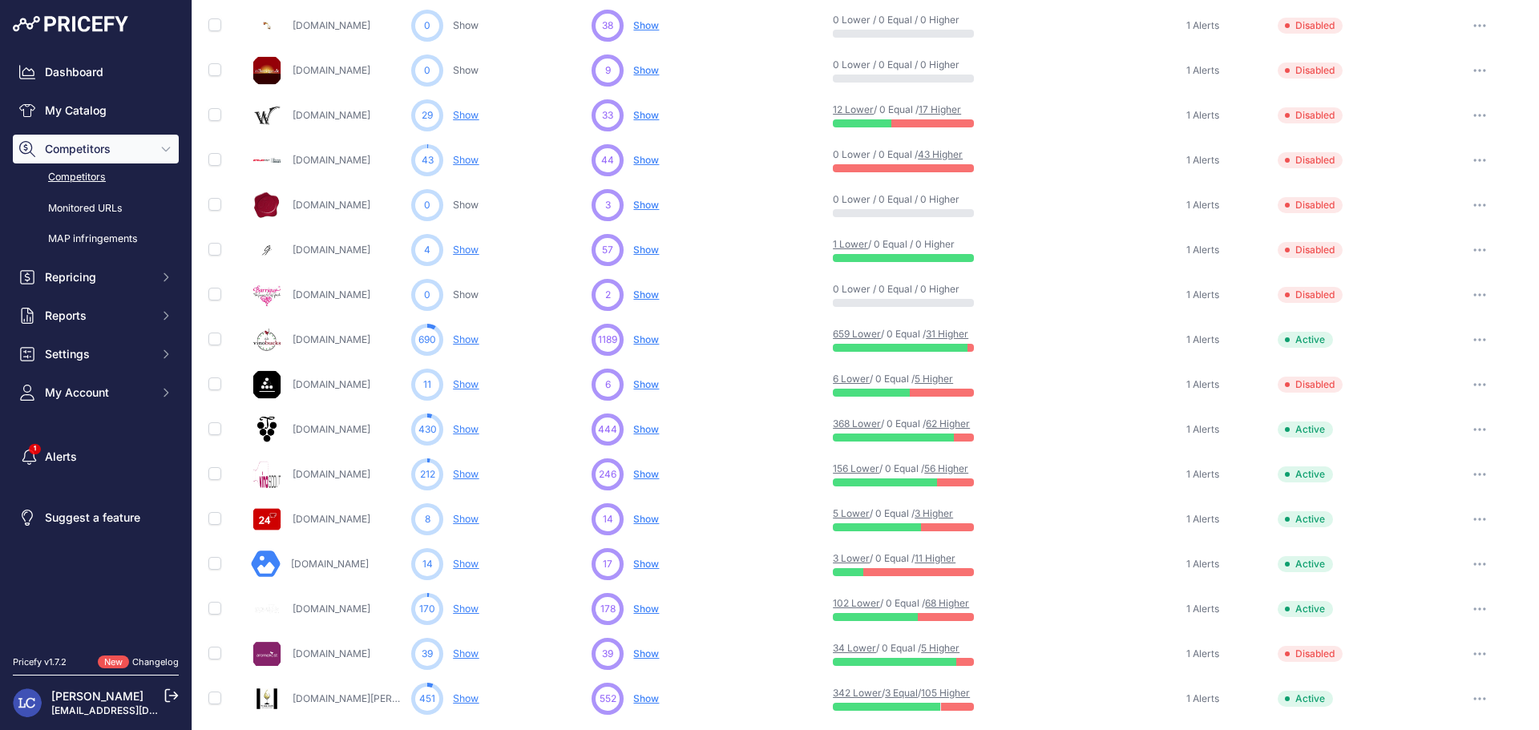
scroll to position [645, 0]
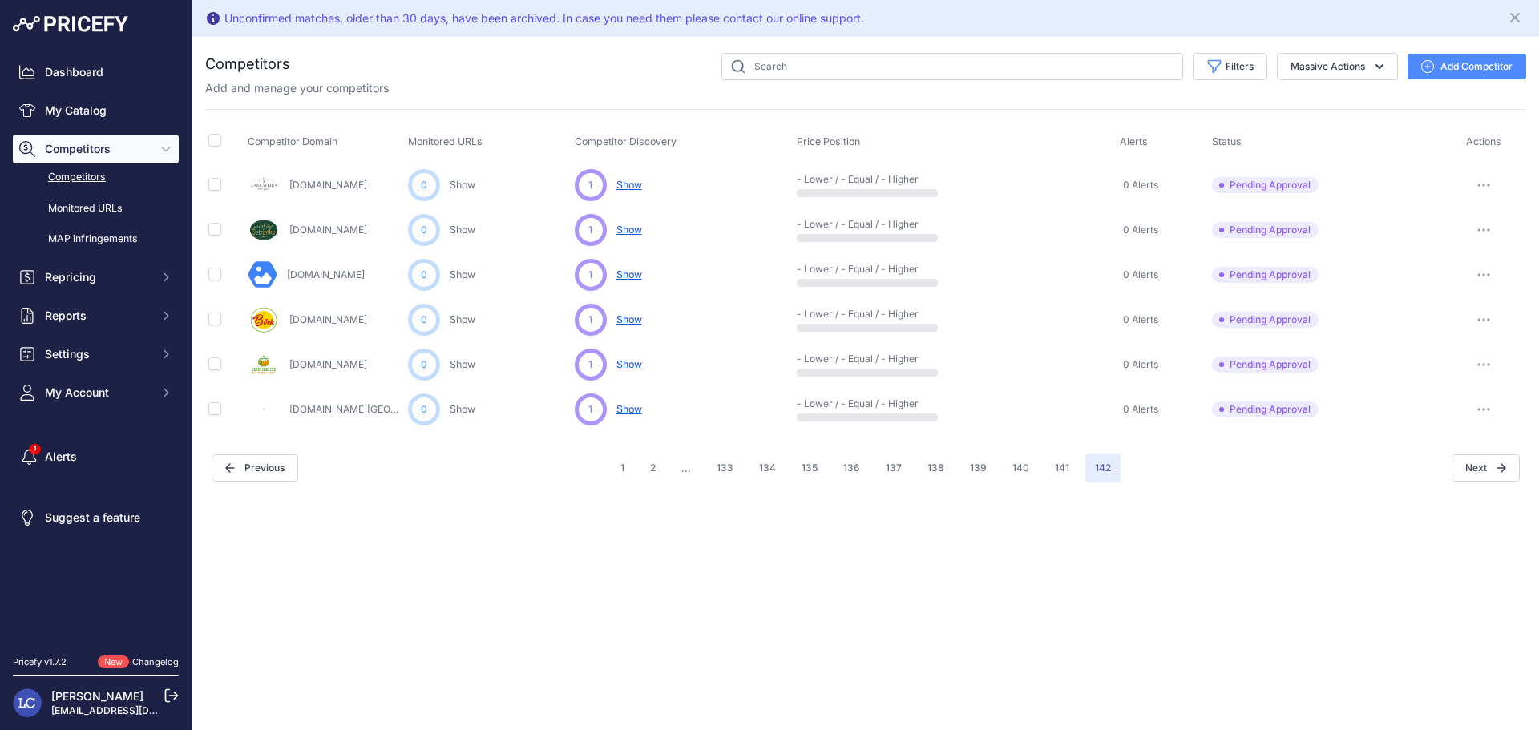
click at [1482, 182] on button "button" at bounding box center [1483, 185] width 32 height 22
click at [1467, 265] on button "Exclude Competitor" at bounding box center [1456, 270] width 131 height 26
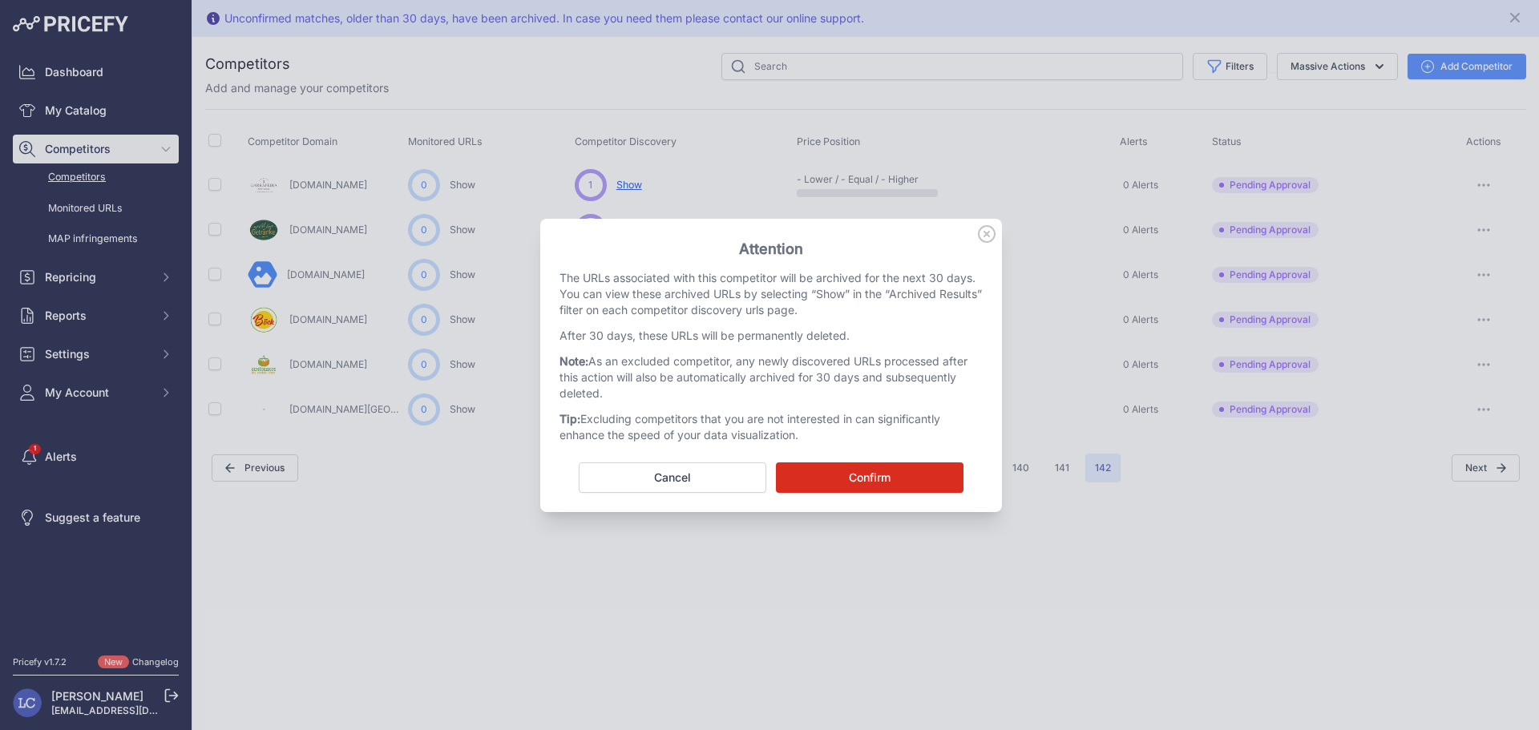
click at [948, 482] on button "Confirm" at bounding box center [870, 477] width 188 height 30
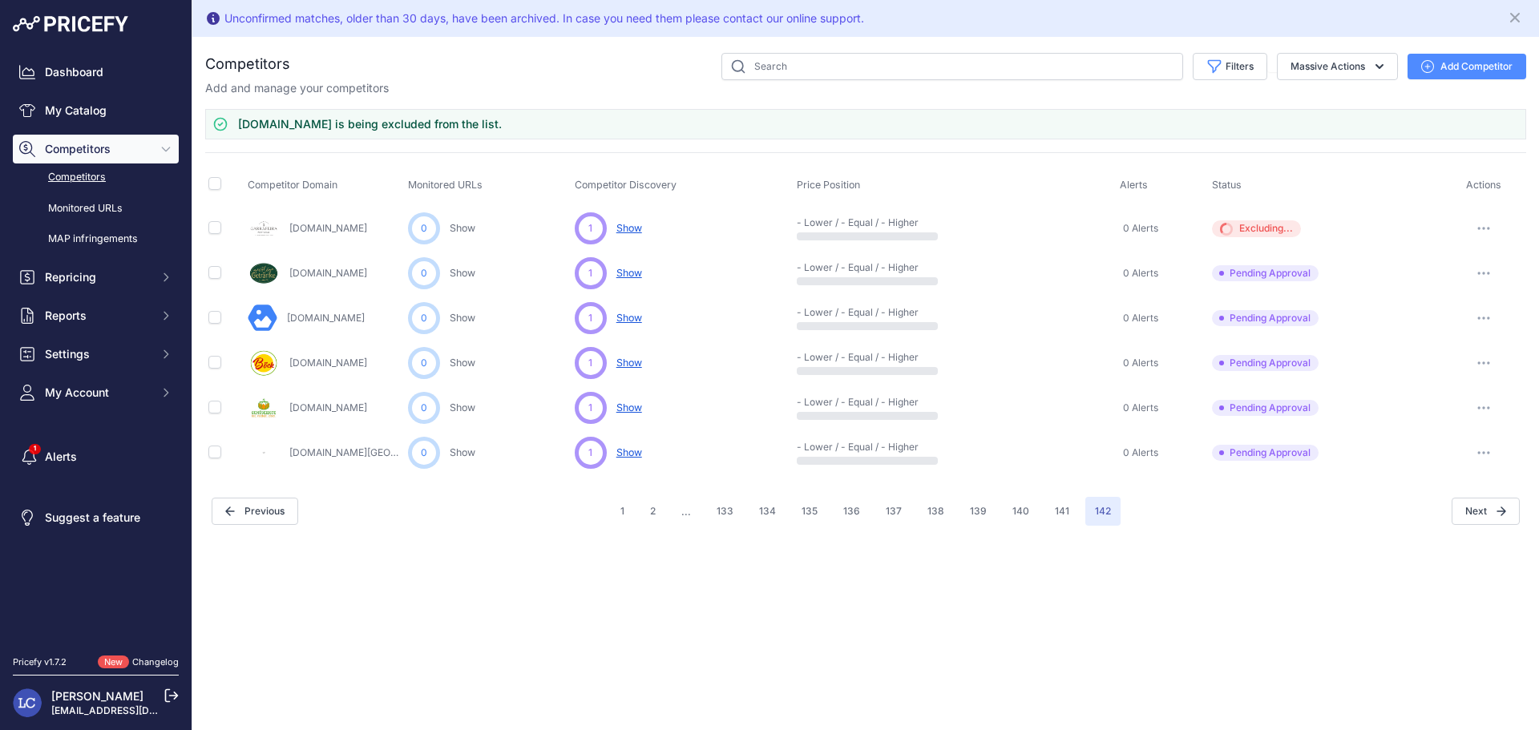
click at [1486, 227] on icon "button" at bounding box center [1483, 228] width 13 height 3
click at [1491, 272] on button "button" at bounding box center [1483, 273] width 32 height 22
click at [1491, 272] on div "Show Competitor URLs Approve Competitor Exclude Competitor" at bounding box center [1482, 273] width 79 height 22
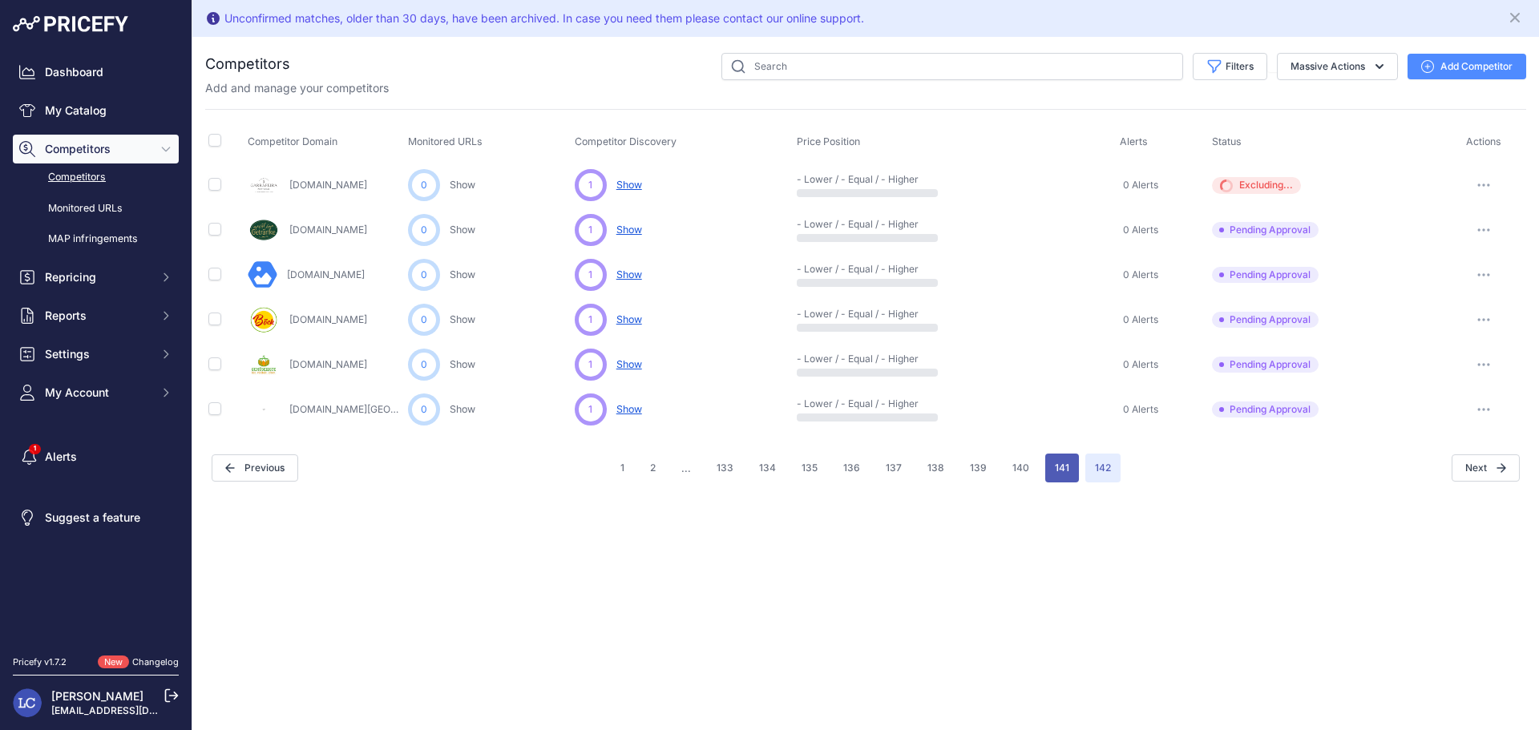
click at [1063, 469] on button "141" at bounding box center [1062, 468] width 34 height 29
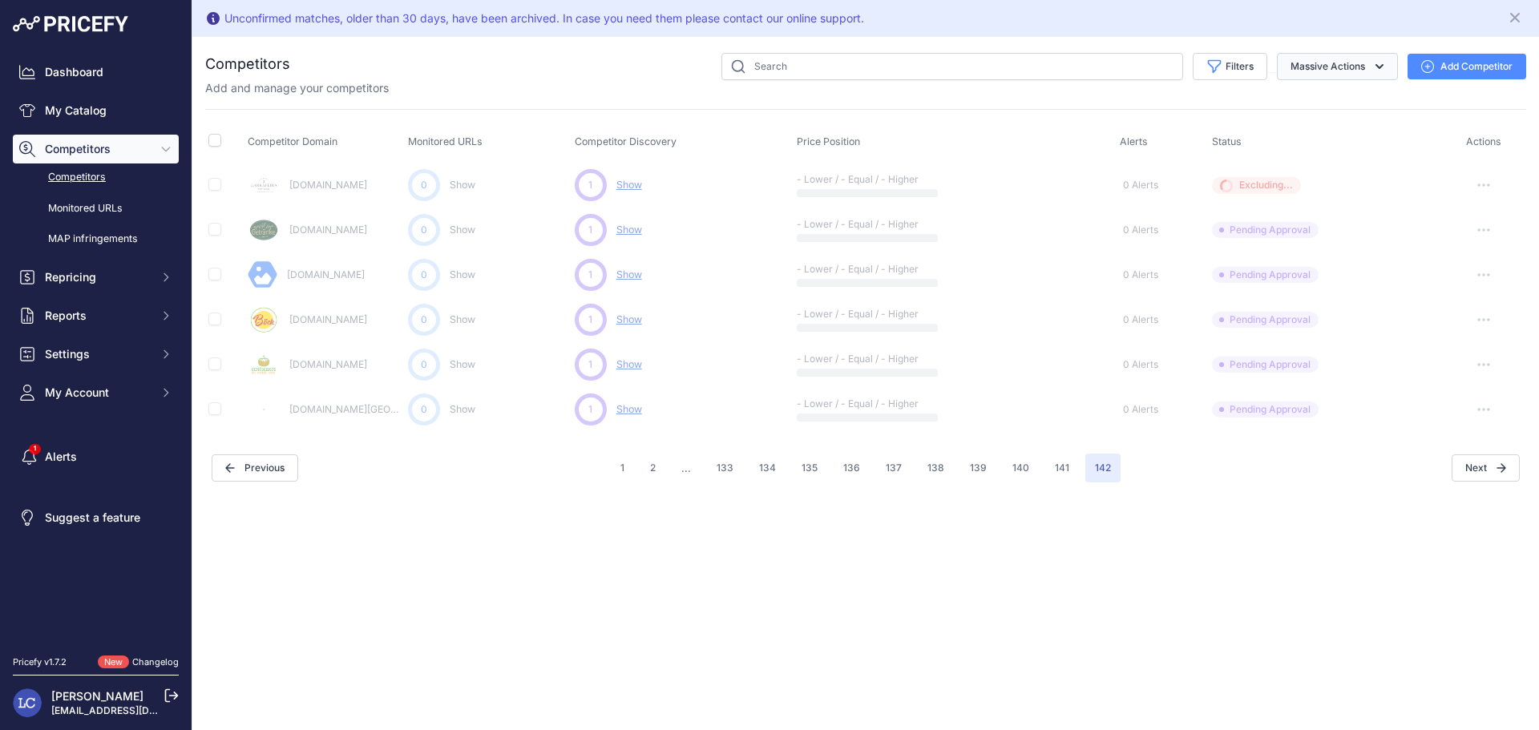
click at [1320, 68] on button "Massive Actions" at bounding box center [1336, 66] width 121 height 27
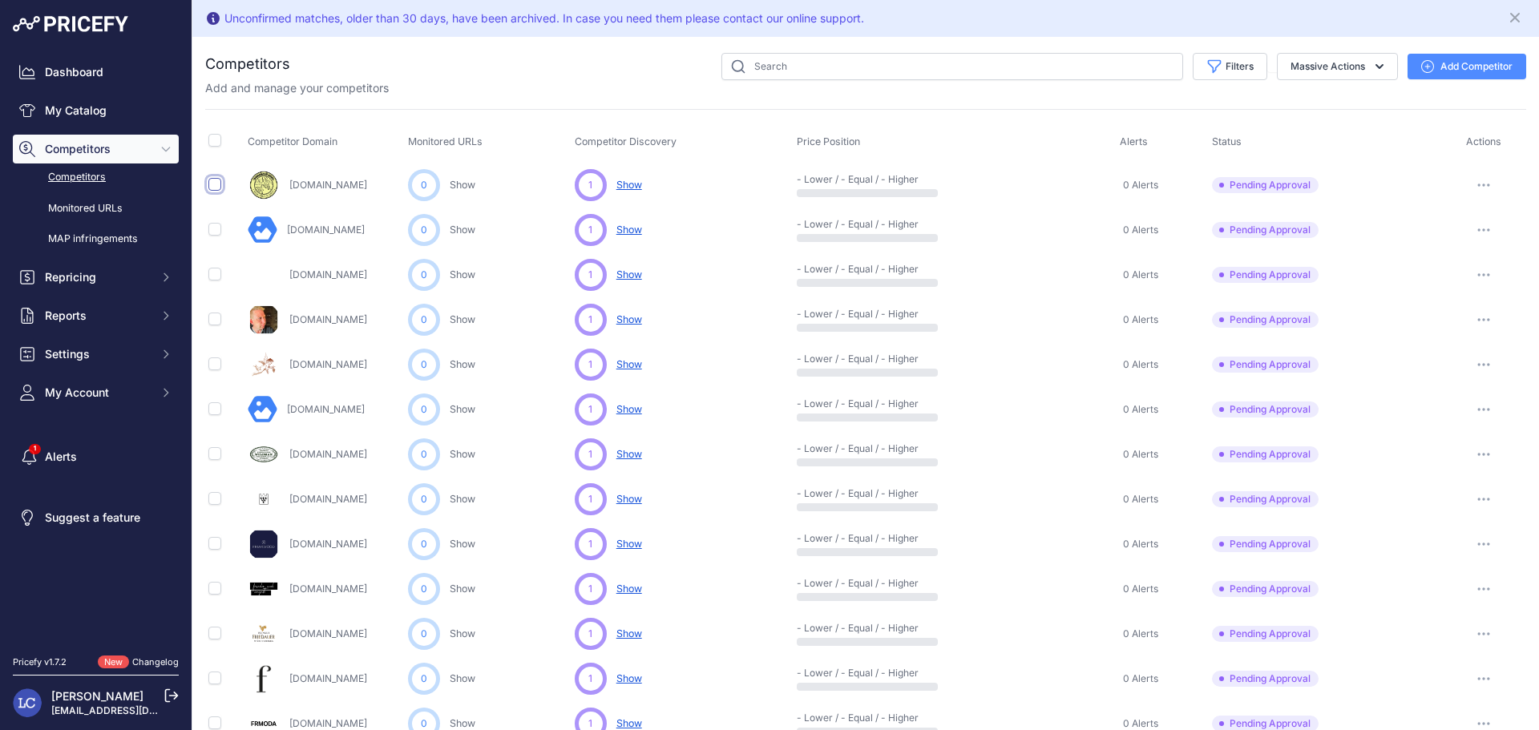
click at [216, 181] on input "checkbox" at bounding box center [214, 184] width 13 height 13
checkbox input "true"
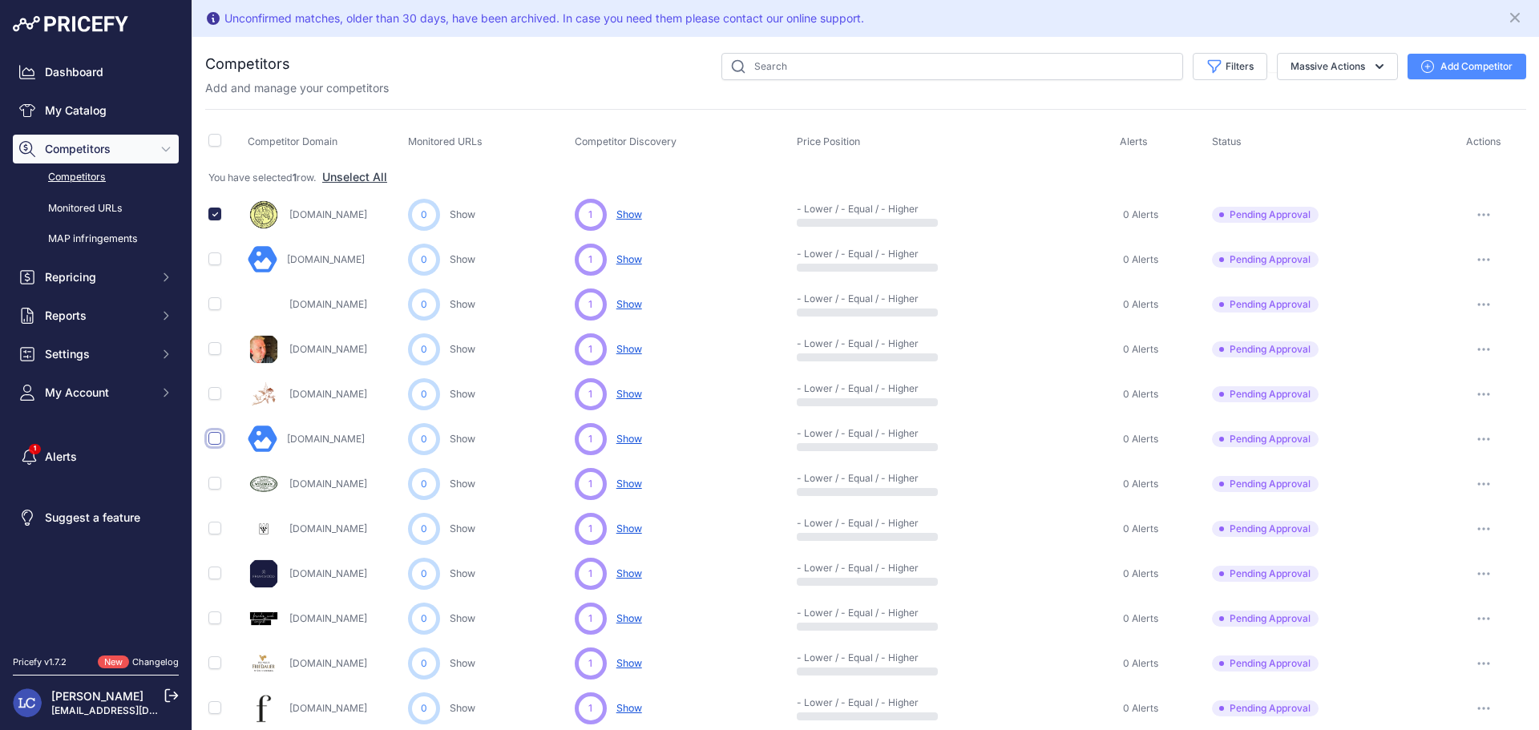
click at [215, 435] on input "checkbox" at bounding box center [214, 438] width 13 height 13
checkbox input "true"
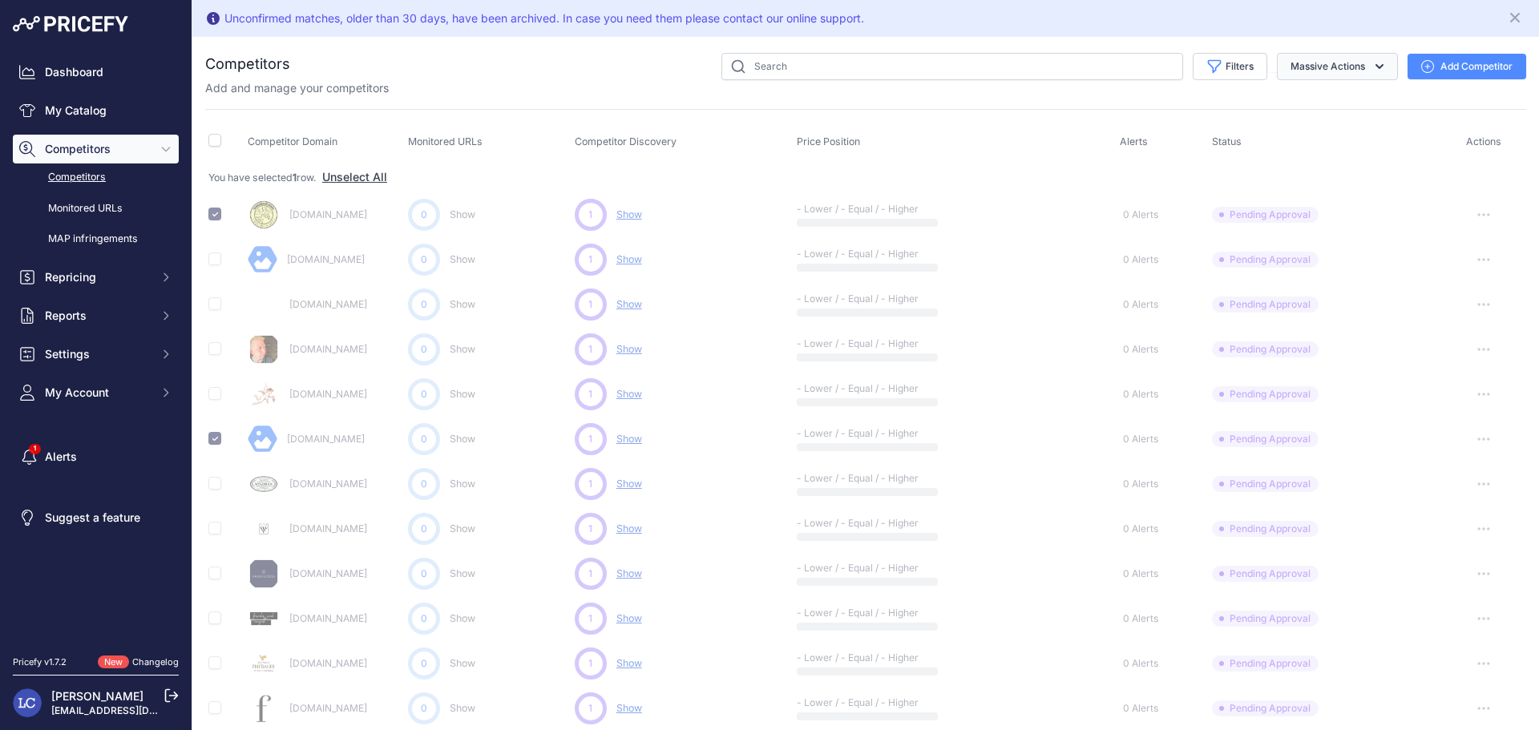
click at [1294, 71] on button "Massive Actions" at bounding box center [1336, 66] width 121 height 27
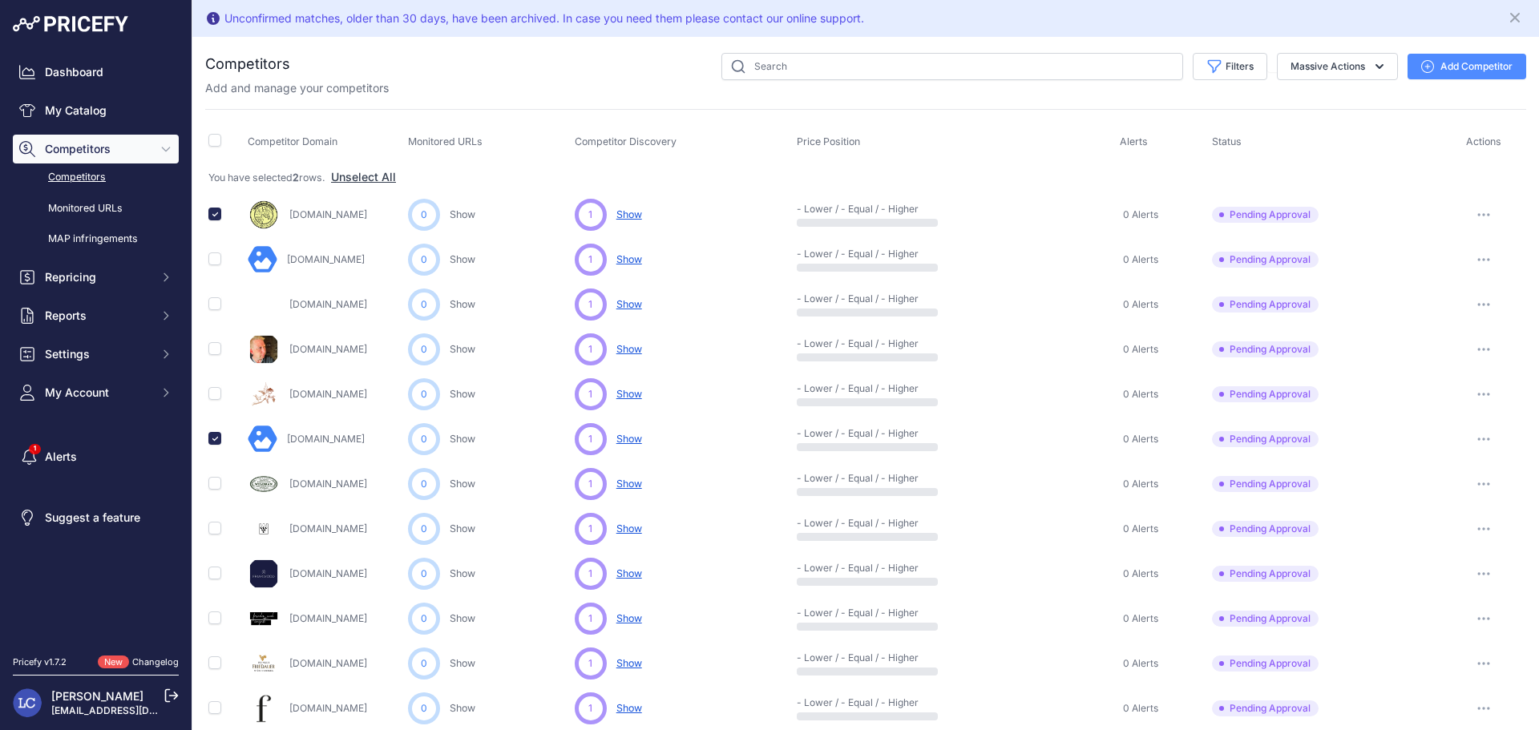
click at [1477, 214] on icon "button" at bounding box center [1483, 214] width 13 height 3
click at [1450, 297] on button "Exclude Competitor" at bounding box center [1456, 300] width 131 height 26
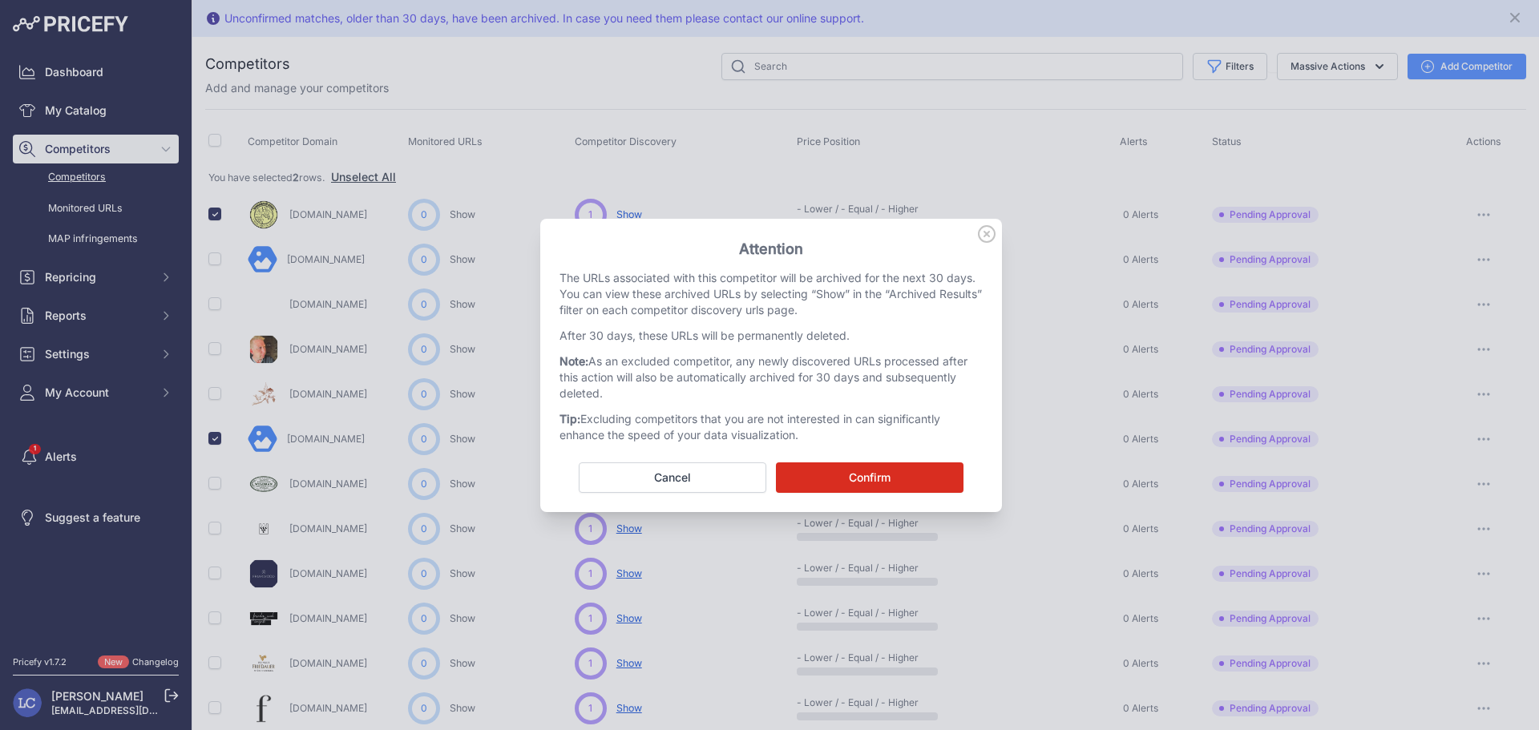
click at [841, 478] on button "Confirm" at bounding box center [870, 477] width 188 height 30
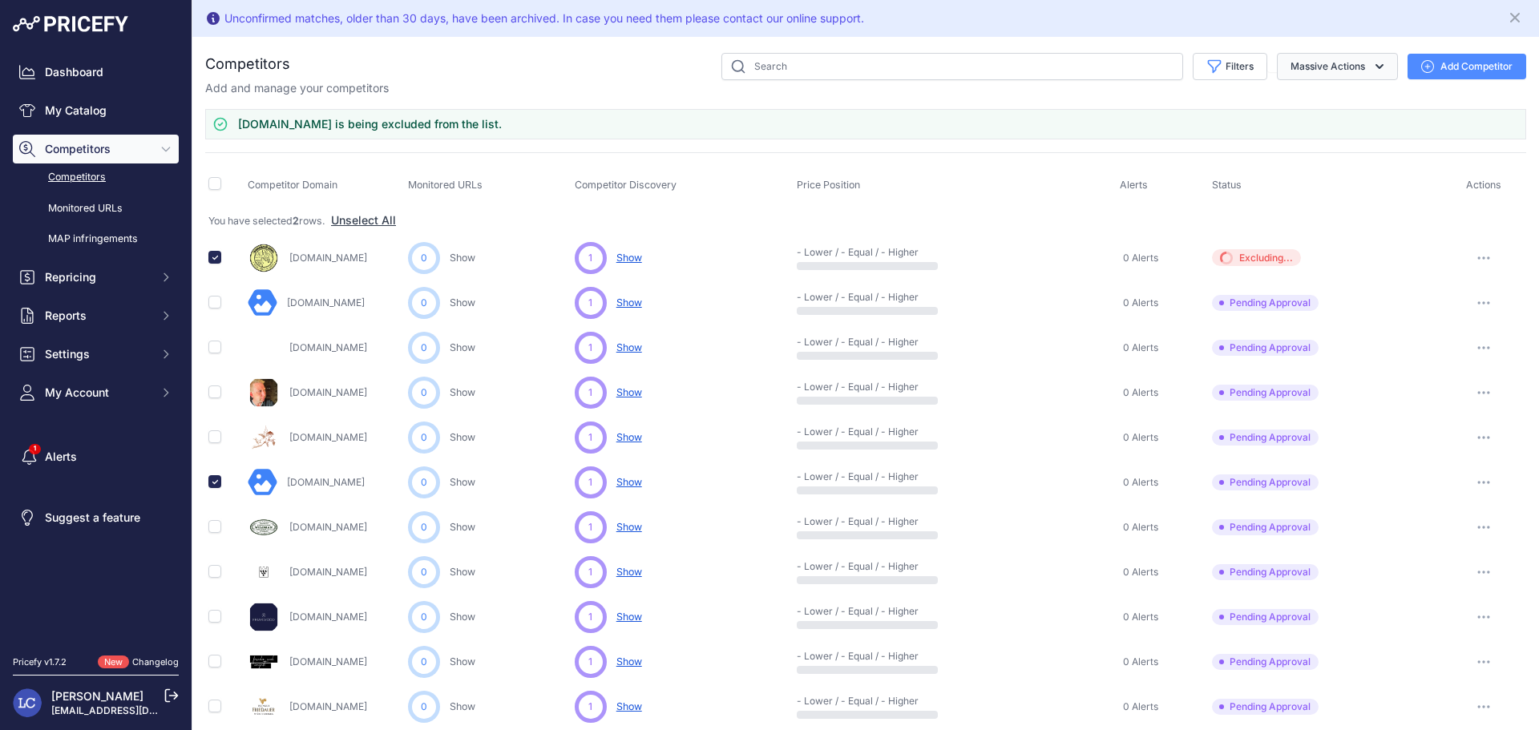
click at [1317, 75] on button "Massive Actions" at bounding box center [1336, 66] width 121 height 27
click at [1242, 75] on button "Filters" at bounding box center [1229, 66] width 75 height 27
click at [1212, 134] on select "Select an option Active Disabled Update Profile Pending Approval Hidden Archived" at bounding box center [1177, 128] width 154 height 27
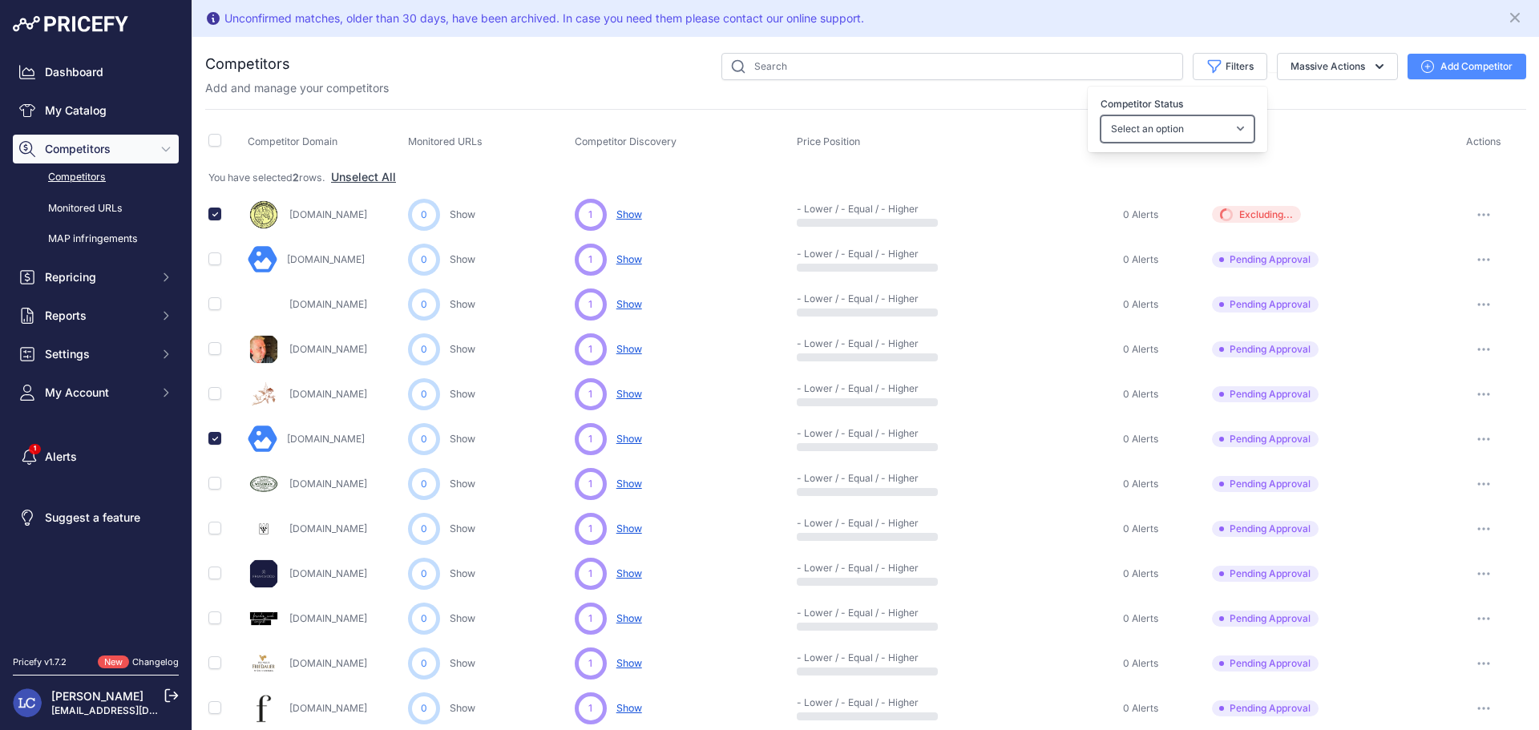
select select "0"
click at [1100, 115] on select "Select an option Active Disabled Update Profile Pending Approval Hidden Archived" at bounding box center [1177, 128] width 154 height 27
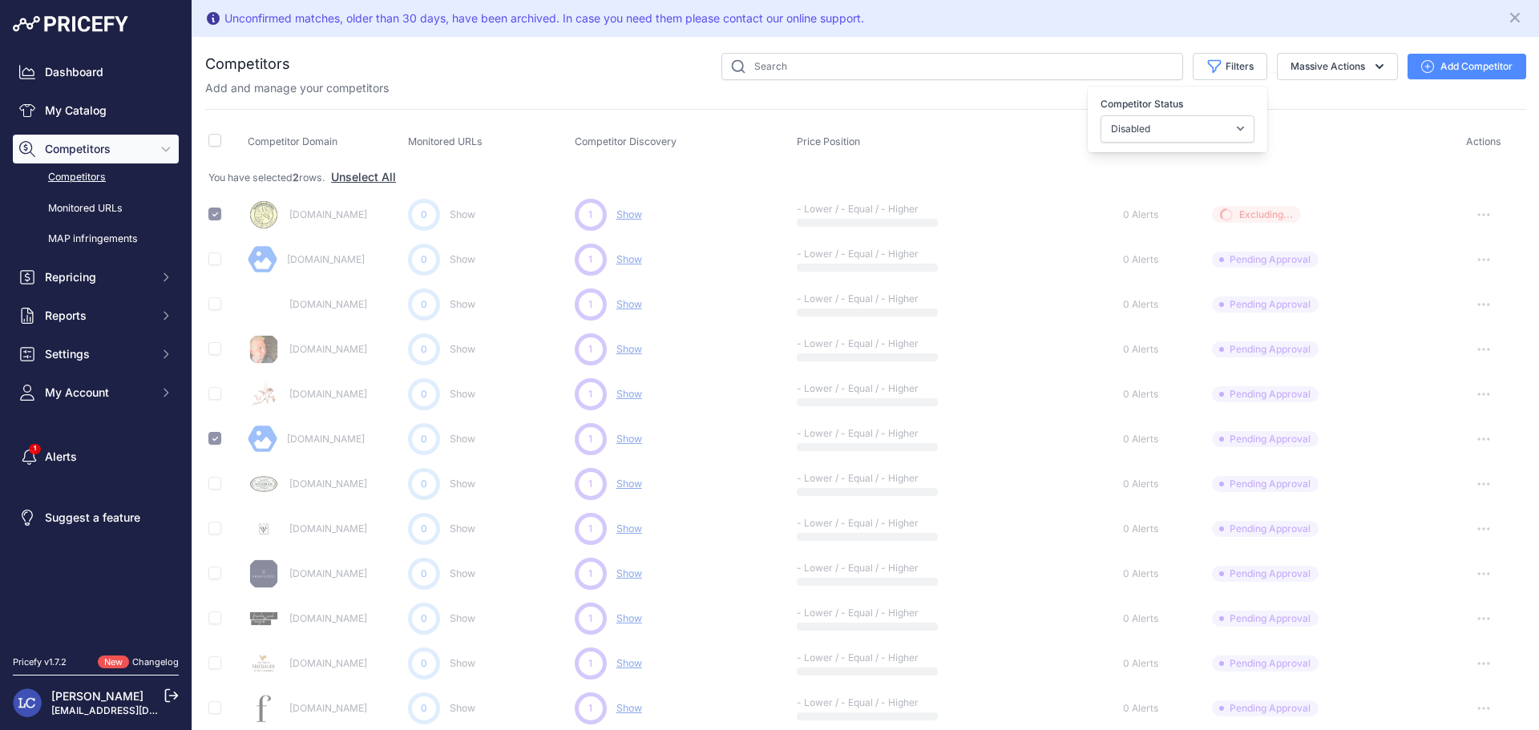
click at [1187, 46] on div "You are not connected to the internet. Competitors" at bounding box center [865, 709] width 1321 height 1344
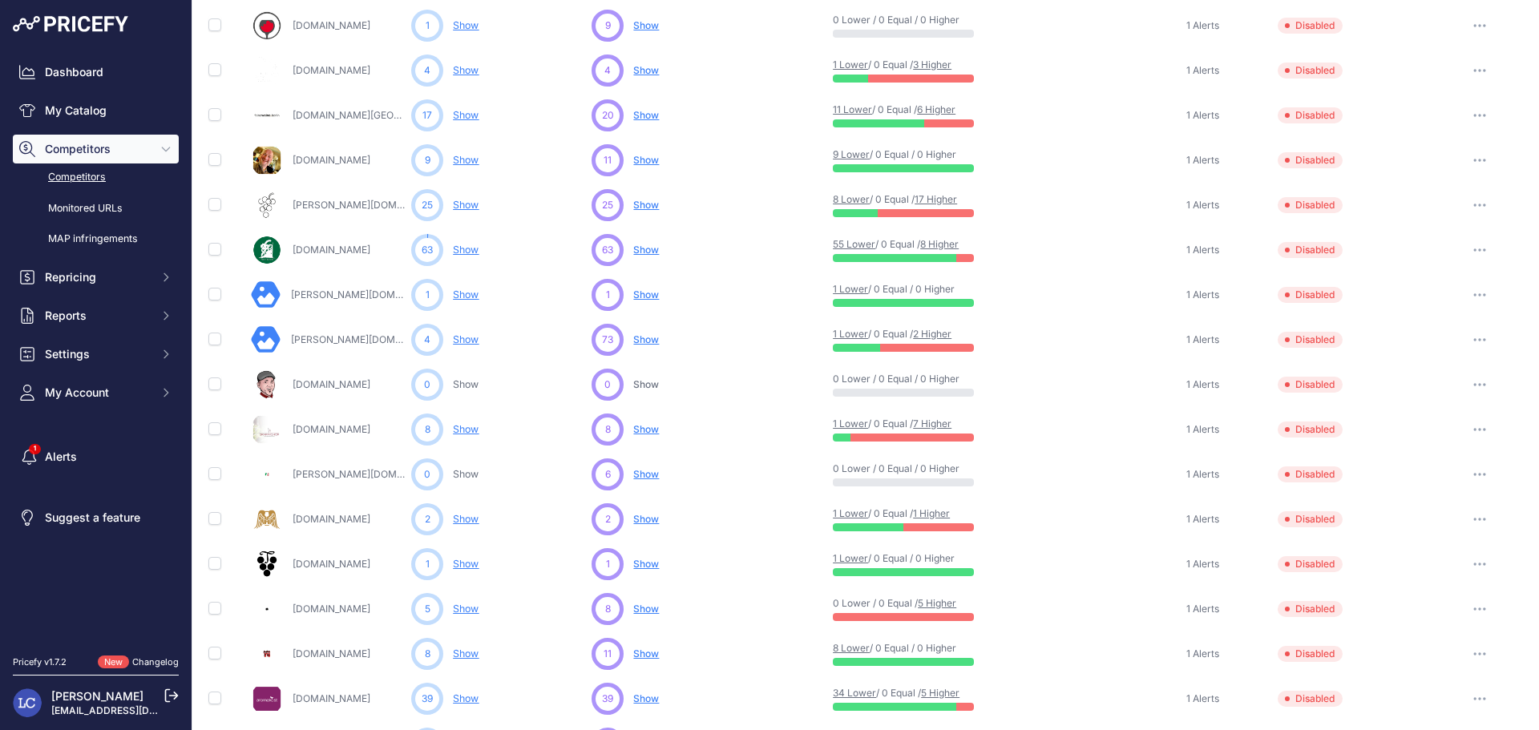
scroll to position [256, 0]
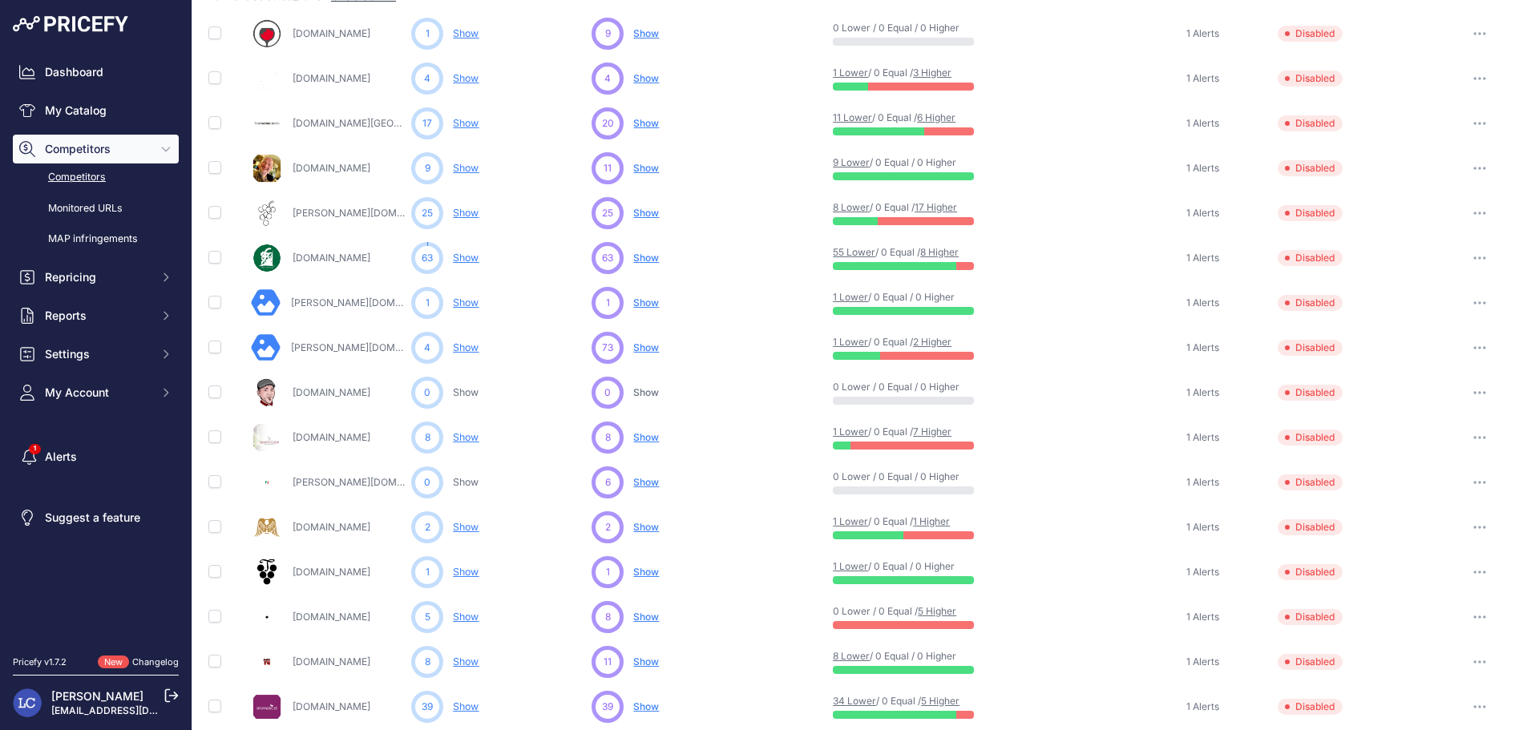
click at [1473, 301] on icon "button" at bounding box center [1479, 302] width 13 height 3
click at [0, 0] on button "Delete" at bounding box center [0, 0] width 0 height 0
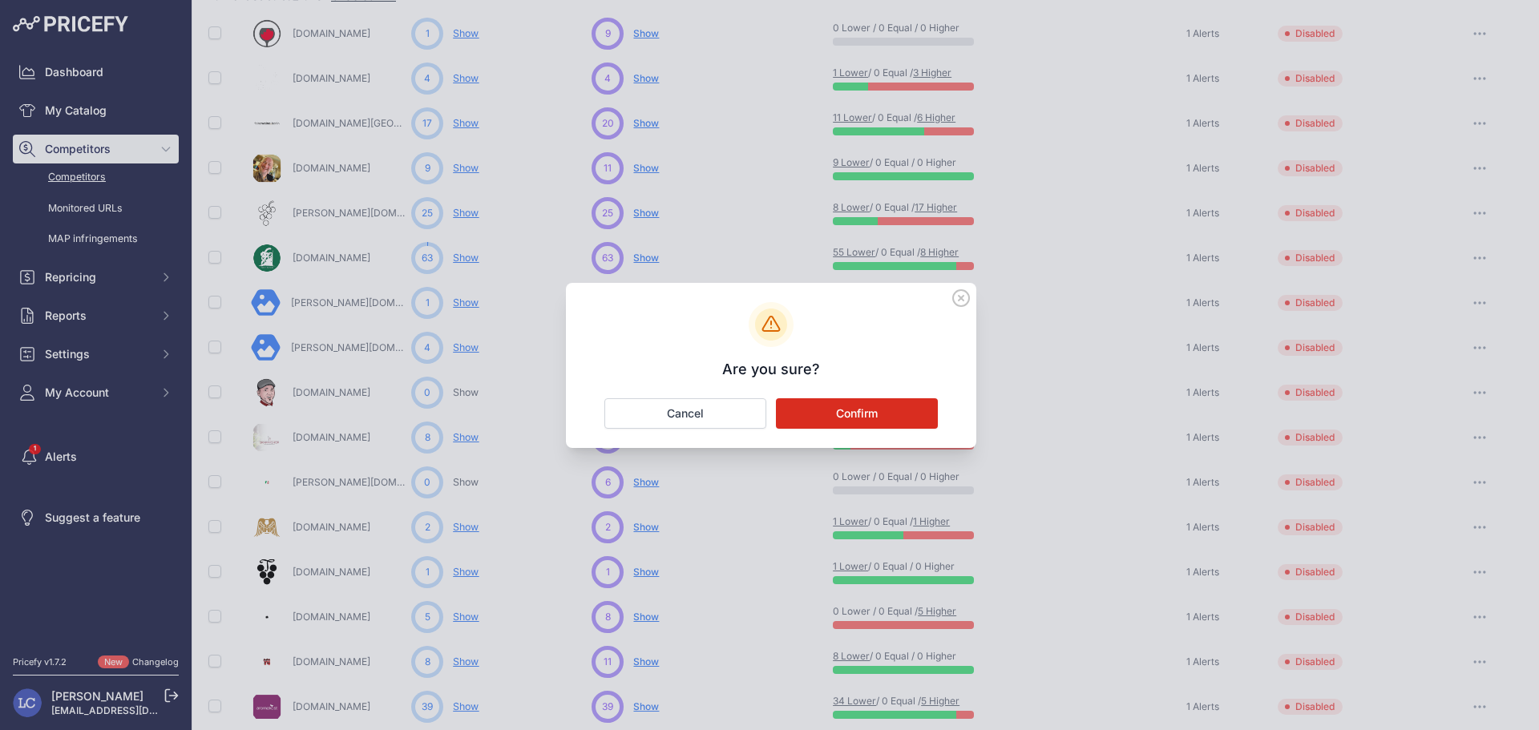
click at [901, 408] on button "Confirm" at bounding box center [857, 413] width 162 height 30
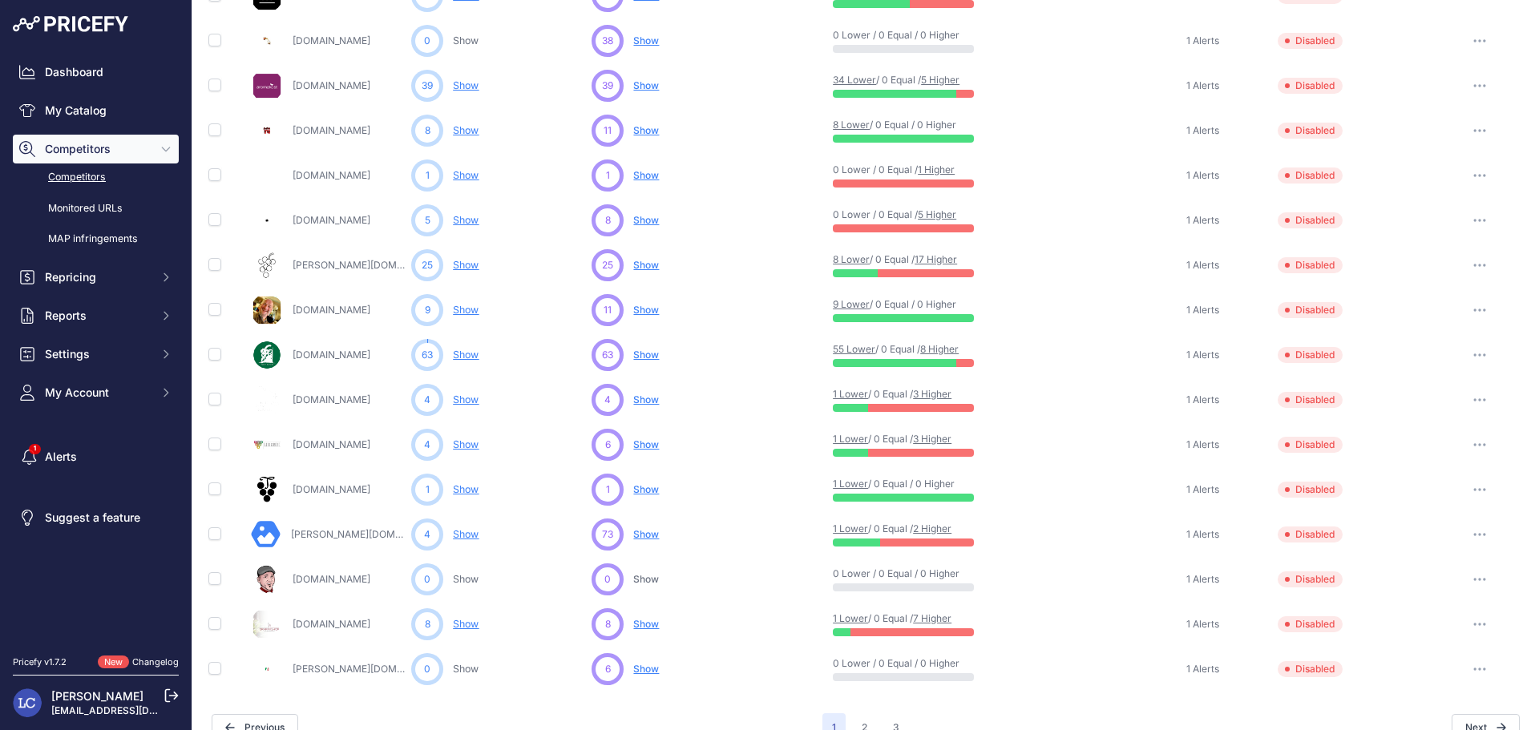
scroll to position [726, 0]
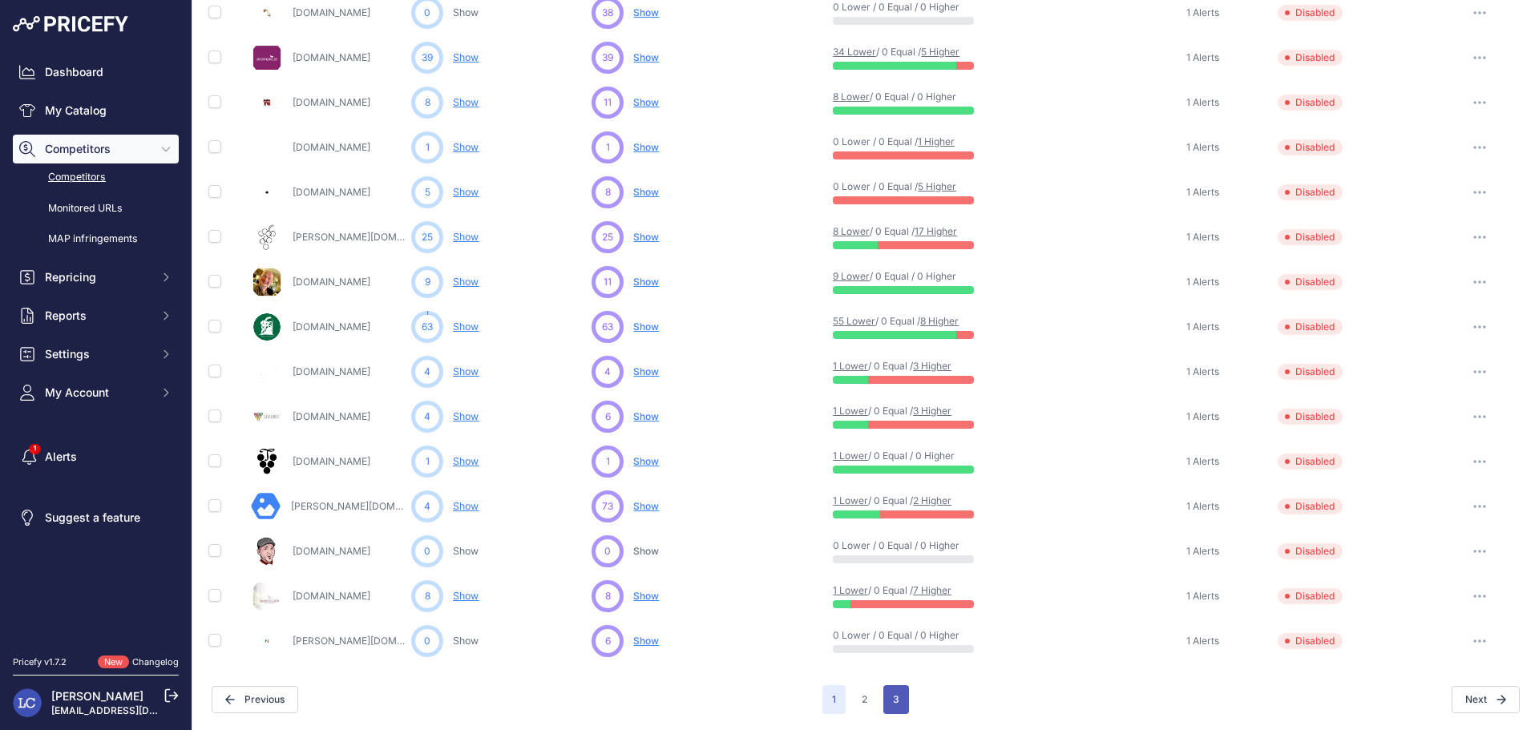
click at [887, 702] on button "3" at bounding box center [896, 699] width 26 height 29
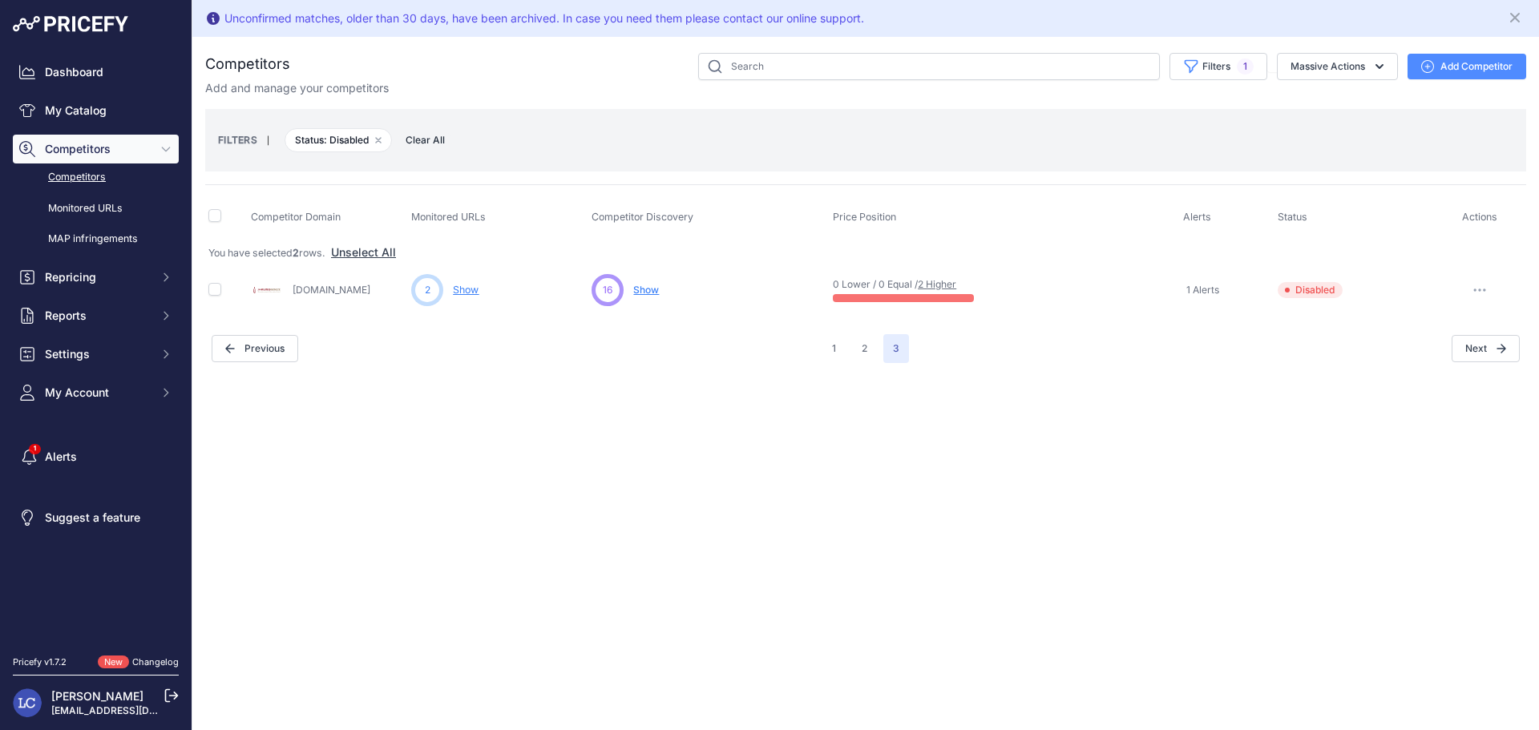
click at [1475, 287] on button "button" at bounding box center [1479, 290] width 32 height 22
click at [1429, 345] on button "Enable" at bounding box center [1456, 350] width 134 height 26
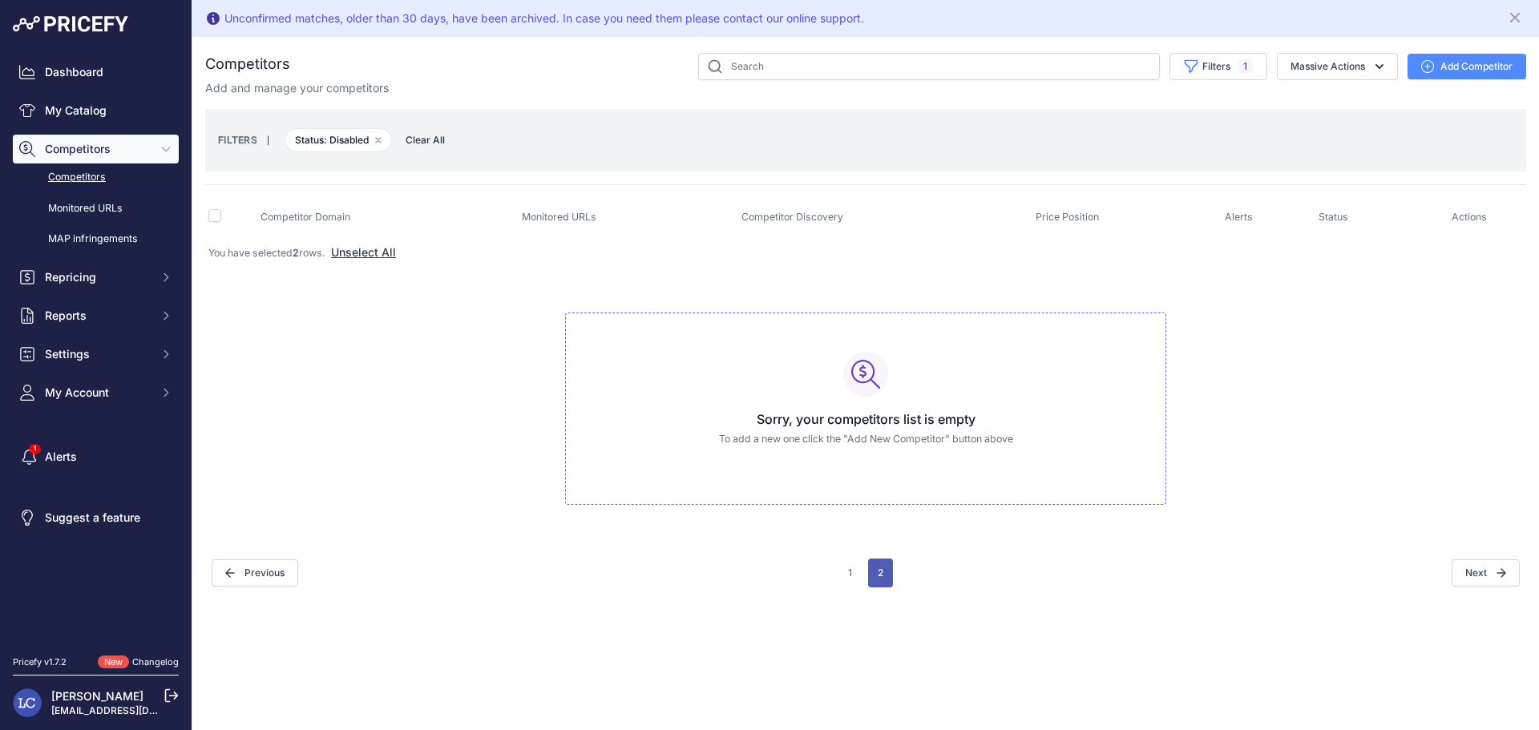
click at [879, 575] on button "2" at bounding box center [880, 573] width 25 height 29
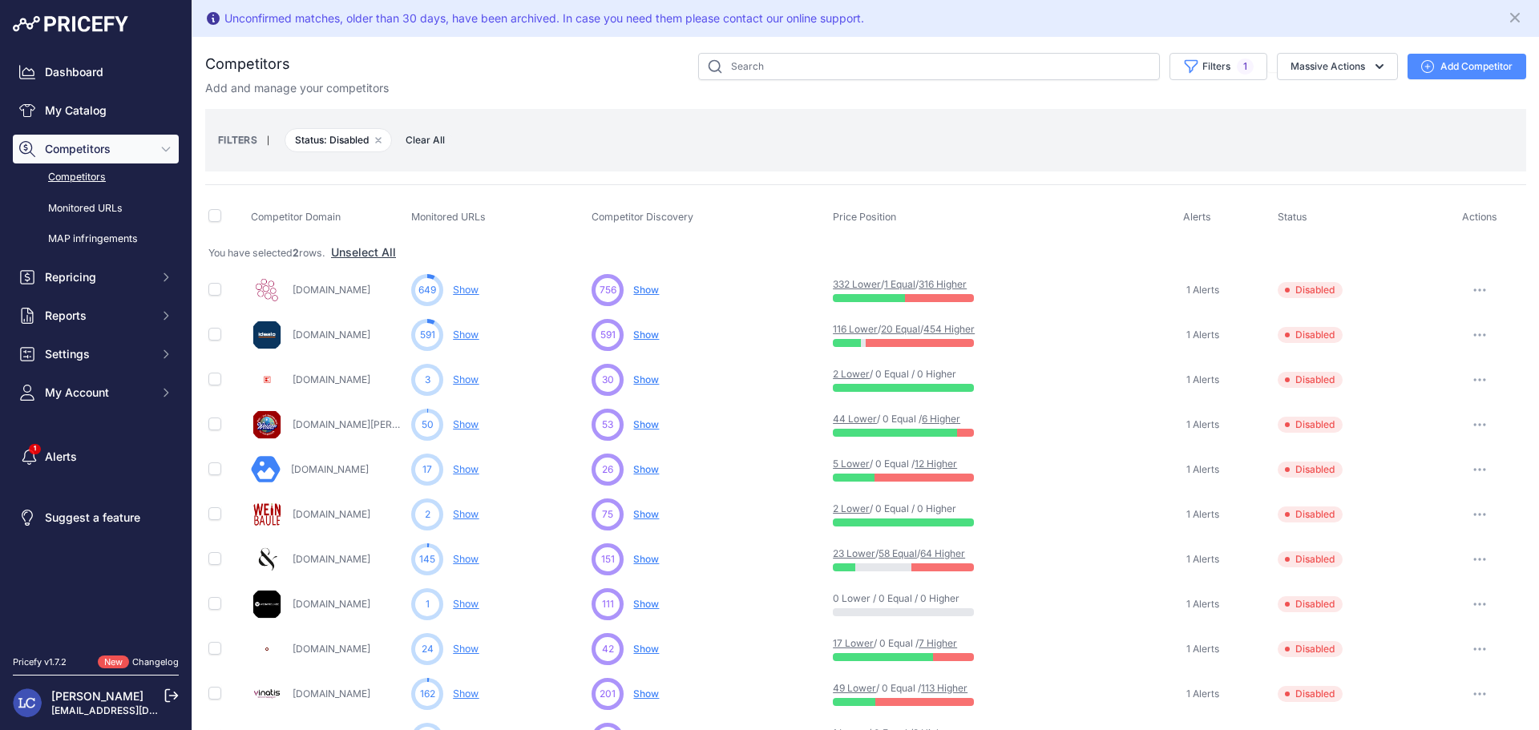
click at [1463, 373] on button "button" at bounding box center [1479, 380] width 32 height 22
click at [1434, 436] on button "Enable" at bounding box center [1456, 439] width 134 height 26
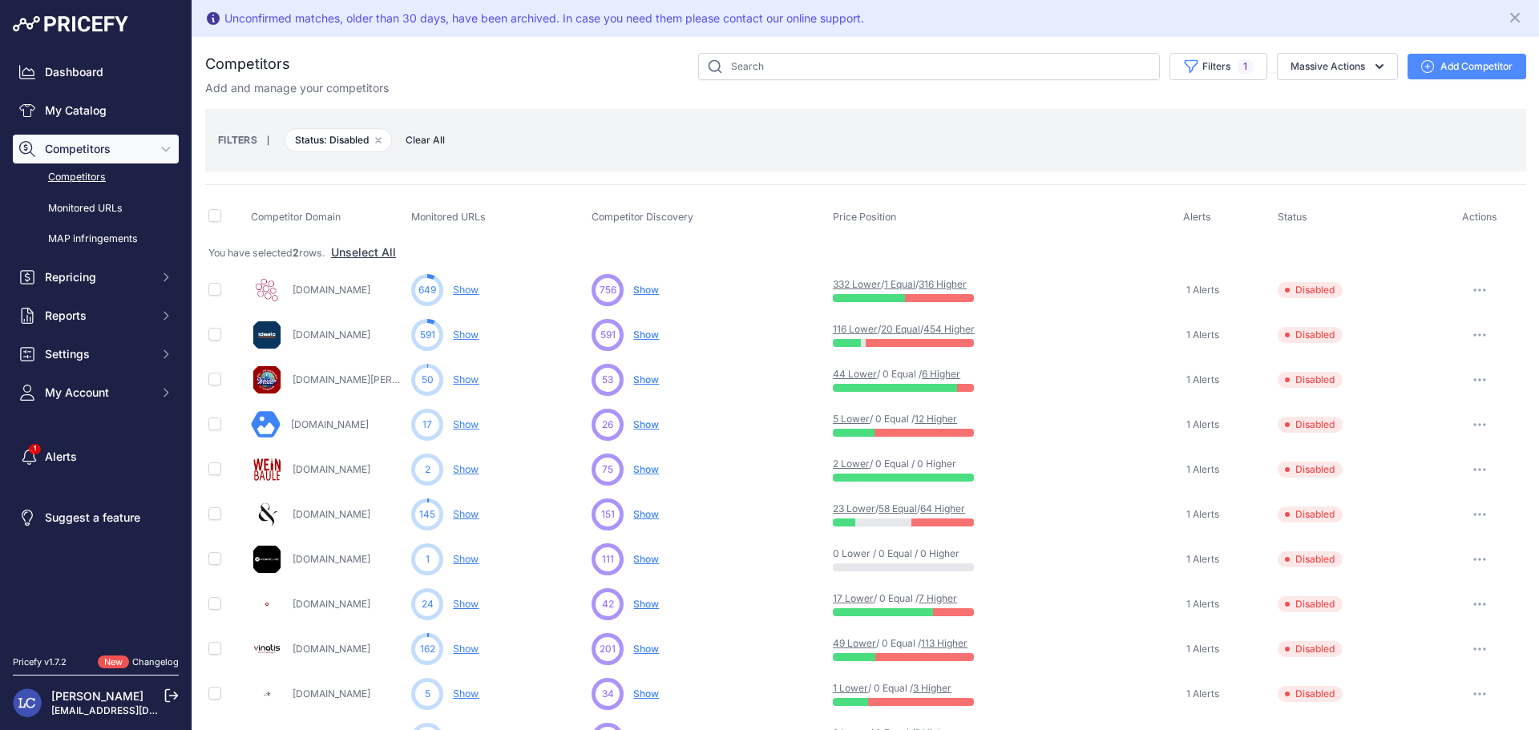
click at [1466, 509] on button "button" at bounding box center [1479, 514] width 32 height 22
click at [1454, 573] on button "Enable" at bounding box center [1456, 574] width 134 height 26
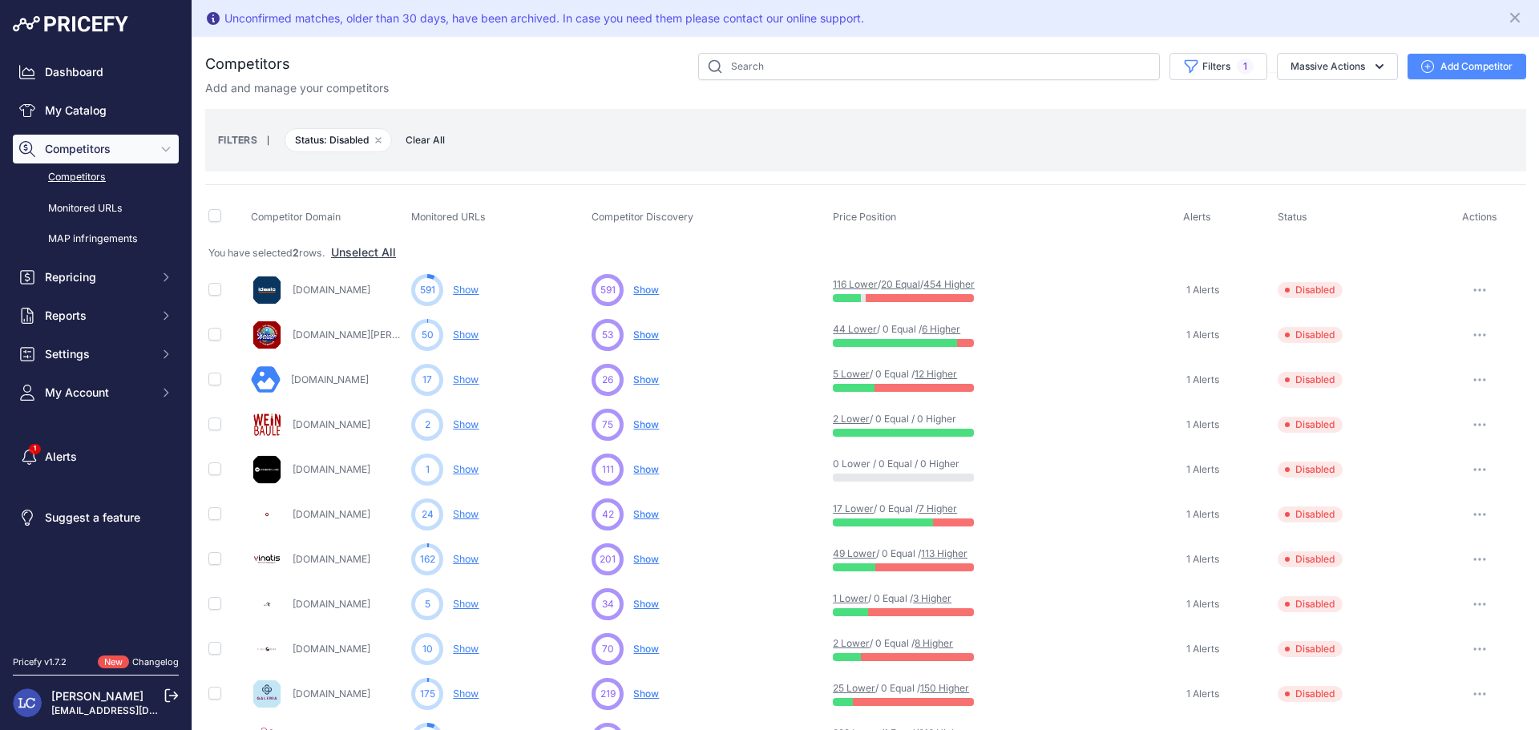
click at [1473, 513] on icon "button" at bounding box center [1479, 514] width 13 height 3
click at [1433, 576] on button "Enable" at bounding box center [1456, 574] width 134 height 26
click at [375, 249] on button "Unselect All" at bounding box center [363, 252] width 65 height 16
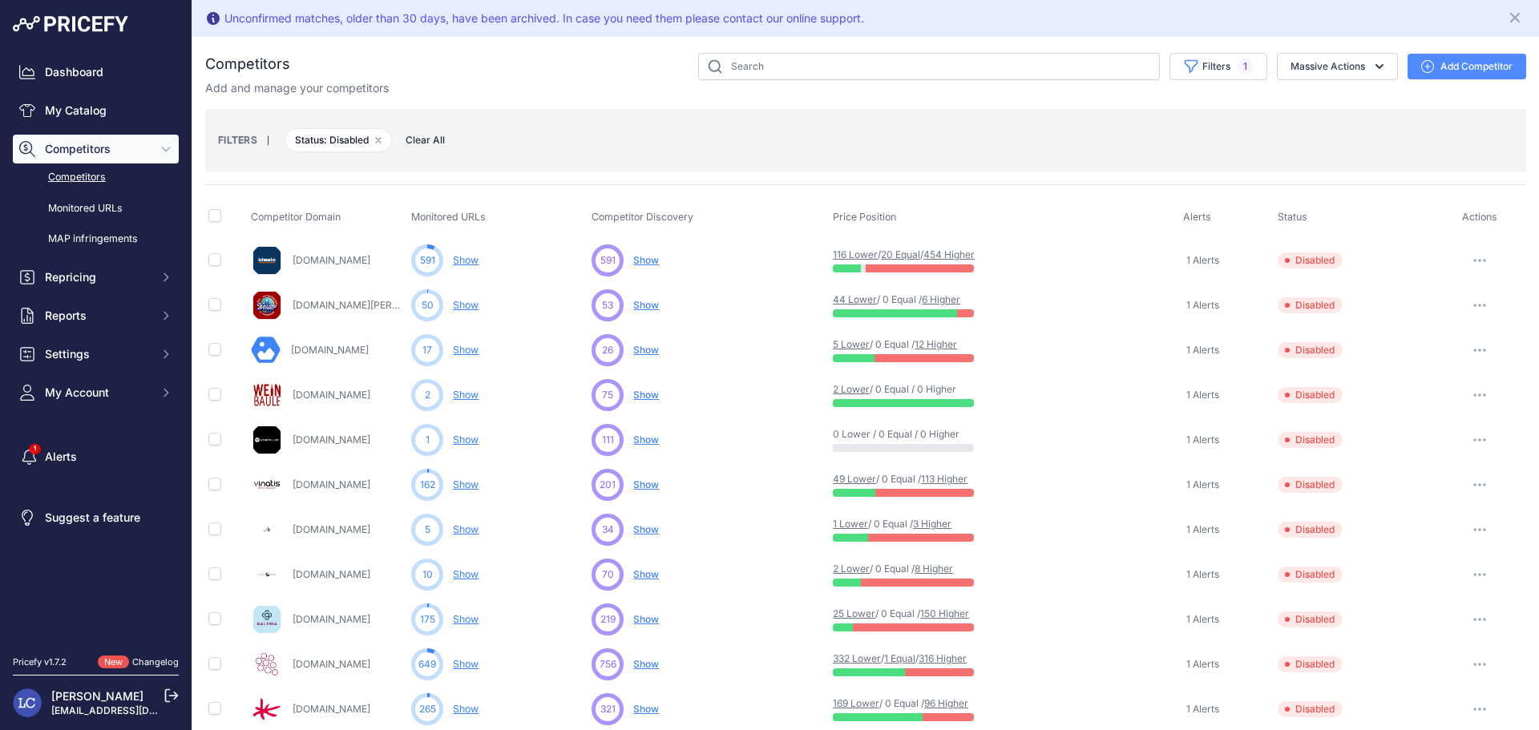
click at [1467, 436] on button "button" at bounding box center [1479, 440] width 32 height 22
click at [1449, 497] on button "Enable" at bounding box center [1456, 499] width 134 height 26
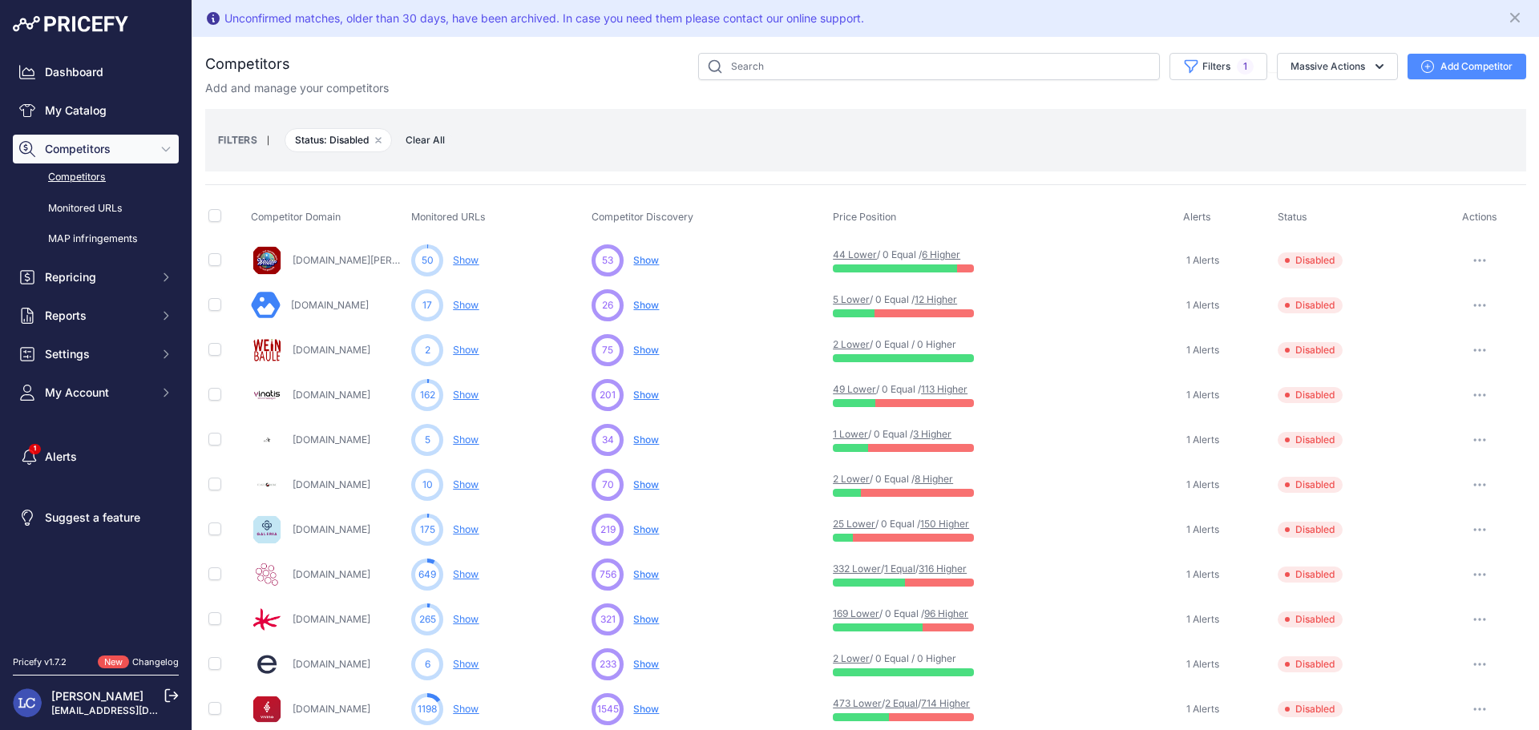
click at [1466, 391] on button "button" at bounding box center [1479, 395] width 32 height 22
click at [1440, 449] on button "Enable" at bounding box center [1456, 455] width 134 height 26
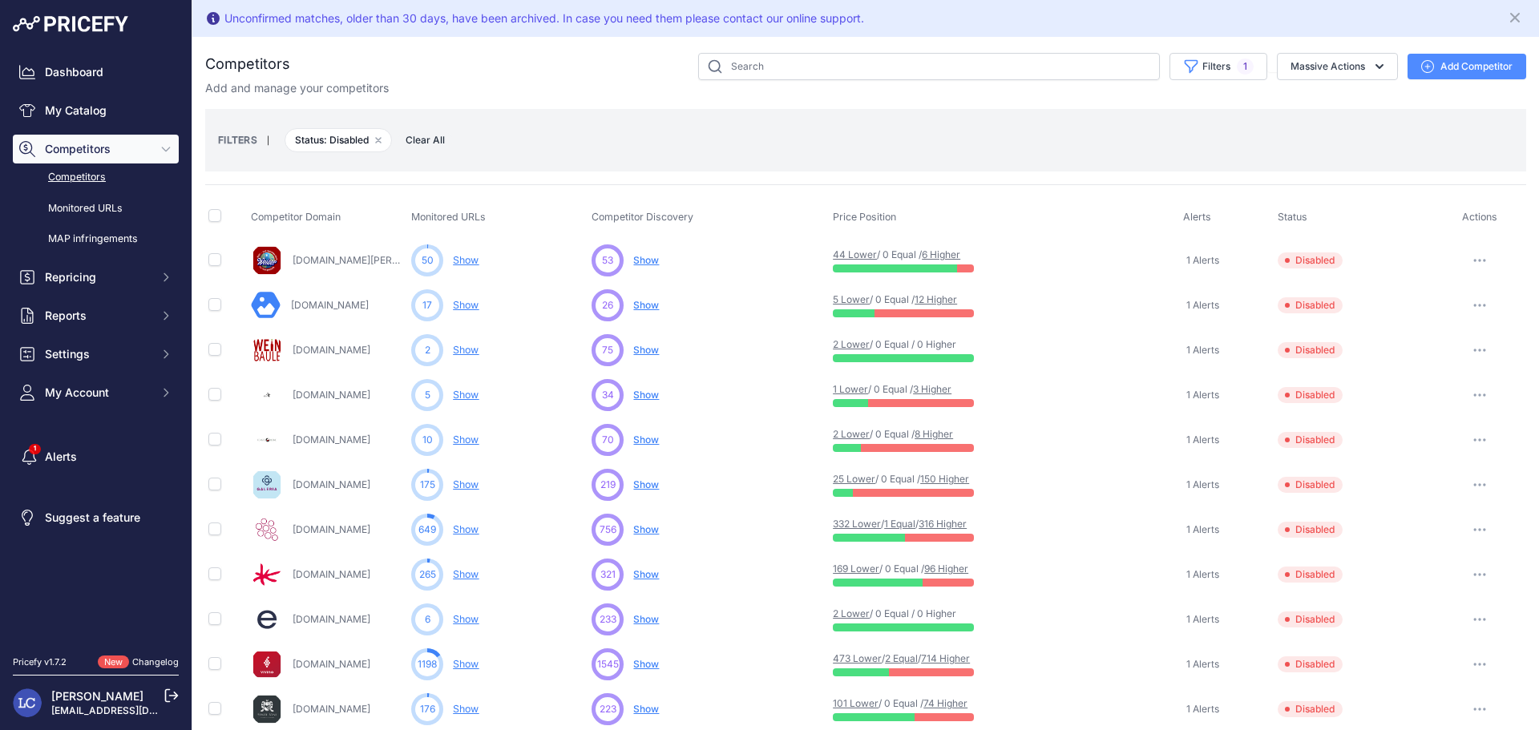
click at [1465, 345] on button "button" at bounding box center [1479, 350] width 32 height 22
click at [1434, 405] on button "Enable" at bounding box center [1456, 410] width 134 height 26
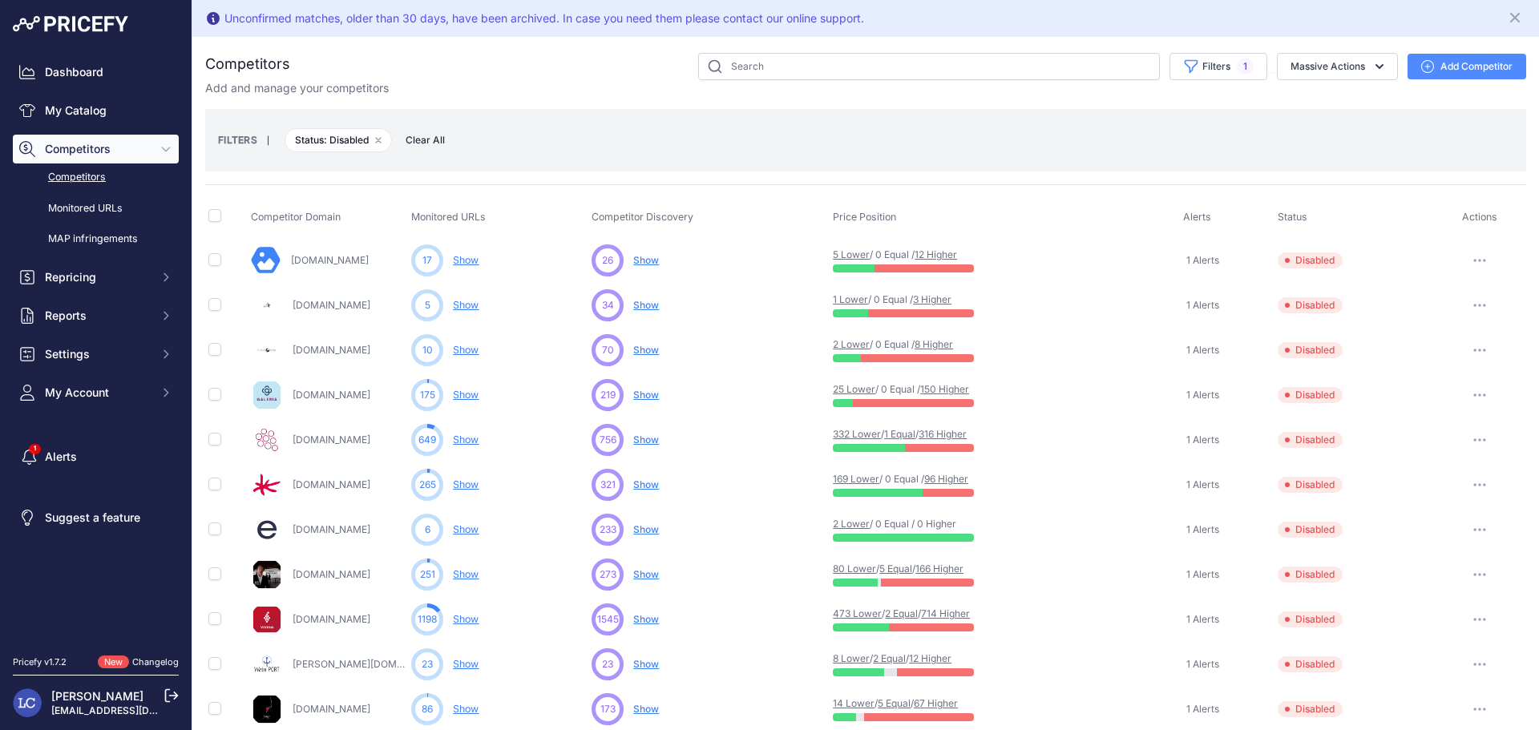
click at [1473, 483] on icon "button" at bounding box center [1479, 484] width 13 height 3
click at [0, 0] on button "Delete" at bounding box center [0, 0] width 0 height 0
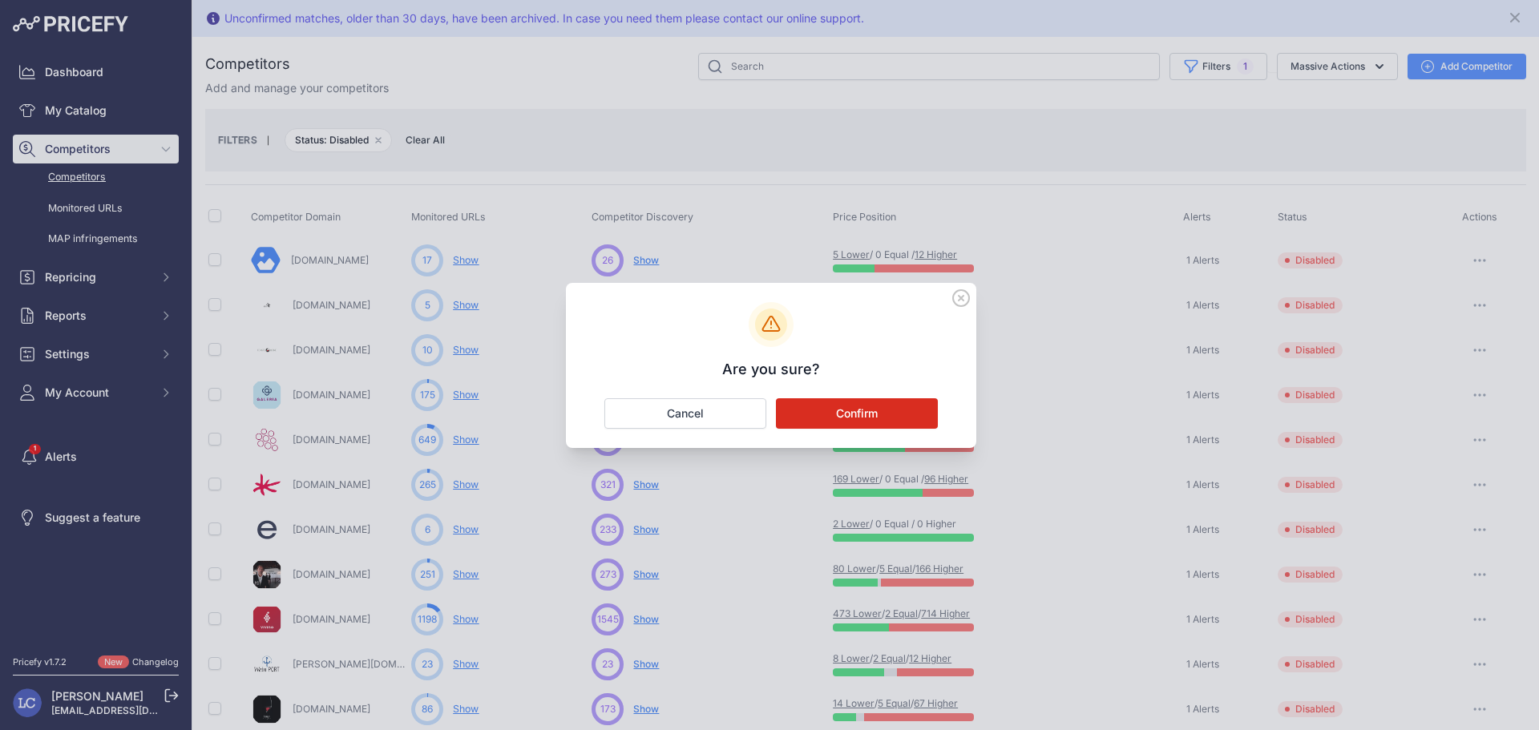
click at [909, 405] on button "Confirm" at bounding box center [857, 413] width 162 height 30
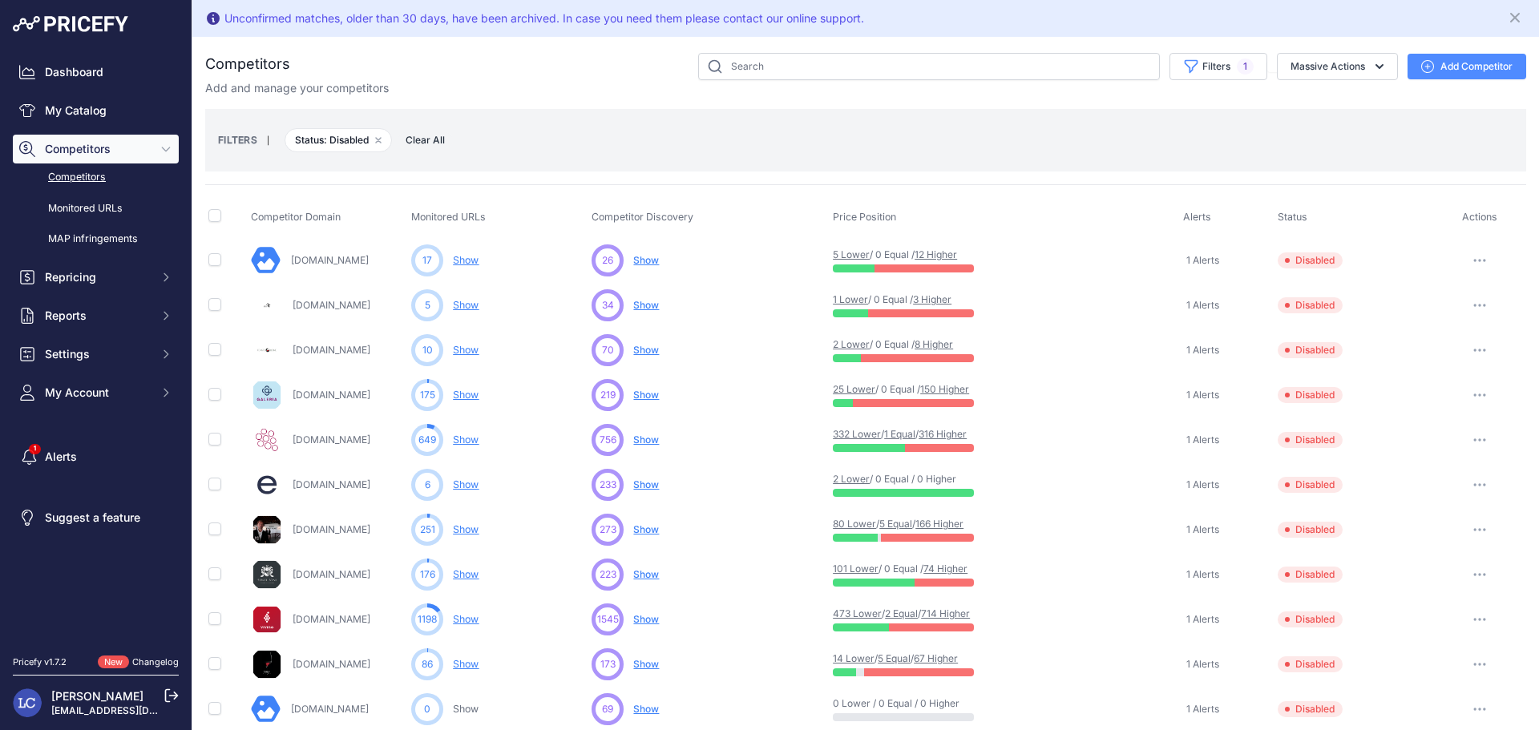
click at [1474, 305] on icon "button" at bounding box center [1475, 305] width 2 height 2
click at [1430, 364] on button "Enable" at bounding box center [1456, 365] width 134 height 26
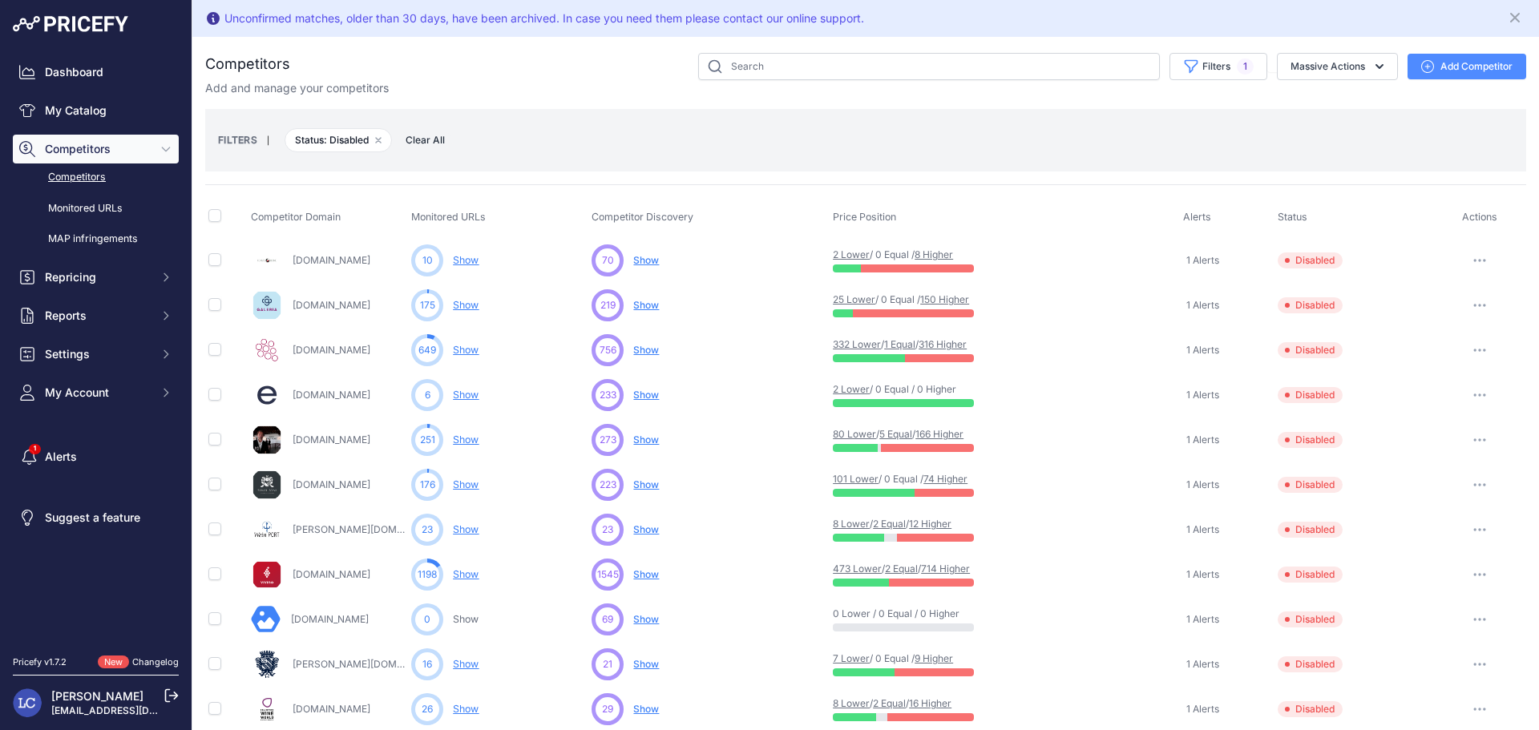
click at [1466, 300] on button "button" at bounding box center [1479, 305] width 32 height 22
click at [1430, 361] on button "Enable" at bounding box center [1456, 365] width 134 height 26
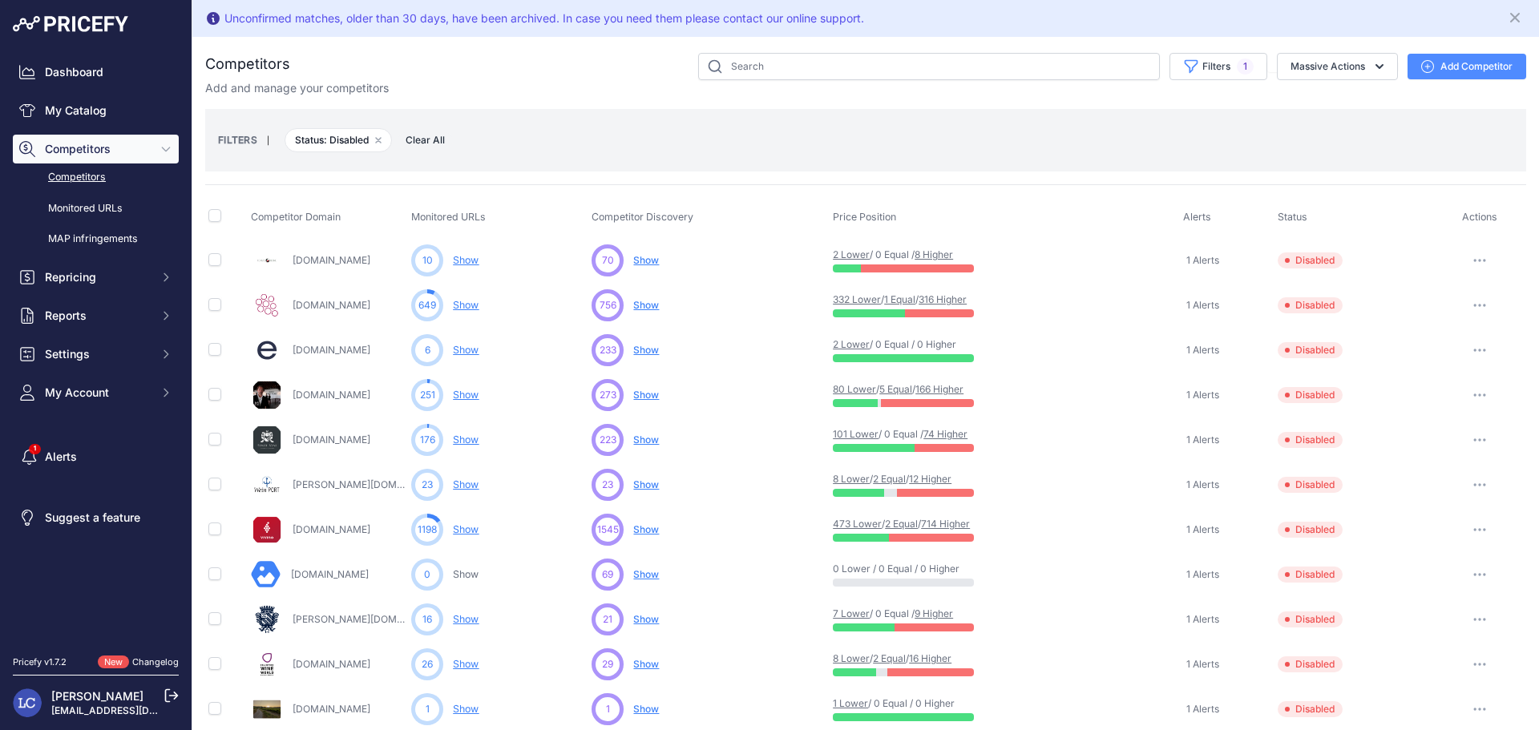
click at [1473, 304] on icon "button" at bounding box center [1479, 305] width 13 height 3
click at [1434, 360] on button "Enable" at bounding box center [1456, 365] width 134 height 26
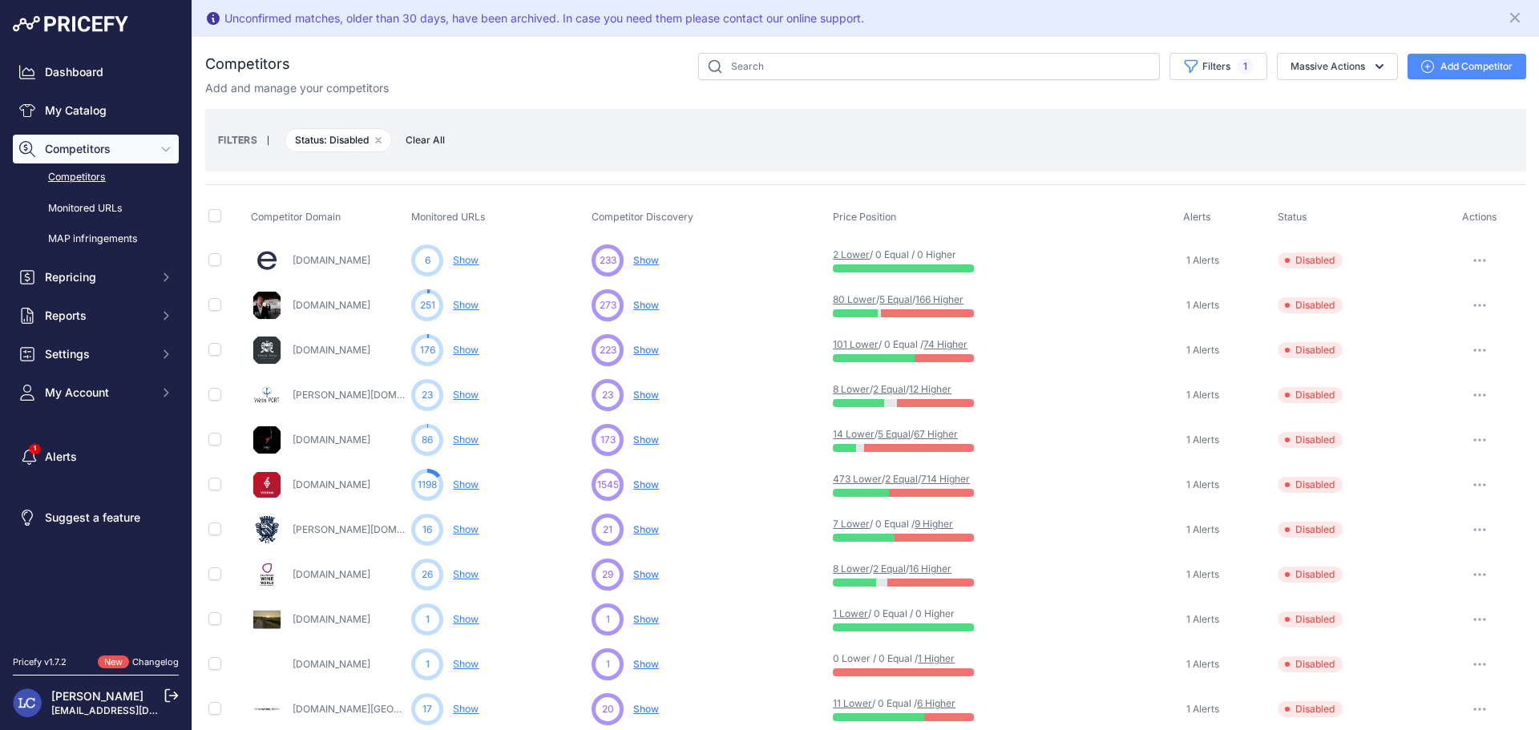
click at [1474, 350] on icon "button" at bounding box center [1475, 350] width 2 height 2
click at [1433, 402] on button "Enable" at bounding box center [1456, 410] width 134 height 26
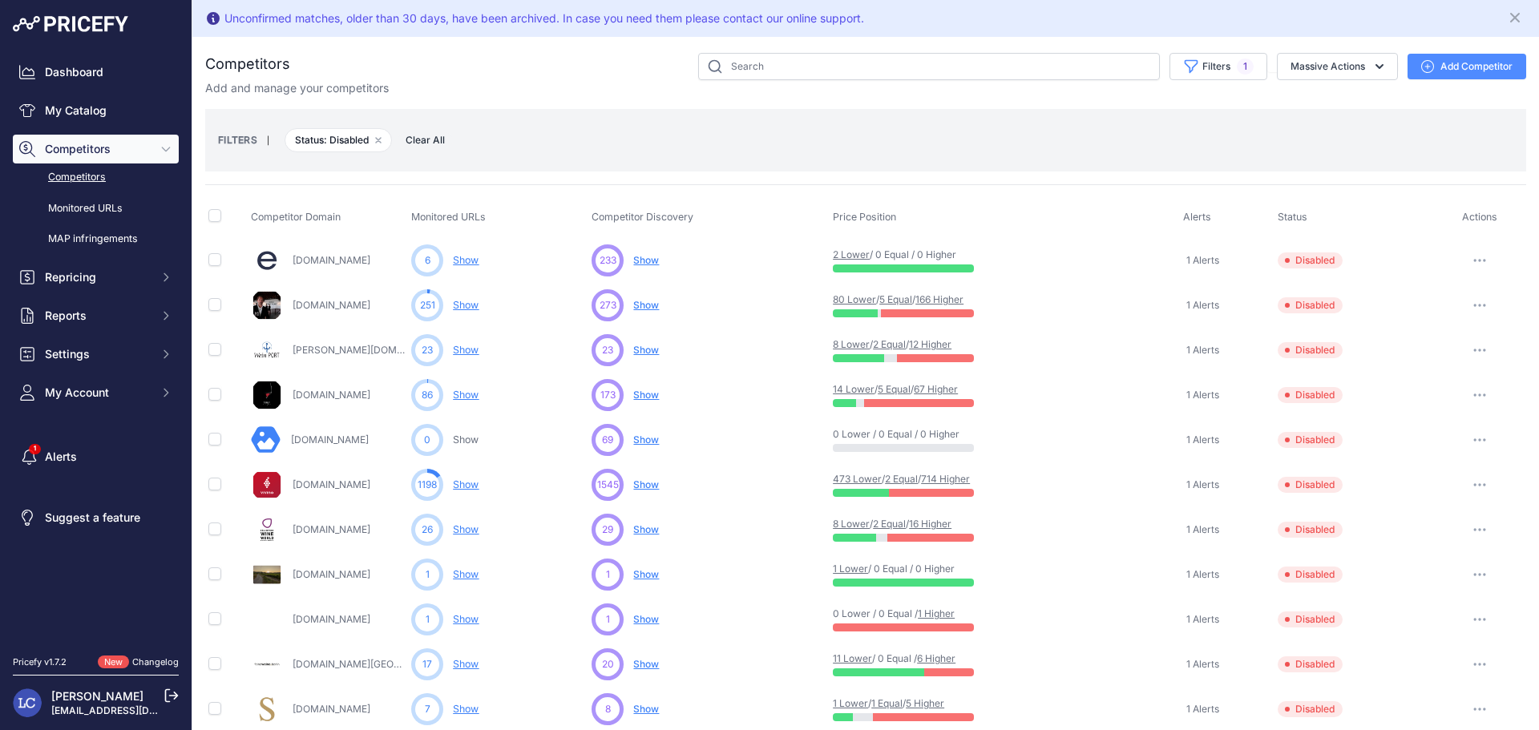
click at [1473, 260] on icon "button" at bounding box center [1479, 260] width 13 height 3
click at [1424, 317] on button "Enable" at bounding box center [1456, 320] width 134 height 26
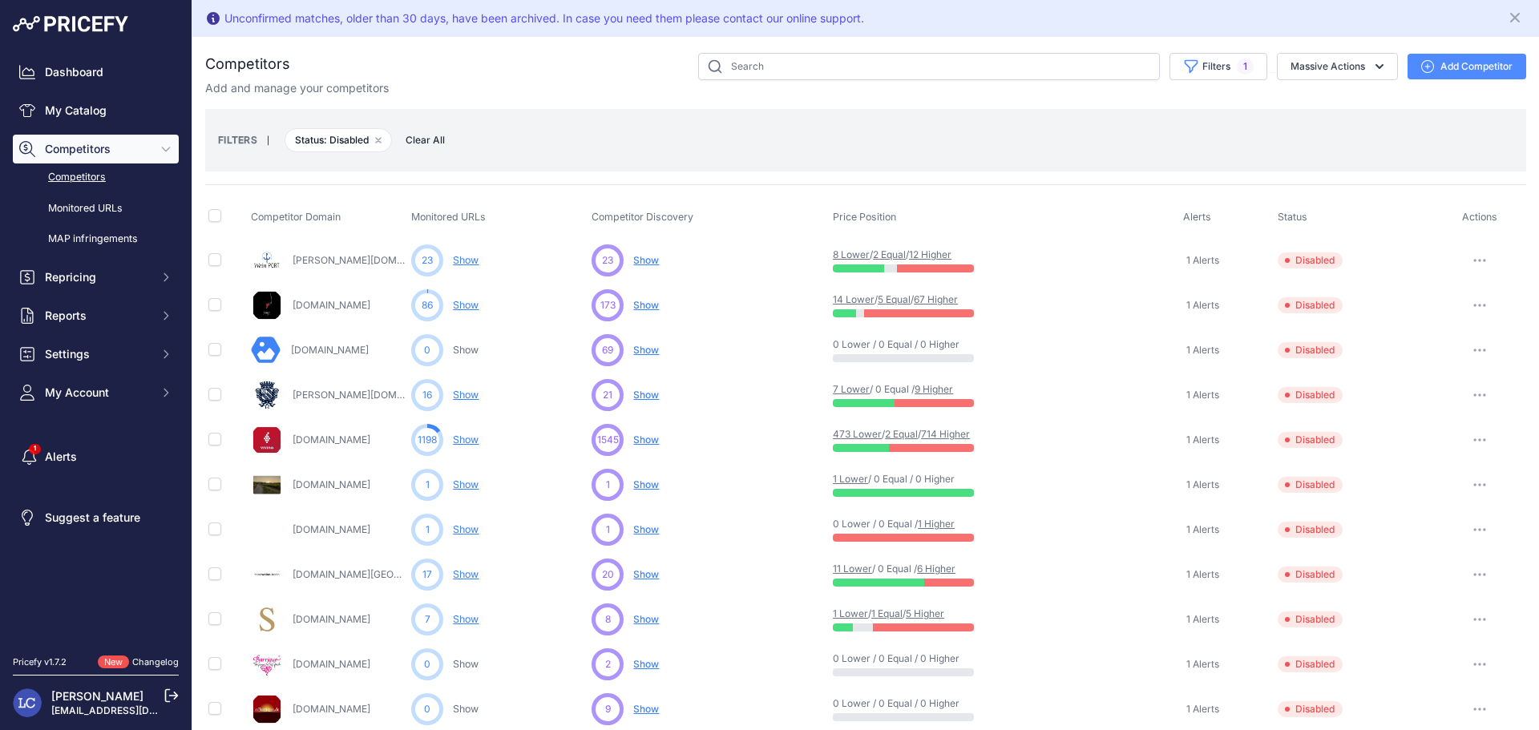
click at [1465, 257] on button "button" at bounding box center [1479, 260] width 32 height 22
click at [1432, 321] on button "Enable" at bounding box center [1456, 320] width 134 height 26
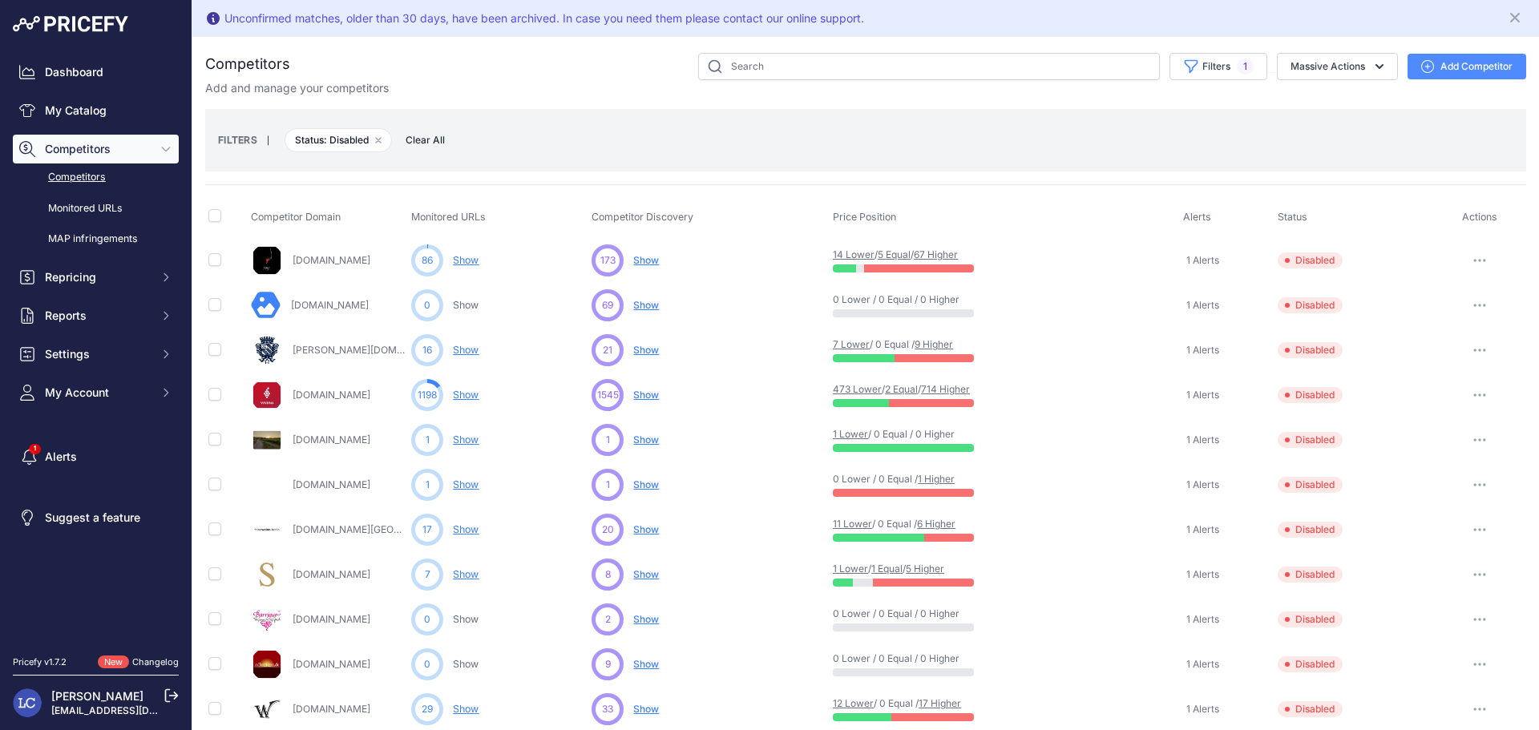
click at [1464, 258] on button "button" at bounding box center [1479, 260] width 32 height 22
click at [1423, 314] on button "Enable" at bounding box center [1456, 320] width 134 height 26
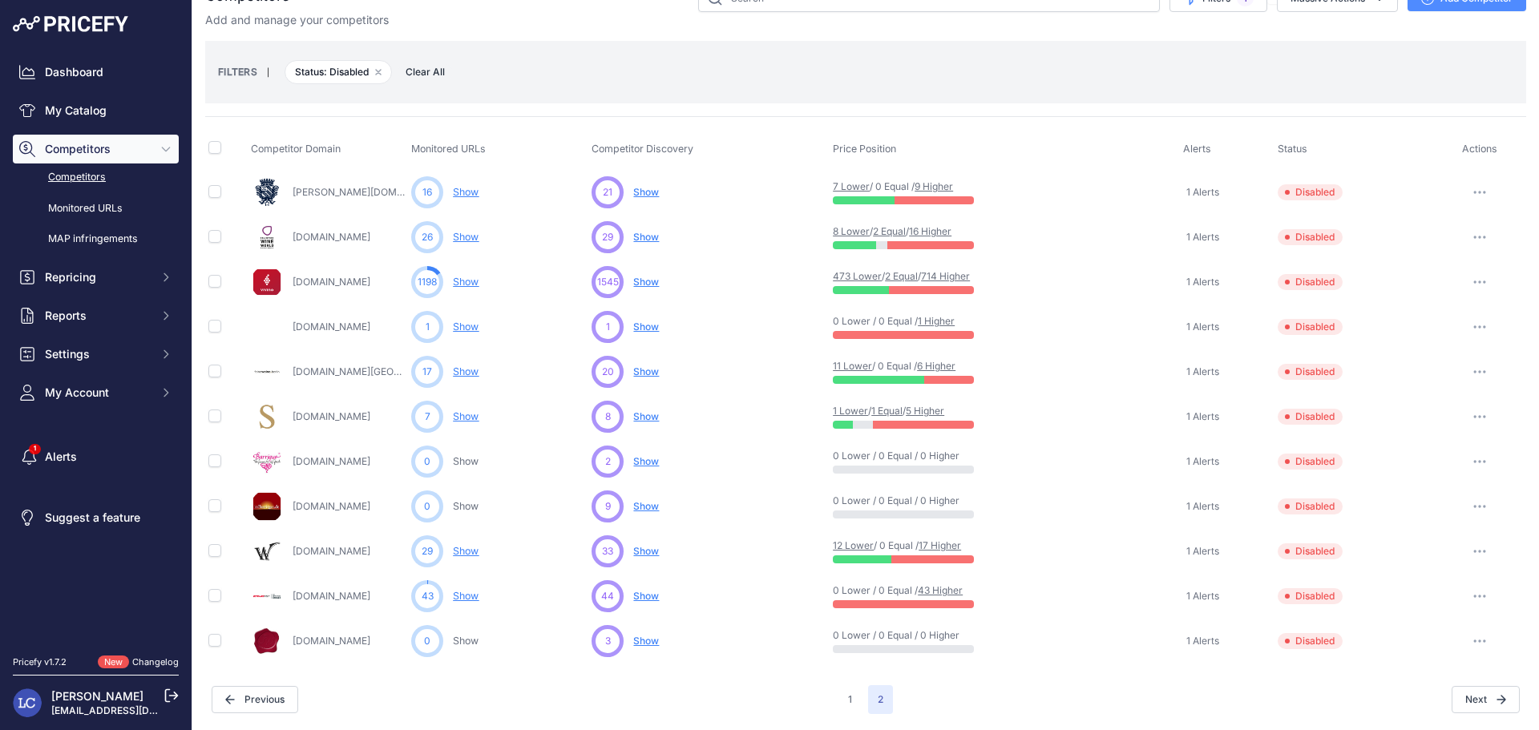
scroll to position [68, 0]
click at [1478, 193] on icon "button" at bounding box center [1479, 193] width 2 height 2
click at [1439, 249] on button "Enable" at bounding box center [1456, 252] width 134 height 26
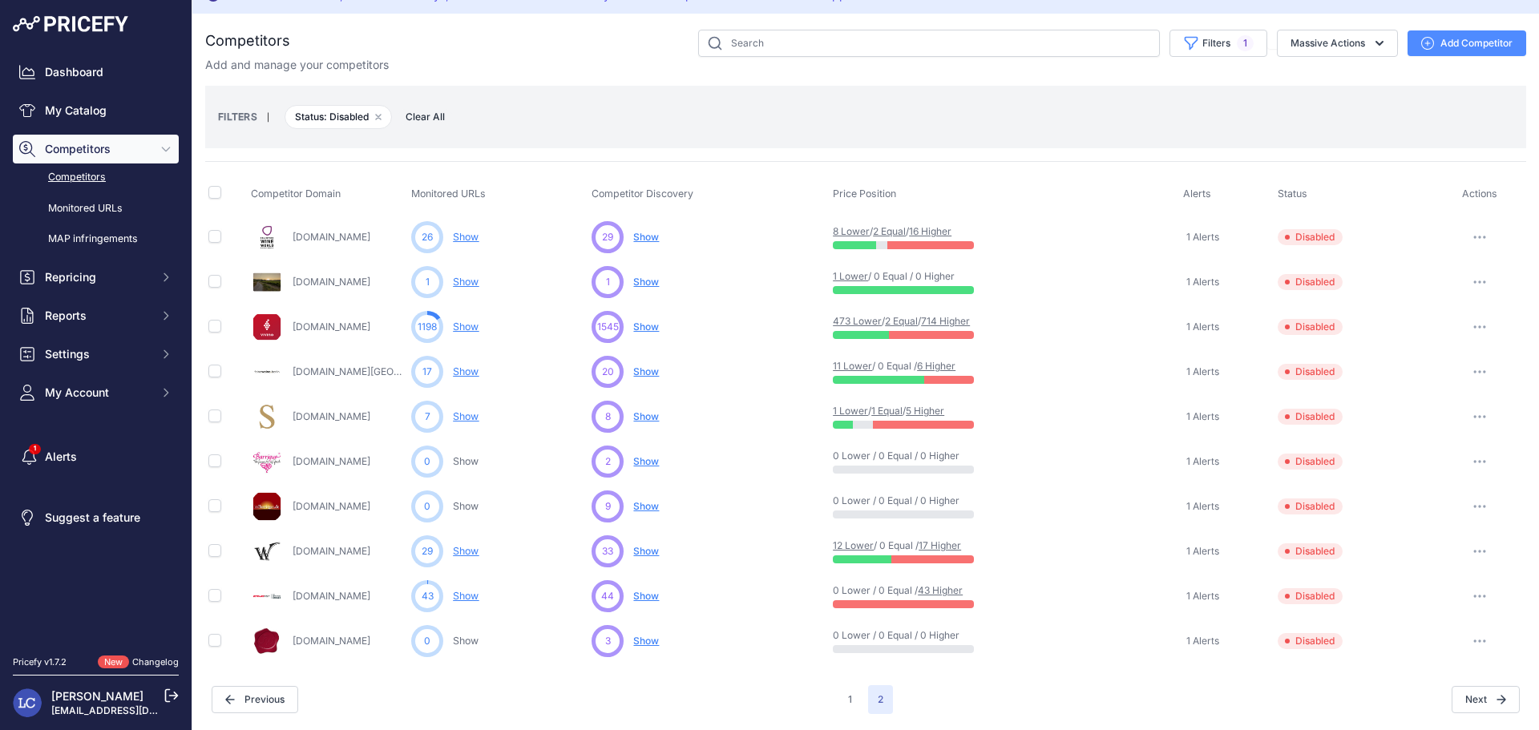
scroll to position [23, 0]
click at [1465, 413] on button "button" at bounding box center [1479, 416] width 32 height 22
click at [1434, 474] on button "Enable" at bounding box center [1456, 476] width 134 height 26
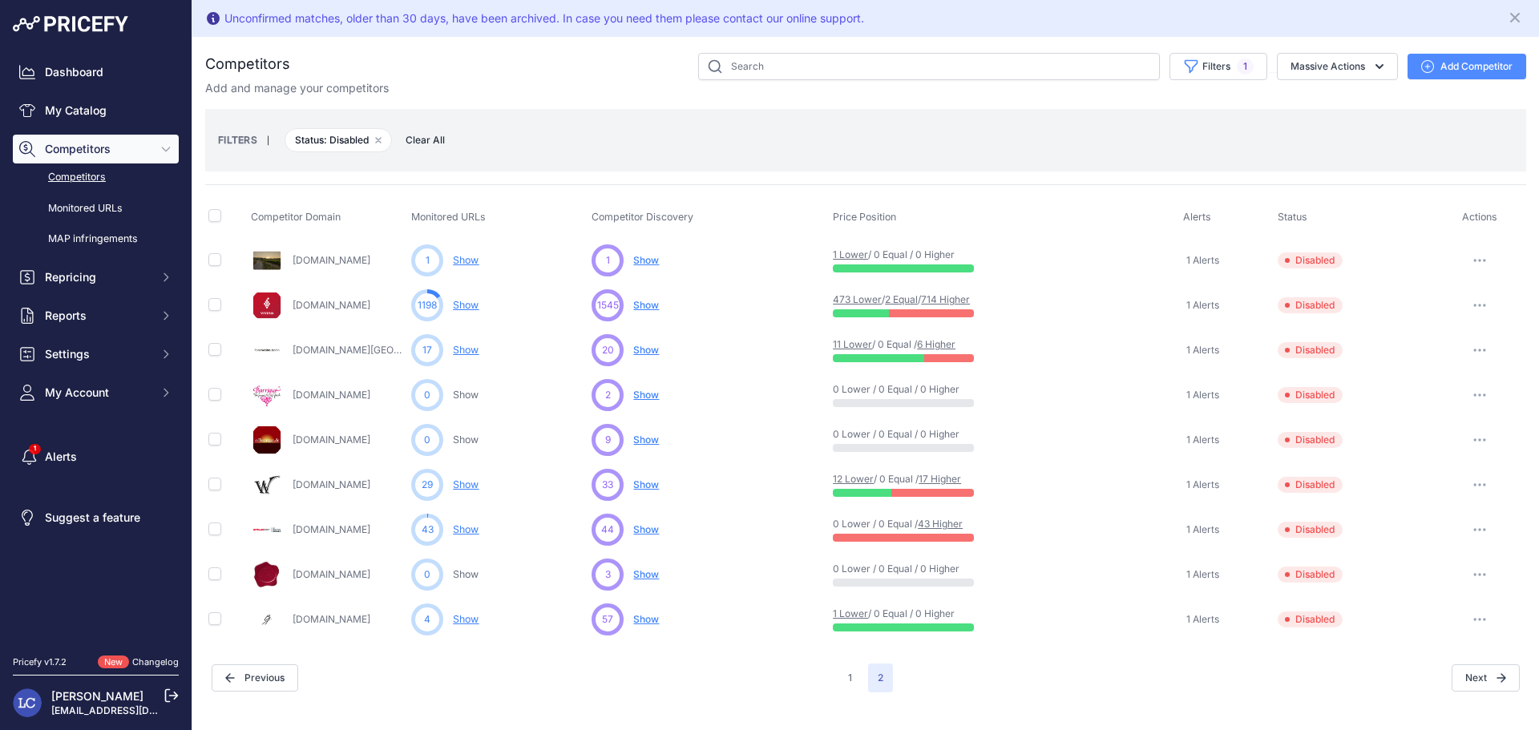
scroll to position [0, 0]
click at [1482, 619] on icon "button" at bounding box center [1479, 619] width 13 height 3
click at [1418, 675] on button "Enable" at bounding box center [1456, 679] width 134 height 26
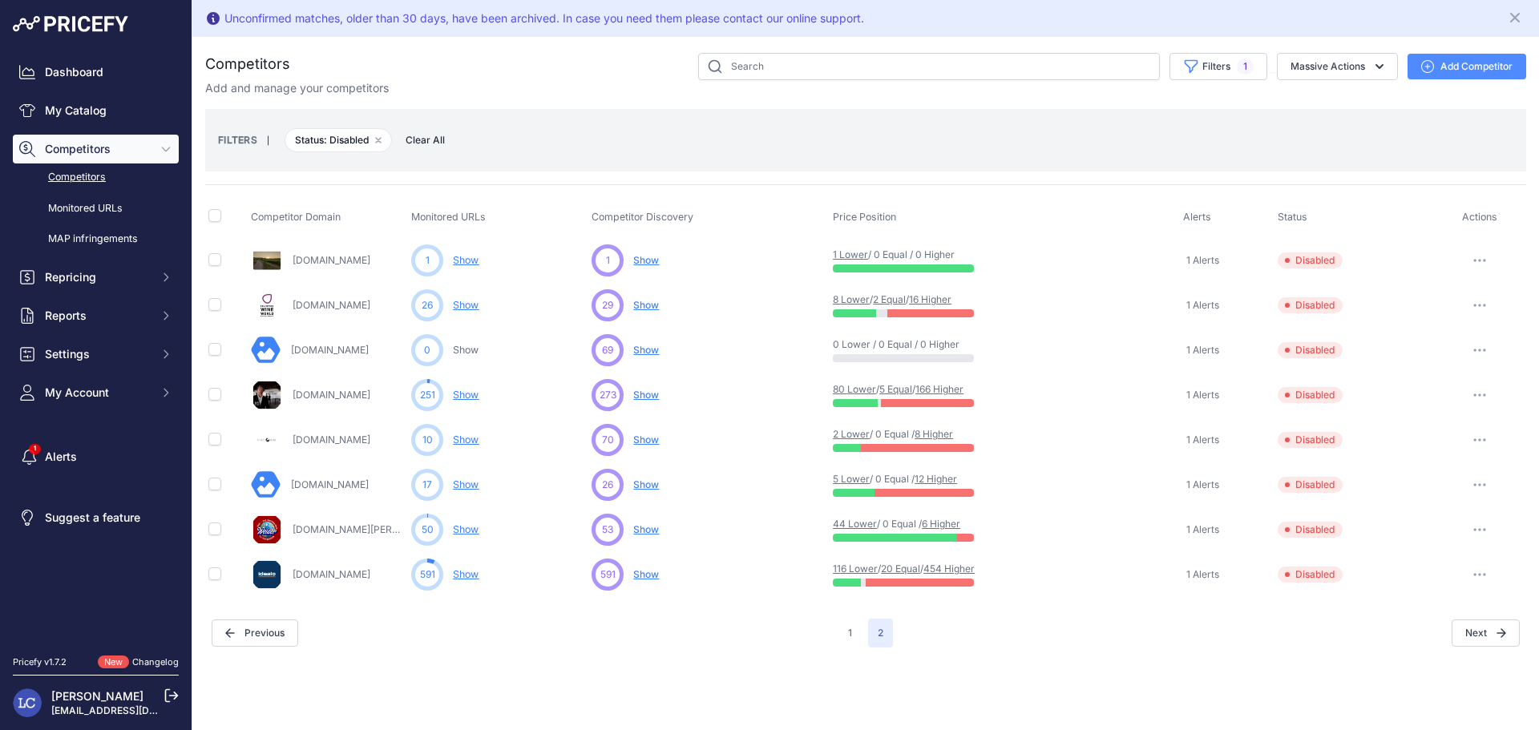
click at [1478, 528] on icon "button" at bounding box center [1479, 529] width 13 height 3
click at [1445, 585] on button "Enable" at bounding box center [1456, 589] width 134 height 26
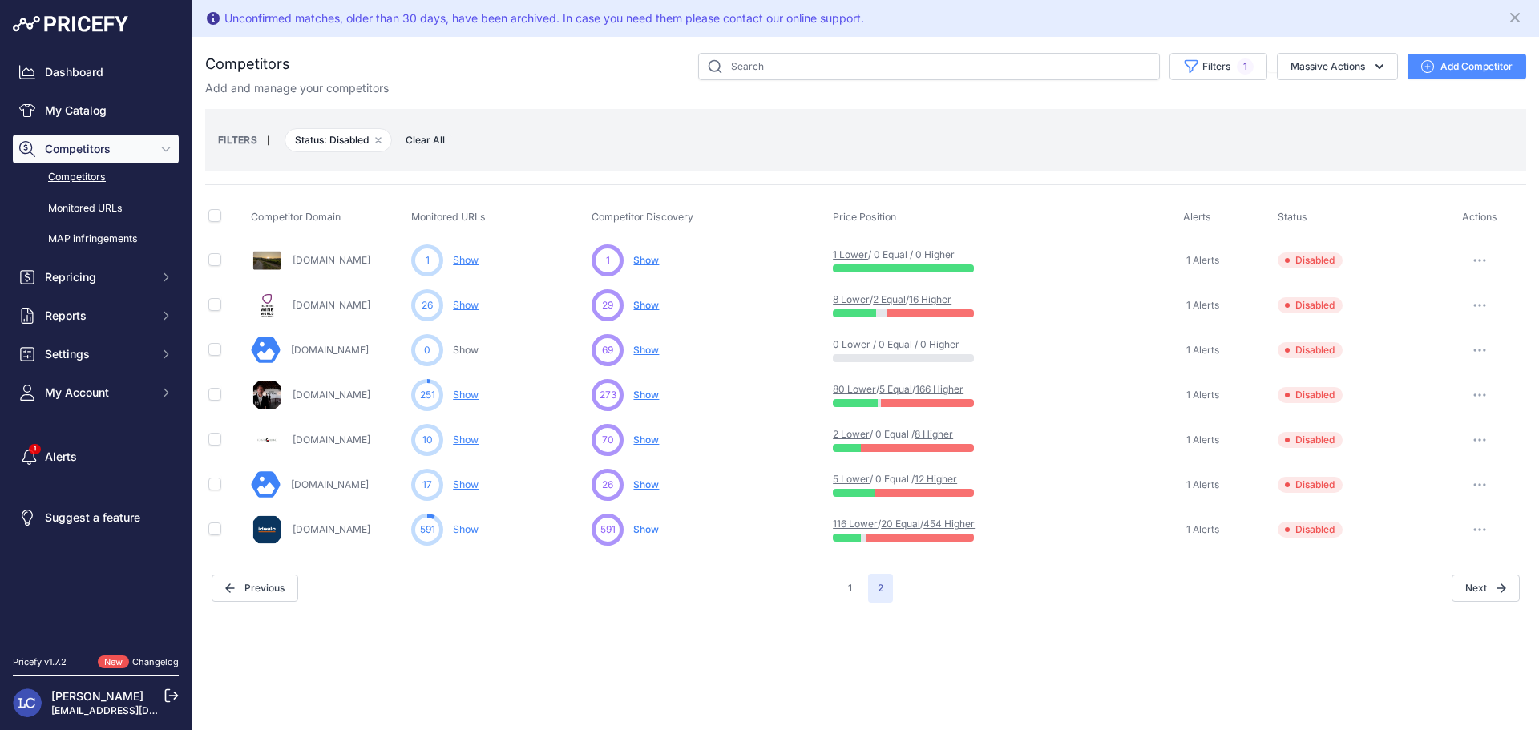
click at [1479, 481] on button "button" at bounding box center [1479, 485] width 32 height 22
click at [1425, 539] on button "Enable" at bounding box center [1456, 544] width 134 height 26
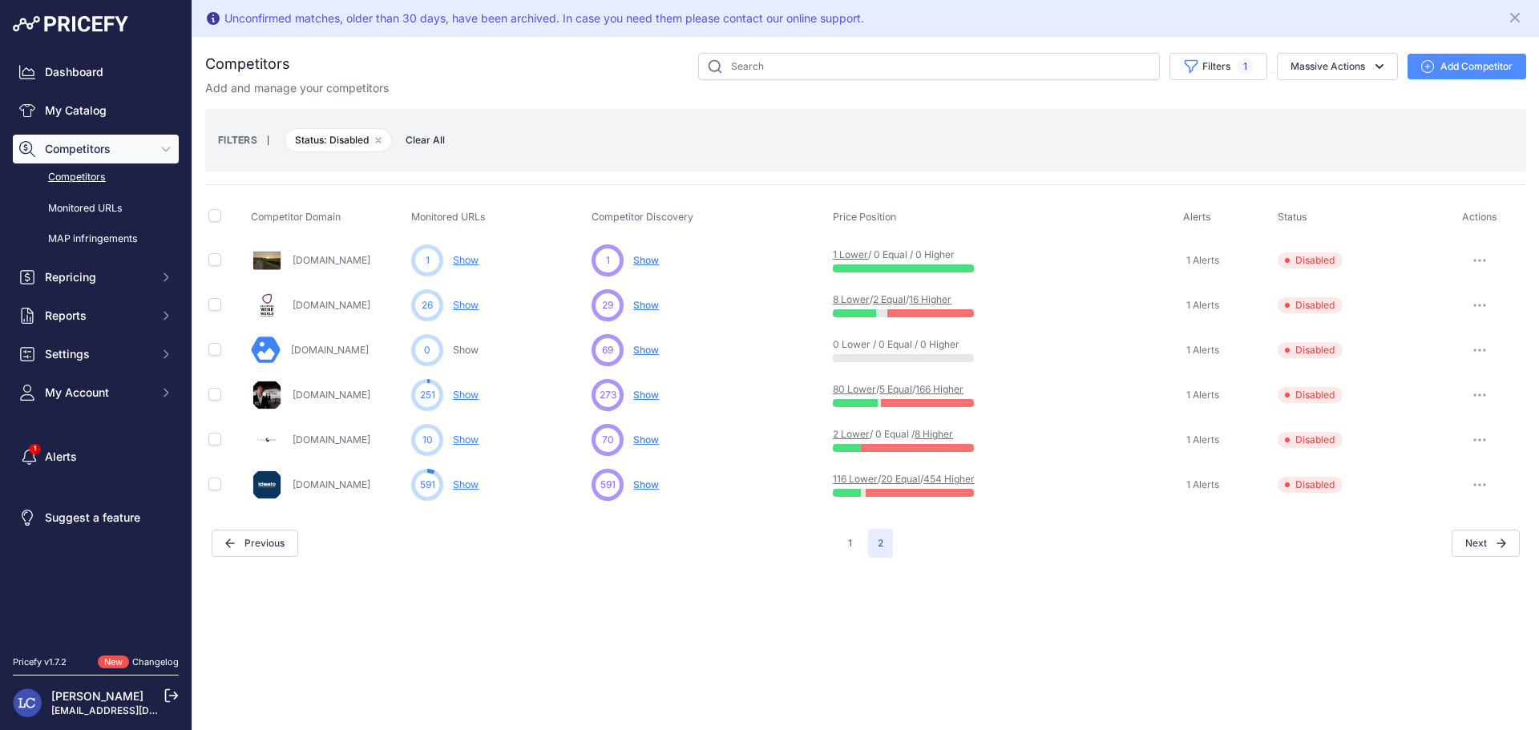
click at [1478, 394] on icon "button" at bounding box center [1479, 395] width 2 height 2
click at [1428, 454] on button "Enable" at bounding box center [1456, 455] width 134 height 26
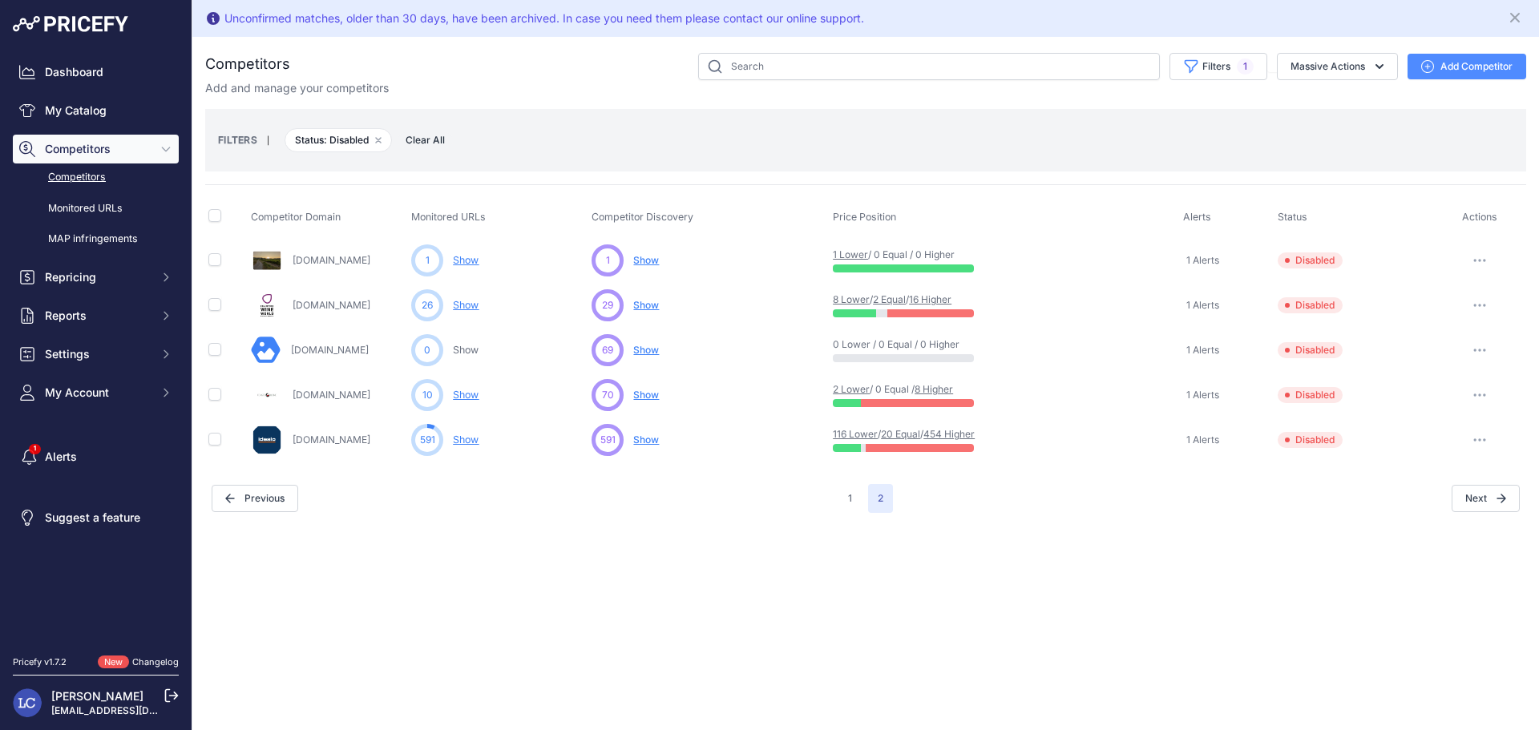
click at [1478, 351] on icon "button" at bounding box center [1479, 350] width 2 height 2
click at [1418, 404] on button "Enable" at bounding box center [1456, 410] width 134 height 26
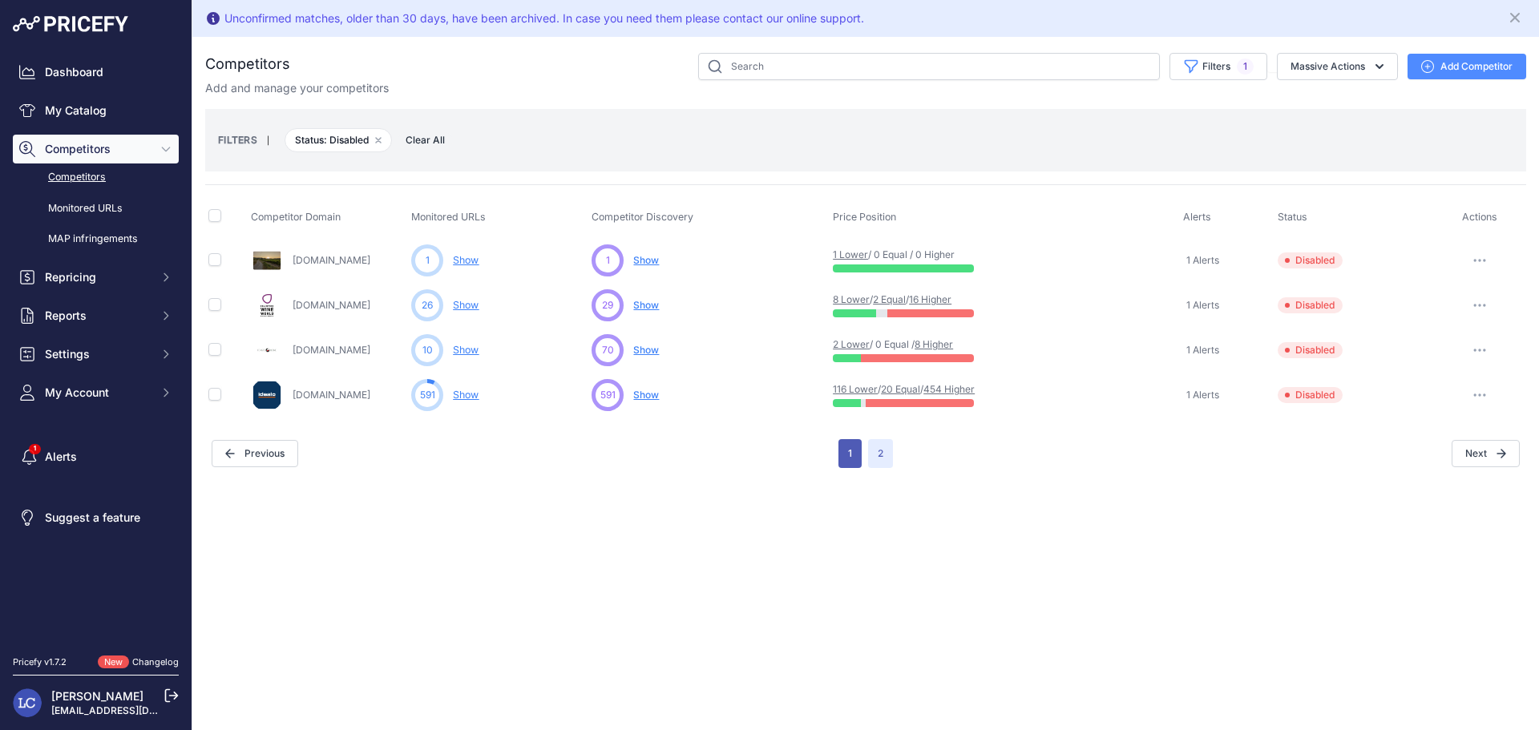
click at [850, 460] on button "1" at bounding box center [849, 453] width 23 height 29
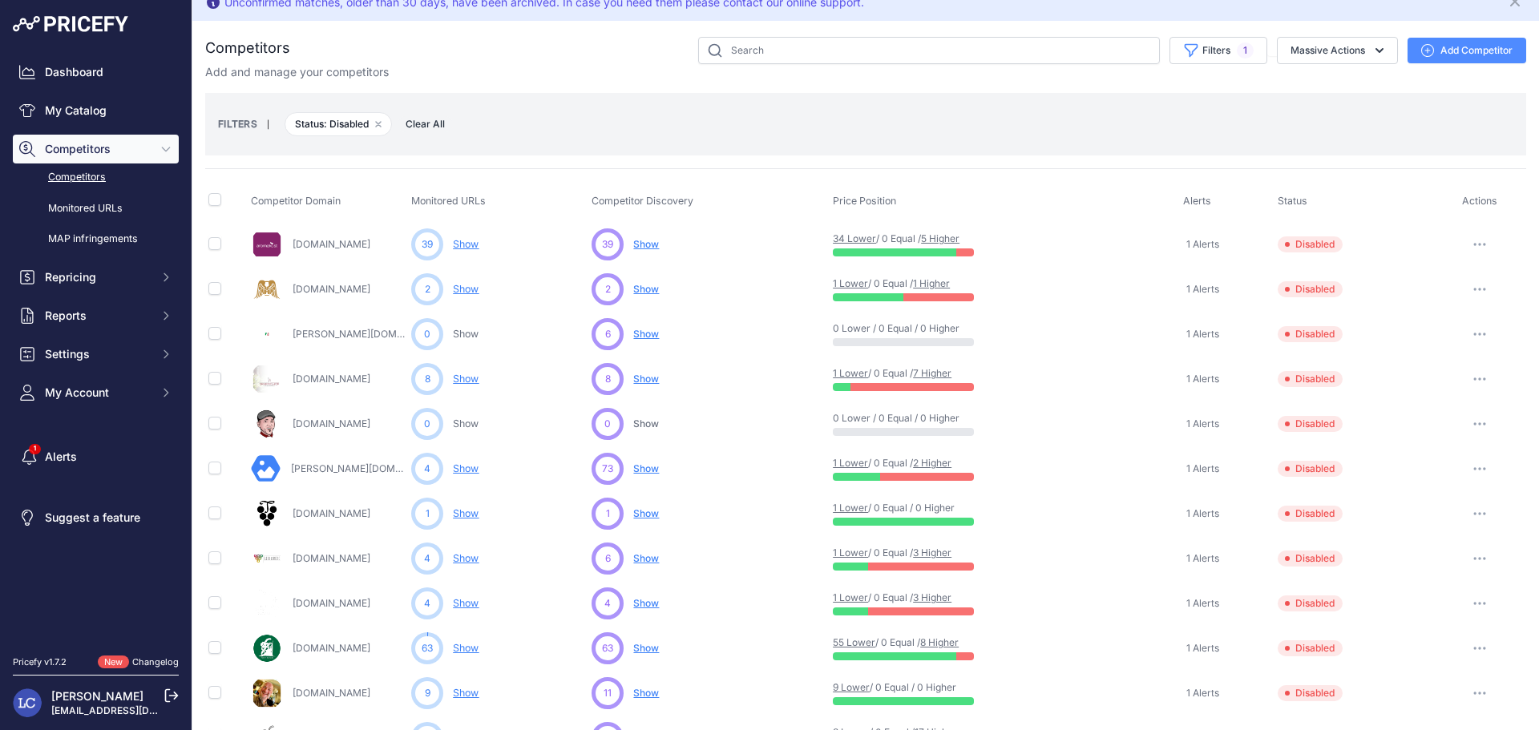
scroll to position [22, 0]
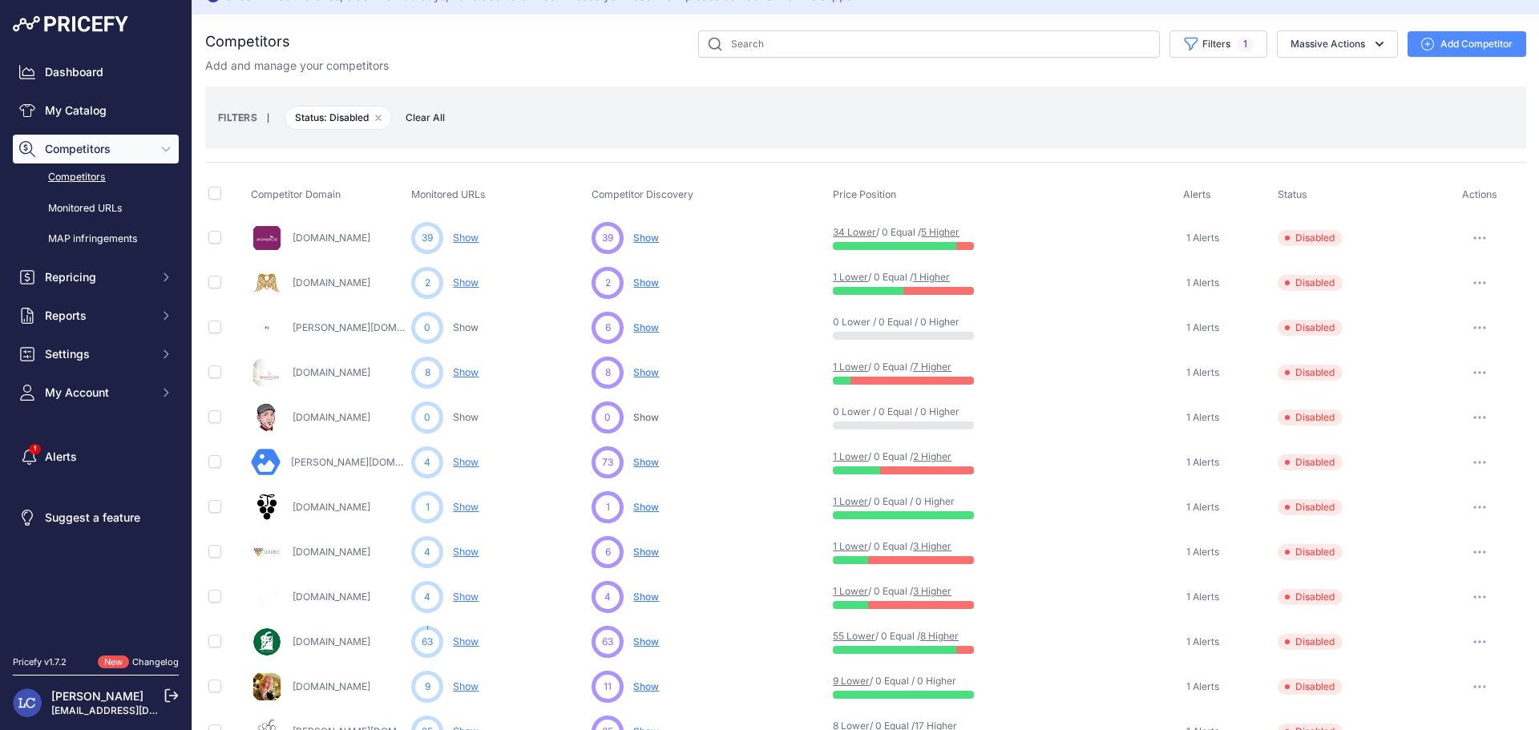
click at [1463, 416] on button "button" at bounding box center [1479, 417] width 32 height 22
click at [0, 0] on button "Delete" at bounding box center [0, 0] width 0 height 0
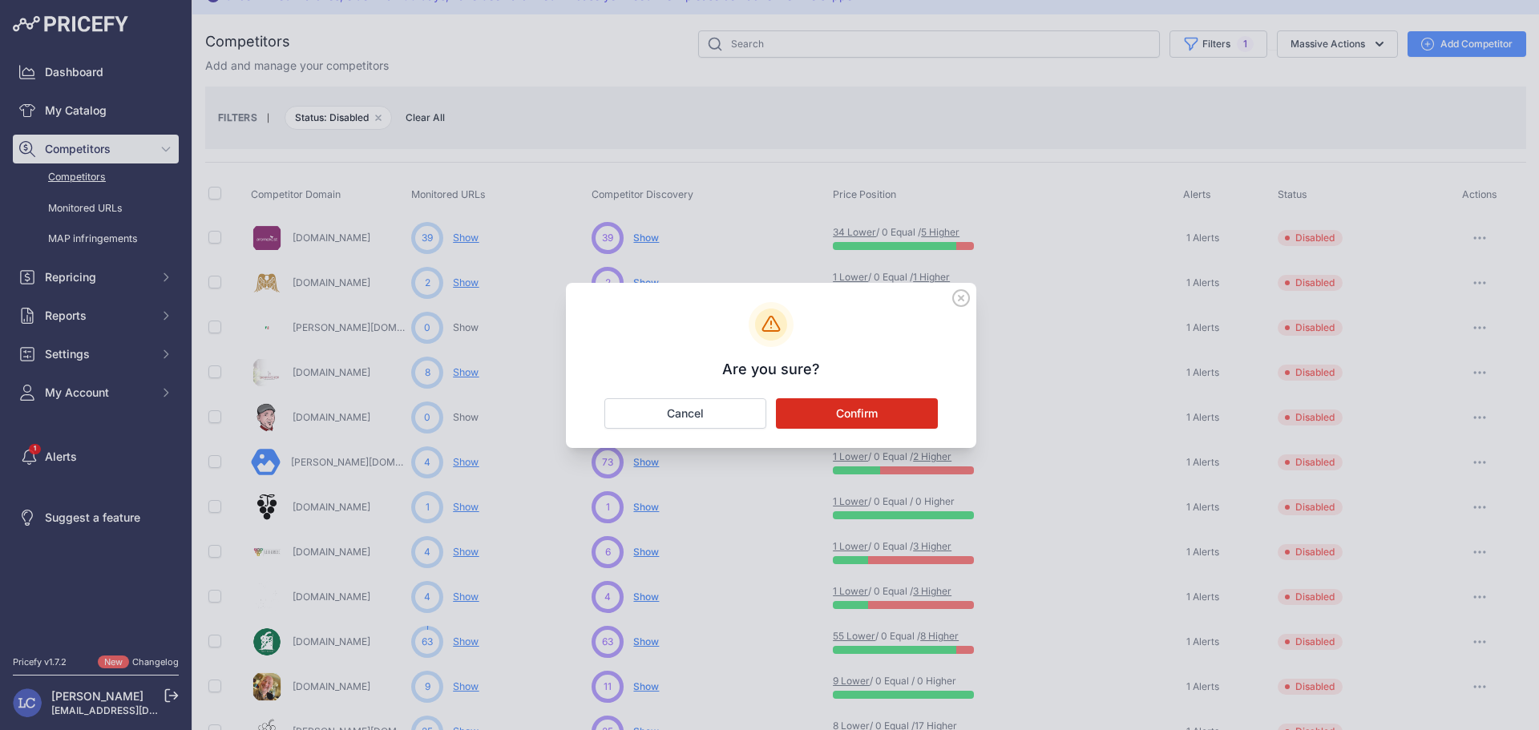
click at [902, 416] on button "Confirm" at bounding box center [857, 413] width 162 height 30
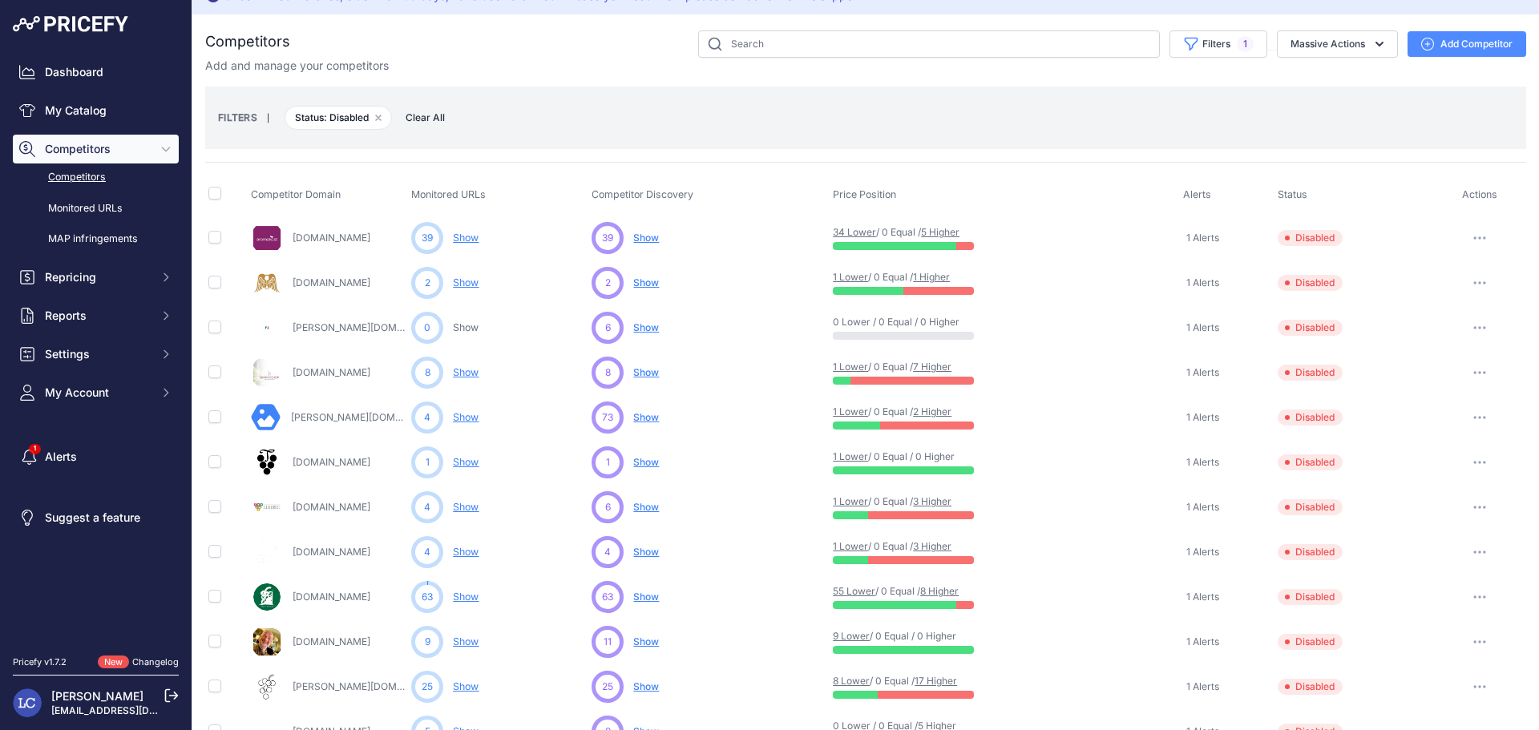
click at [1470, 236] on button "button" at bounding box center [1479, 238] width 32 height 22
click at [1423, 292] on button "Enable" at bounding box center [1456, 297] width 134 height 26
click at [1463, 594] on button "button" at bounding box center [1479, 597] width 32 height 22
click at [1434, 649] on button "Enable" at bounding box center [1456, 656] width 134 height 26
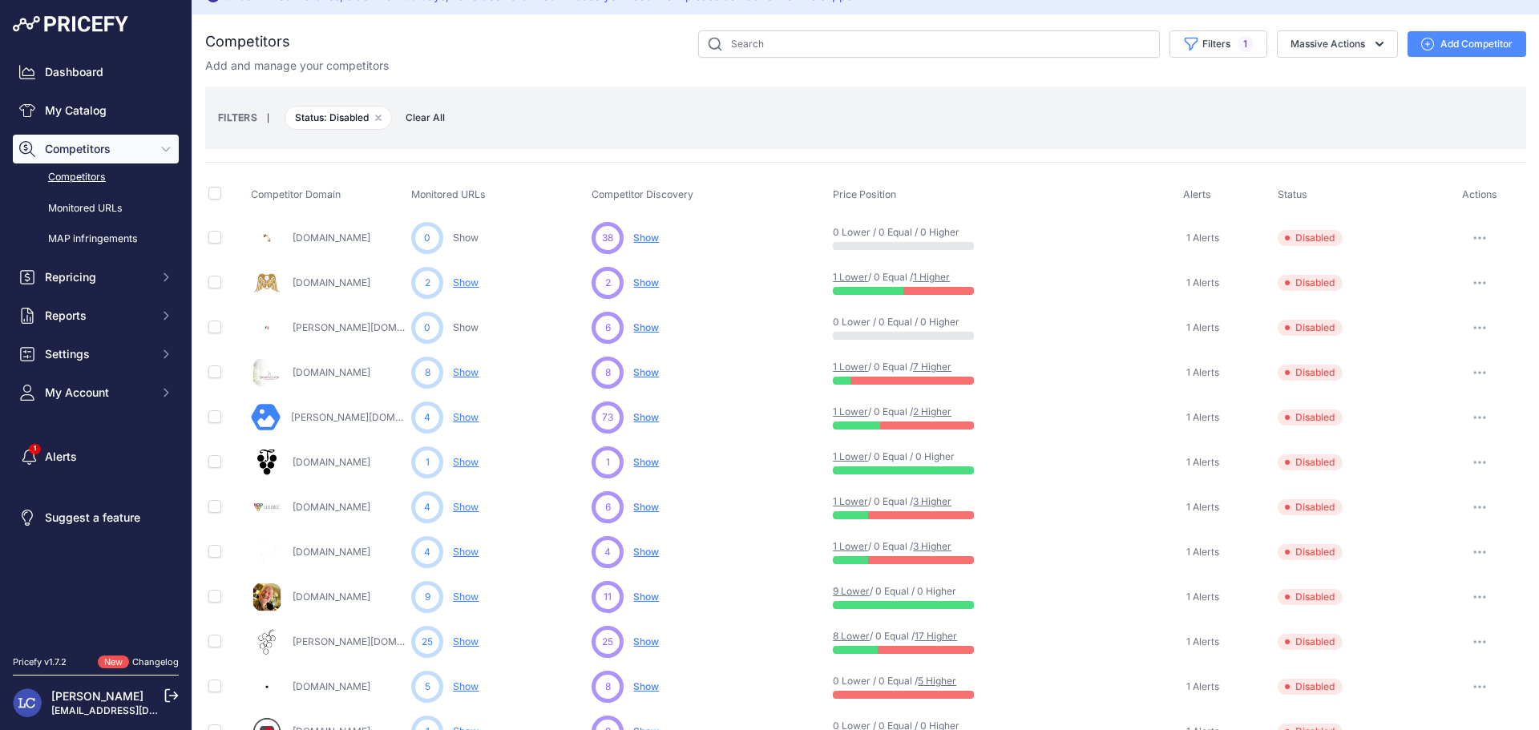
click at [1468, 235] on button "button" at bounding box center [1479, 238] width 32 height 22
click at [1416, 295] on button "Enable" at bounding box center [1456, 297] width 134 height 26
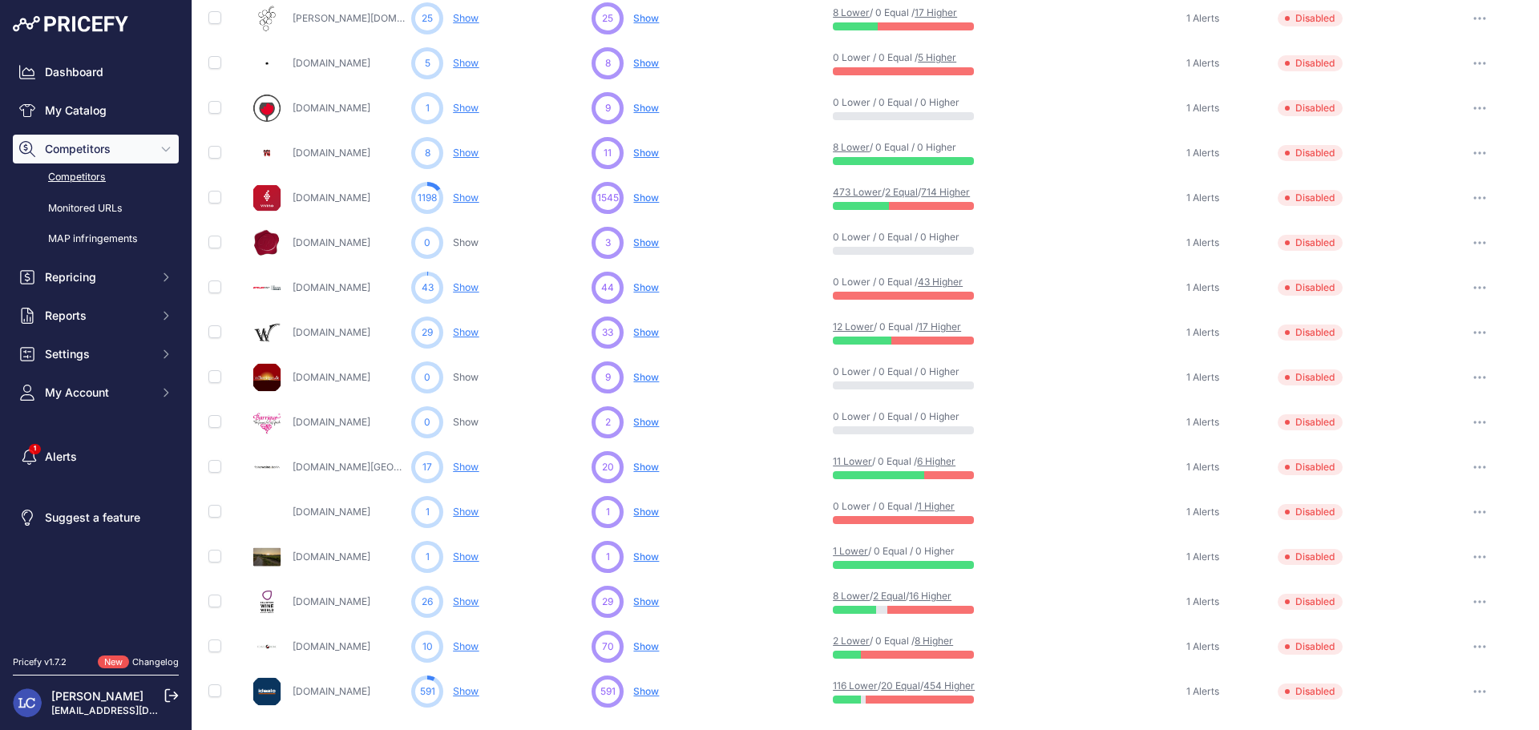
scroll to position [646, 0]
click at [1467, 284] on button "button" at bounding box center [1479, 287] width 32 height 22
click at [1414, 349] on button "Enable" at bounding box center [1456, 347] width 134 height 26
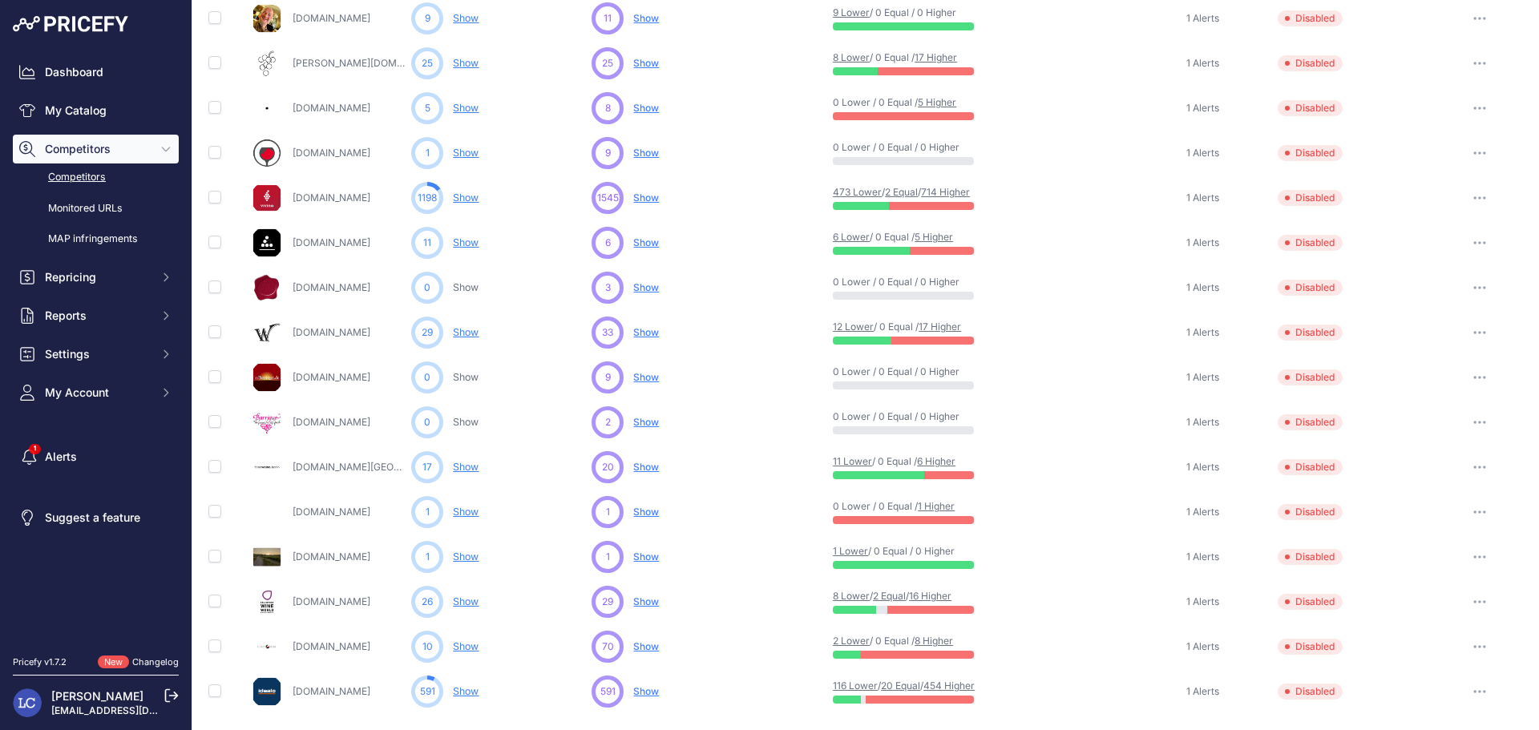
scroll to position [601, 0]
click at [1473, 331] on icon "button" at bounding box center [1479, 332] width 13 height 3
click at [1427, 389] on button "Enable" at bounding box center [1456, 392] width 134 height 26
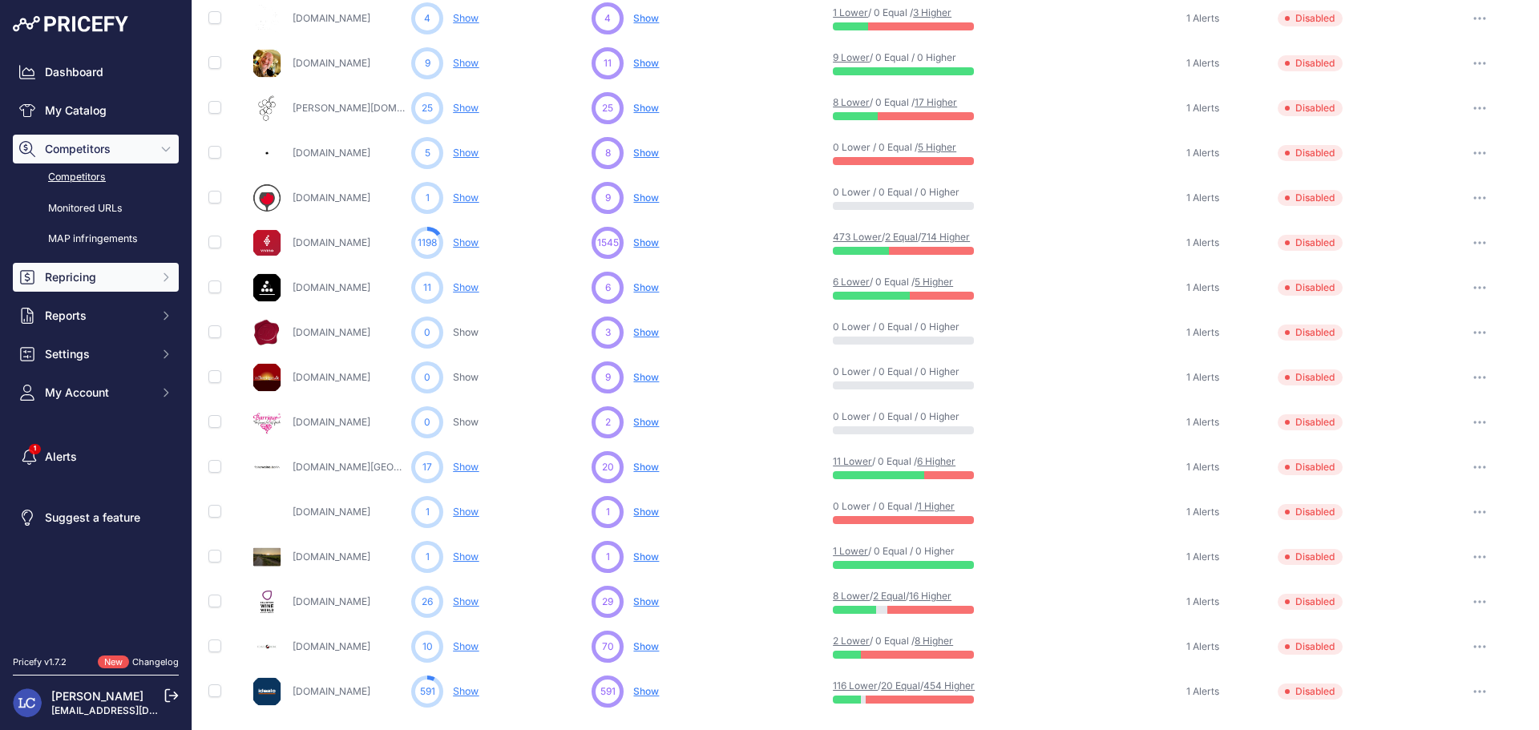
scroll to position [556, 0]
click at [1473, 286] on icon "button" at bounding box center [1479, 287] width 13 height 3
click at [1439, 341] on button "Enable" at bounding box center [1456, 347] width 134 height 26
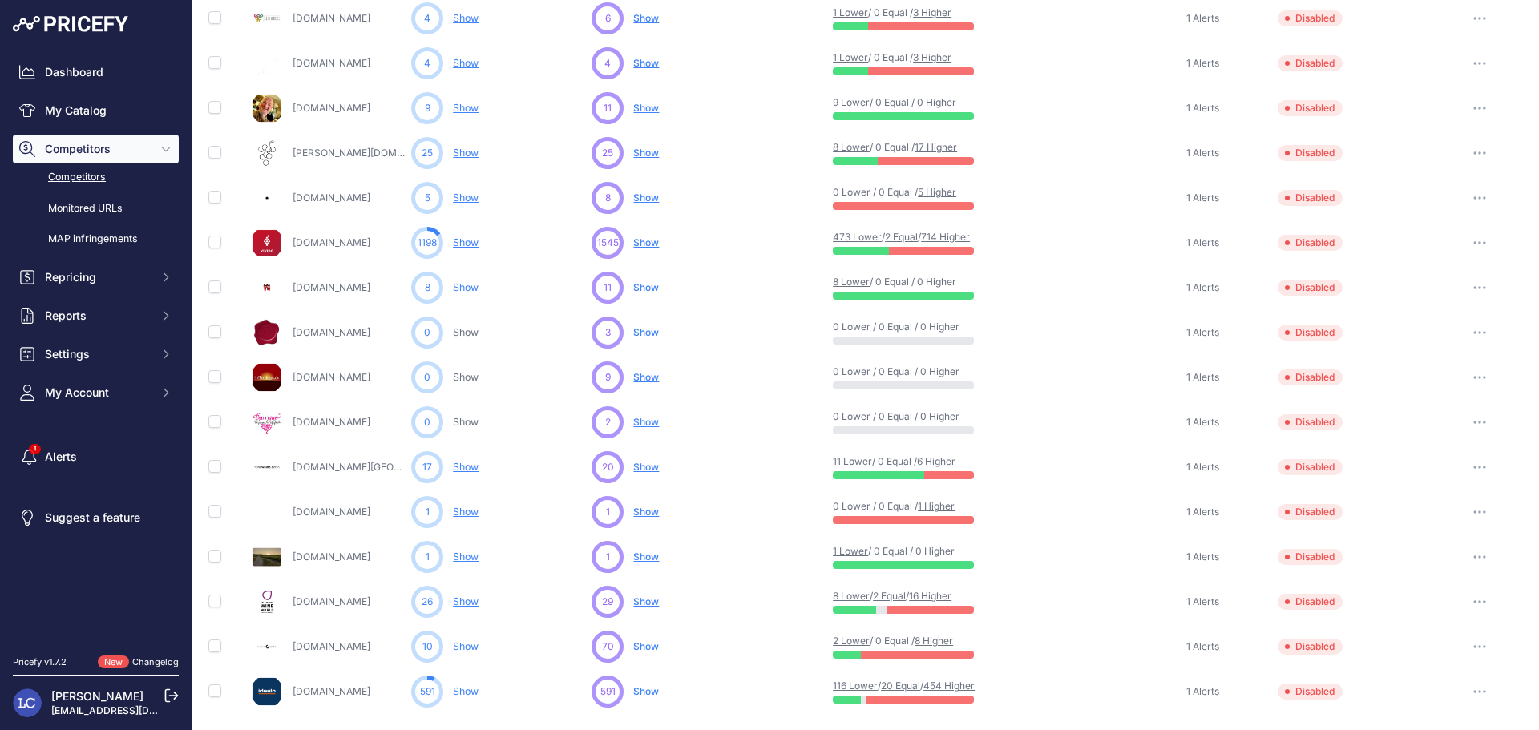
scroll to position [511, 0]
click at [1463, 283] on button "button" at bounding box center [1479, 287] width 32 height 22
click at [1441, 340] on button "Enable" at bounding box center [1456, 347] width 134 height 26
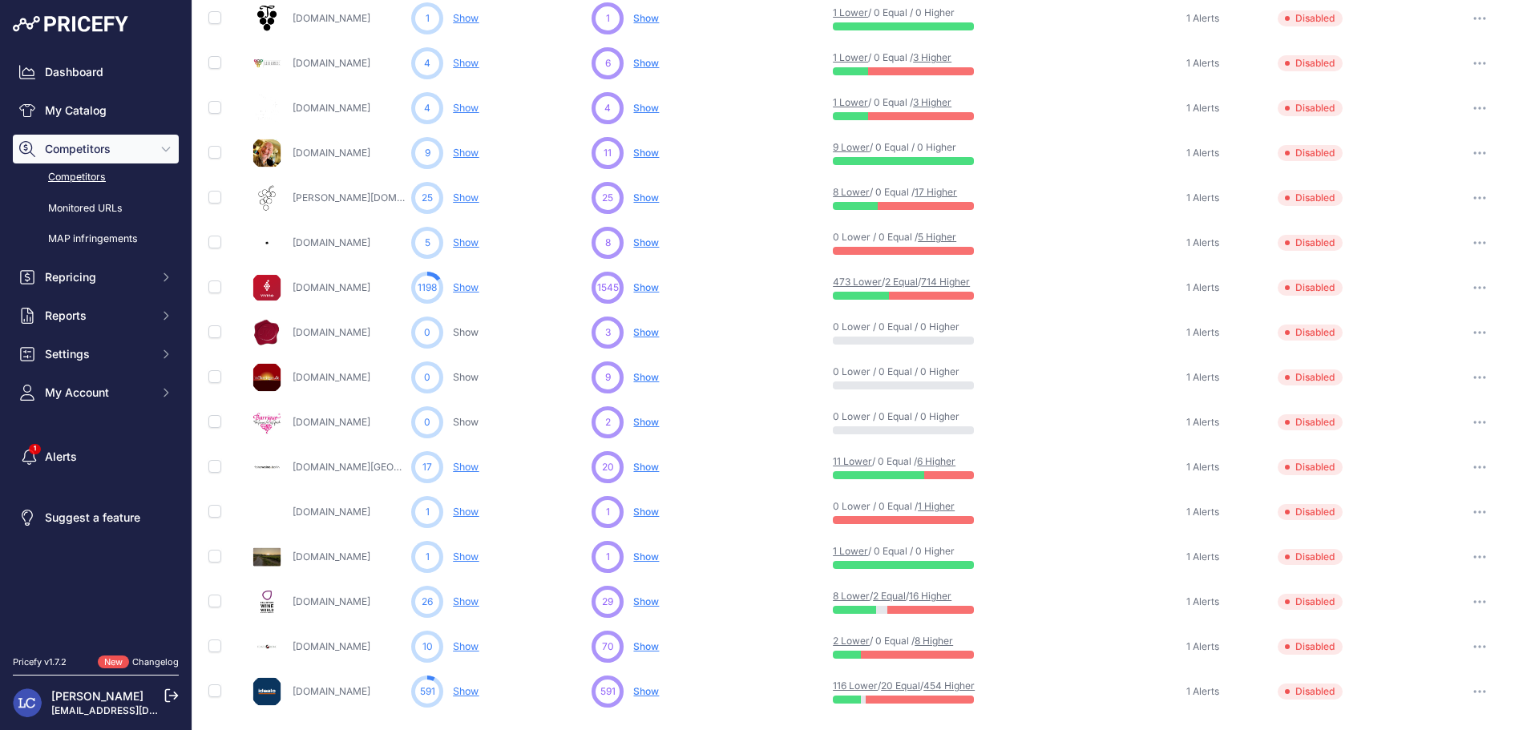
scroll to position [466, 0]
click at [1473, 600] on icon "button" at bounding box center [1479, 601] width 13 height 3
click at [1445, 652] on button "Enable" at bounding box center [1456, 661] width 134 height 26
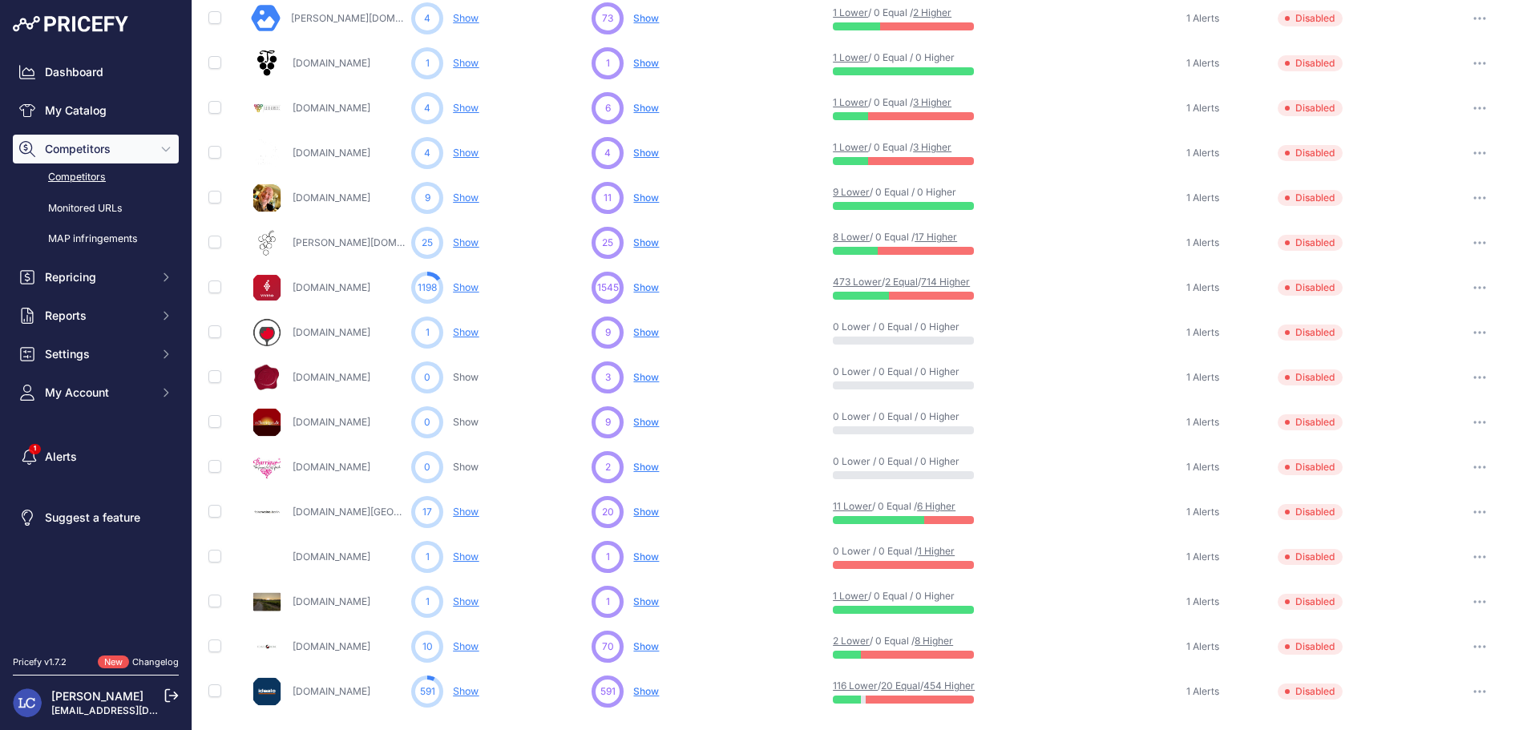
scroll to position [421, 0]
click at [1465, 643] on button "button" at bounding box center [1479, 646] width 32 height 22
click at [1422, 701] on button "Enable" at bounding box center [1456, 706] width 134 height 26
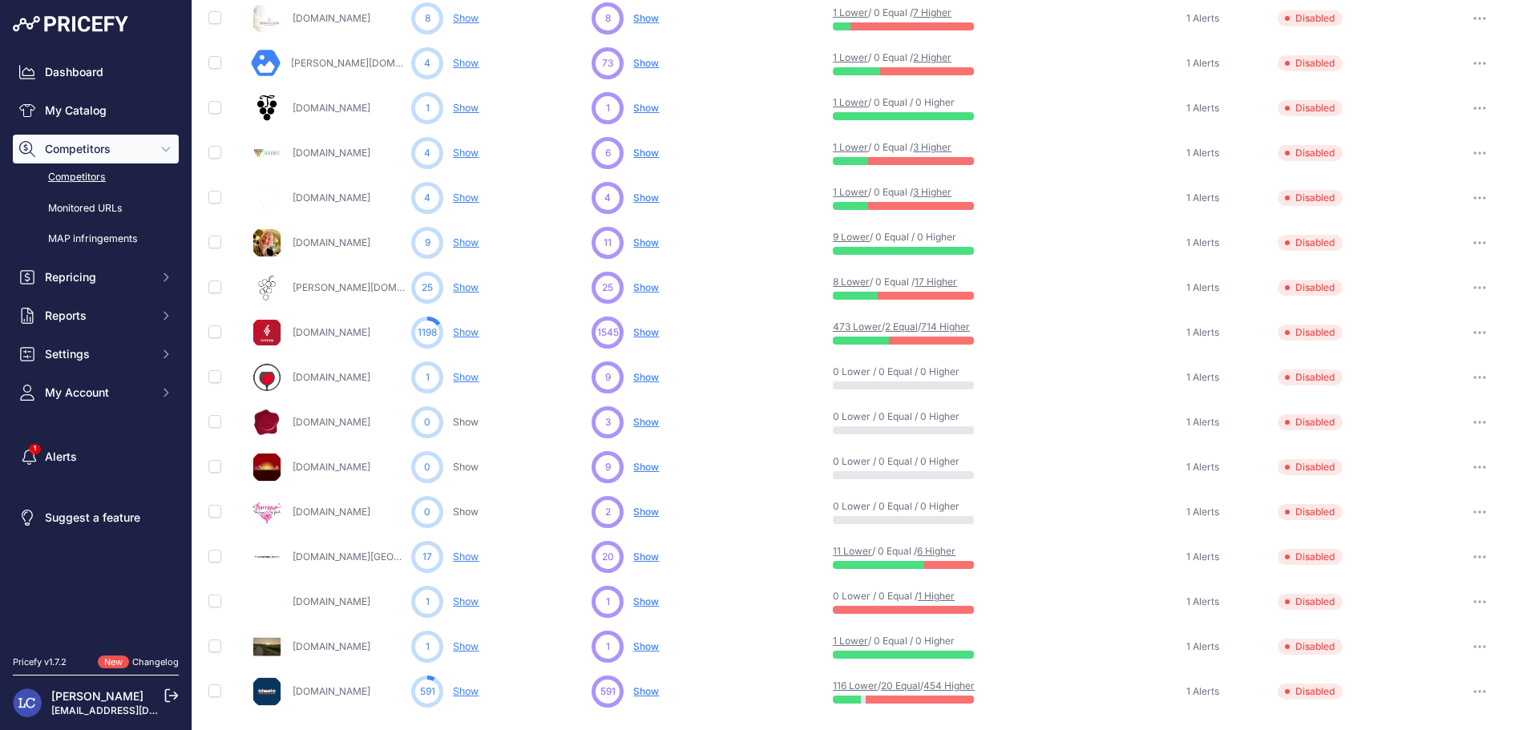
scroll to position [377, 0]
click at [1478, 557] on icon "button" at bounding box center [1479, 557] width 2 height 2
click at [1442, 617] on button "Enable" at bounding box center [1456, 616] width 134 height 26
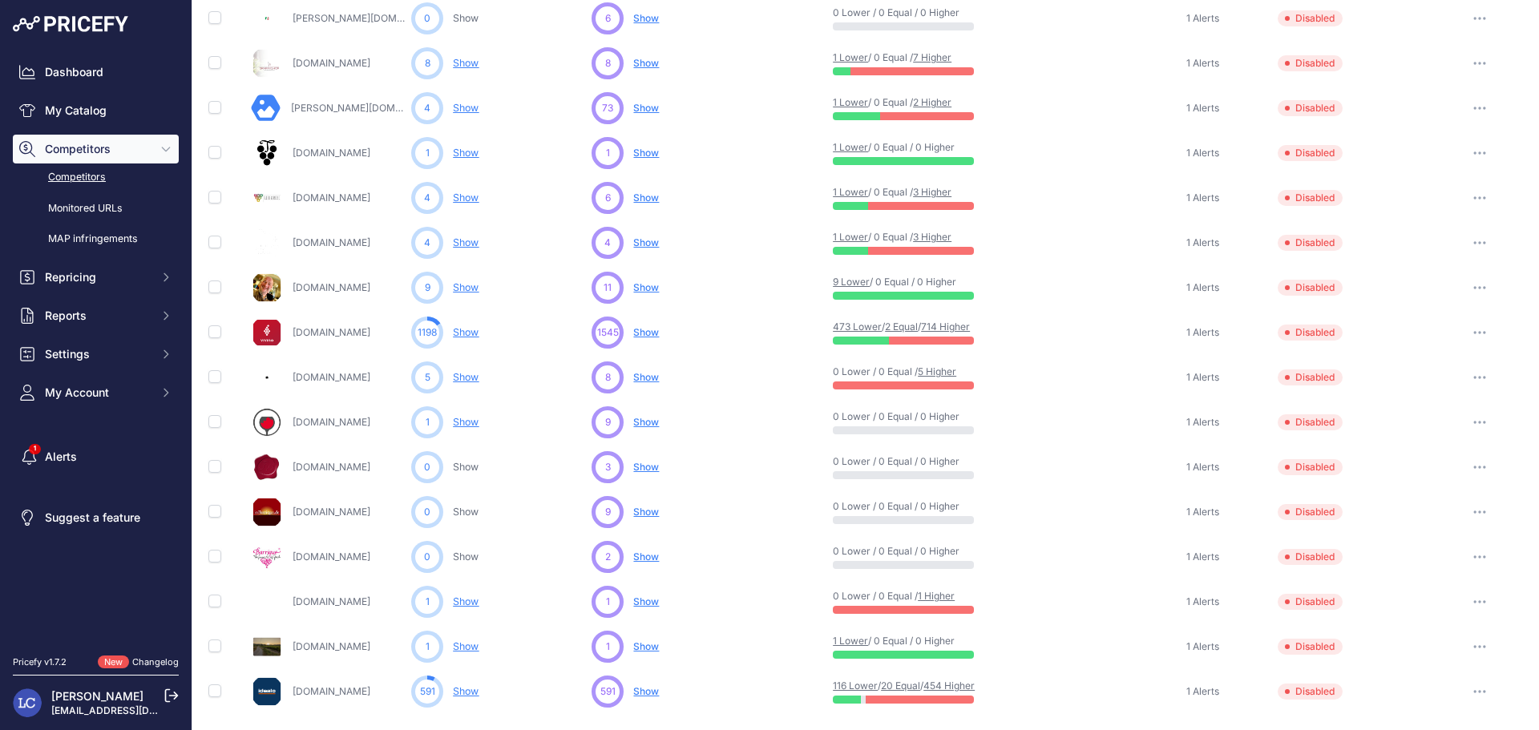
scroll to position [332, 0]
click at [1463, 285] on button "button" at bounding box center [1479, 287] width 32 height 22
click at [1430, 349] on button "Enable" at bounding box center [1456, 347] width 134 height 26
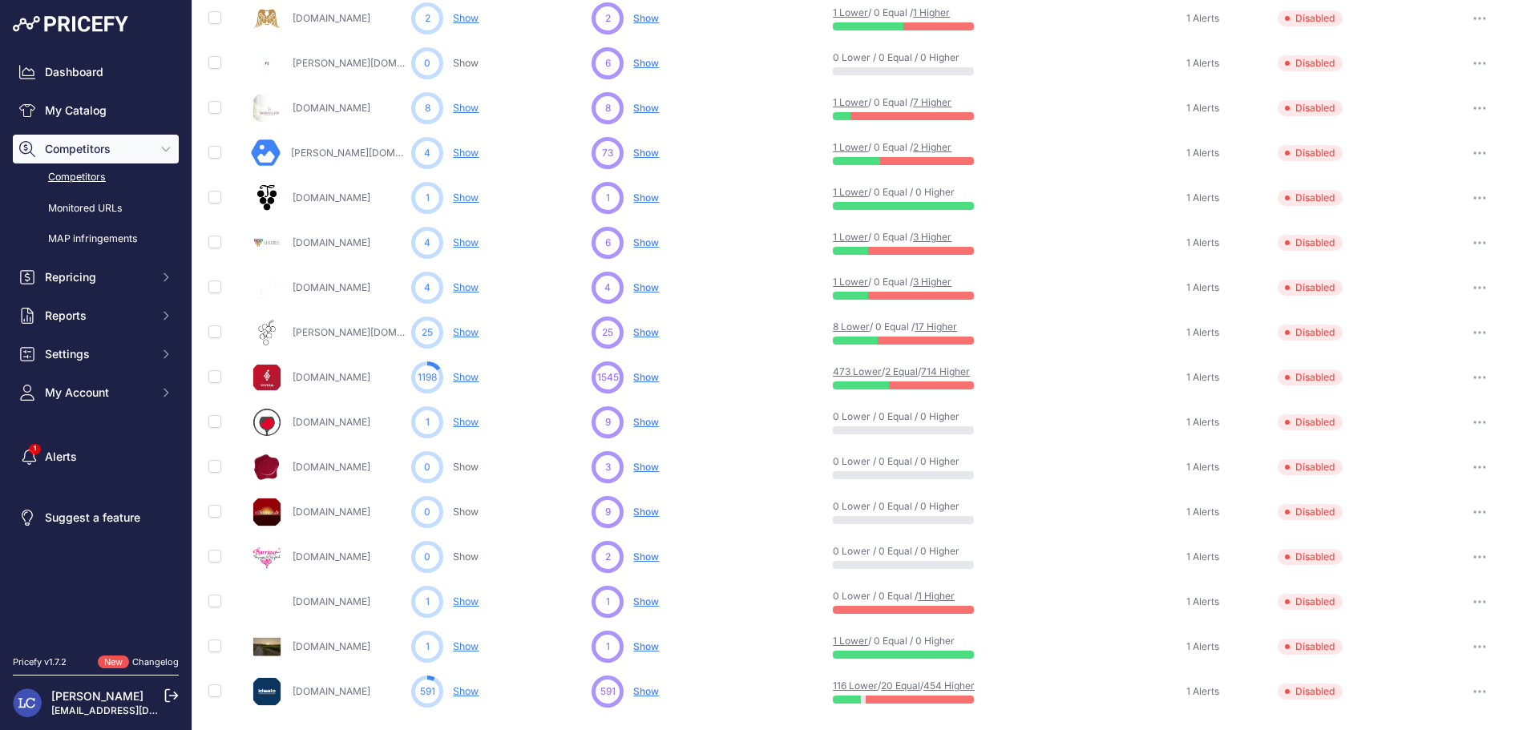
scroll to position [287, 0]
click at [1193, 377] on span "1 Alerts" at bounding box center [1202, 377] width 33 height 13
click at [1468, 239] on button "button" at bounding box center [1479, 243] width 32 height 22
click at [1424, 300] on button "Enable" at bounding box center [1456, 302] width 134 height 26
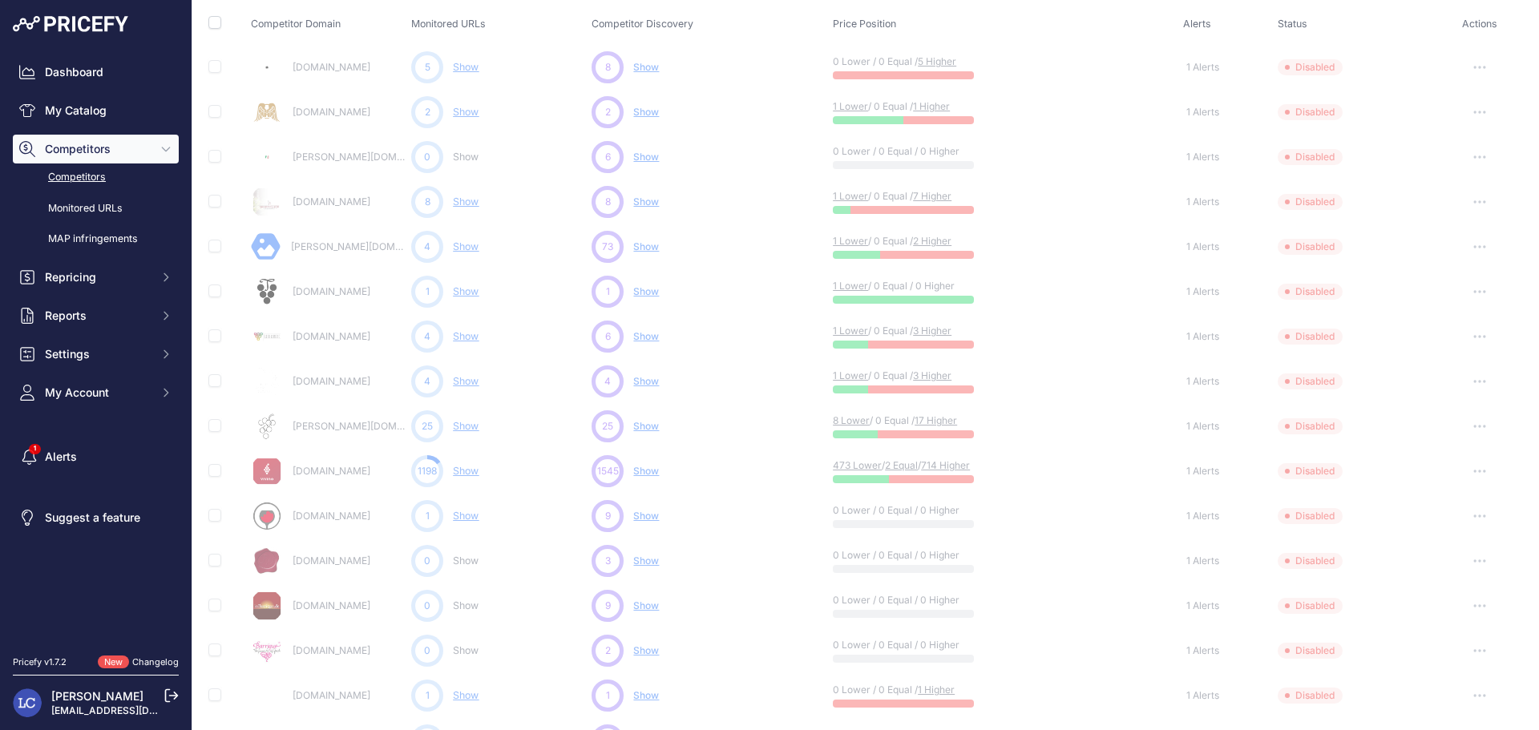
scroll to position [173, 0]
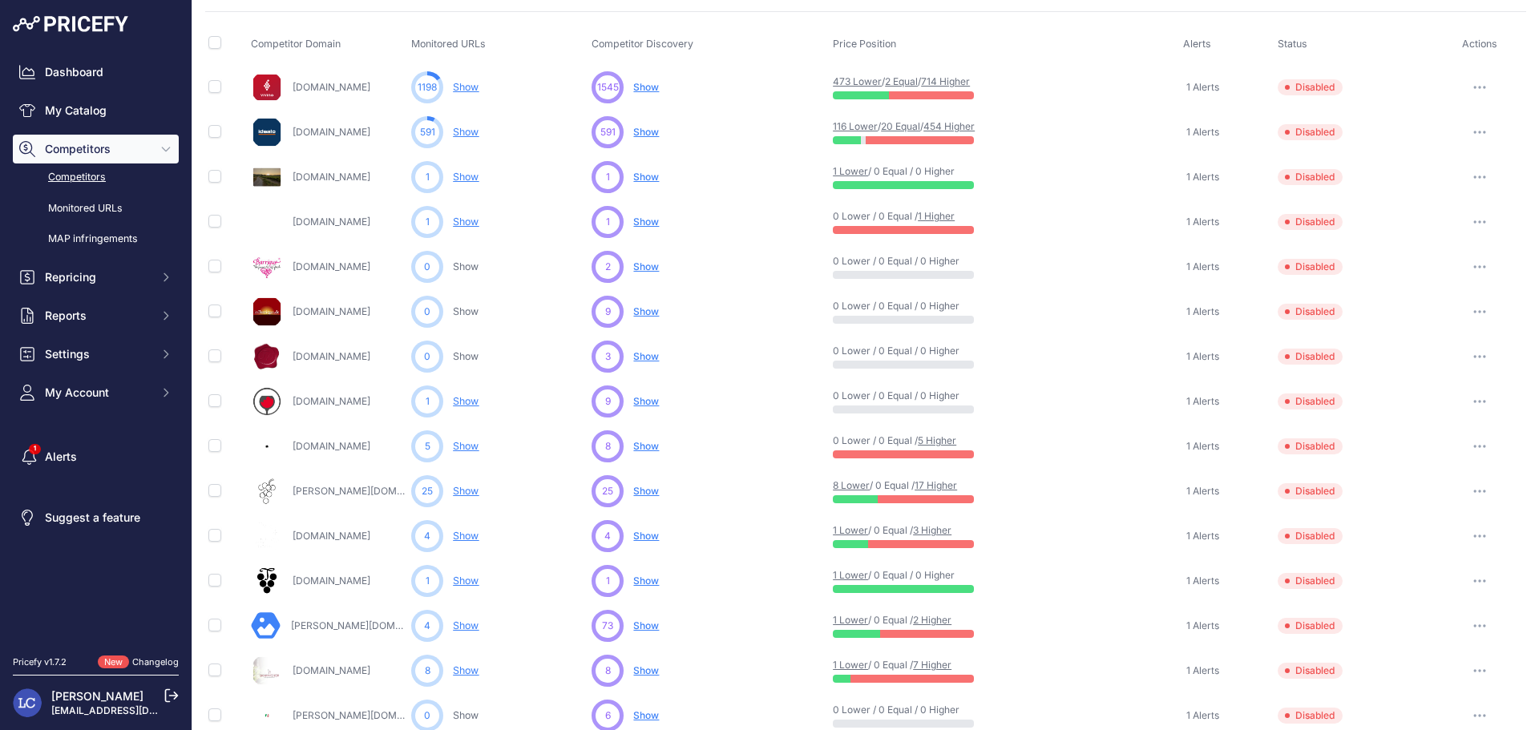
click at [1464, 442] on button "button" at bounding box center [1479, 446] width 32 height 22
click at [1437, 503] on button "Enable" at bounding box center [1456, 506] width 134 height 26
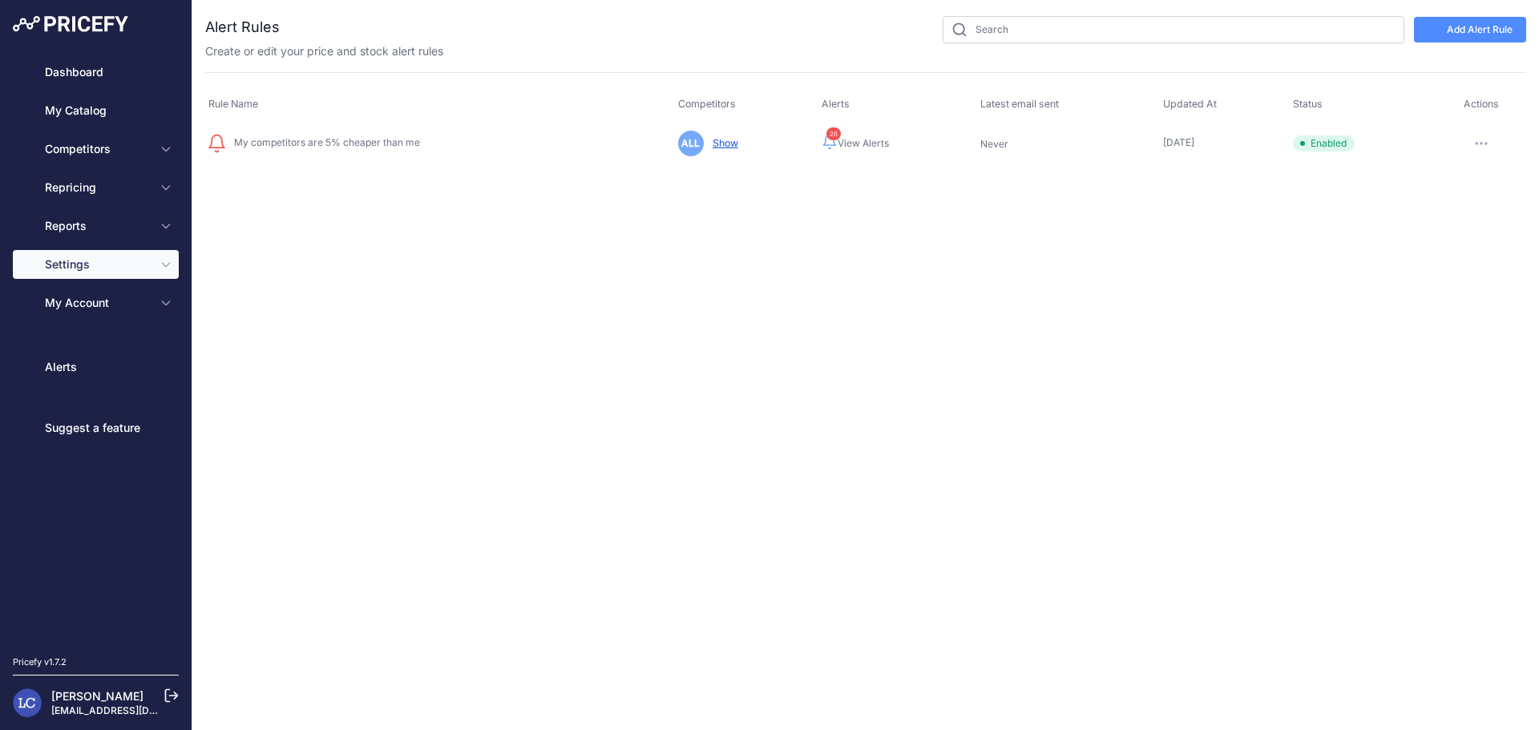
click at [721, 142] on link "Show" at bounding box center [722, 143] width 32 height 12
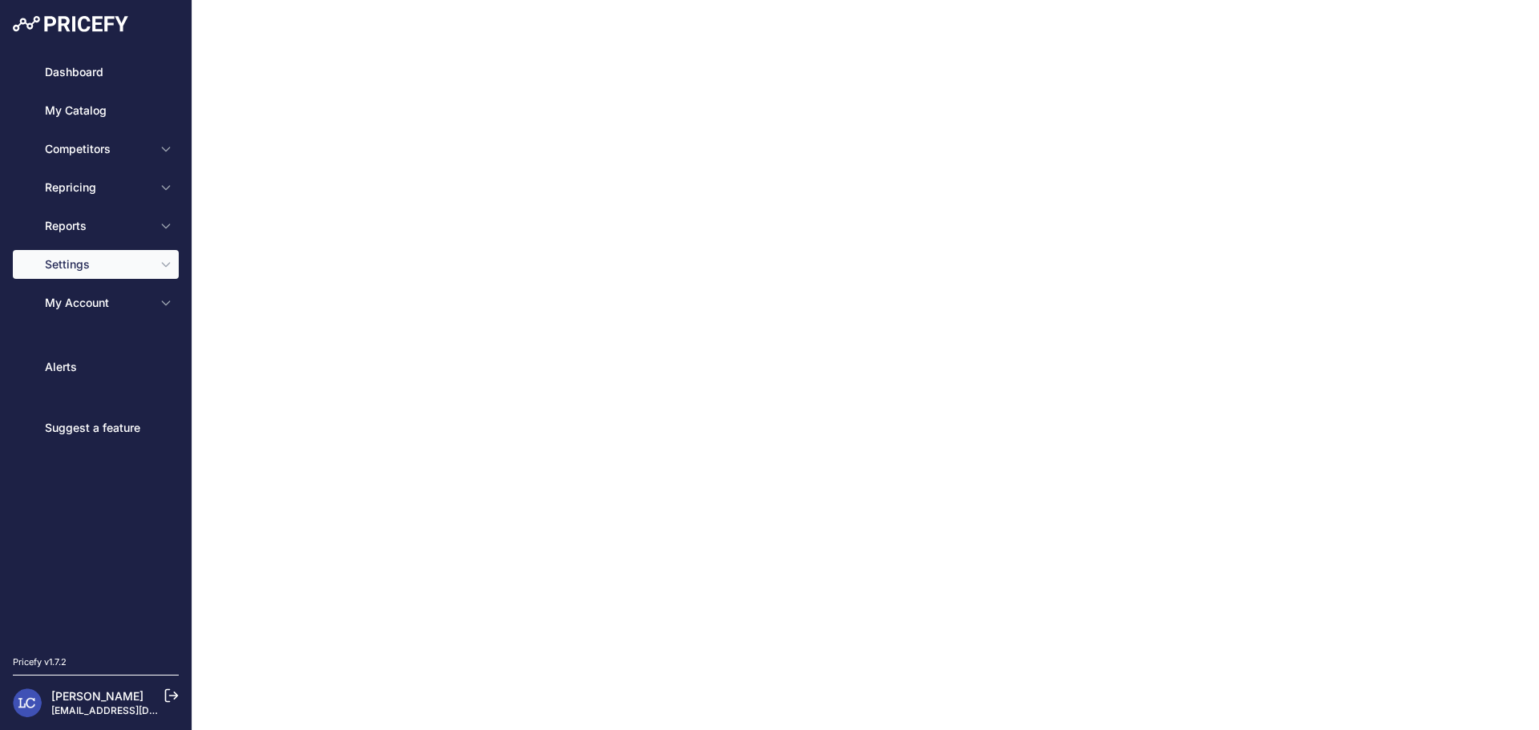
type input "My competitors are 5% cheaper than me"
select select "competitors"
type input "5"
select select "are"
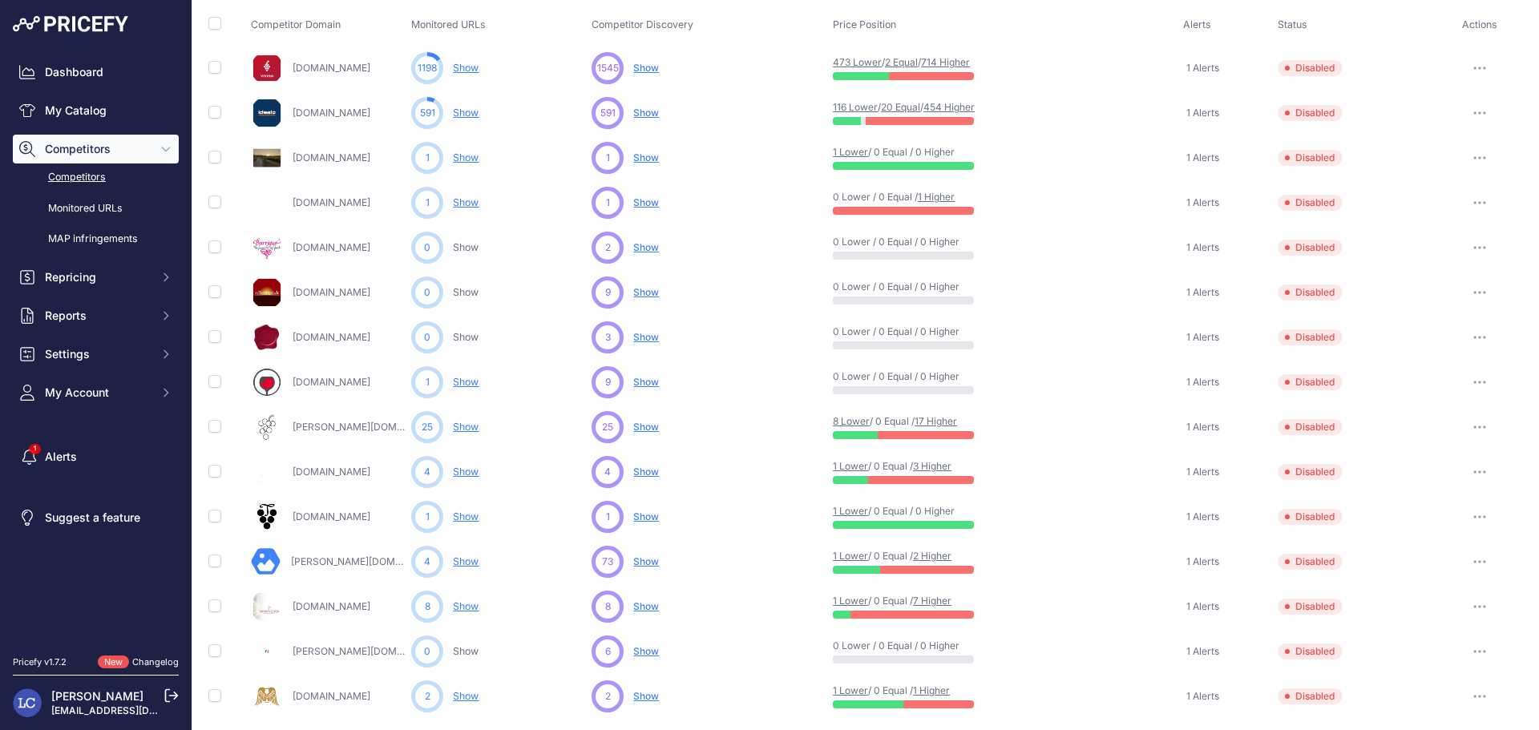
scroll to position [197, 0]
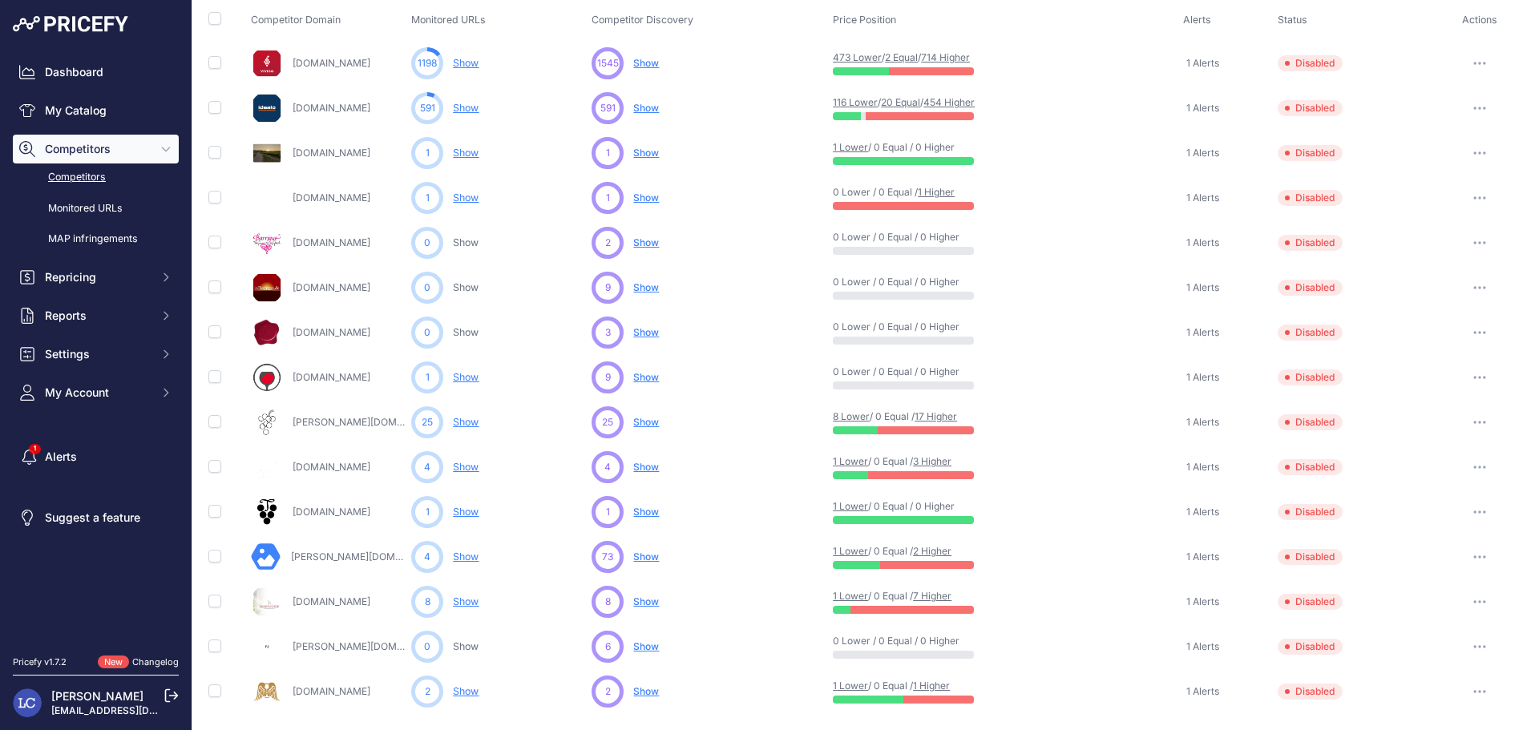
click at [1467, 599] on button "button" at bounding box center [1479, 602] width 32 height 22
click at [1445, 655] on button "Enable" at bounding box center [1456, 661] width 134 height 26
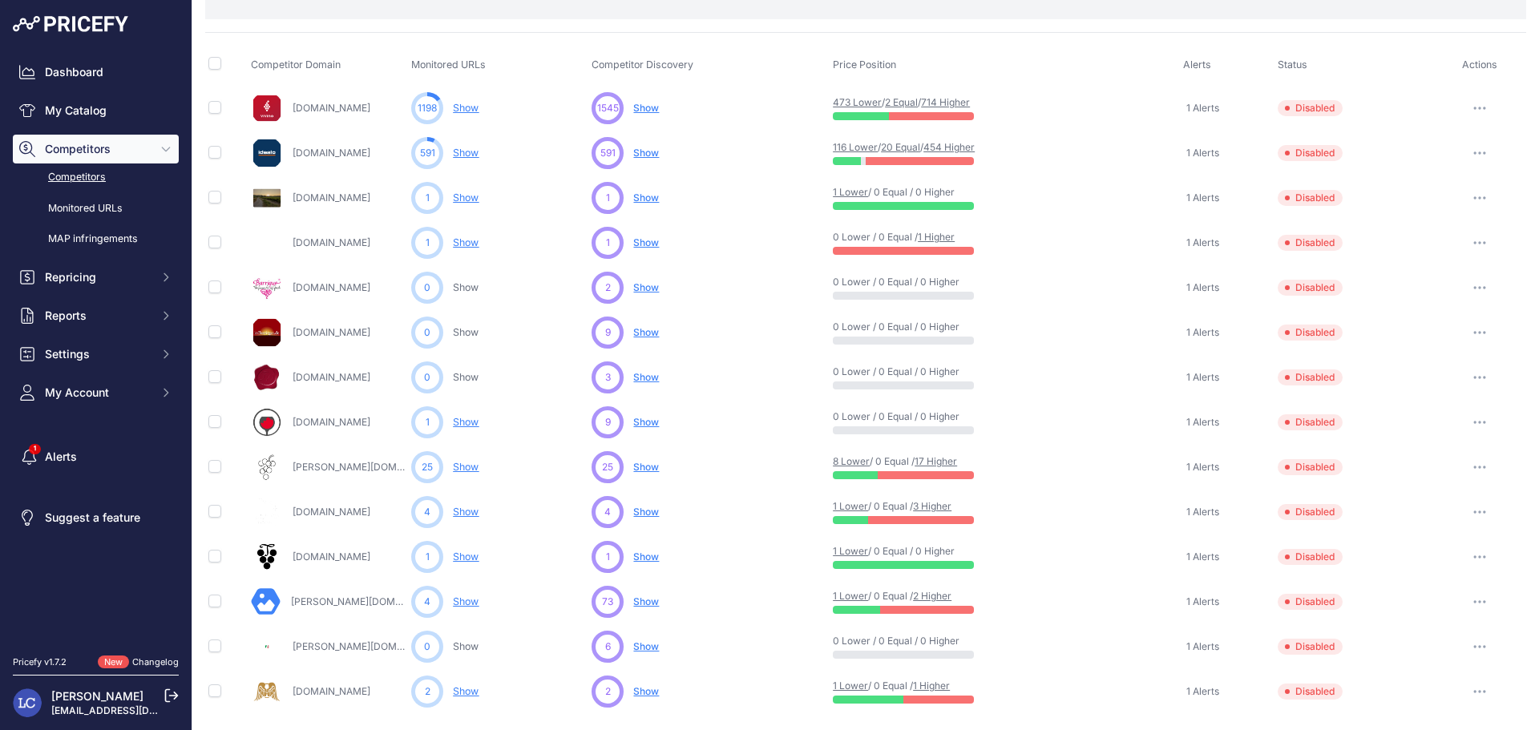
scroll to position [152, 0]
click at [1474, 692] on icon "button" at bounding box center [1475, 692] width 2 height 2
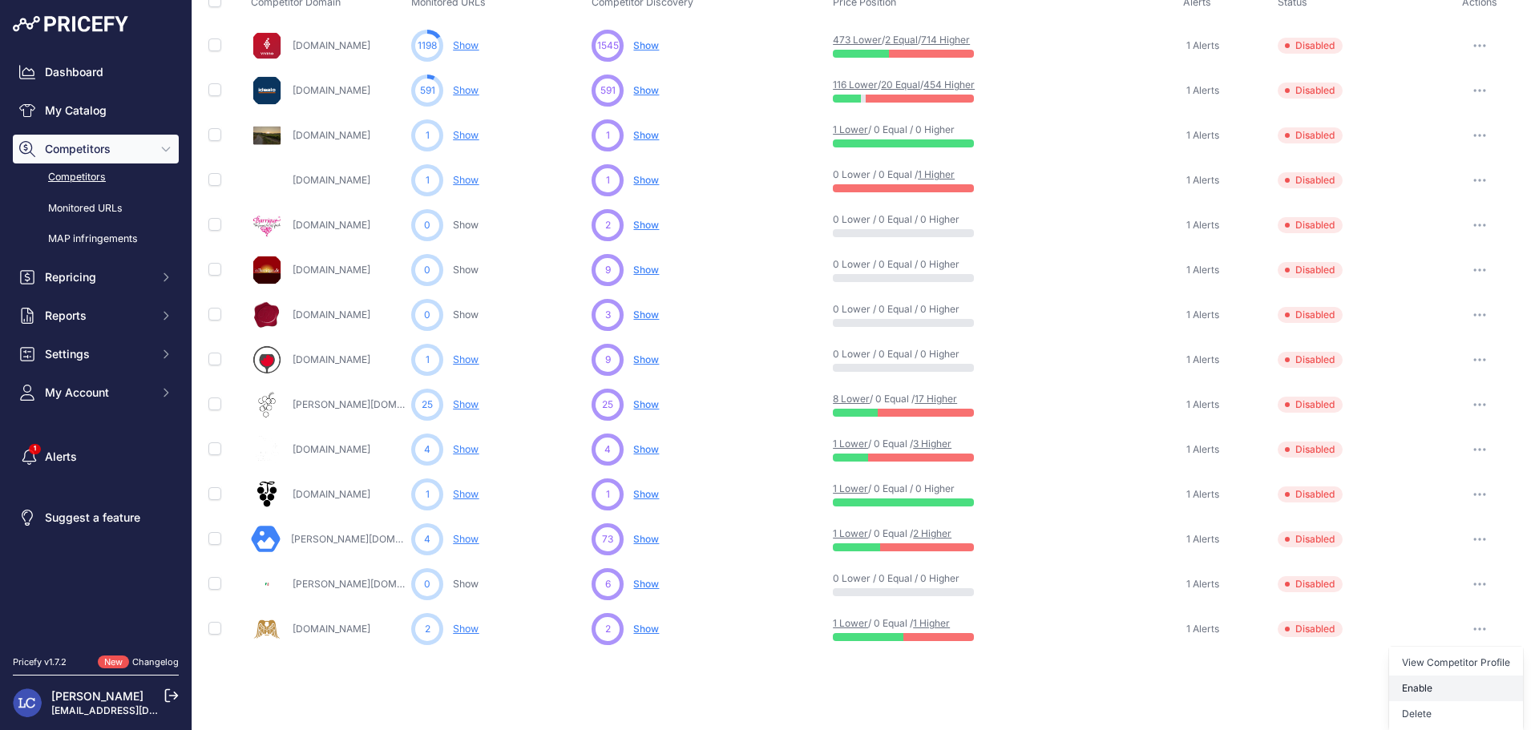
click at [1442, 692] on button "Enable" at bounding box center [1456, 688] width 134 height 26
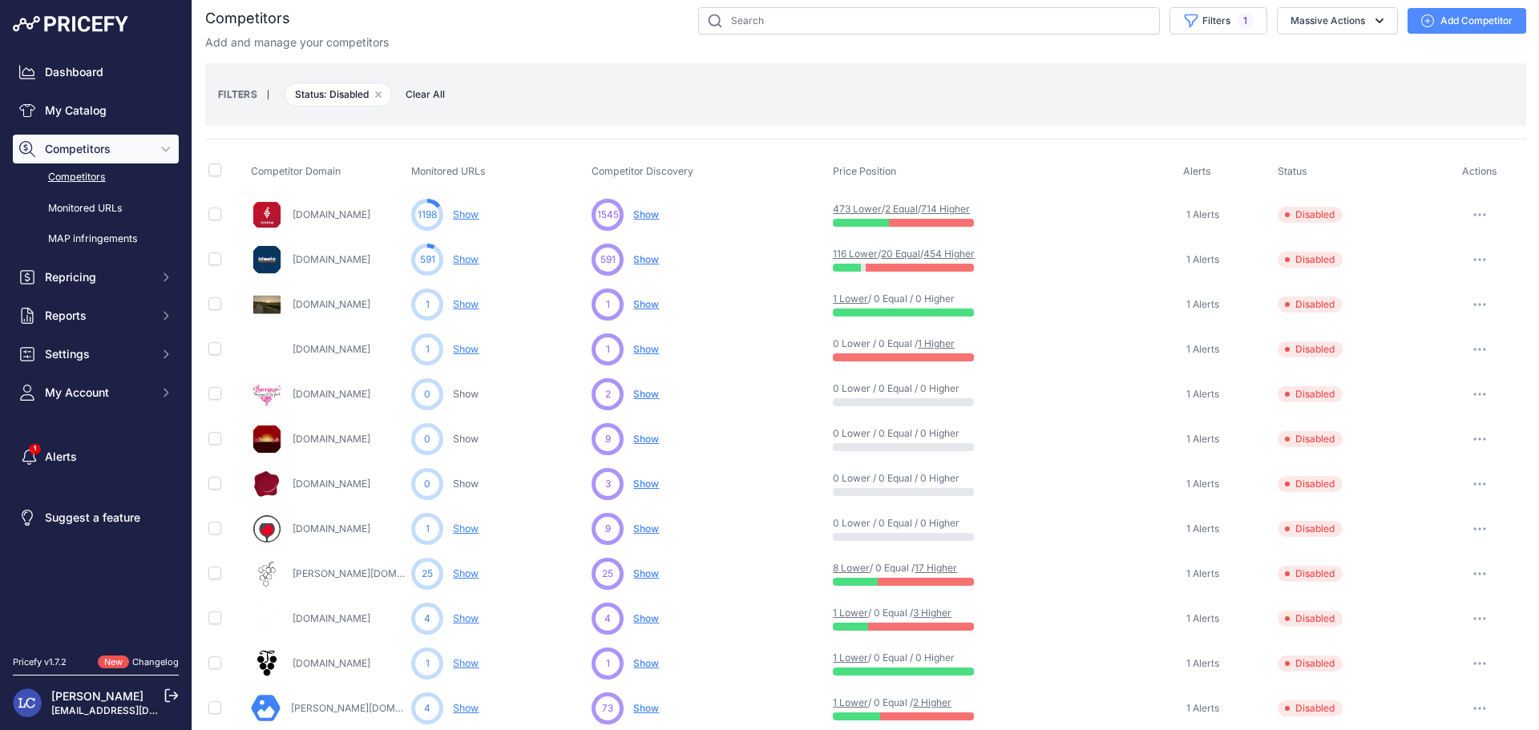
scroll to position [0, 0]
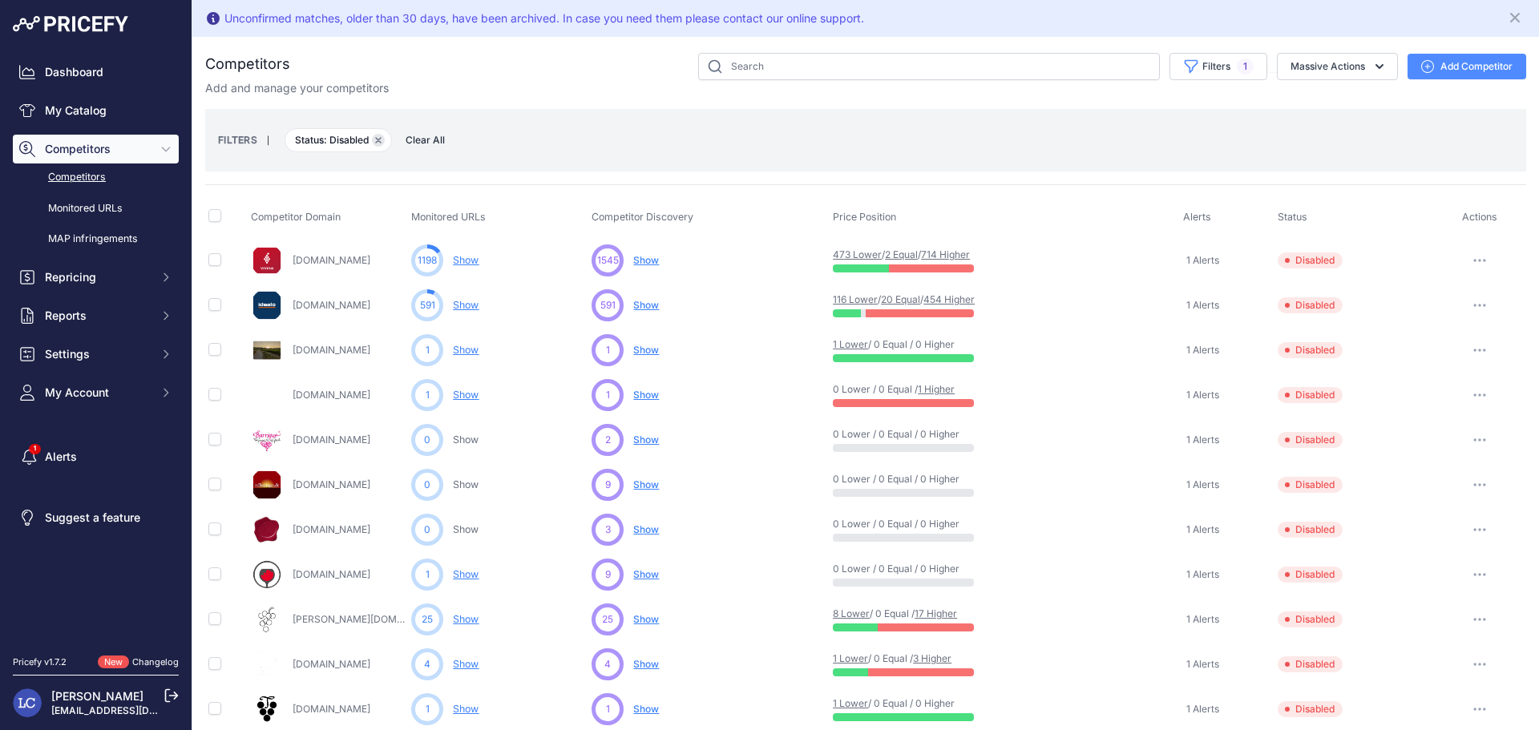
click at [377, 140] on icon "button" at bounding box center [378, 140] width 6 height 6
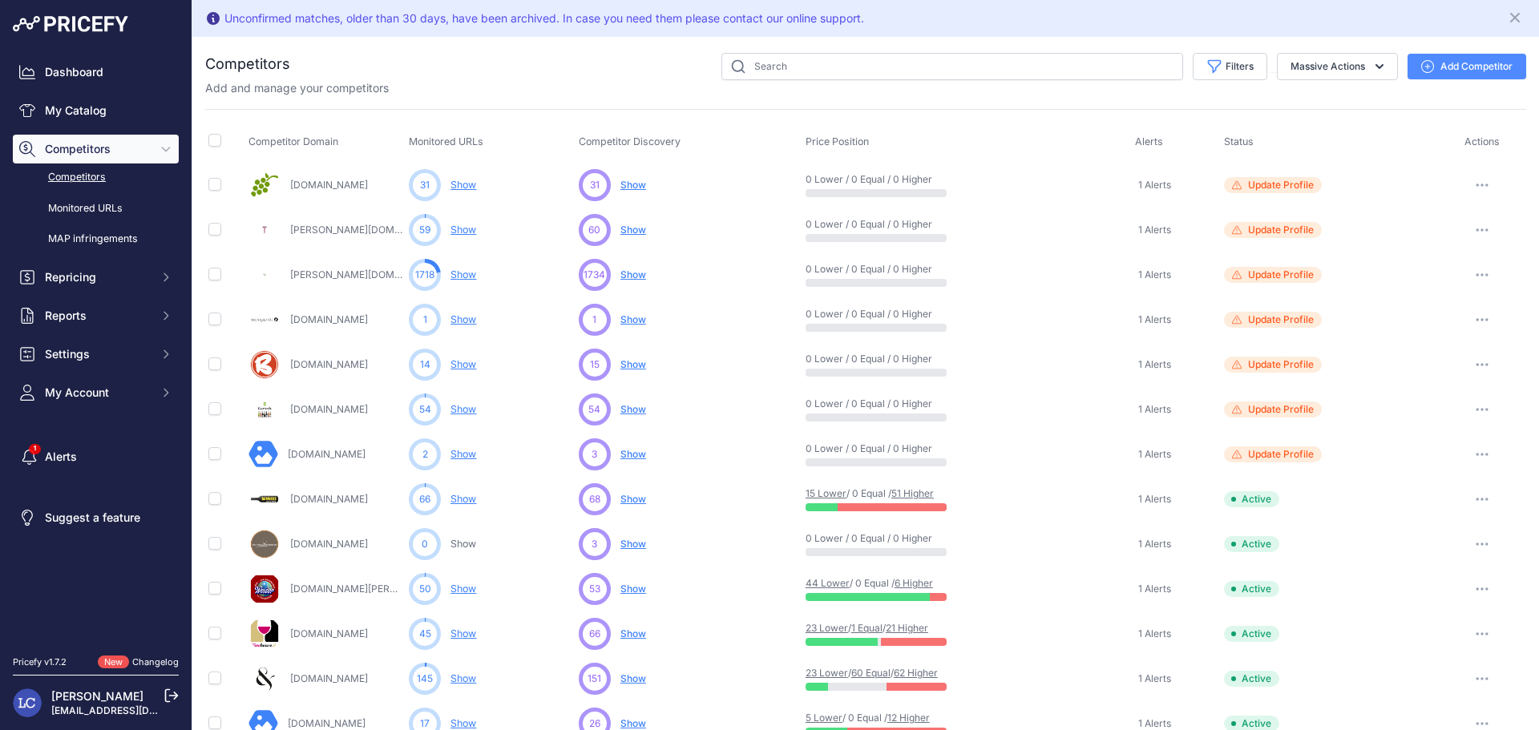
click at [1486, 274] on icon "button" at bounding box center [1487, 275] width 2 height 2
click at [0, 0] on button "Delete" at bounding box center [0, 0] width 0 height 0
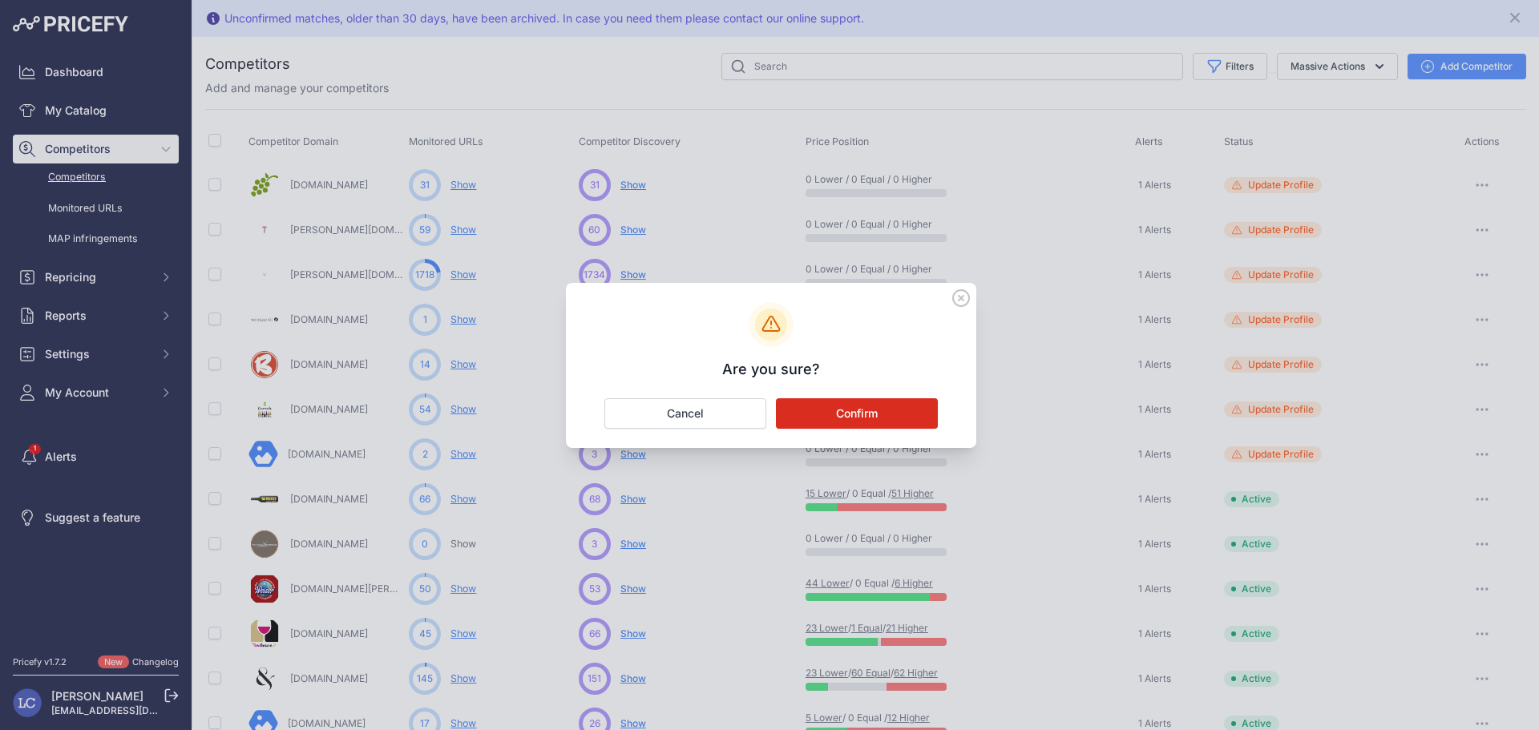
click at [875, 416] on button "Confirm" at bounding box center [857, 413] width 162 height 30
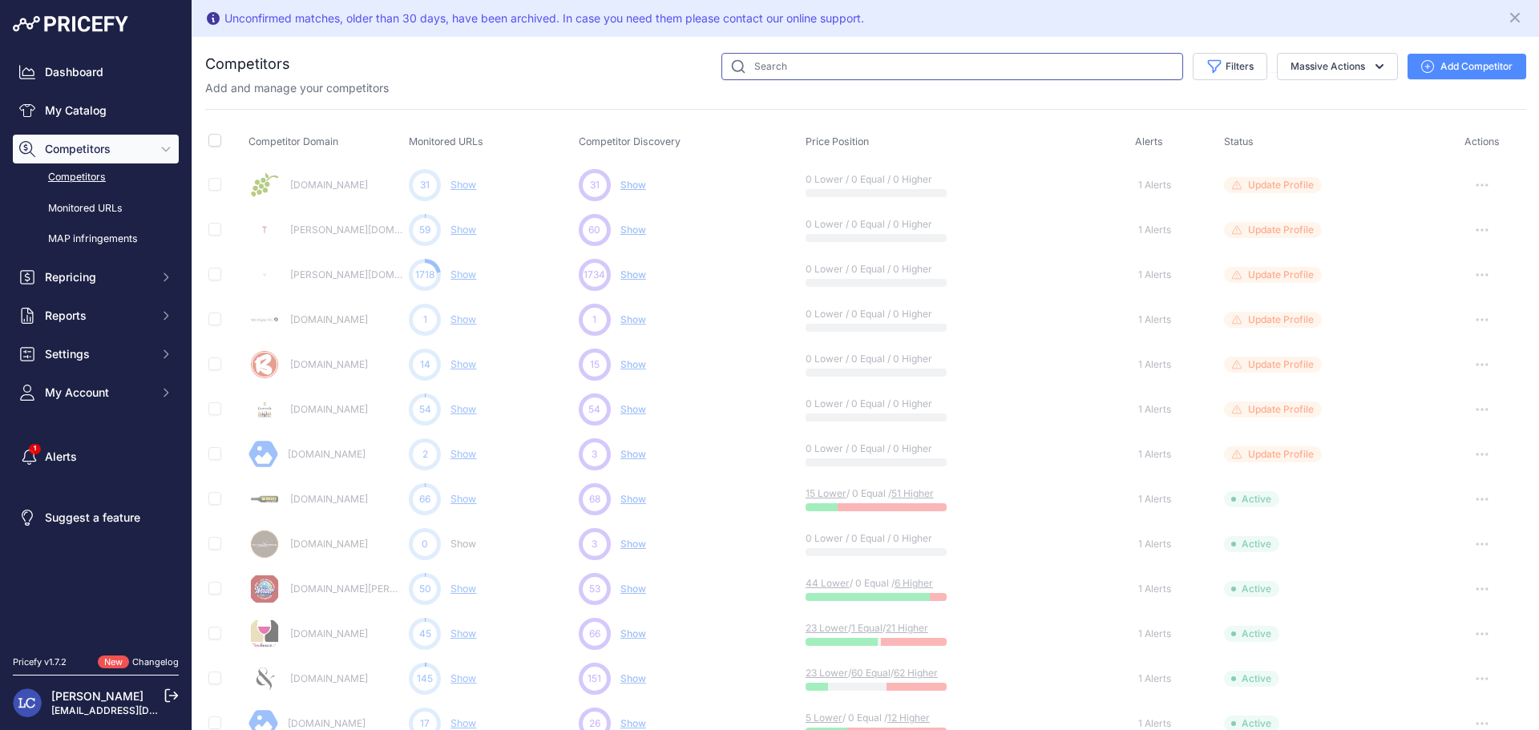
click at [796, 67] on input "text" at bounding box center [952, 66] width 462 height 27
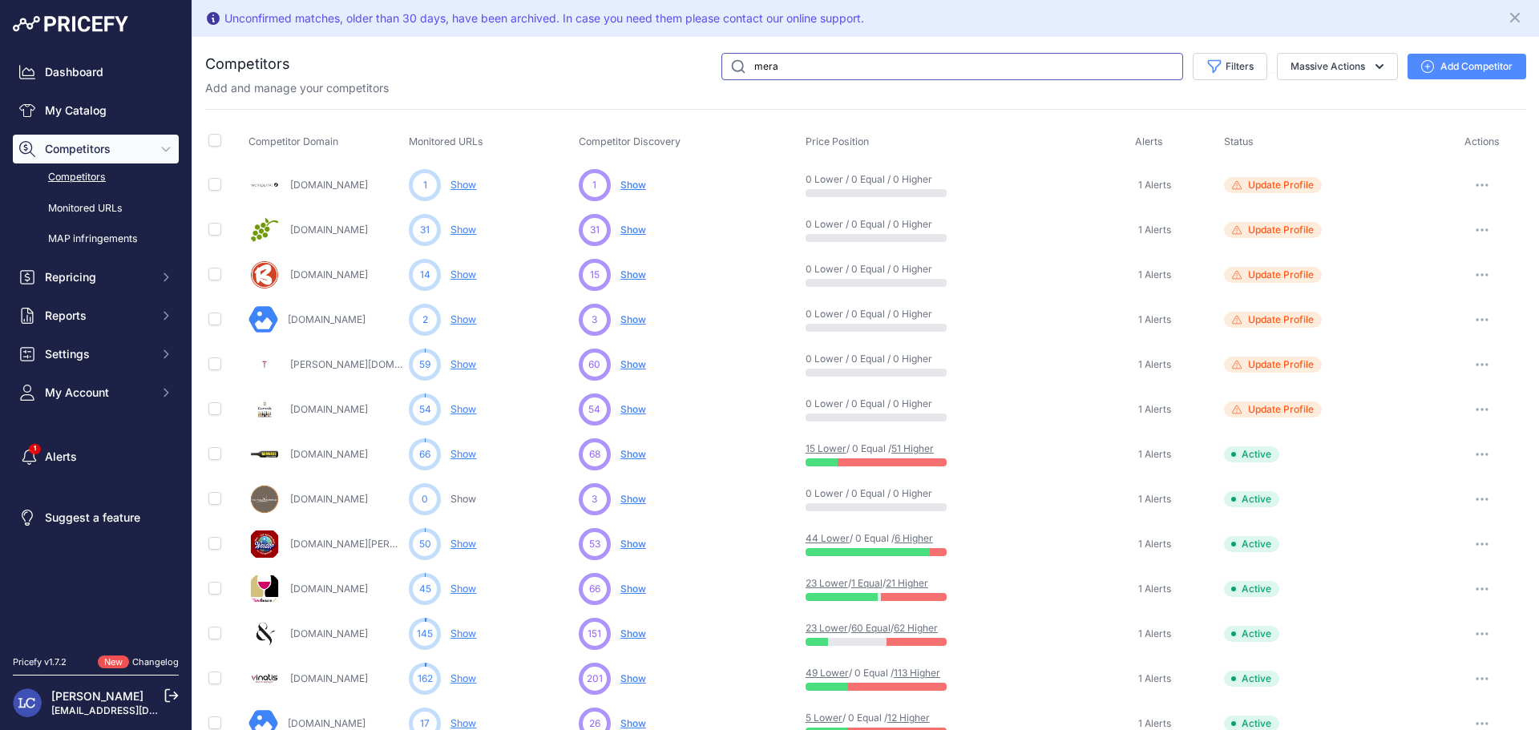
type input "mera"
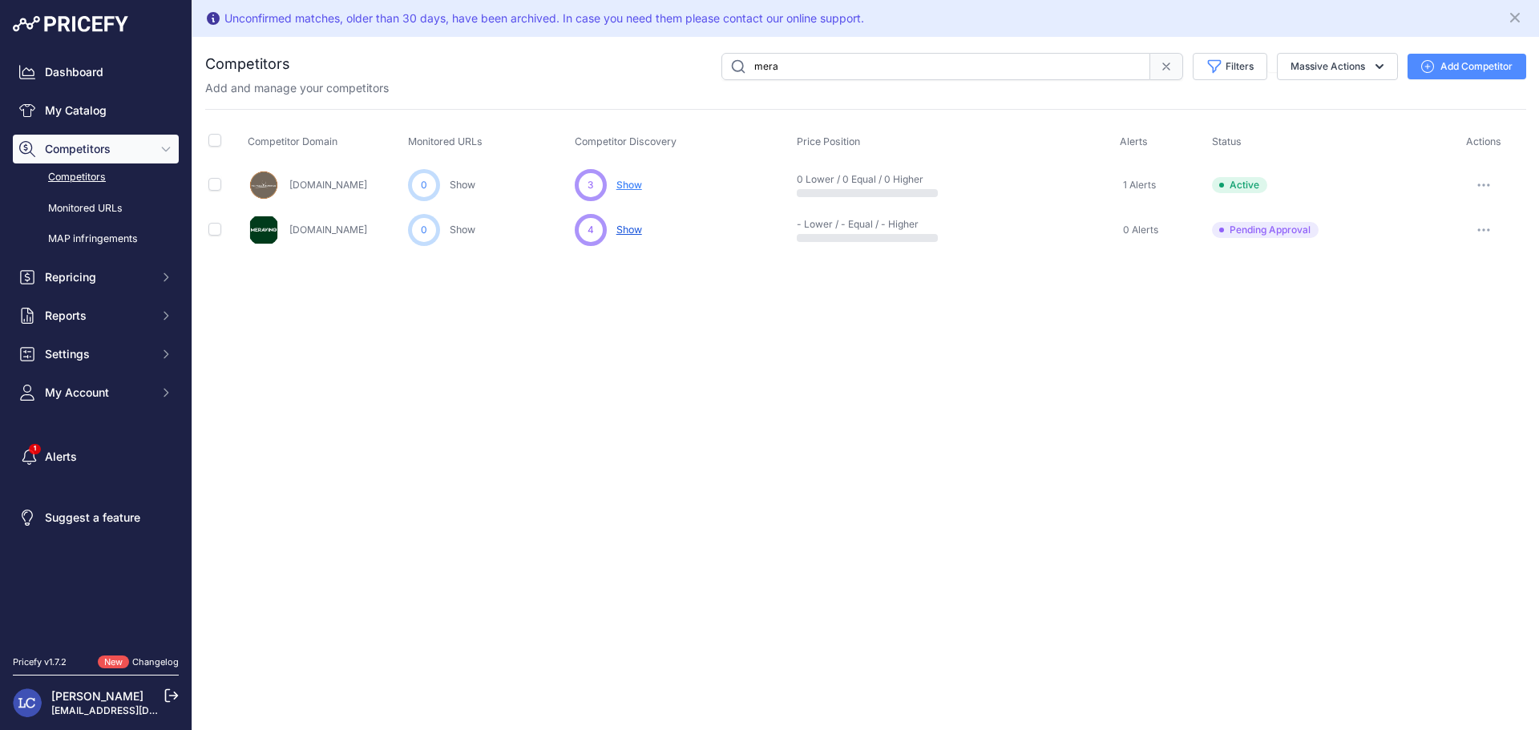
click at [627, 185] on span "Show" at bounding box center [629, 185] width 26 height 12
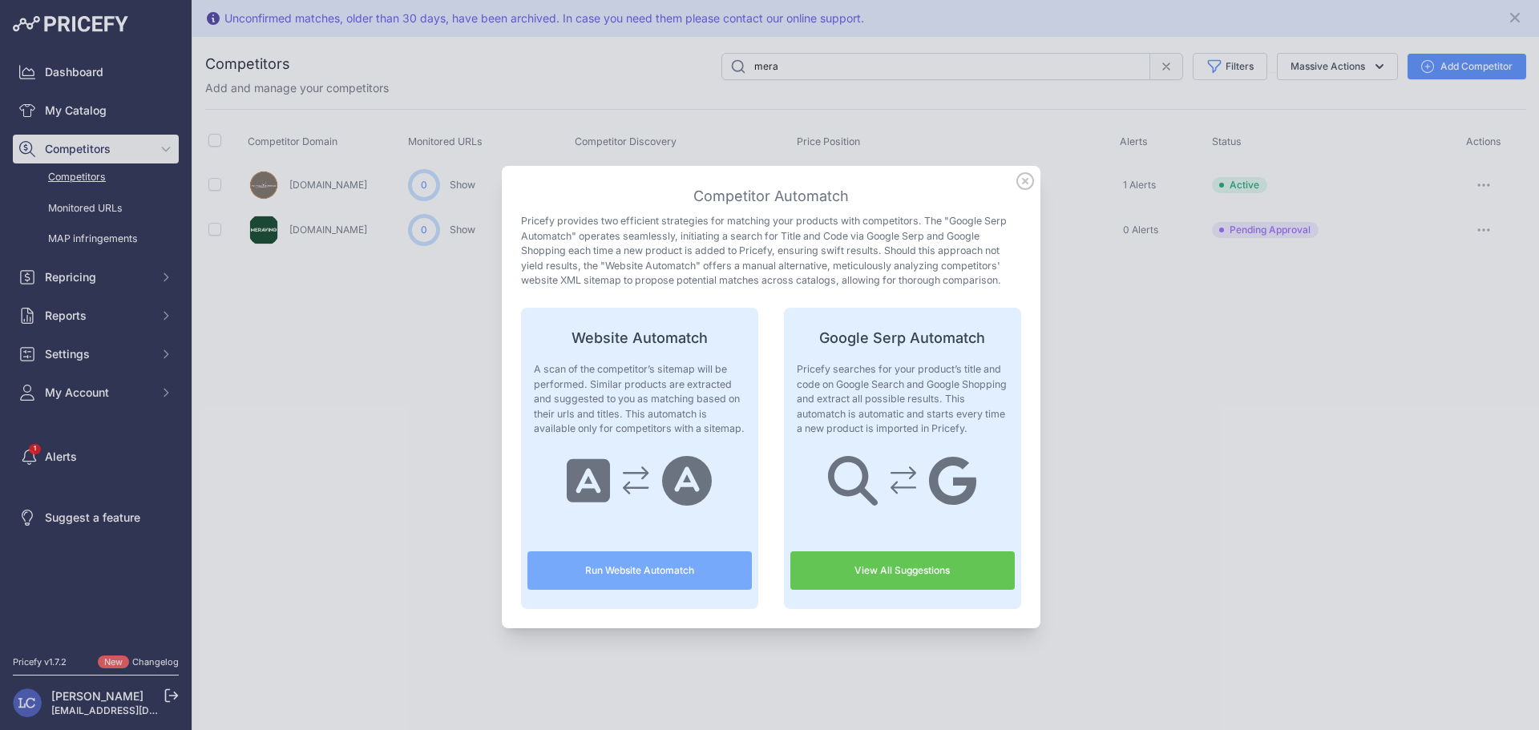
click at [1018, 181] on icon at bounding box center [1025, 181] width 16 height 16
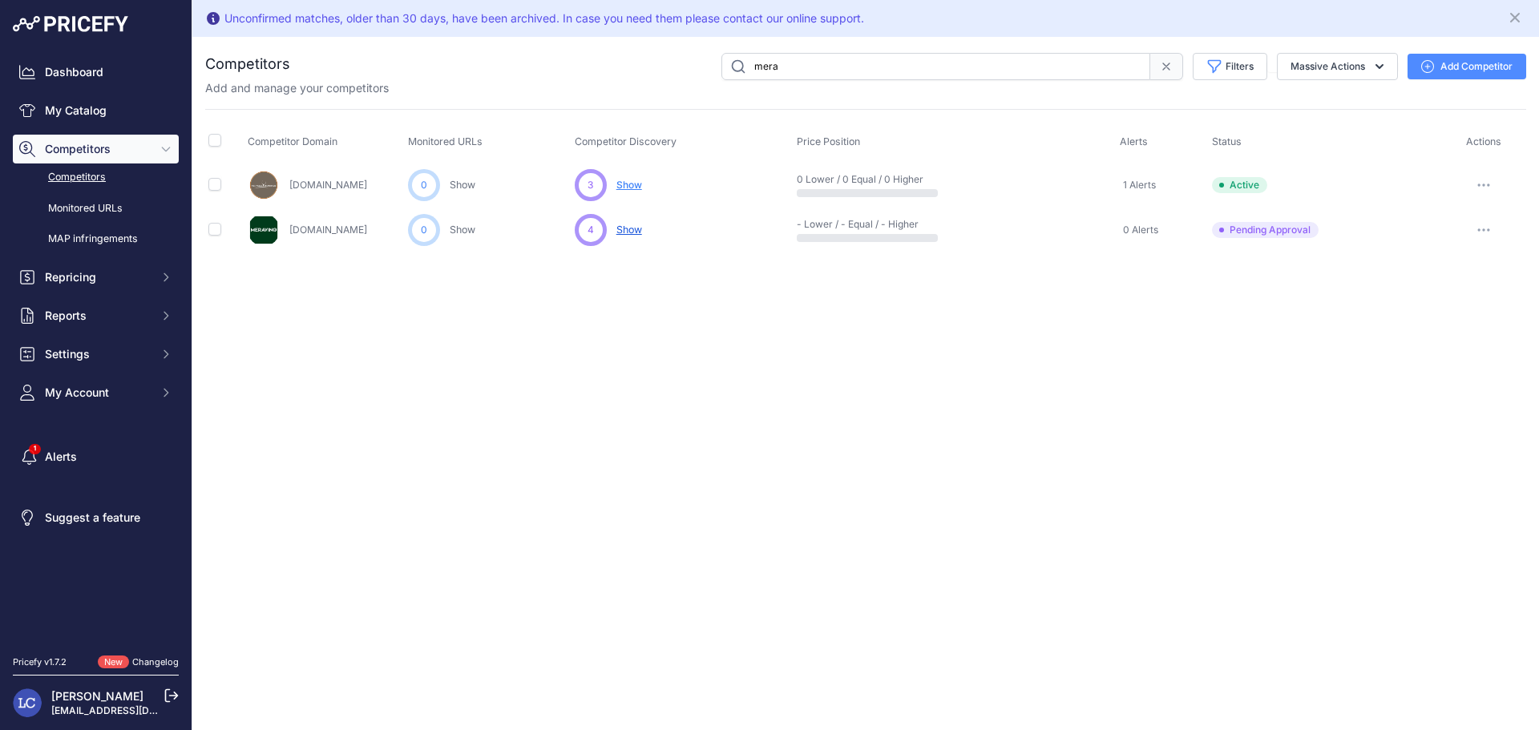
click at [1103, 342] on div "Unconfirmed matches, older than 30 days, have been archived. In case you need t…" at bounding box center [865, 365] width 1346 height 730
click at [327, 226] on link "Meravino.de" at bounding box center [328, 230] width 78 height 12
click at [633, 182] on span "Show" at bounding box center [629, 185] width 26 height 12
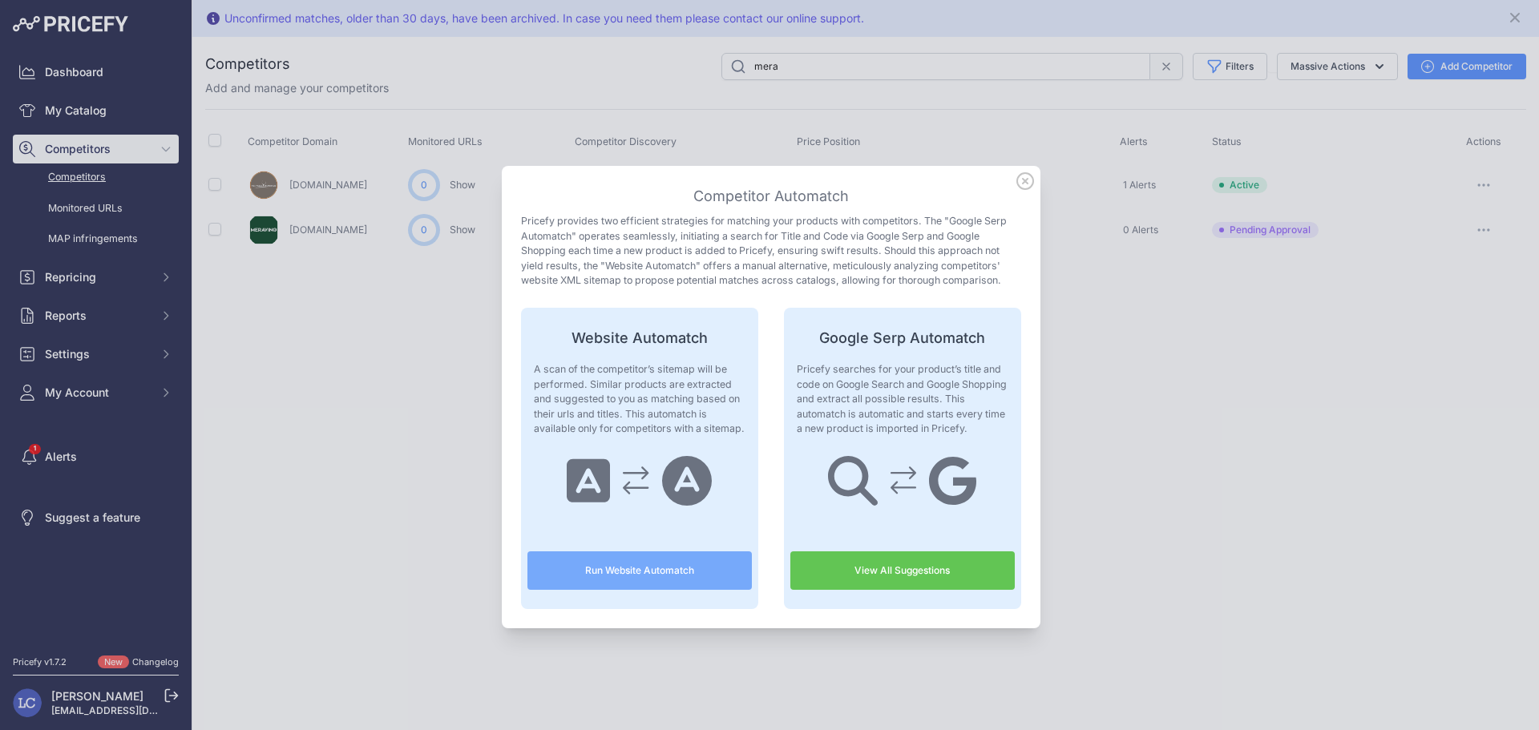
click at [681, 569] on button "Run Website Automatch" at bounding box center [639, 570] width 224 height 38
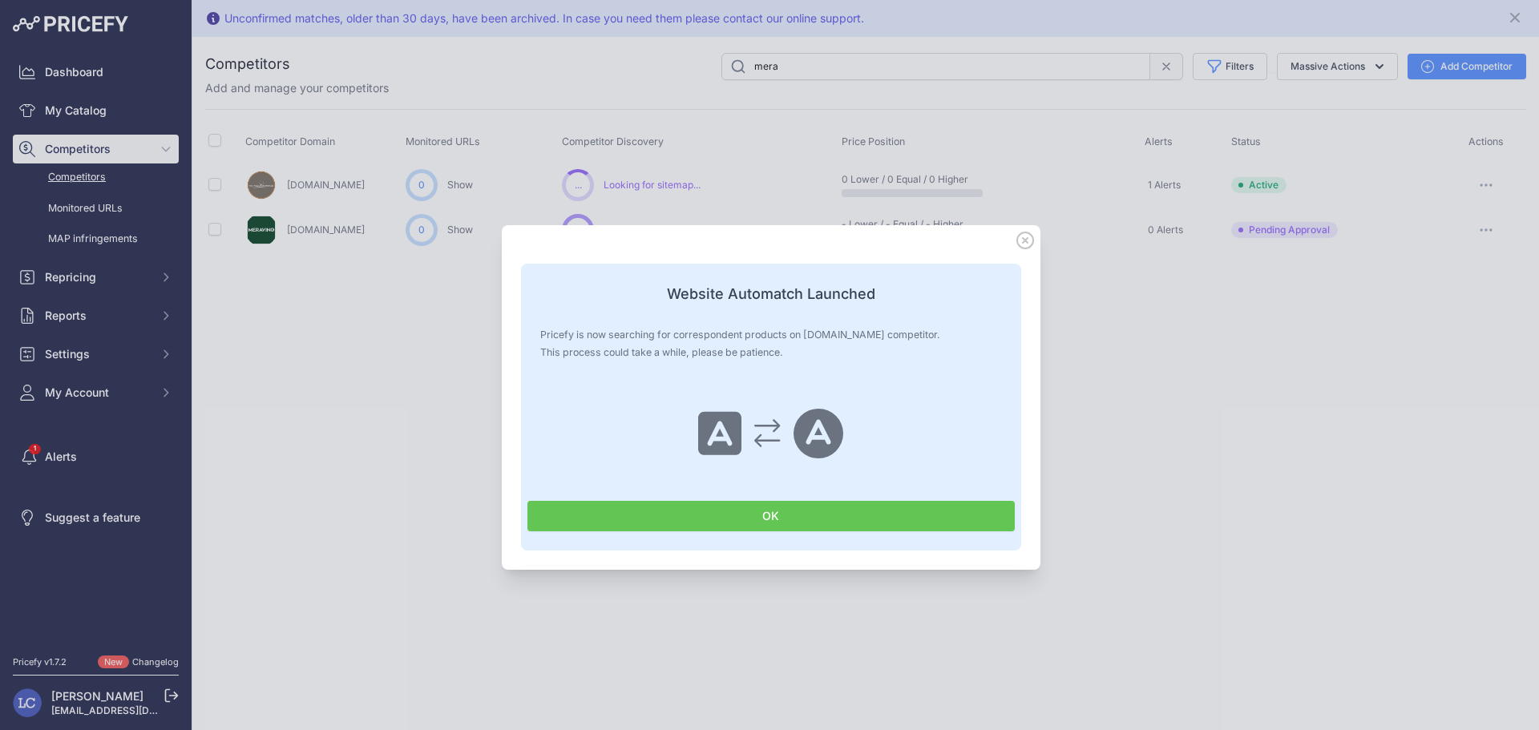
click at [678, 516] on button "OK" at bounding box center [770, 516] width 487 height 30
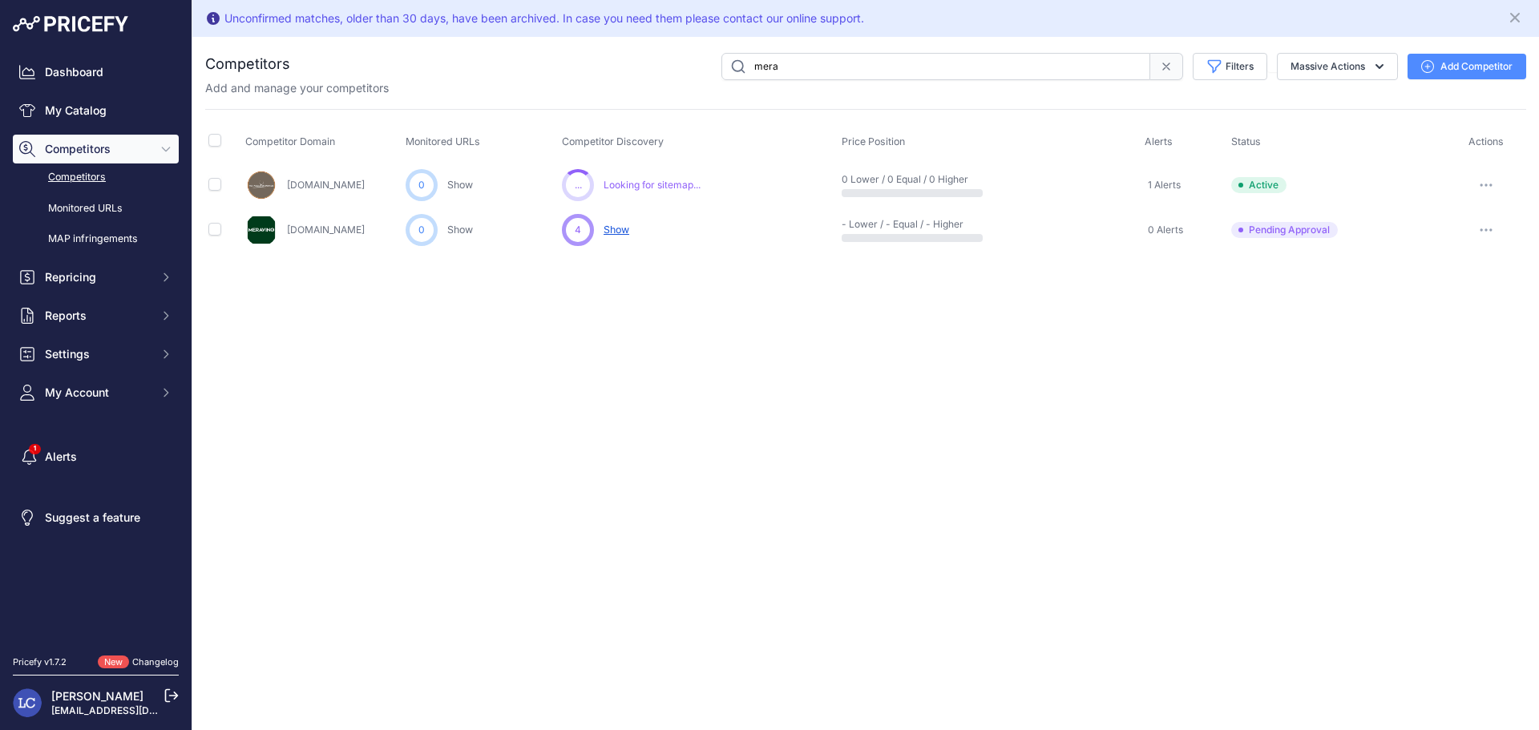
click at [614, 228] on span "Show" at bounding box center [616, 230] width 26 height 12
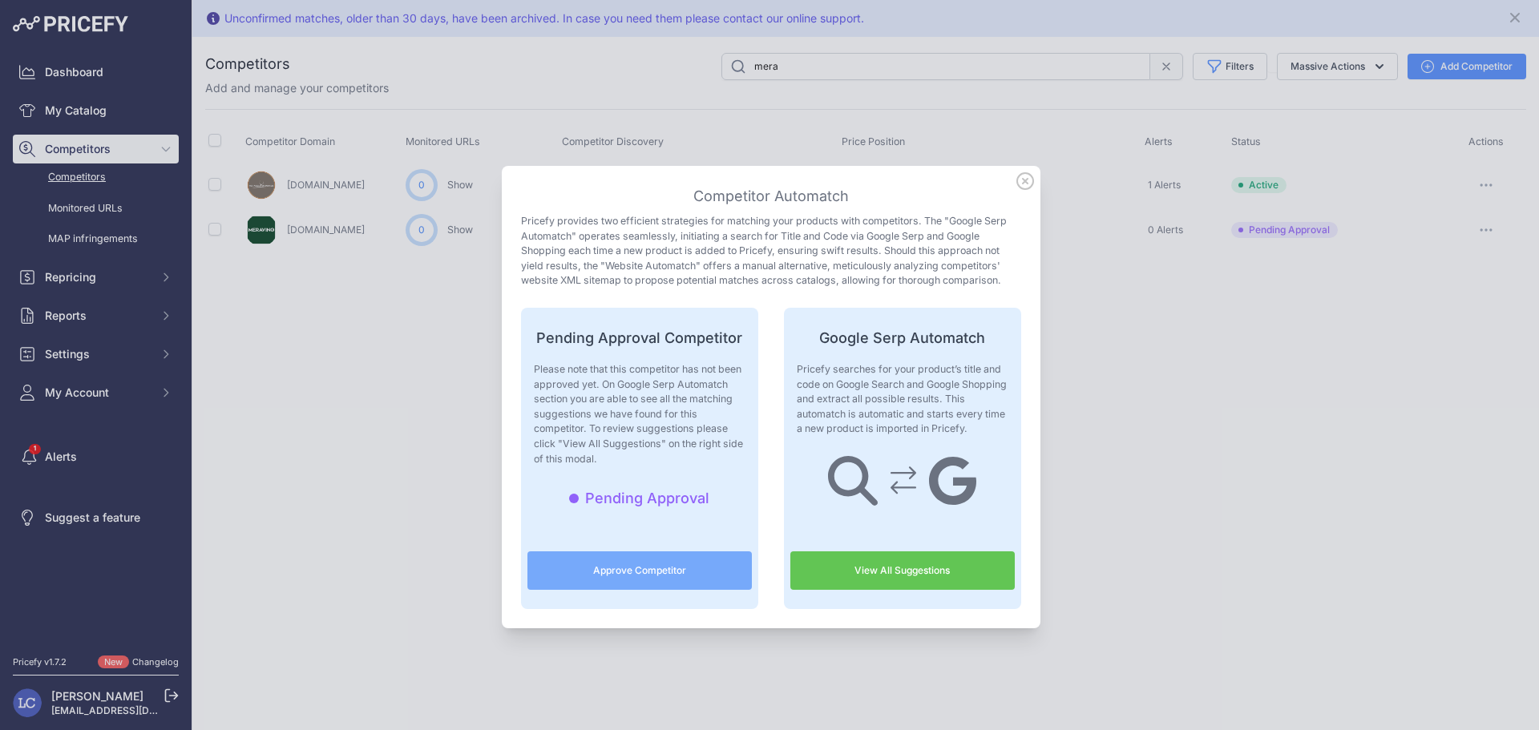
click at [1018, 182] on icon at bounding box center [1025, 181] width 16 height 16
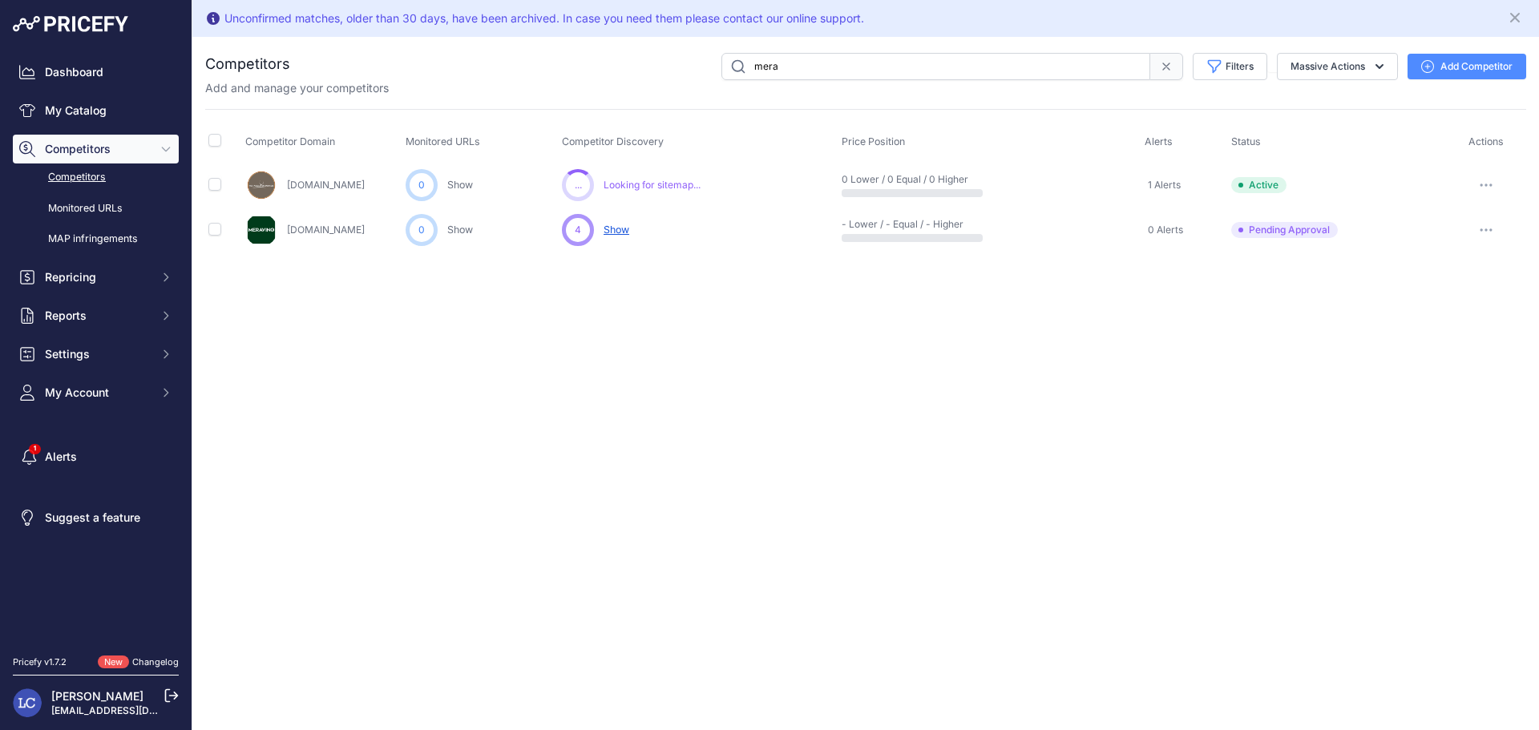
click at [1487, 226] on button "button" at bounding box center [1486, 230] width 32 height 22
click at [1454, 289] on button "Approve Competitor" at bounding box center [1456, 289] width 131 height 26
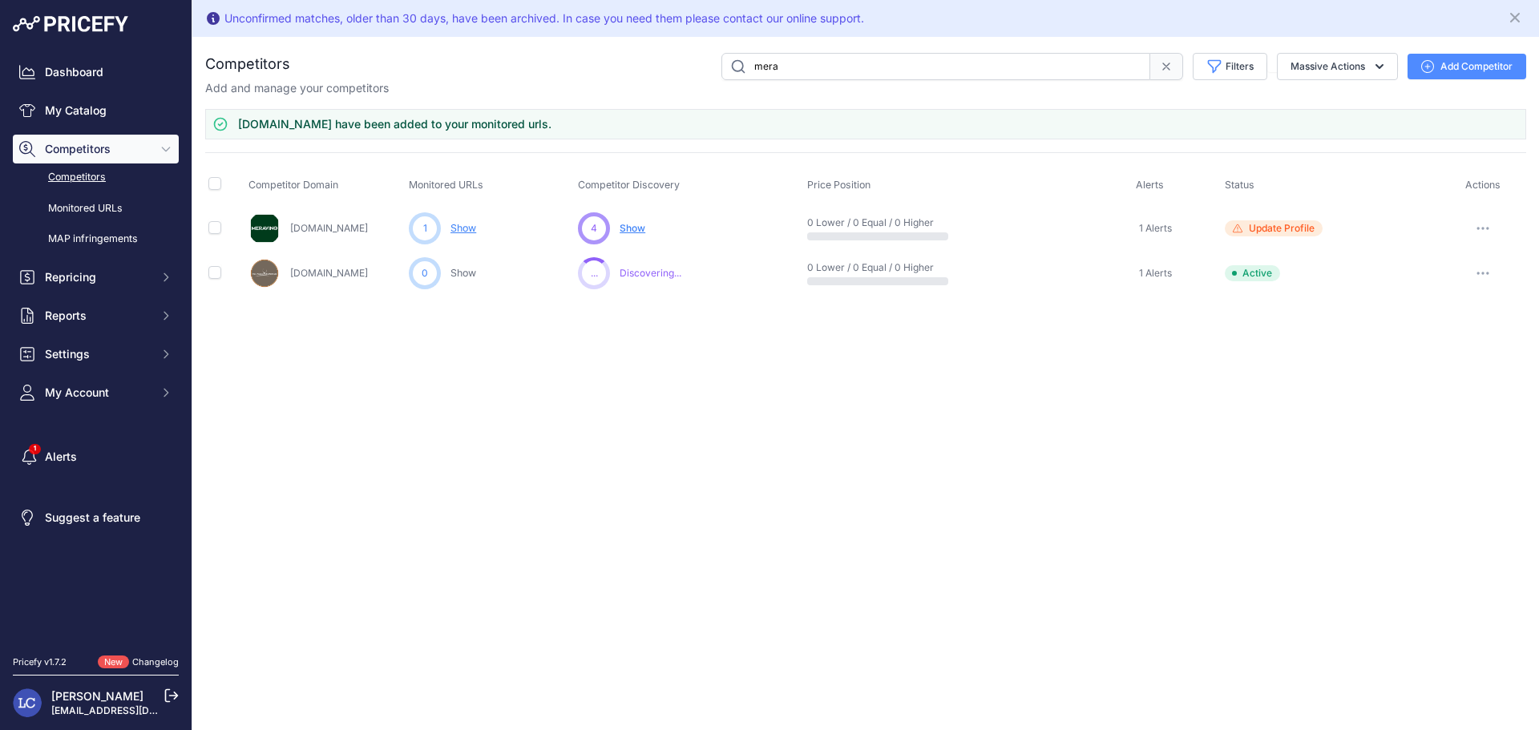
click at [637, 227] on span "Show" at bounding box center [632, 228] width 26 height 12
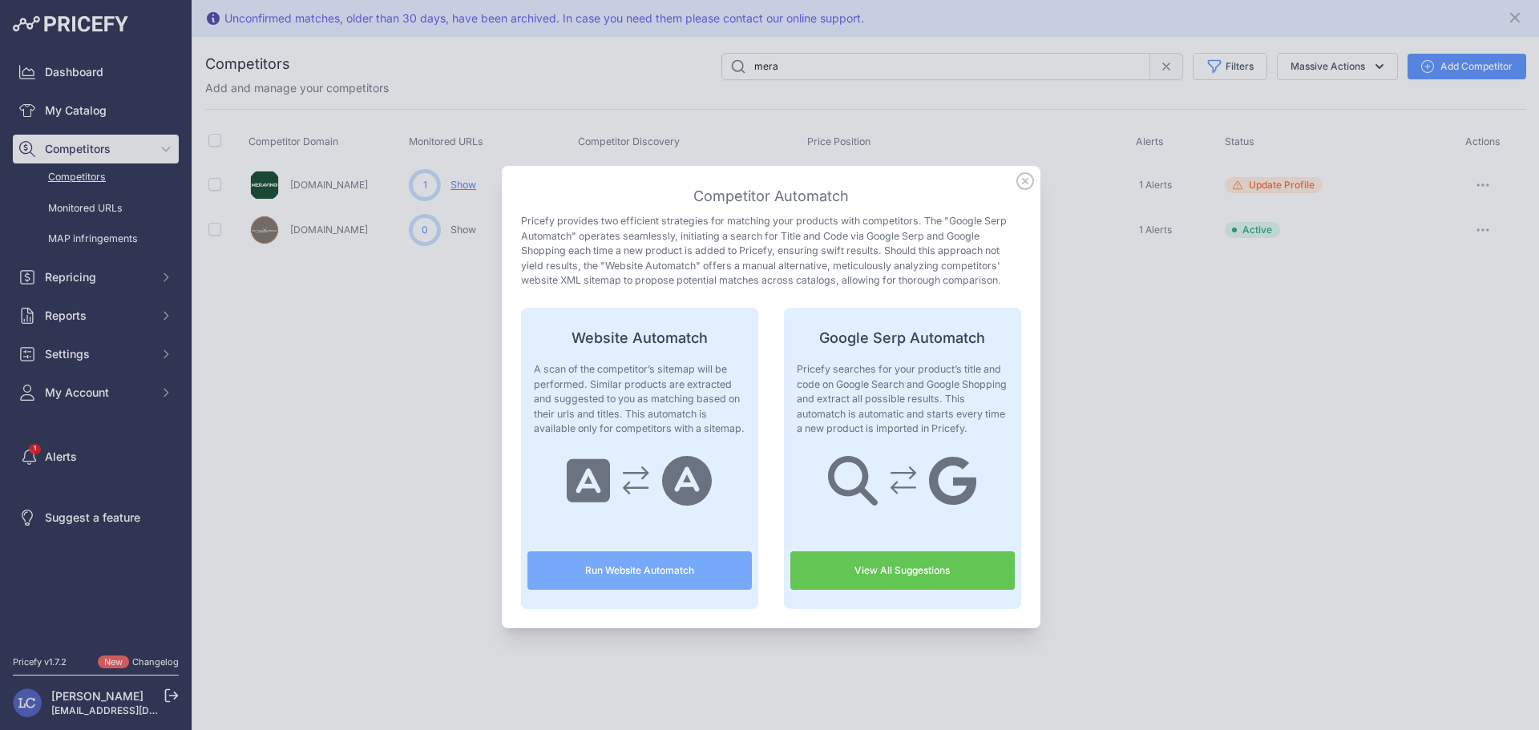
click at [1023, 183] on icon at bounding box center [1025, 181] width 18 height 18
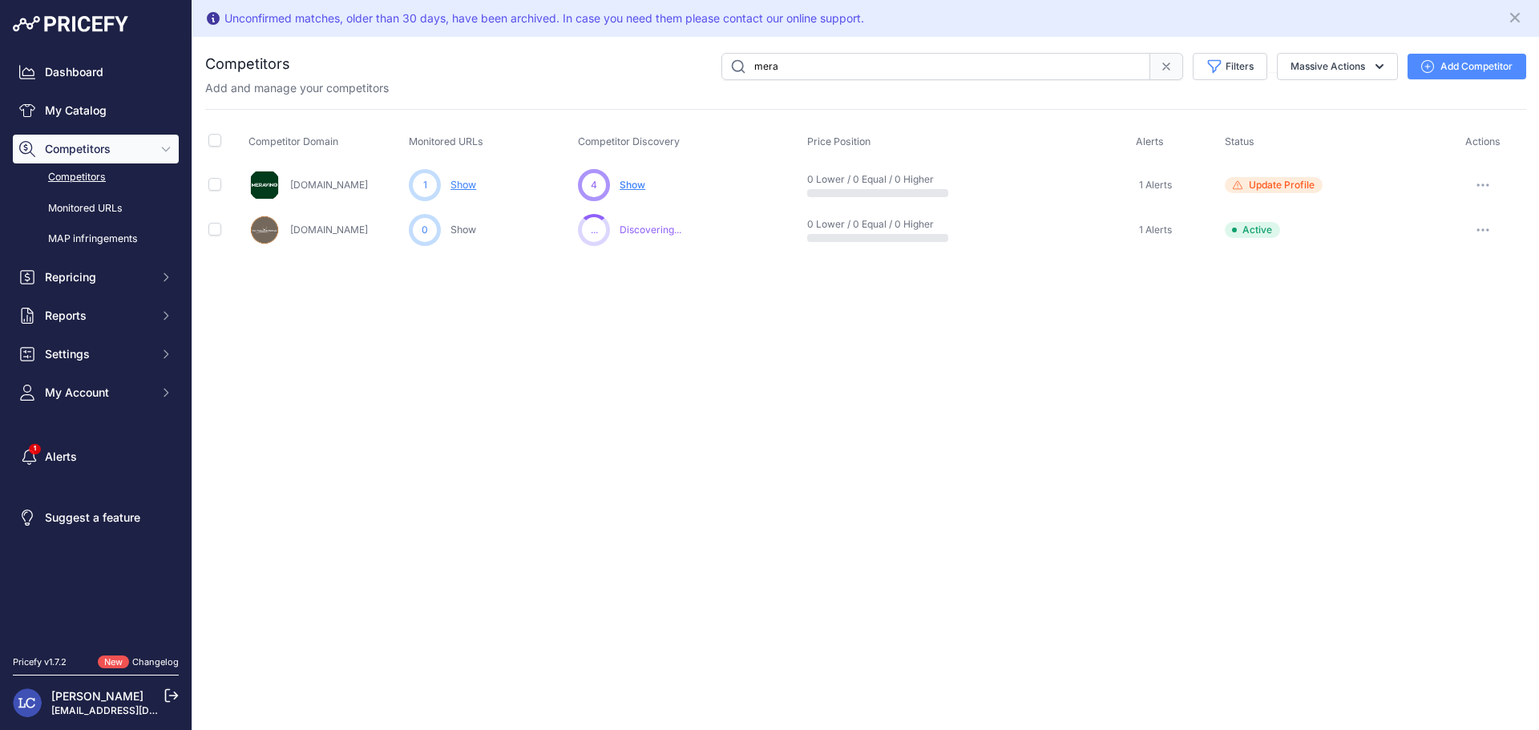
click at [1022, 384] on div "Unconfirmed matches, older than 30 days, have been archived. In case you need t…" at bounding box center [865, 365] width 1346 height 730
click at [91, 79] on link "Dashboard" at bounding box center [96, 72] width 166 height 29
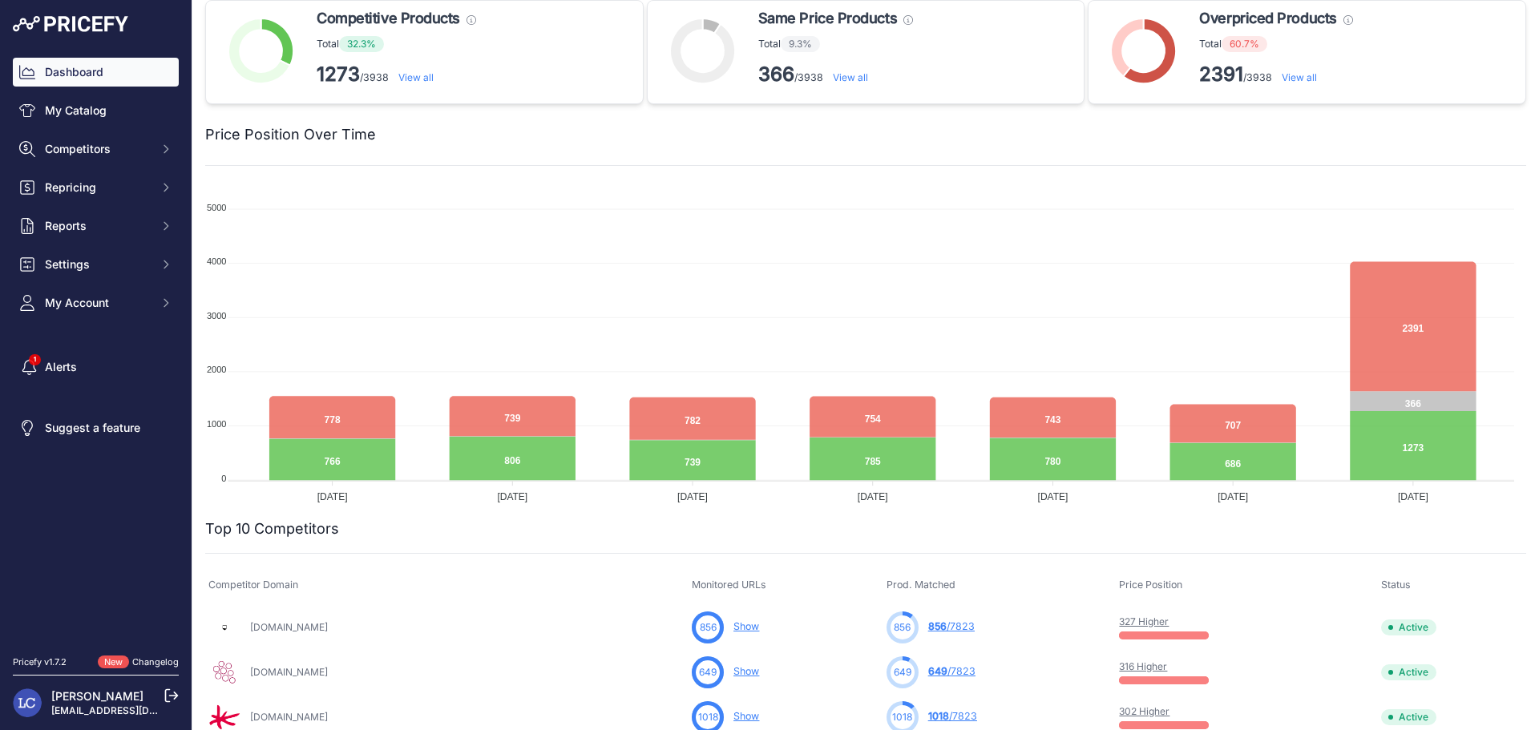
scroll to position [11, 0]
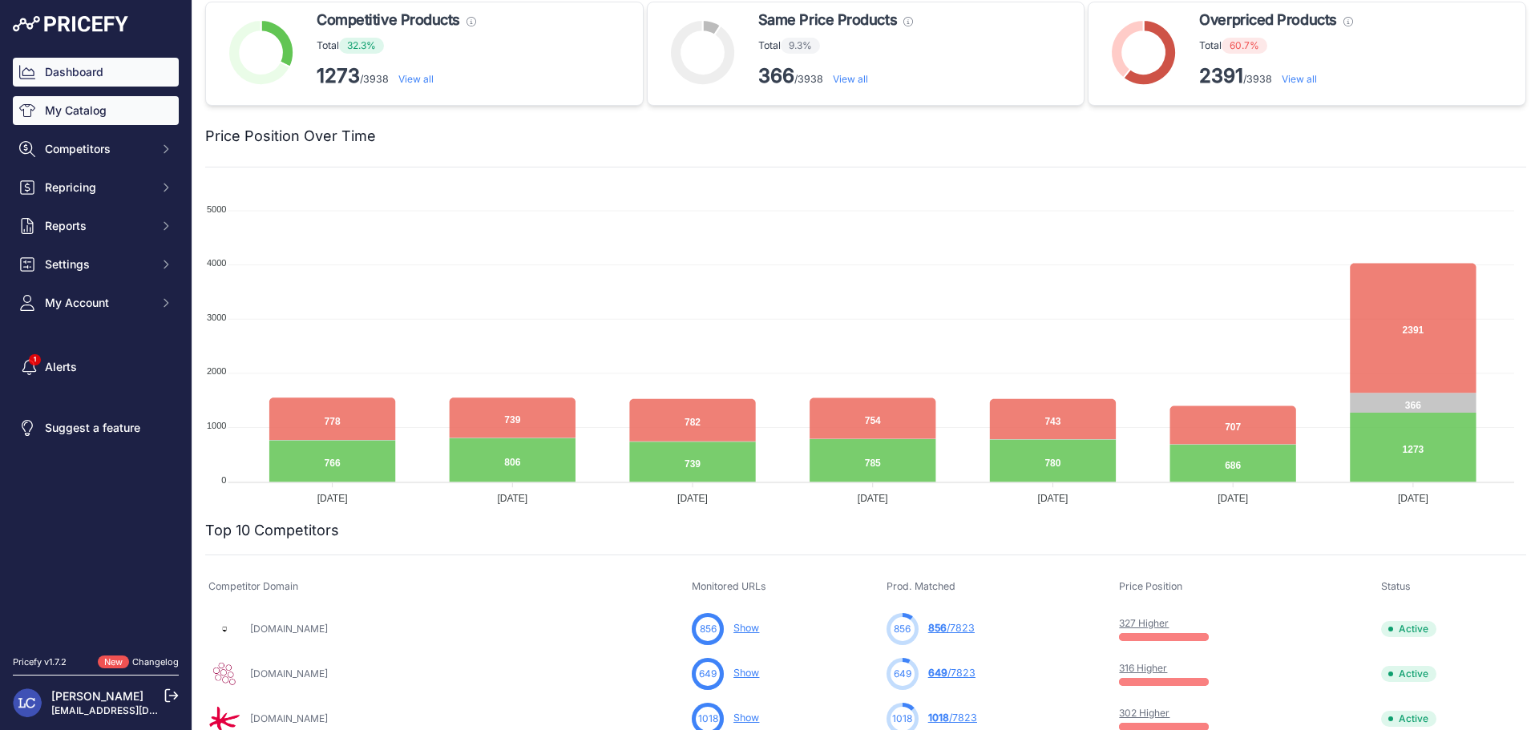
click at [92, 115] on link "My Catalog" at bounding box center [96, 110] width 166 height 29
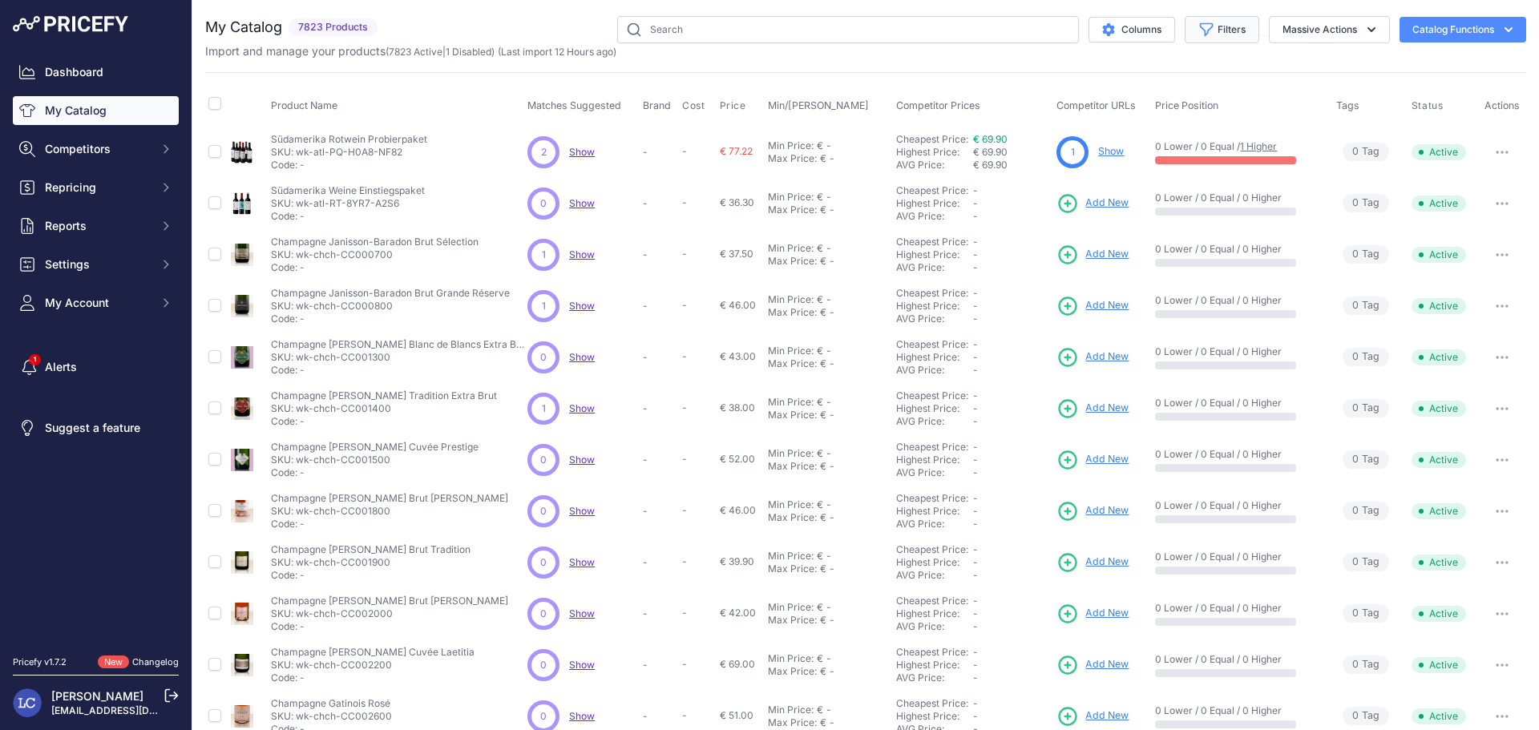
click at [1201, 30] on button "Filters" at bounding box center [1221, 29] width 75 height 27
click at [1201, 94] on select "All Status Only Enabled Only Disabled" at bounding box center [1169, 92] width 154 height 27
click at [1200, 94] on select "All Status Only Enabled Only Disabled" at bounding box center [1169, 92] width 154 height 27
click at [1220, 163] on select "Select an option Matched Unmatched" at bounding box center [1169, 158] width 154 height 27
select select "0"
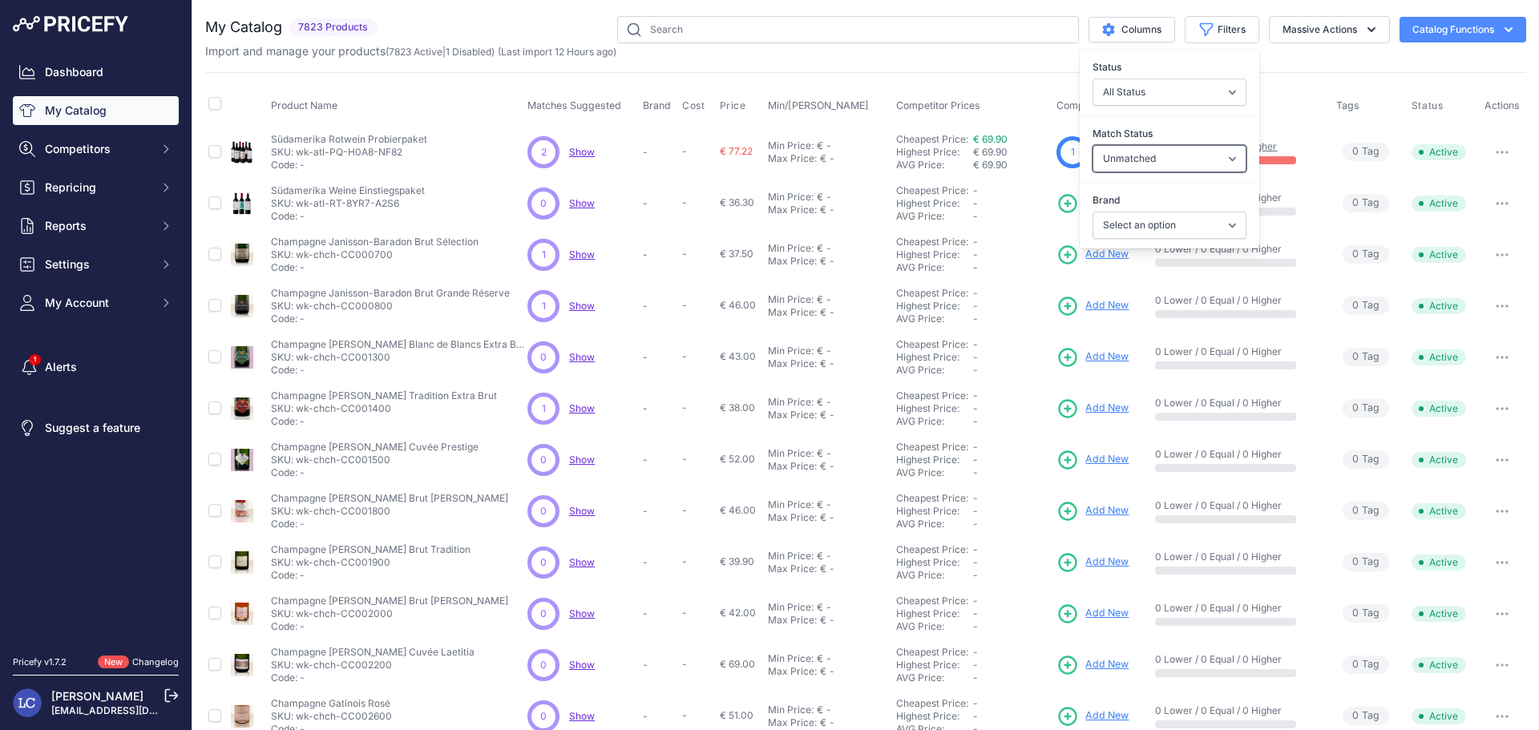
click at [1092, 145] on select "Select an option Matched Unmatched" at bounding box center [1169, 158] width 154 height 27
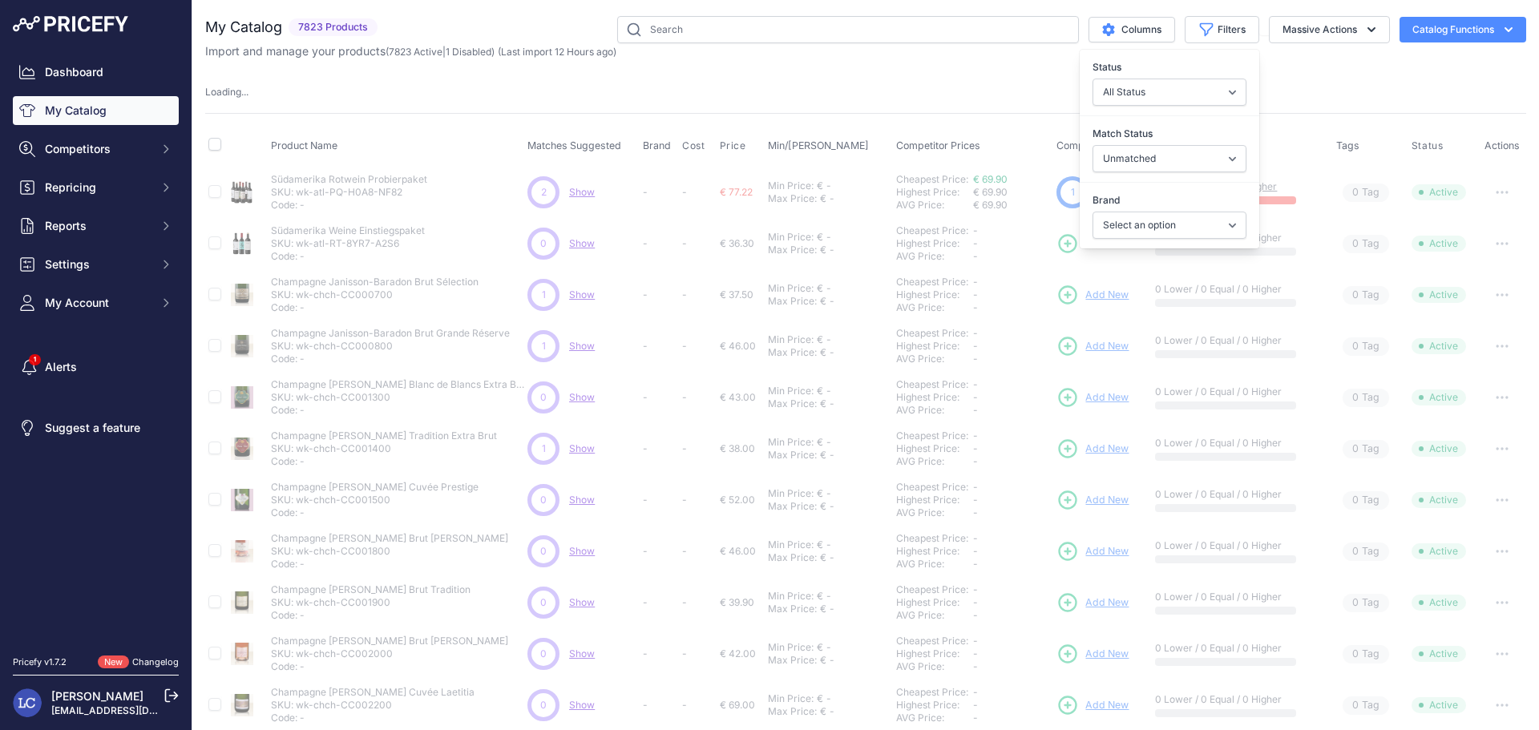
click at [1019, 123] on div "Product Name Matches Suggested Brand Cost" at bounding box center [865, 525] width 1321 height 824
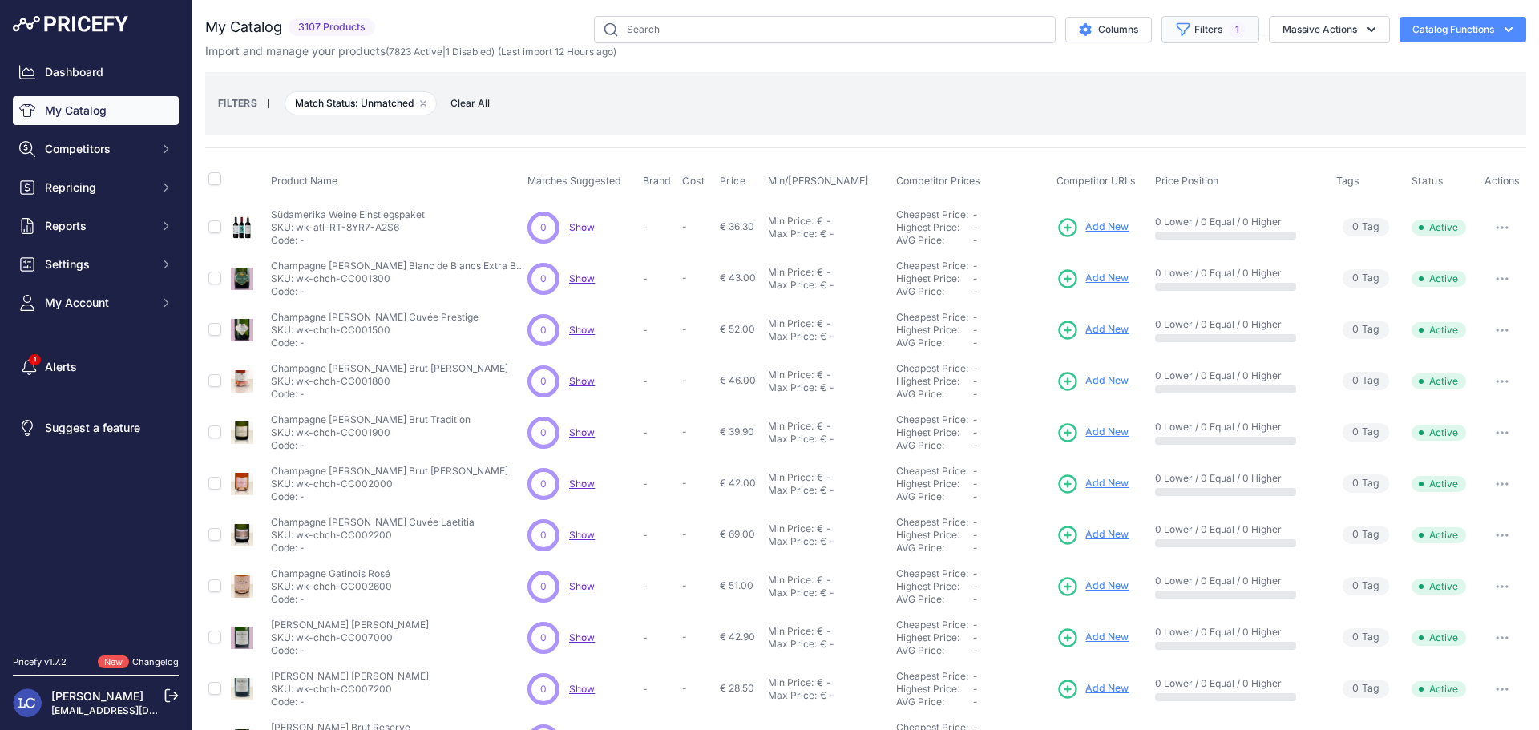
click at [1188, 37] on button "Filters 1" at bounding box center [1210, 29] width 98 height 27
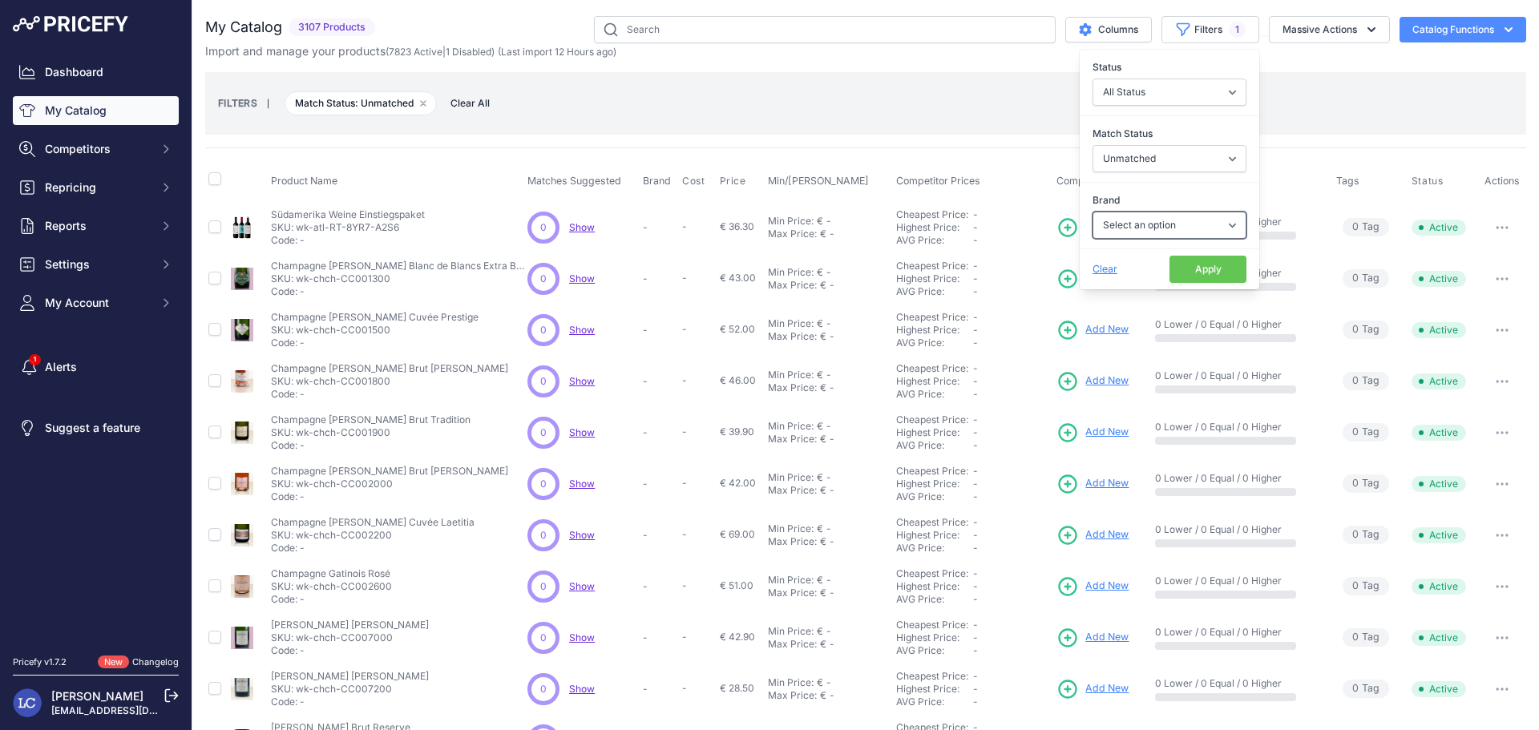
click at [1162, 222] on select "Select an option" at bounding box center [1169, 225] width 154 height 27
click at [1117, 87] on select "All Status Only Enabled Only Disabled" at bounding box center [1169, 92] width 154 height 27
click at [1102, 34] on button "Columns" at bounding box center [1108, 30] width 87 height 26
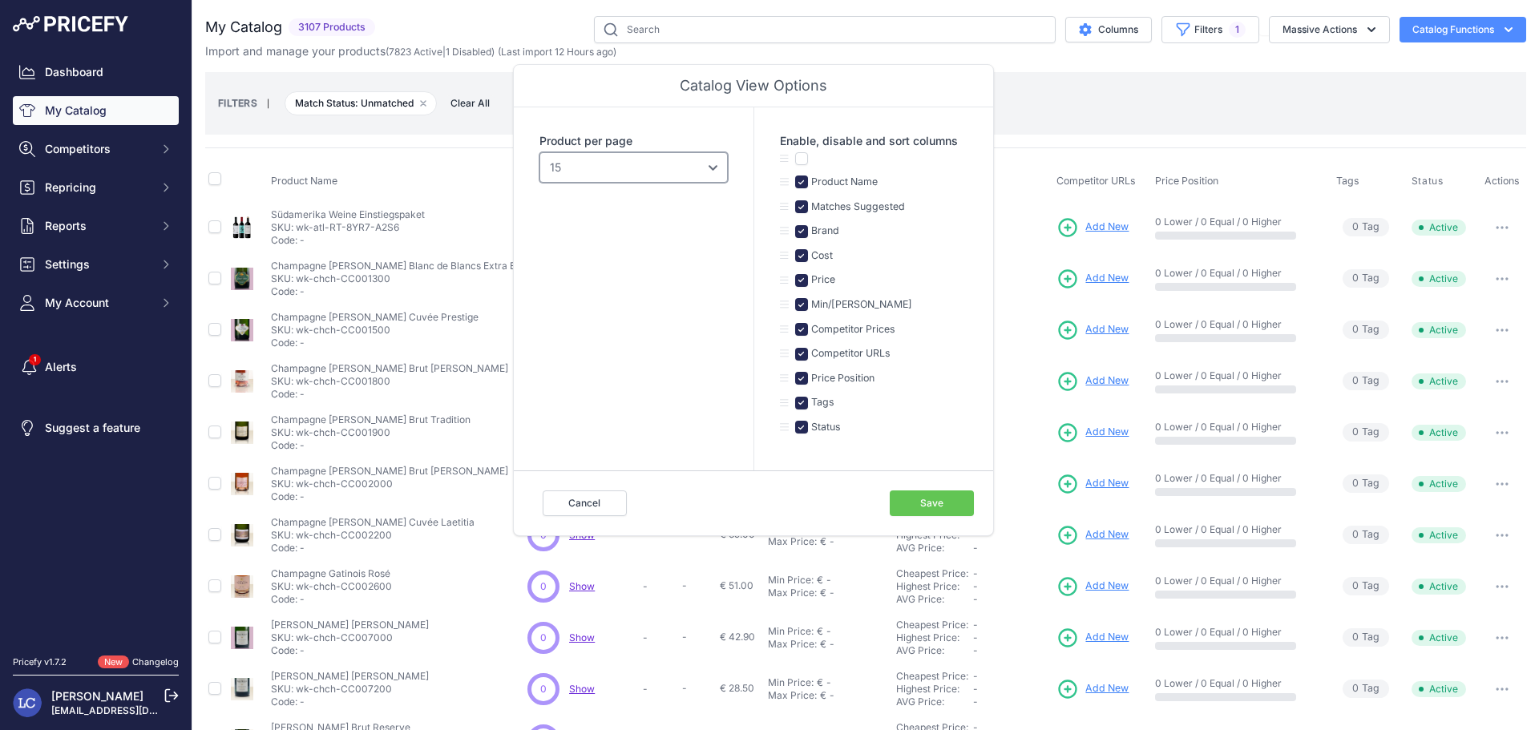
click at [685, 179] on select "10 15 20 25 50 100" at bounding box center [633, 167] width 188 height 30
select select "100"
click at [539, 152] on select "10 15 20 25 50 100" at bounding box center [633, 167] width 188 height 30
click at [897, 497] on button "Save" at bounding box center [931, 503] width 84 height 26
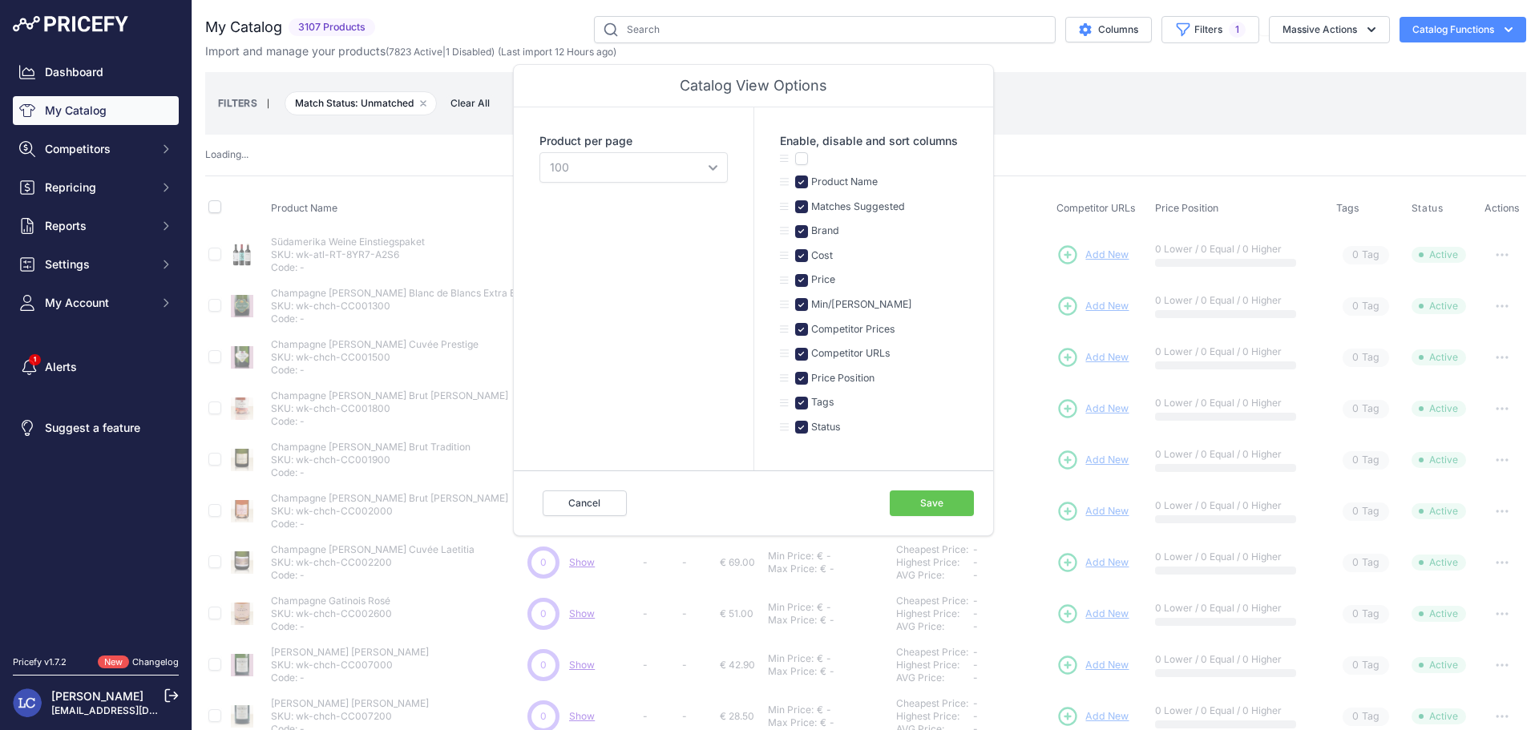
click at [1038, 151] on div "Loading ..." at bounding box center [865, 154] width 1321 height 15
click at [1432, 106] on div "FILTERS | Match Status: Unmatched Remove filter option Clear All" at bounding box center [865, 103] width 1295 height 43
click at [889, 32] on input "text" at bounding box center [825, 29] width 462 height 27
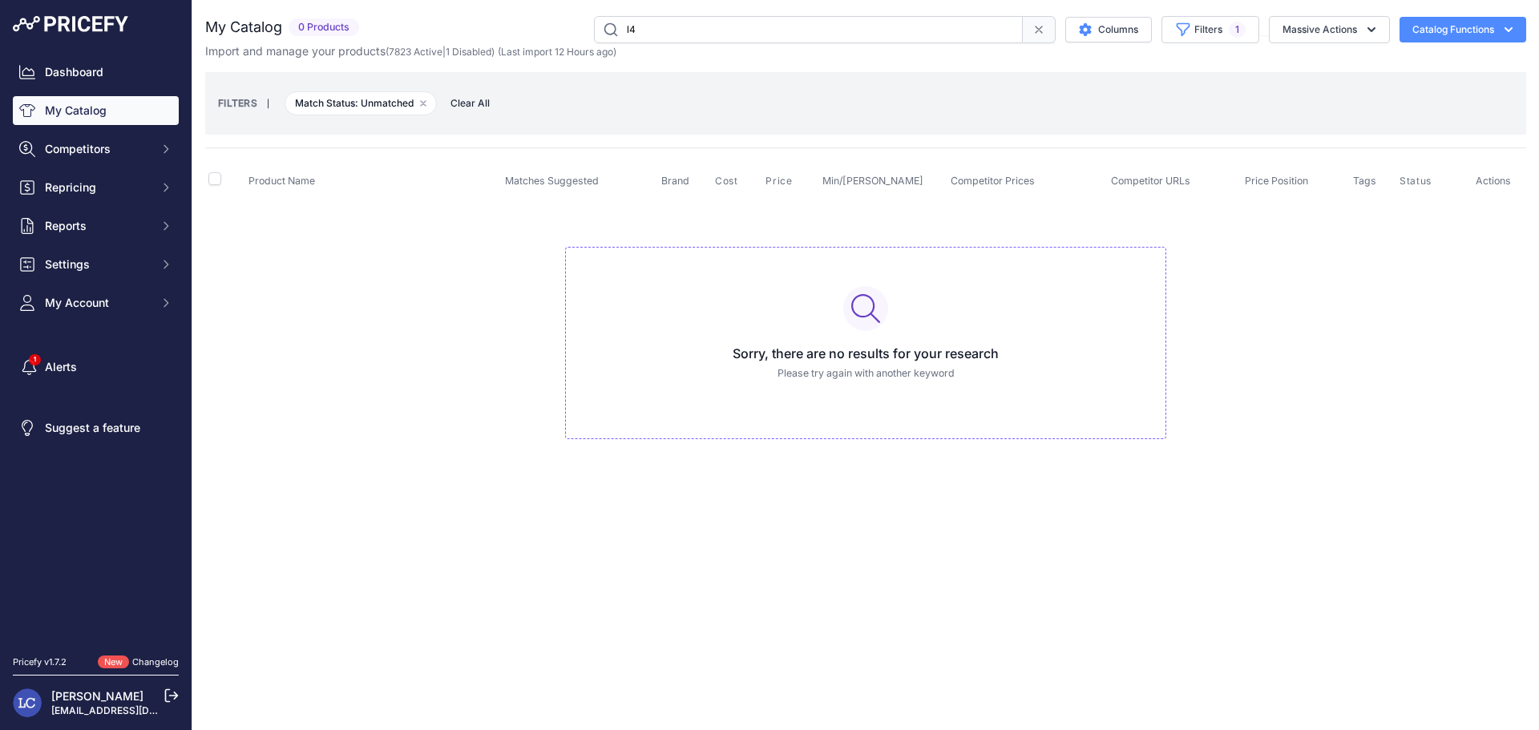
type input "l"
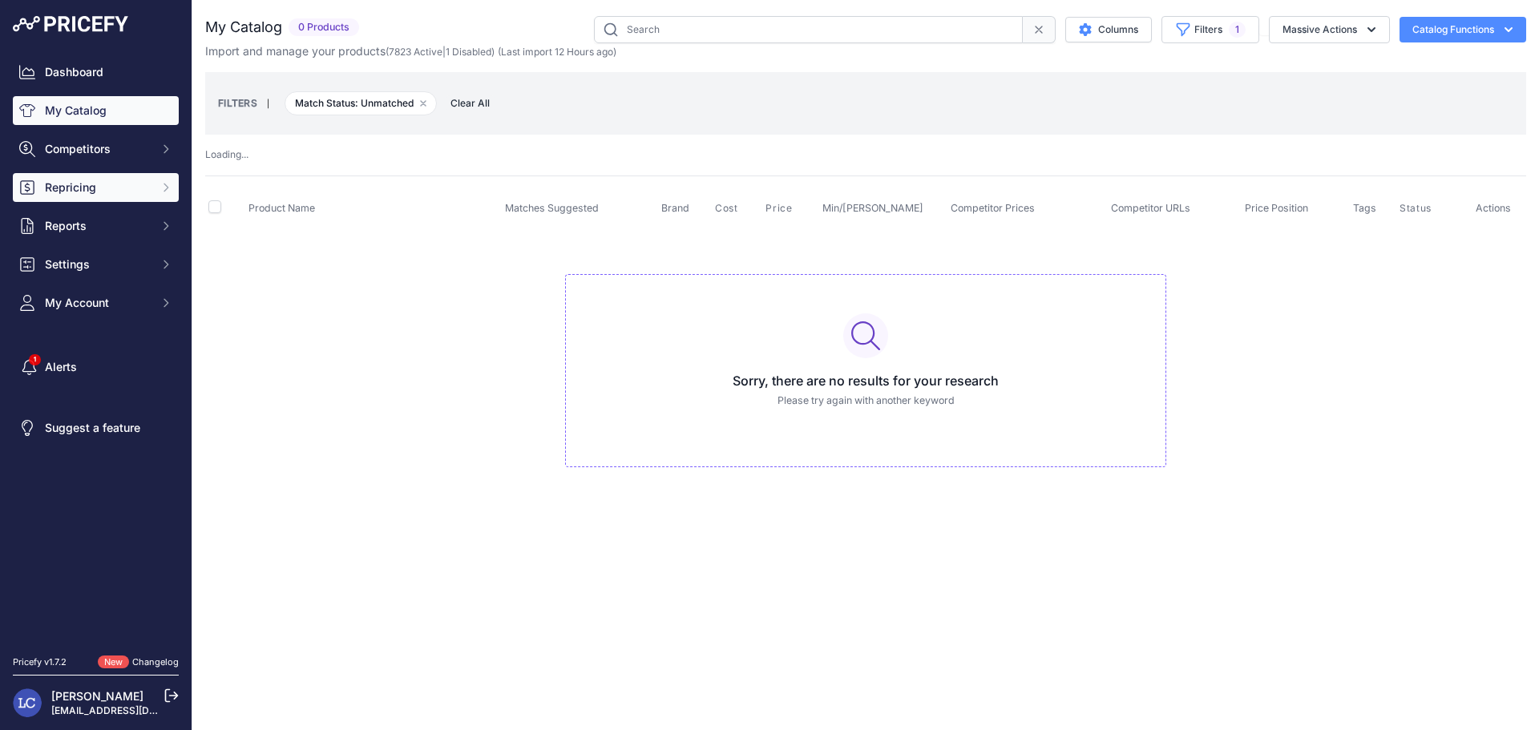
click at [120, 185] on span "Repricing" at bounding box center [97, 187] width 105 height 16
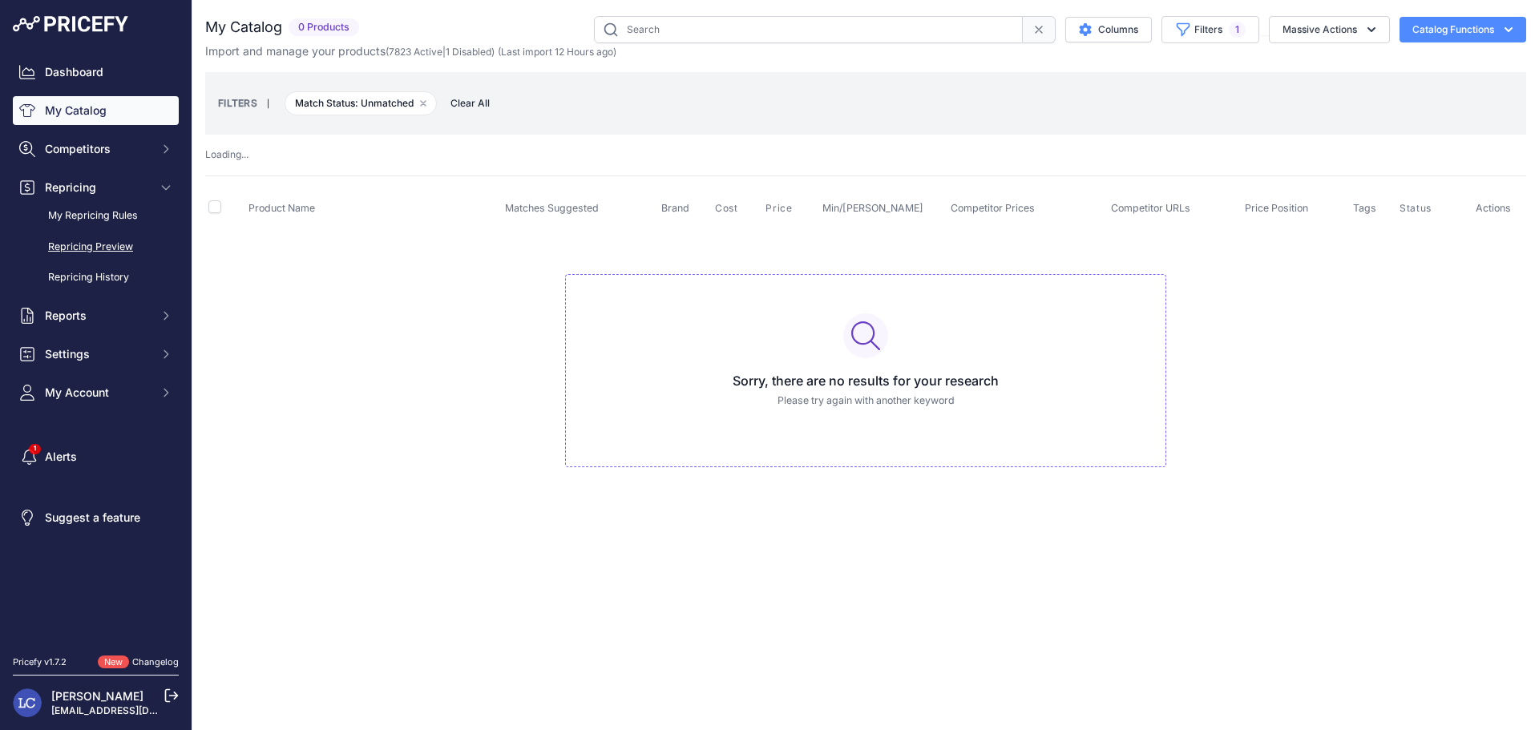
click at [115, 244] on link "Repricing Preview" at bounding box center [96, 247] width 166 height 28
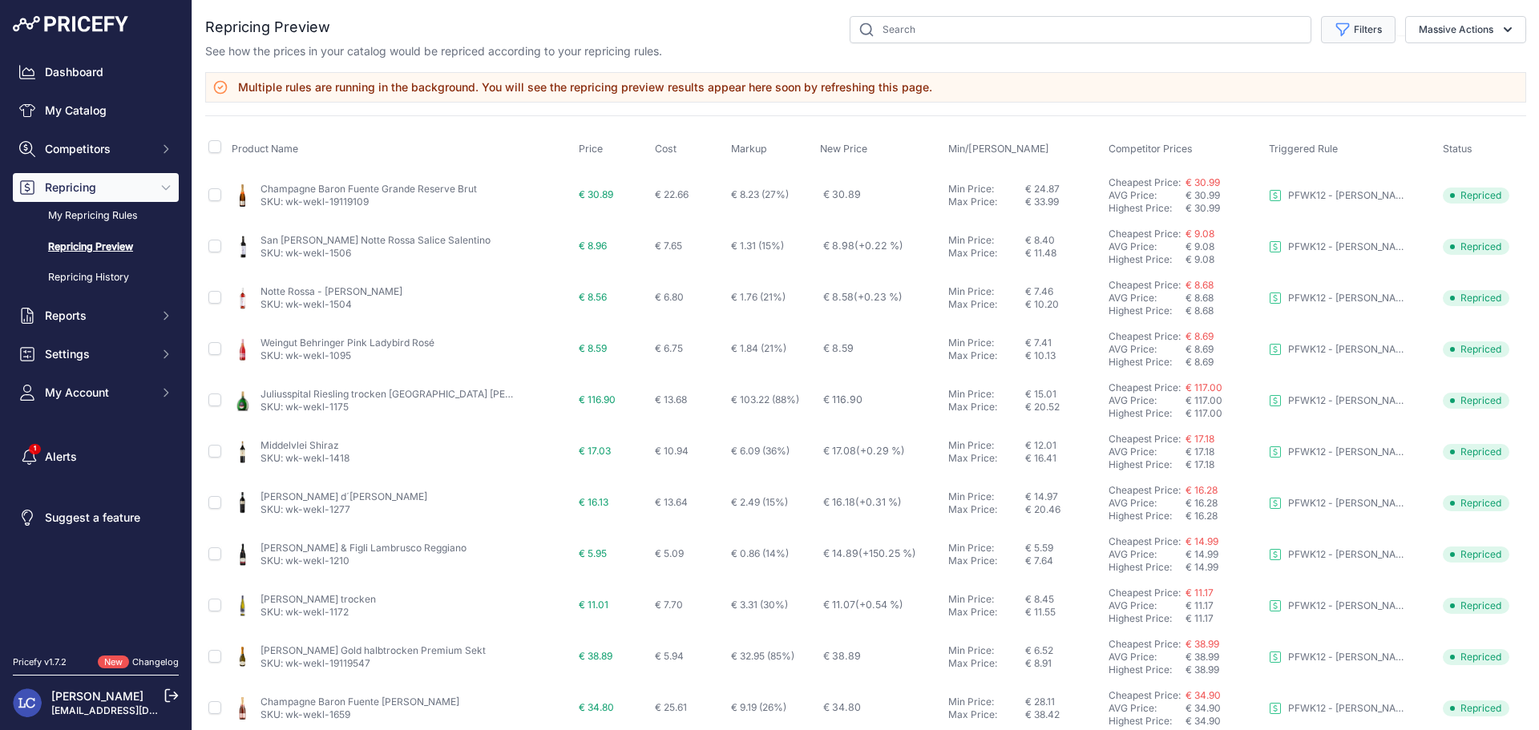
click at [1337, 30] on icon "button" at bounding box center [1343, 30] width 12 height 12
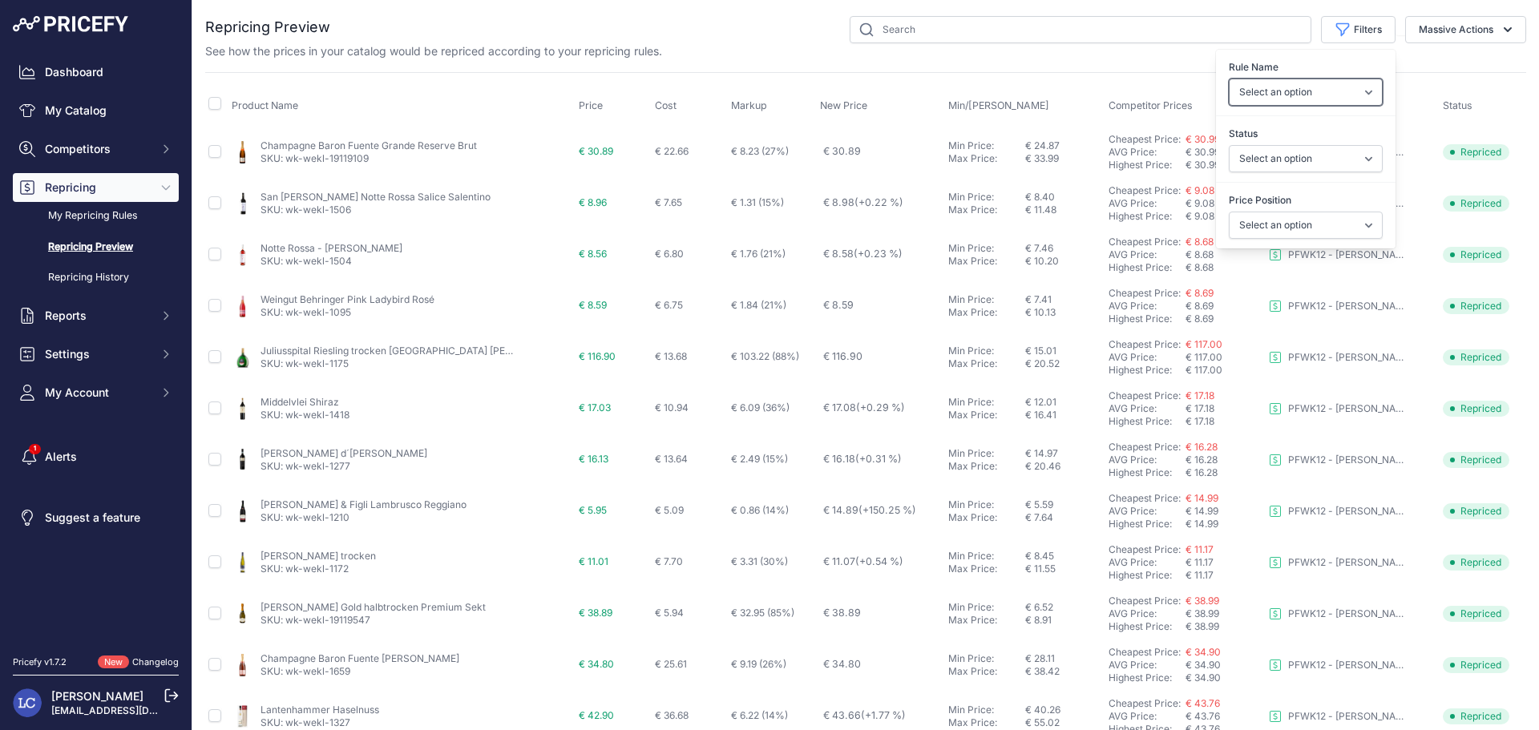
click at [1260, 95] on select "Select an option PFWK03 - [PERSON_NAME] (wk-l39) - Preisanpassung high to low -…" at bounding box center [1305, 92] width 154 height 27
select select "7691"
click at [1228, 79] on select "Select an option PFWK03 - [PERSON_NAME] (wk-l39) - Preisanpassung high to low -…" at bounding box center [1305, 92] width 154 height 27
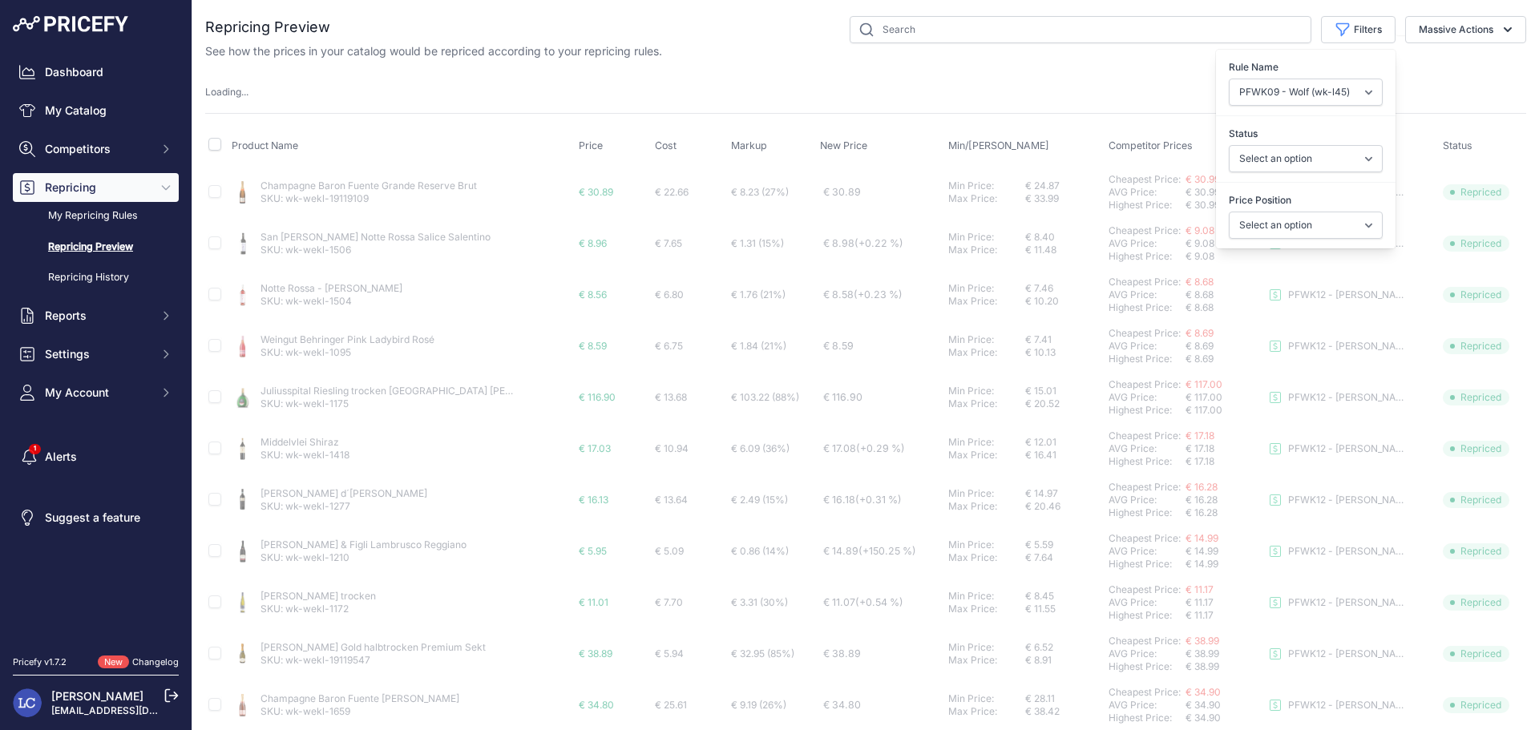
click at [1083, 92] on div "Loading ..." at bounding box center [865, 92] width 1321 height 15
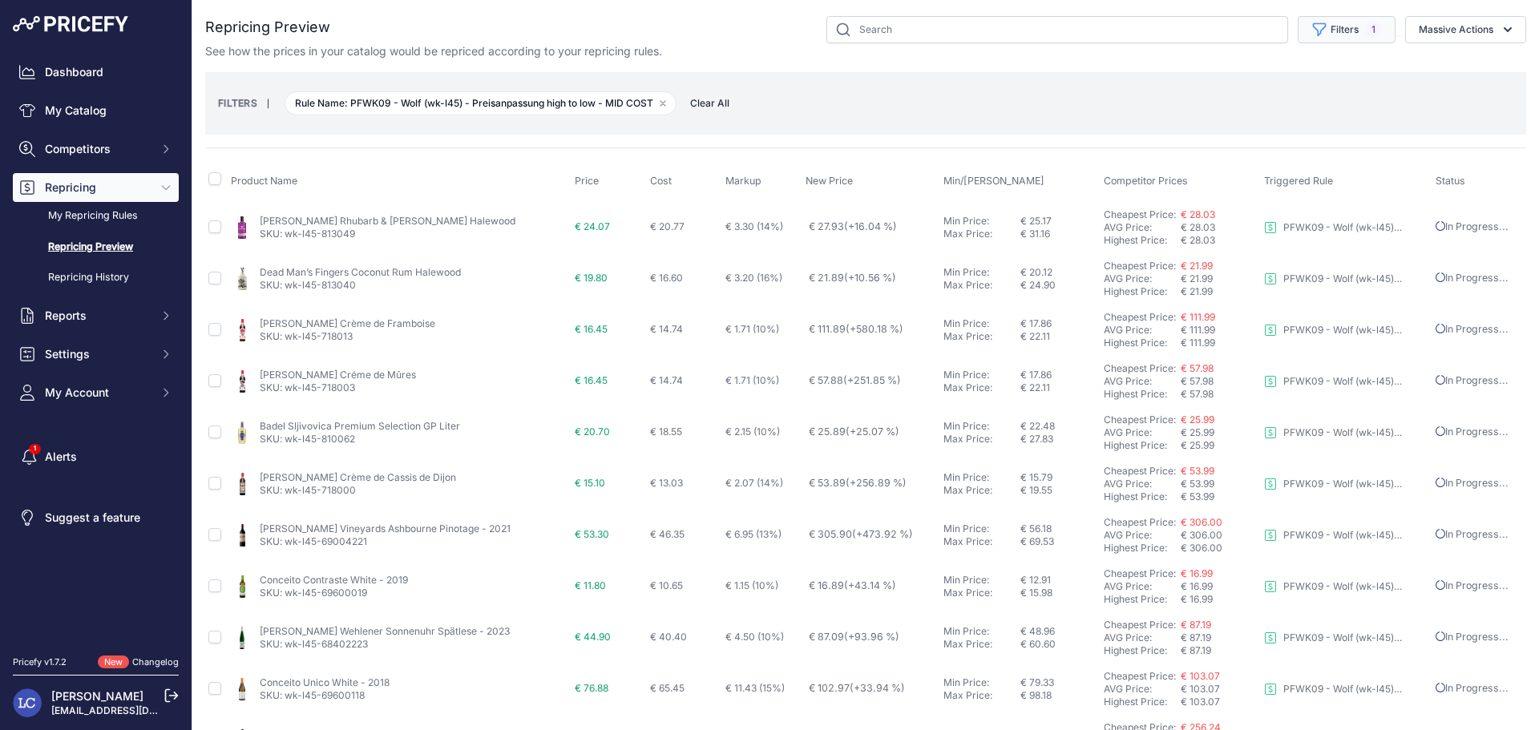
click at [1317, 32] on button "Filters 1" at bounding box center [1346, 29] width 98 height 27
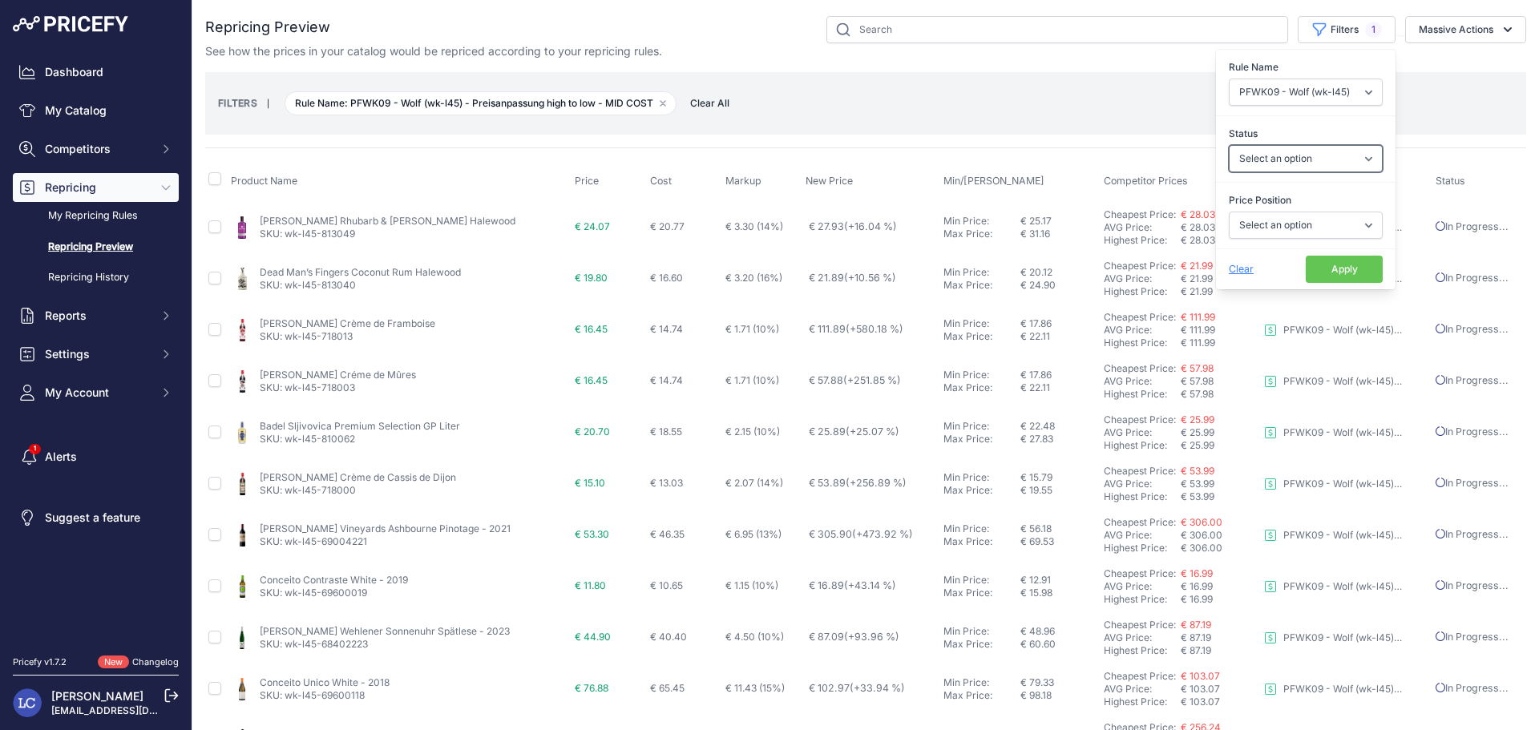
click at [1304, 159] on select "Select an option Skipped Repriced Suggested In Error" at bounding box center [1305, 158] width 154 height 27
select select "skipped"
click at [1228, 145] on select "Select an option Skipped Repriced Suggested In Error" at bounding box center [1305, 158] width 154 height 27
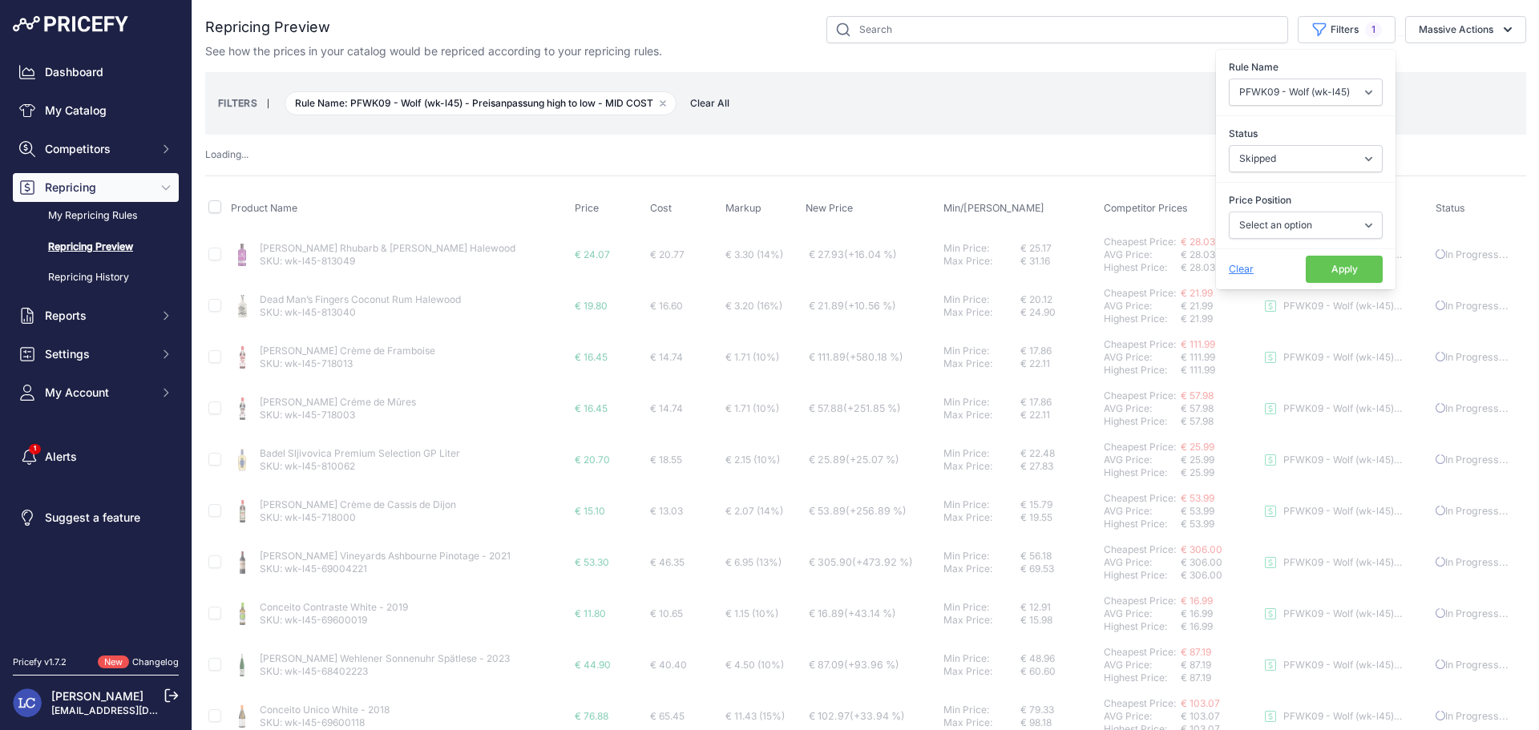
click at [1314, 270] on button "Apply" at bounding box center [1343, 269] width 77 height 27
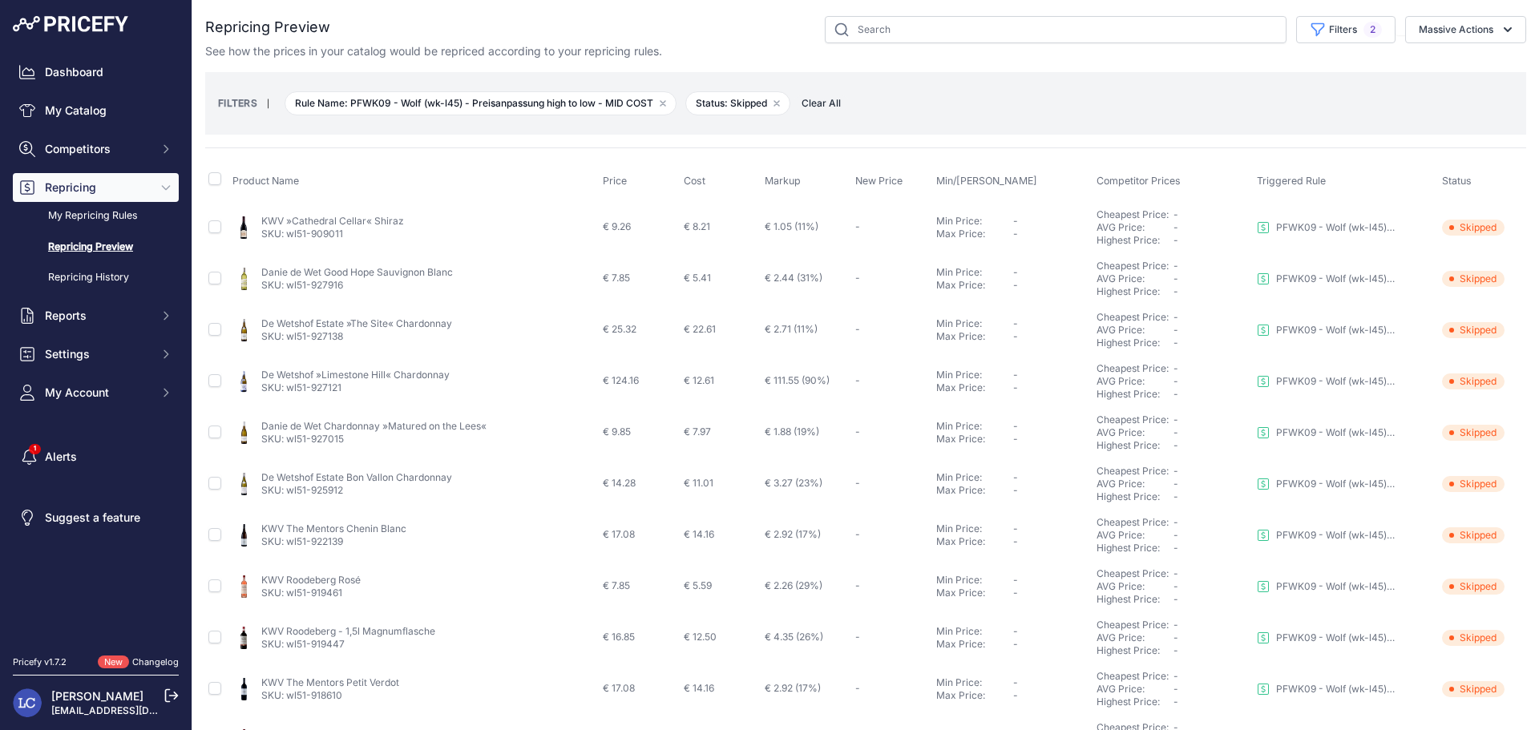
click at [317, 225] on link "KWV »Cathedral Cellar« Shiraz" at bounding box center [332, 221] width 143 height 12
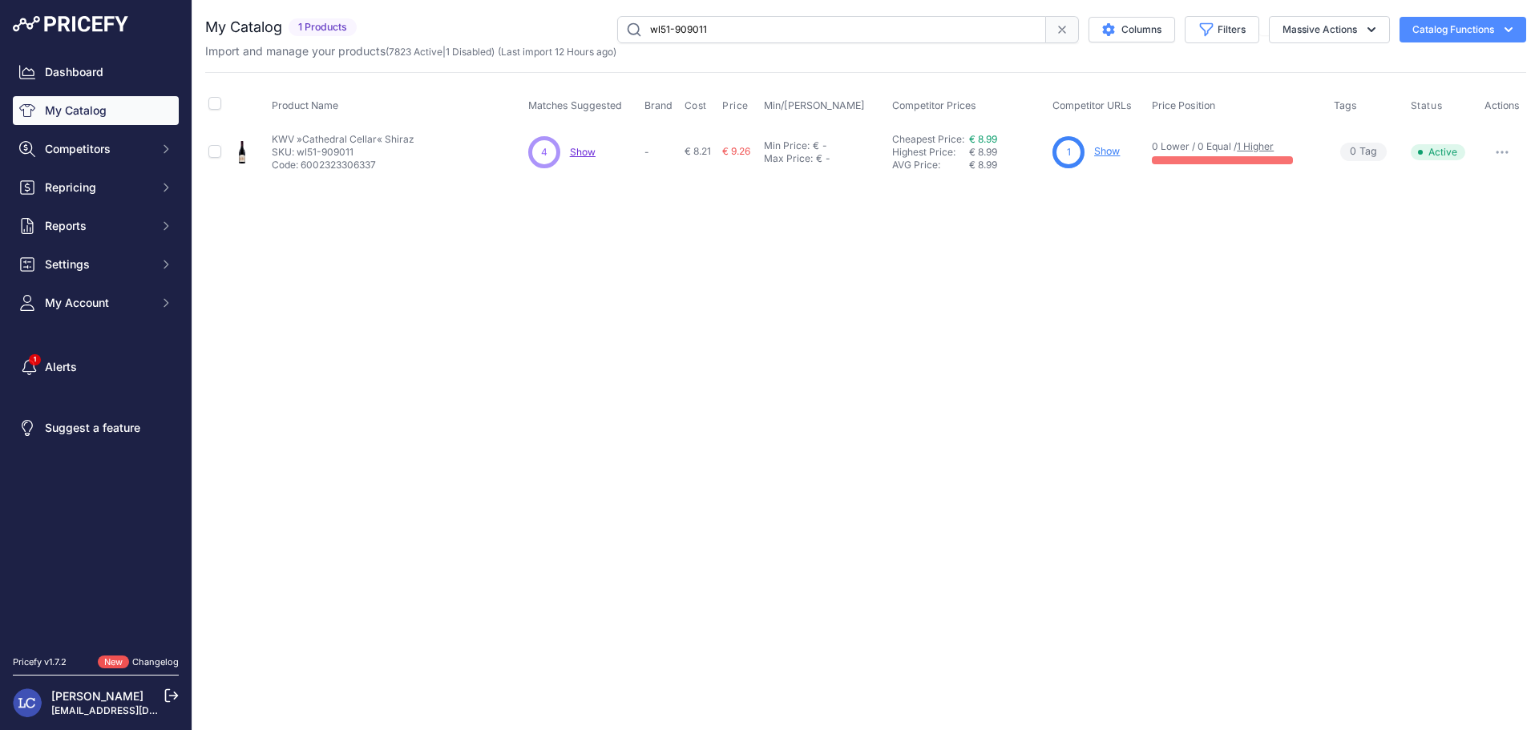
click at [580, 151] on span "Show" at bounding box center [583, 152] width 26 height 12
click at [1111, 152] on link "Show" at bounding box center [1107, 151] width 26 height 12
